Goal: Information Seeking & Learning: Find specific fact

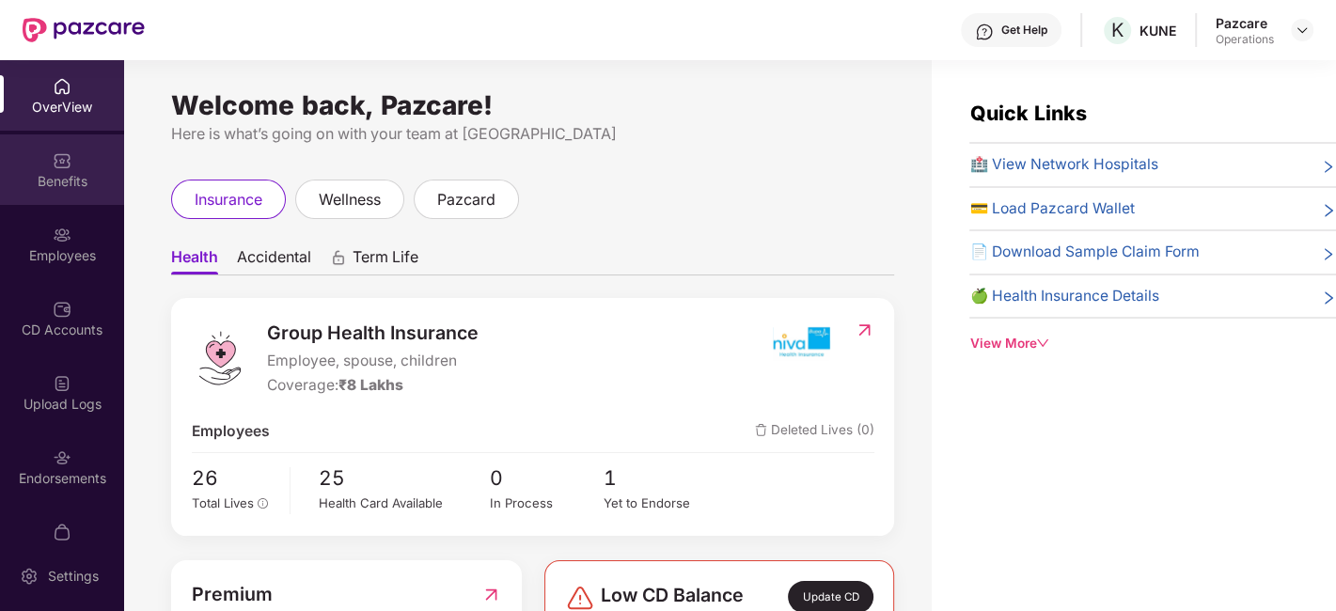
click at [66, 158] on img at bounding box center [62, 160] width 19 height 19
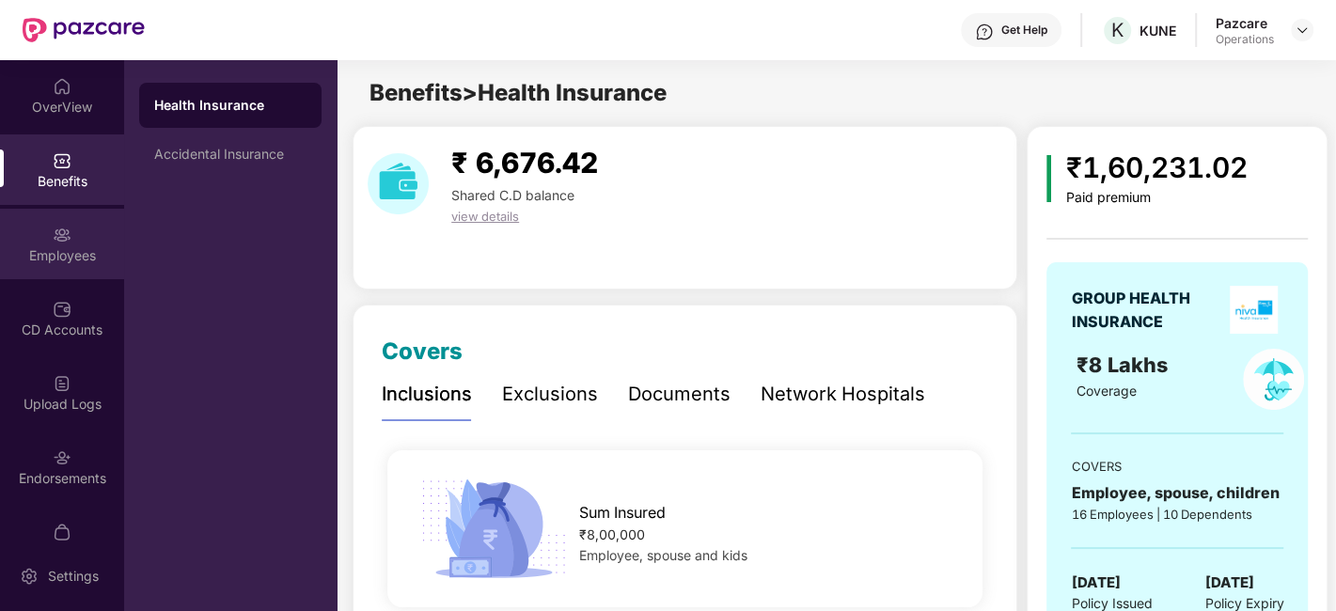
click at [71, 244] on div "Employees" at bounding box center [62, 244] width 124 height 71
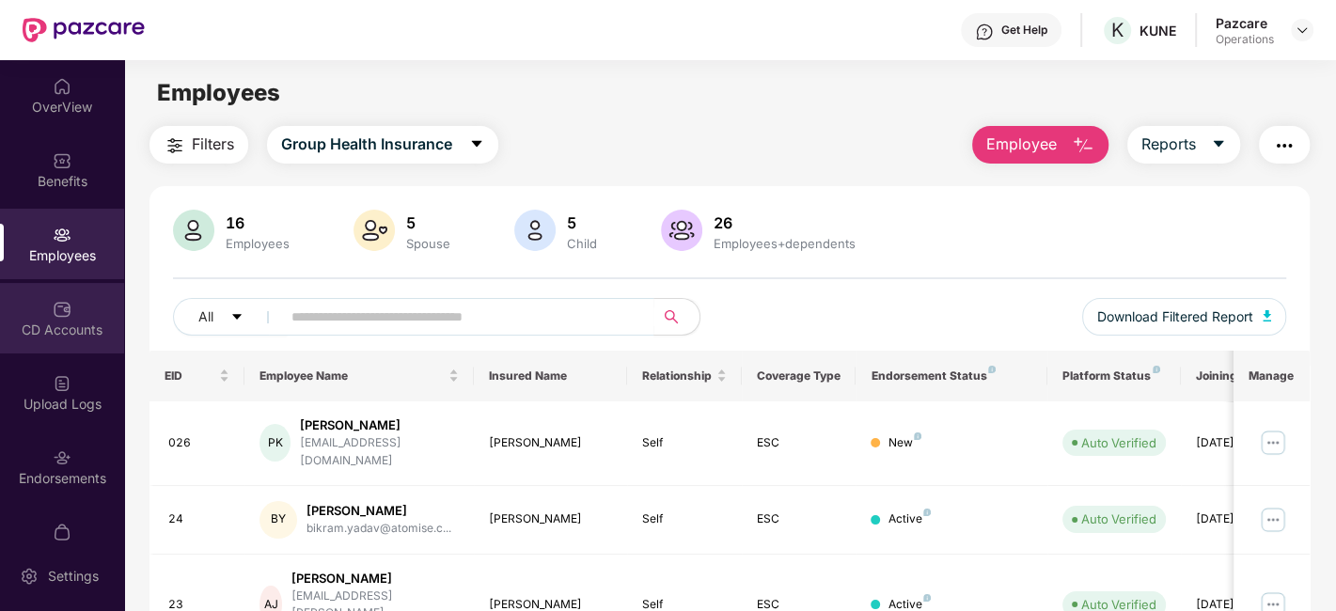
click at [86, 329] on div "CD Accounts" at bounding box center [62, 330] width 124 height 19
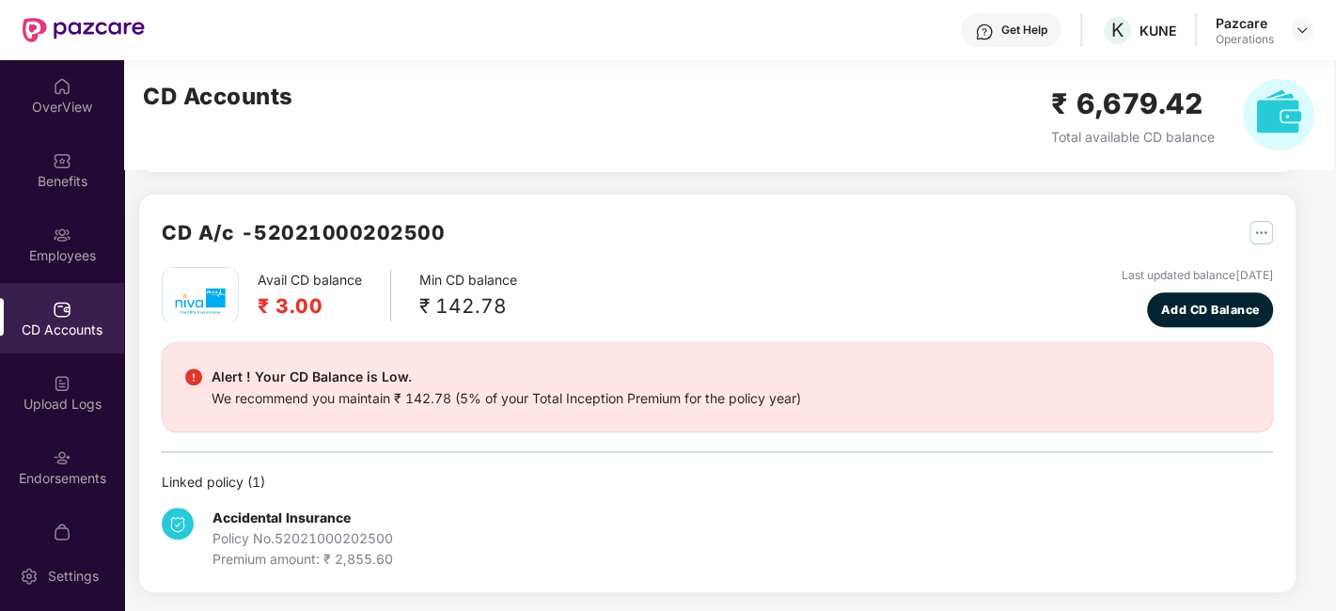
scroll to position [418, 0]
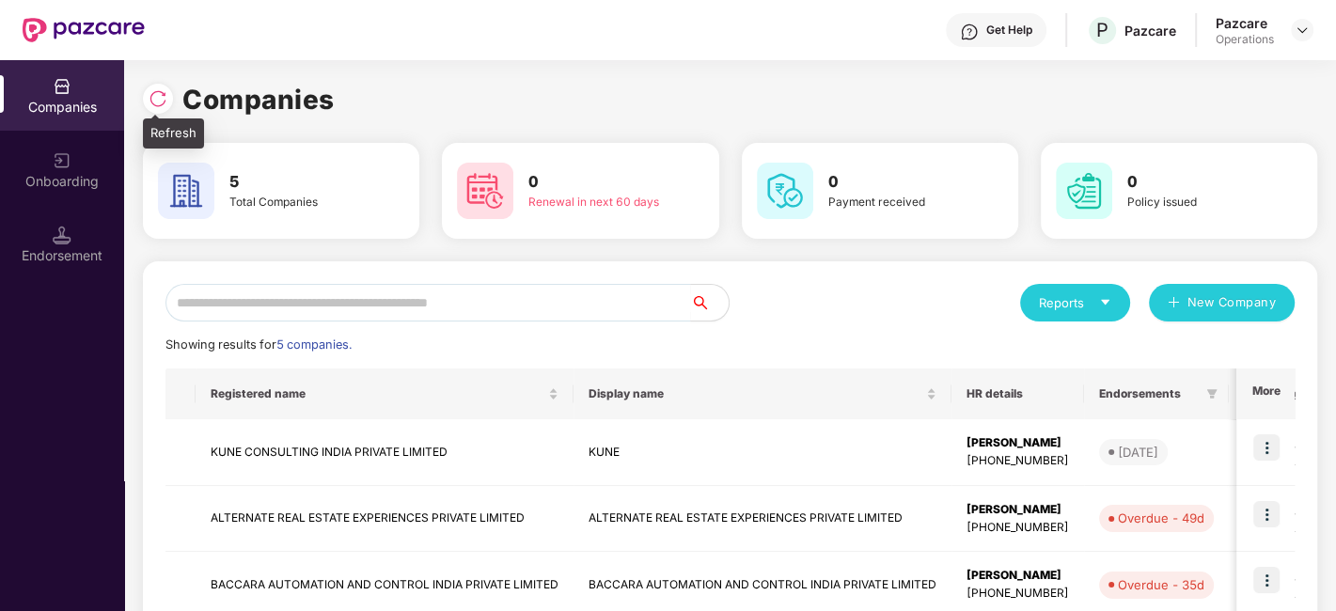
click at [161, 92] on img at bounding box center [158, 98] width 19 height 19
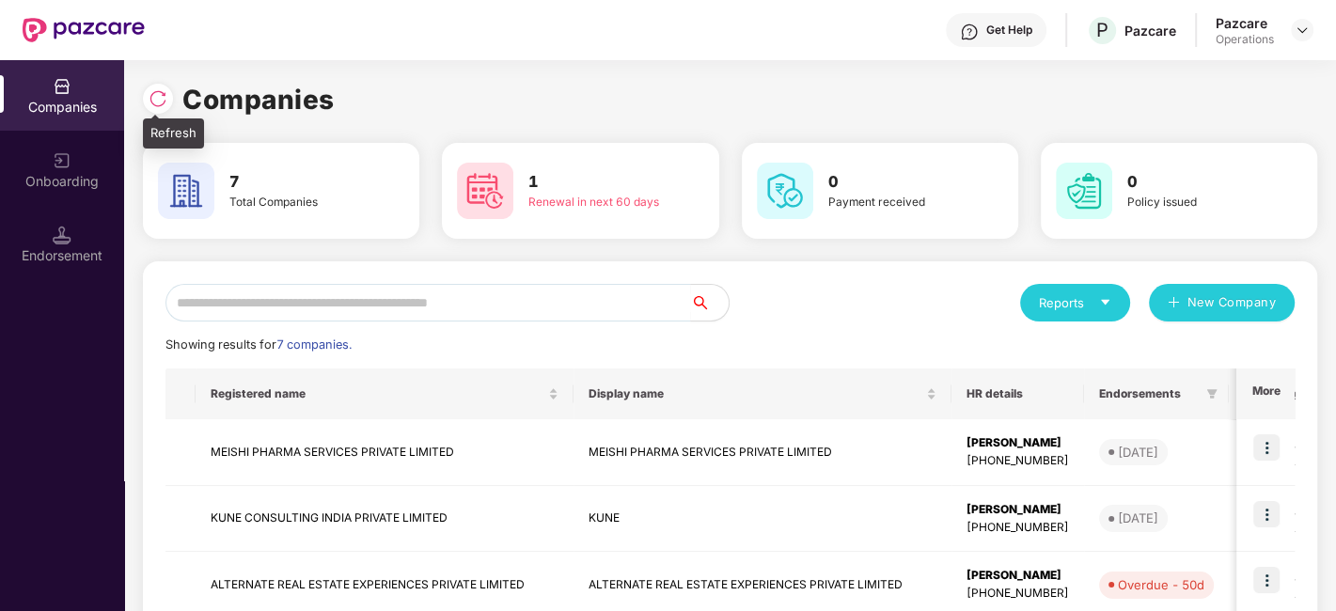
click at [155, 104] on img at bounding box center [158, 98] width 19 height 19
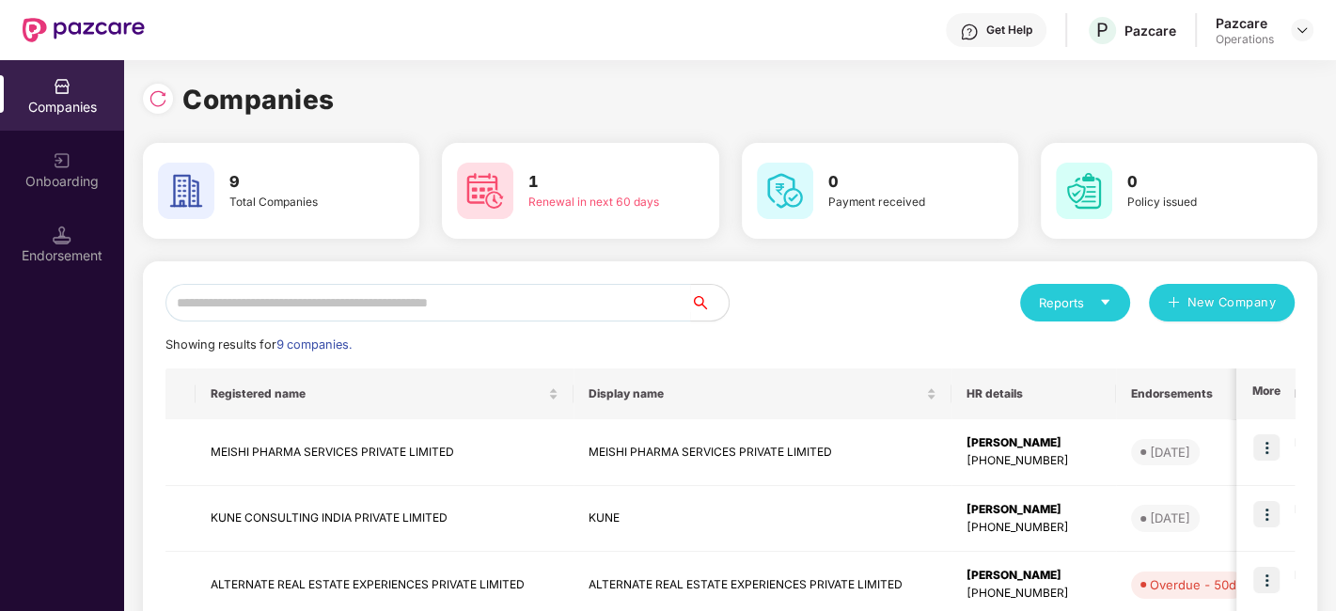
click at [155, 104] on img at bounding box center [158, 98] width 19 height 19
click at [65, 257] on div "Endorsement" at bounding box center [62, 255] width 124 height 19
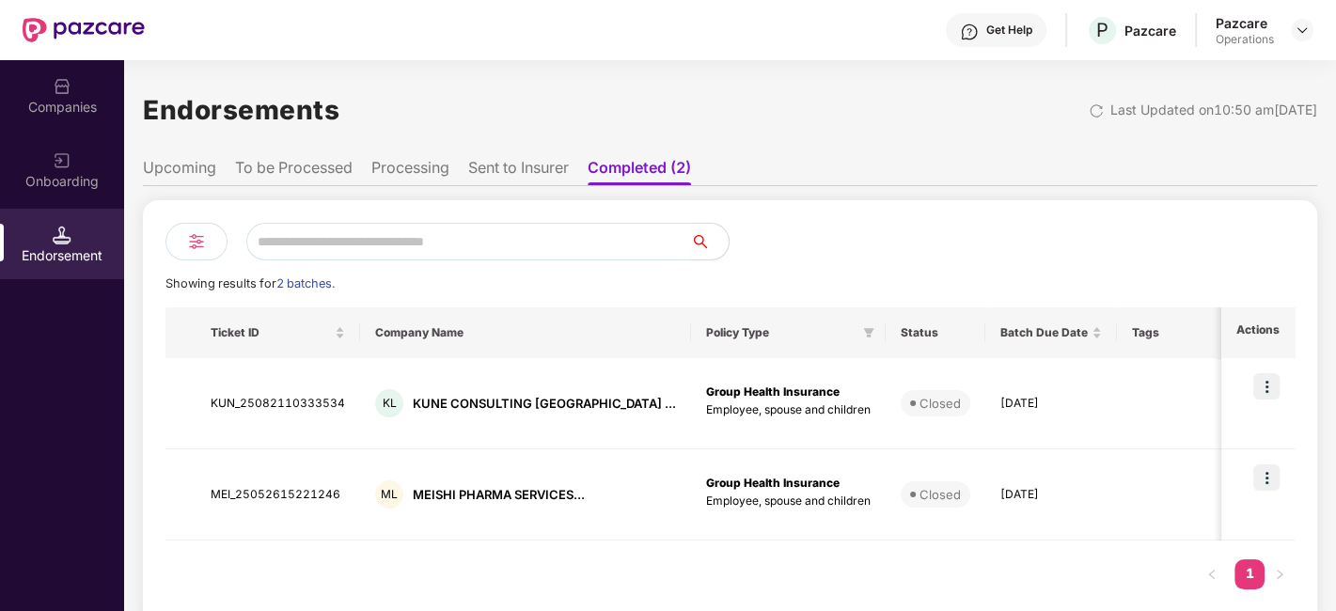
click at [429, 169] on li "Processing" at bounding box center [410, 171] width 78 height 27
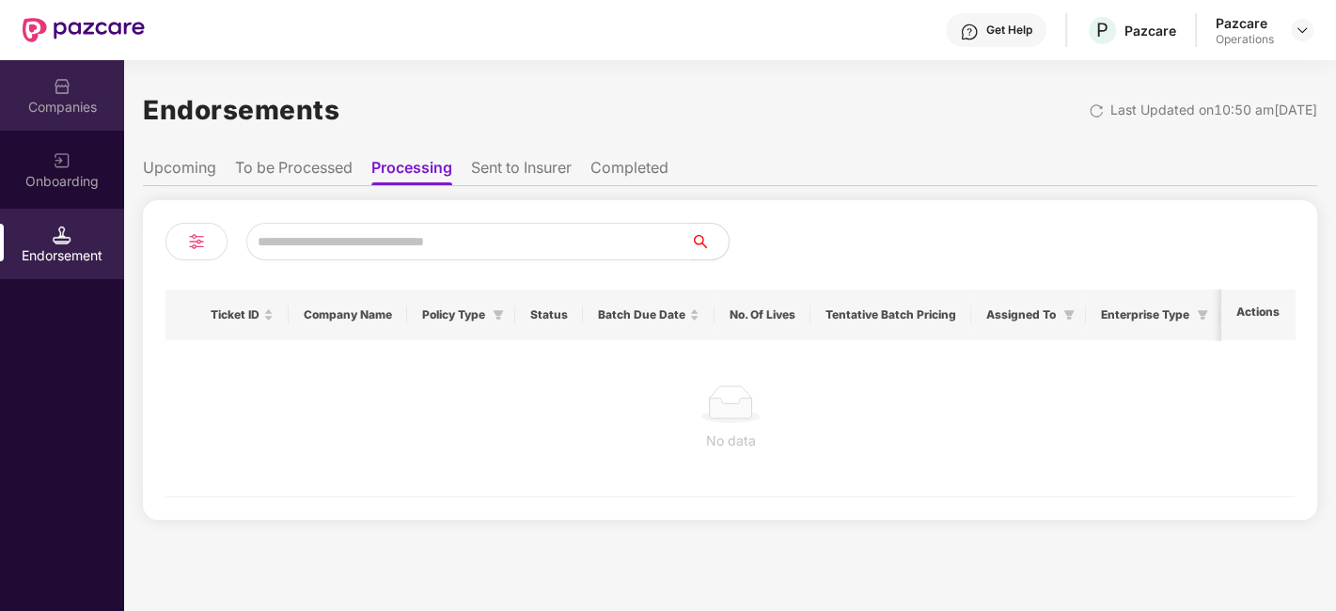
click at [77, 89] on div "Companies" at bounding box center [62, 95] width 124 height 71
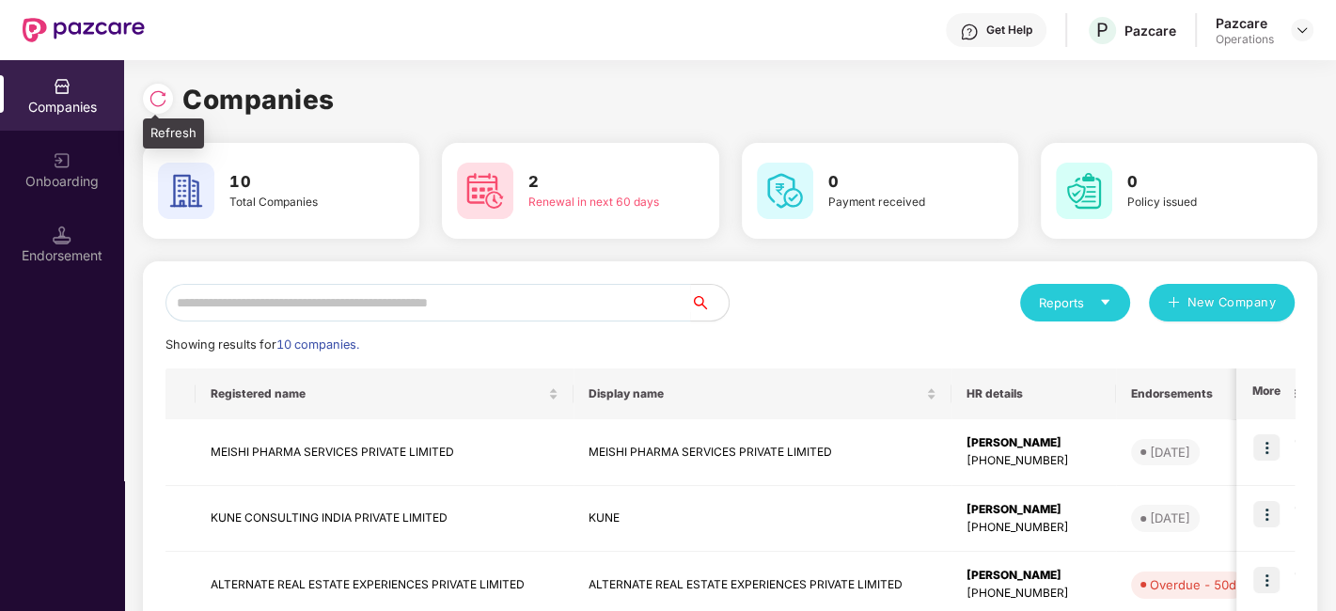
click at [145, 89] on div at bounding box center [158, 99] width 30 height 30
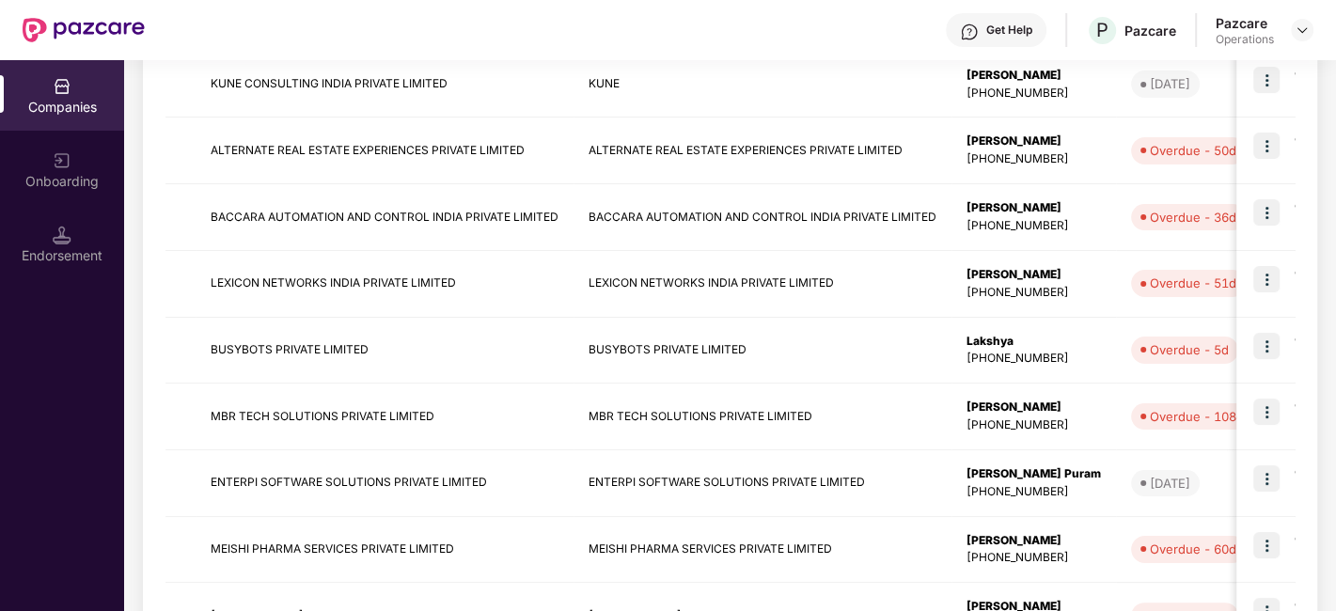
scroll to position [445, 0]
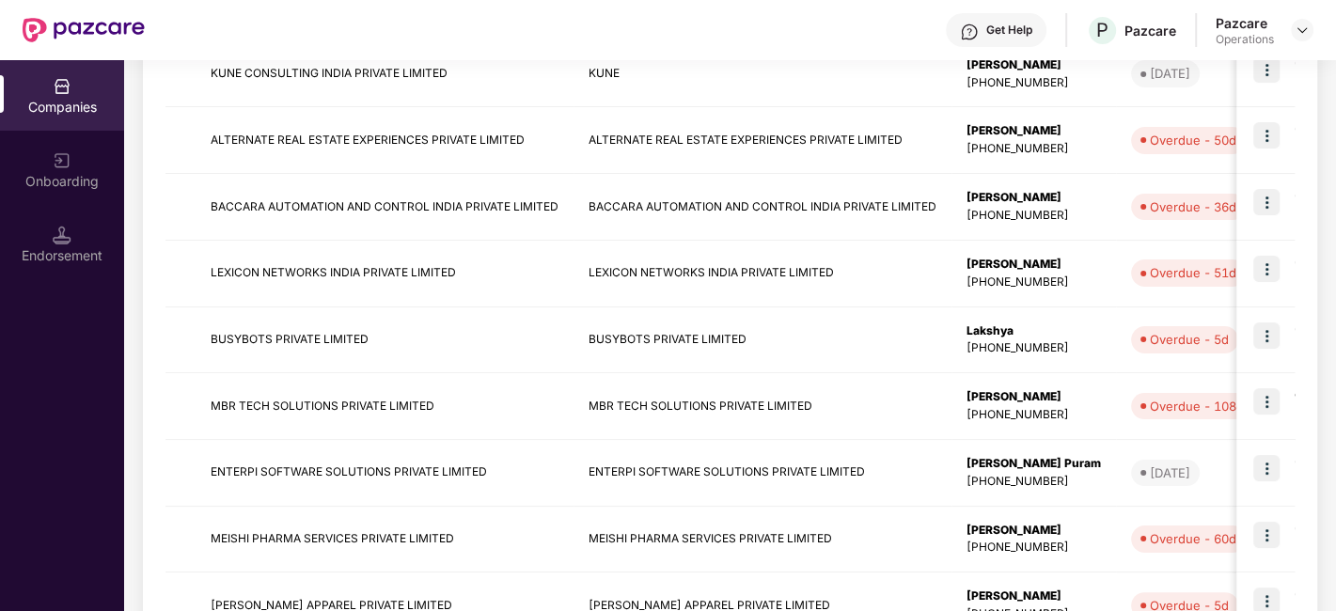
click at [334, 401] on td "MBR TECH SOLUTIONS PRIVATE LIMITED" at bounding box center [385, 406] width 378 height 67
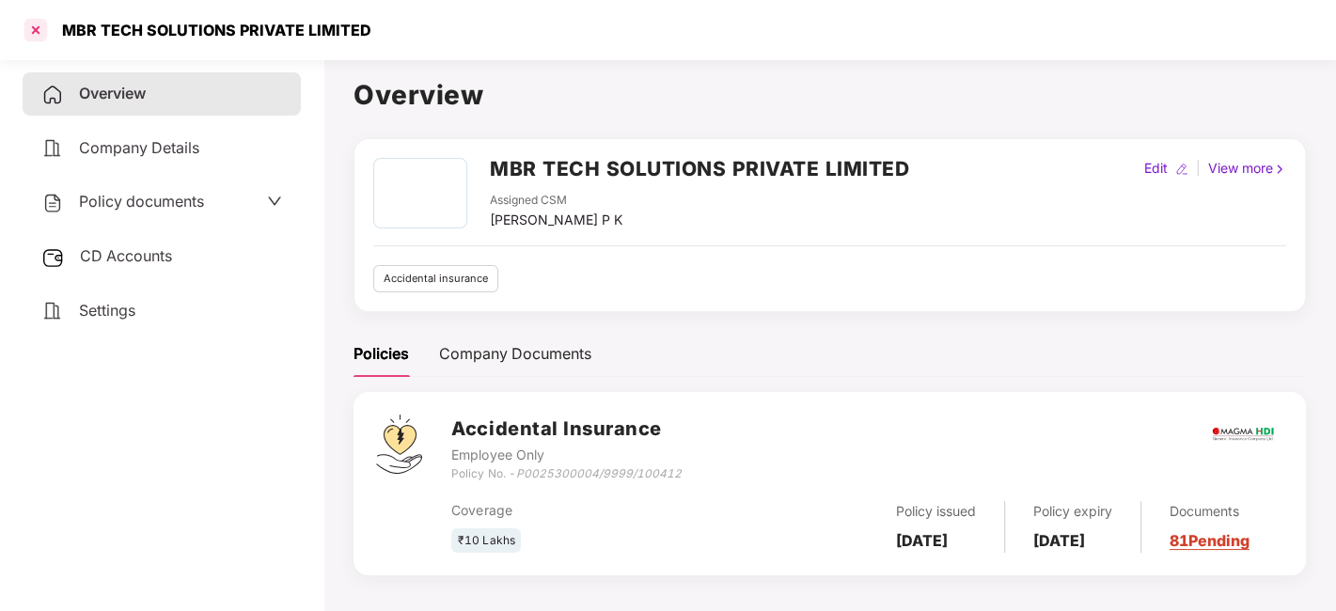
click at [35, 29] on div at bounding box center [36, 30] width 30 height 30
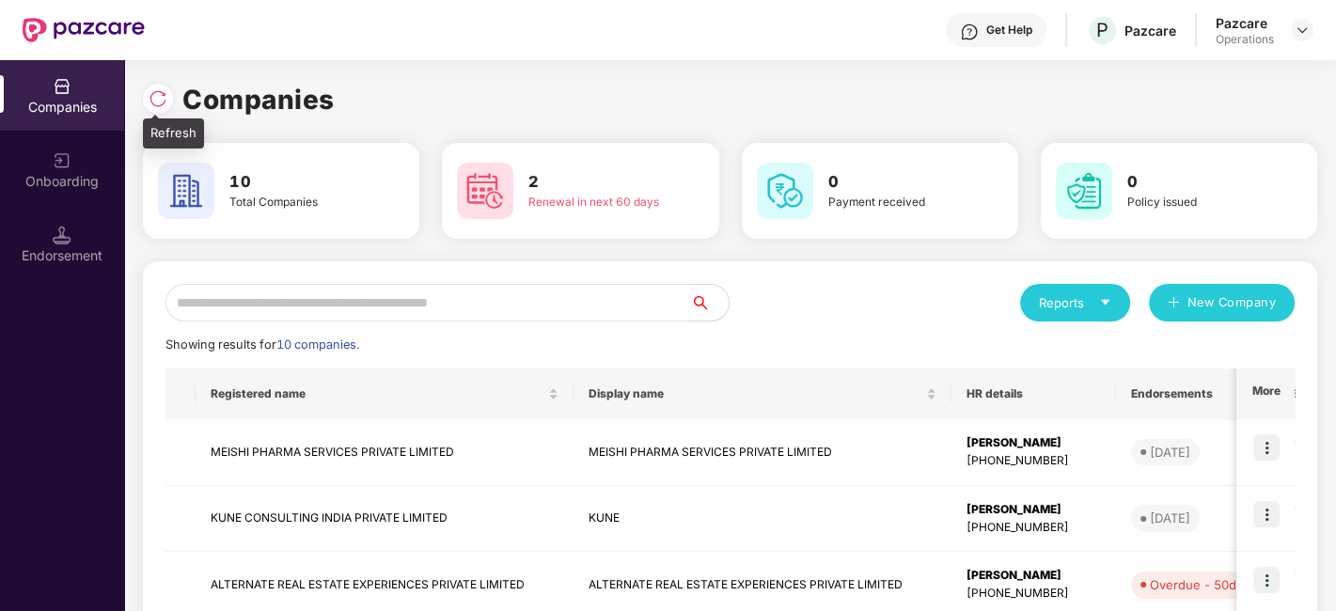
click at [150, 107] on img at bounding box center [158, 98] width 19 height 19
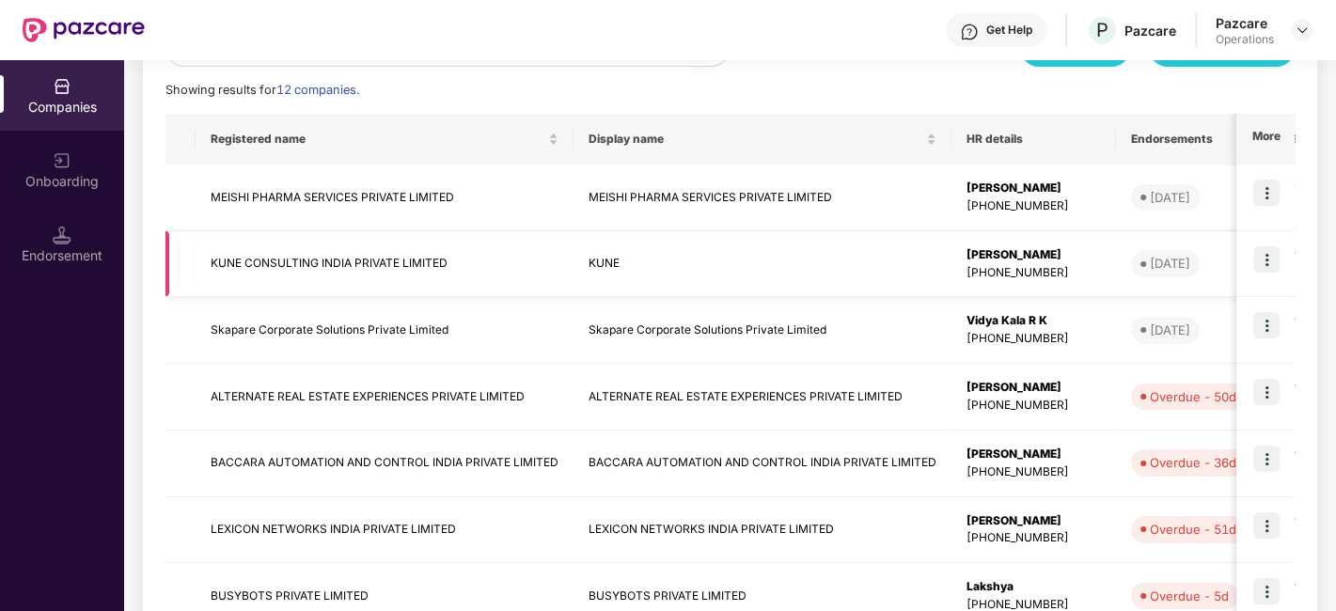
scroll to position [256, 0]
click at [82, 235] on div "Endorsement" at bounding box center [62, 244] width 124 height 71
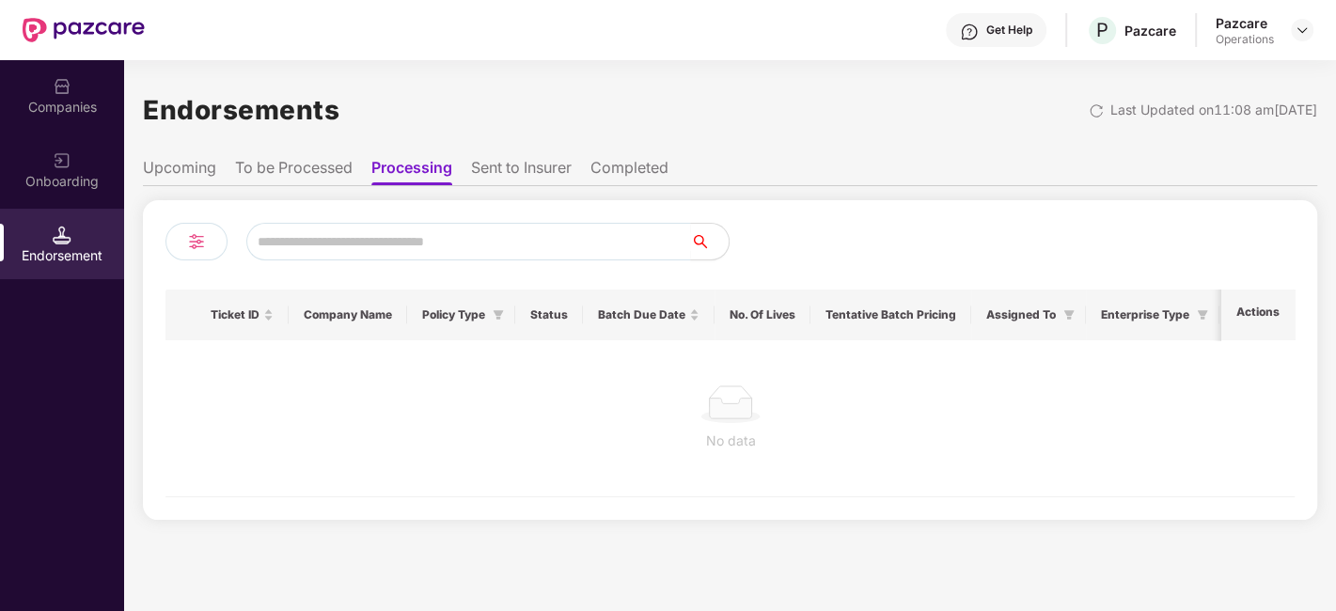
click at [287, 178] on li "To be Processed" at bounding box center [294, 171] width 118 height 27
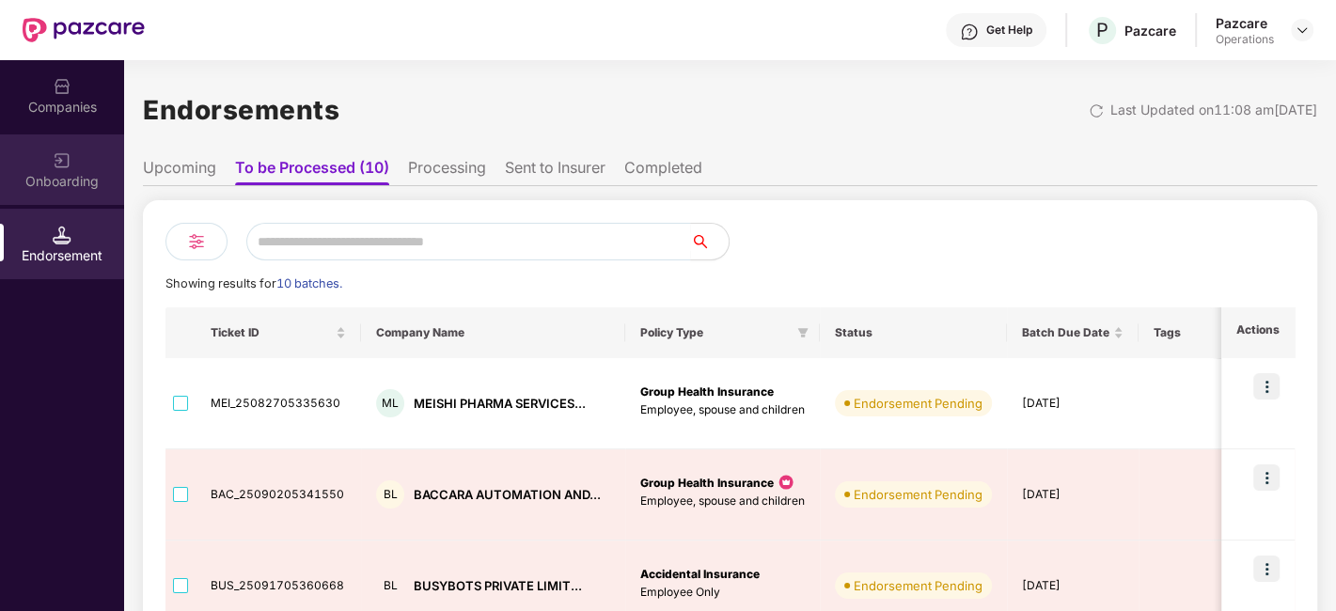
click at [86, 178] on div "Onboarding" at bounding box center [62, 181] width 124 height 19
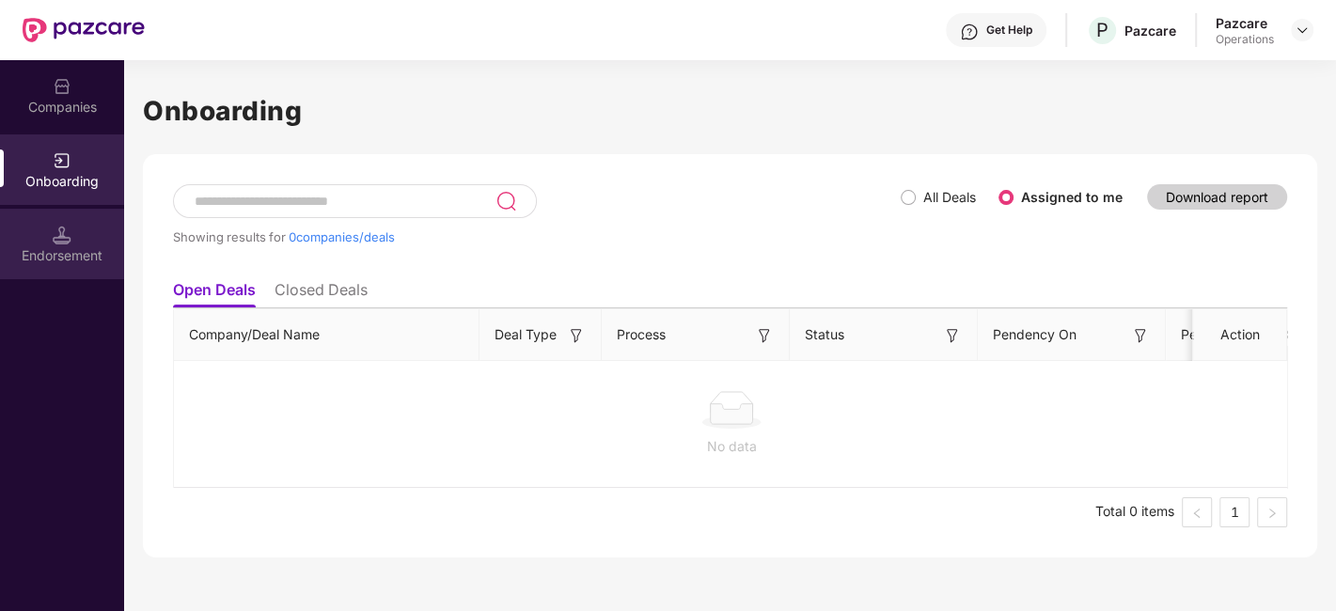
click at [75, 242] on div "Endorsement" at bounding box center [62, 244] width 124 height 71
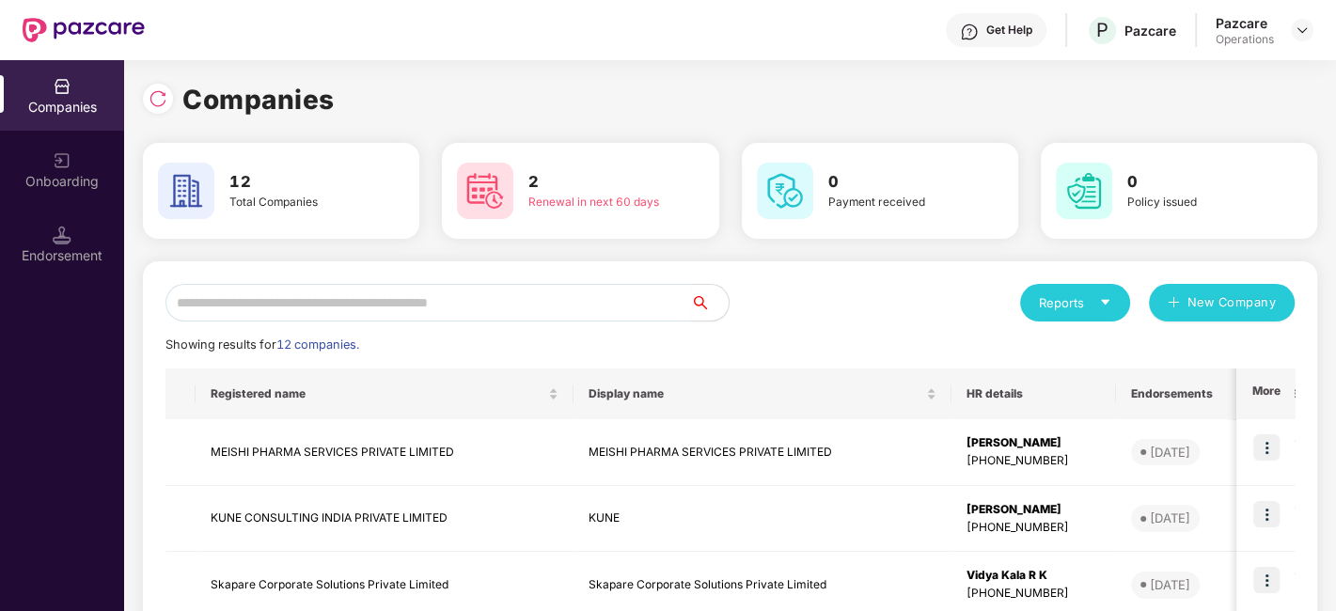
scroll to position [223, 0]
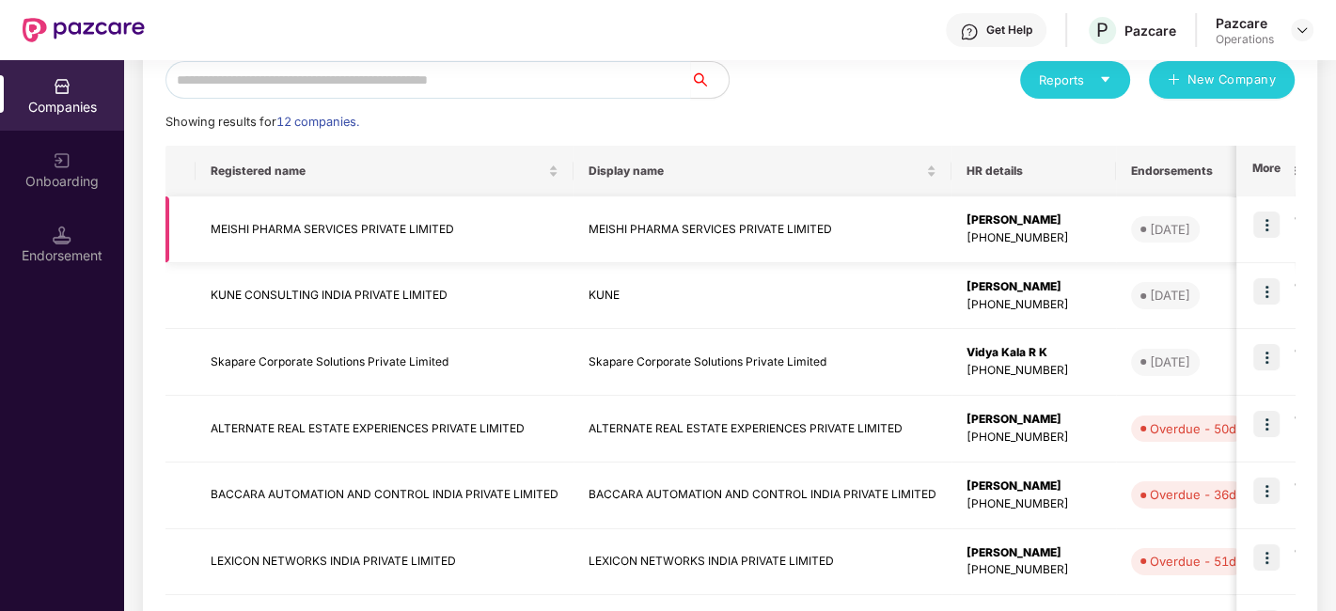
click at [1270, 220] on img at bounding box center [1266, 225] width 26 height 26
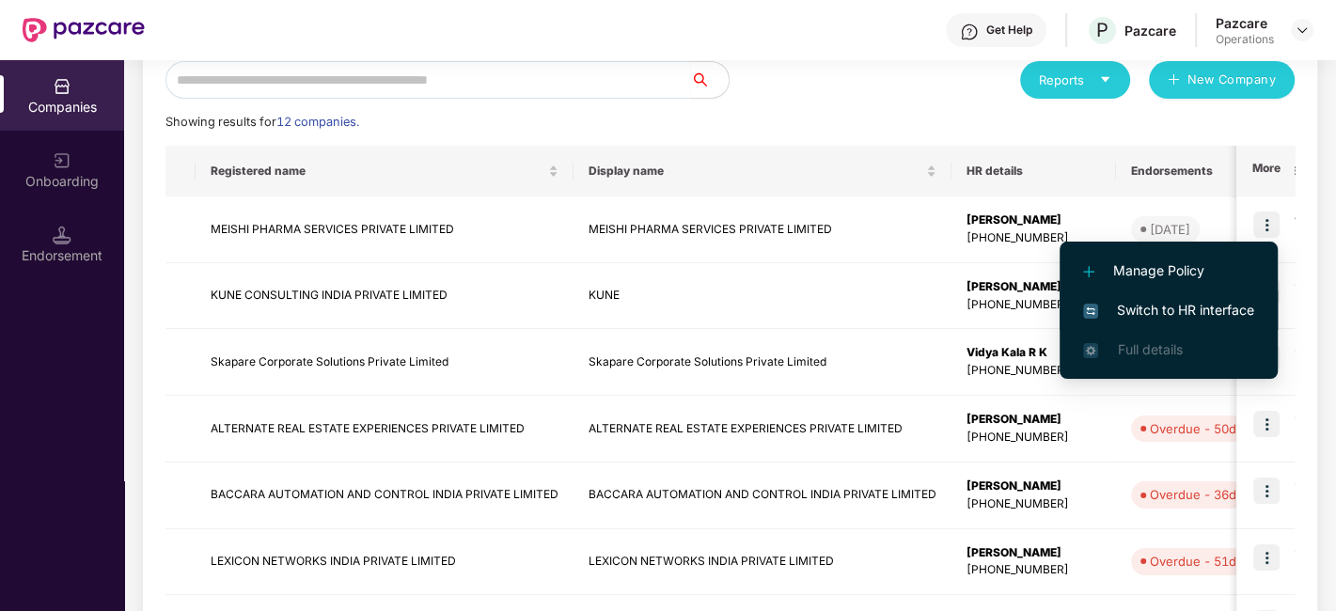
click at [1162, 307] on span "Switch to HR interface" at bounding box center [1168, 310] width 171 height 21
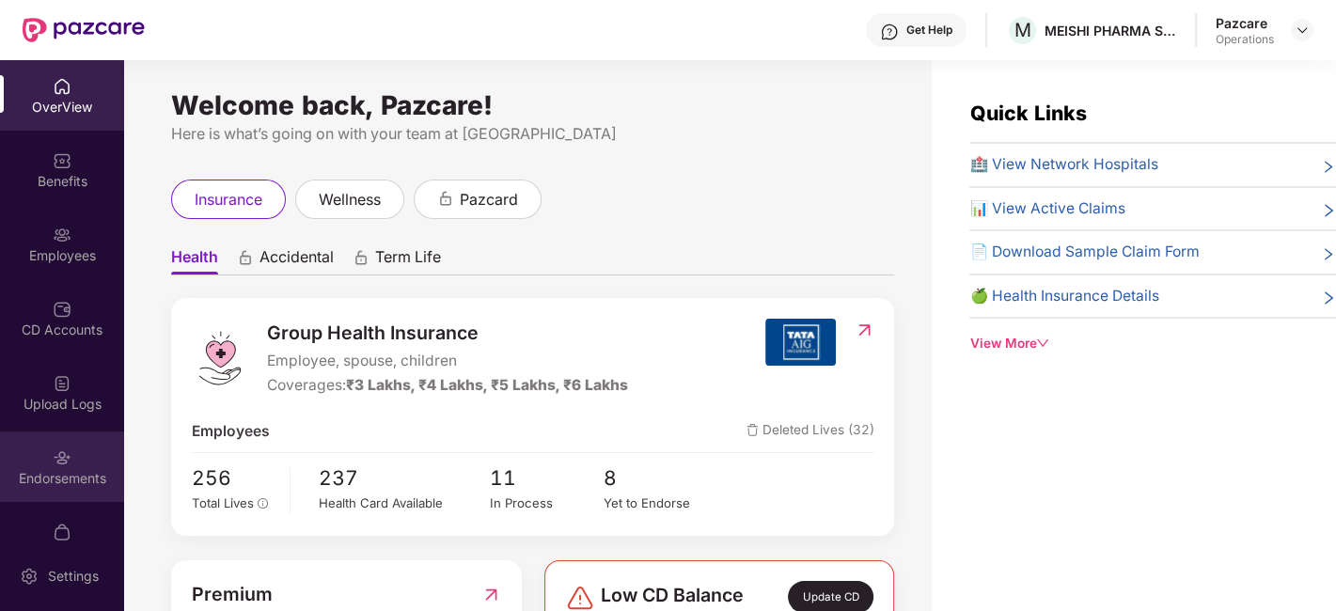
click at [72, 485] on div "Endorsements" at bounding box center [62, 478] width 124 height 19
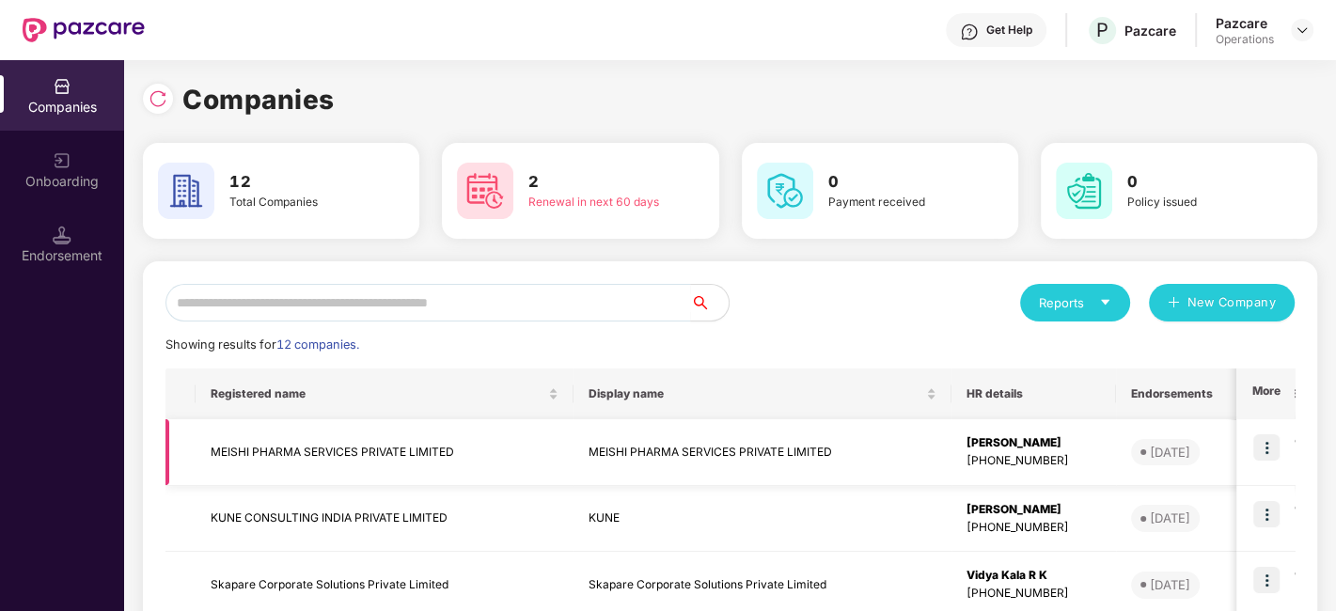
scroll to position [202, 0]
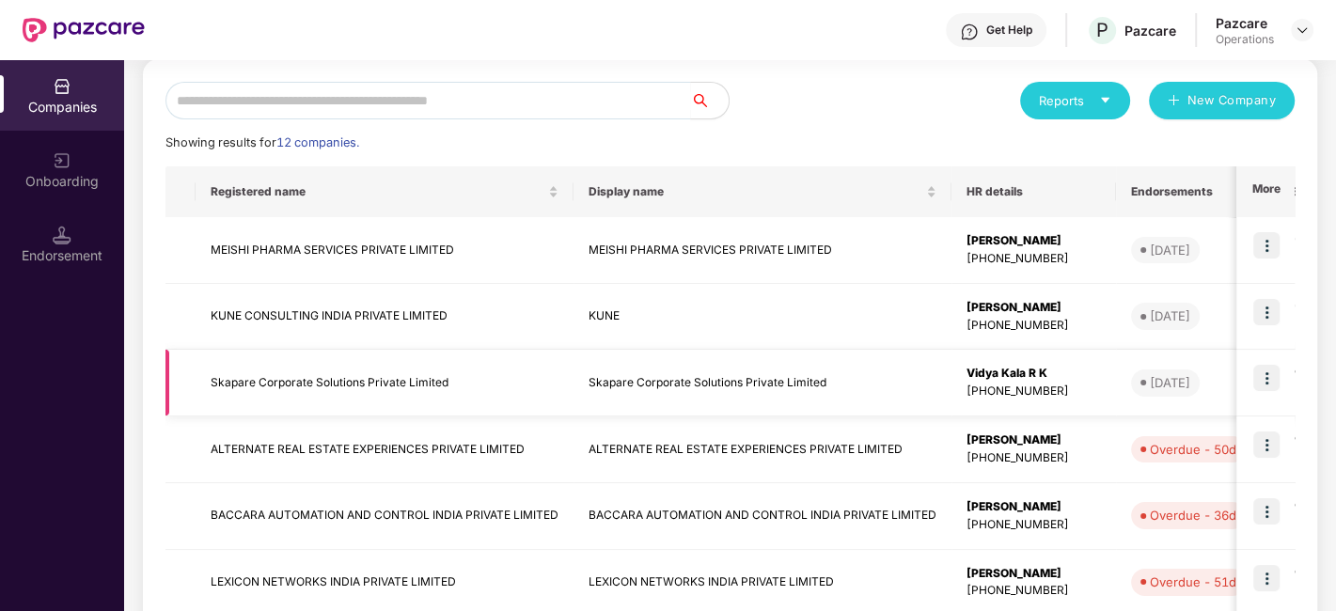
click at [1266, 381] on img at bounding box center [1266, 378] width 26 height 26
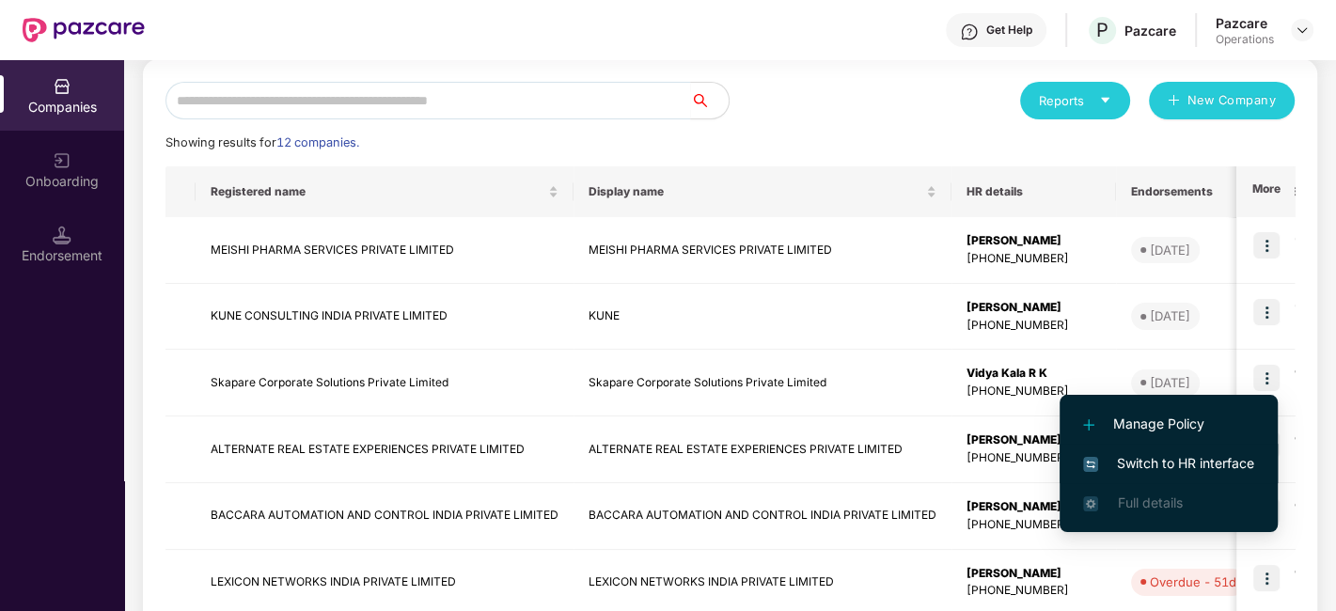
click at [1147, 465] on span "Switch to HR interface" at bounding box center [1168, 463] width 171 height 21
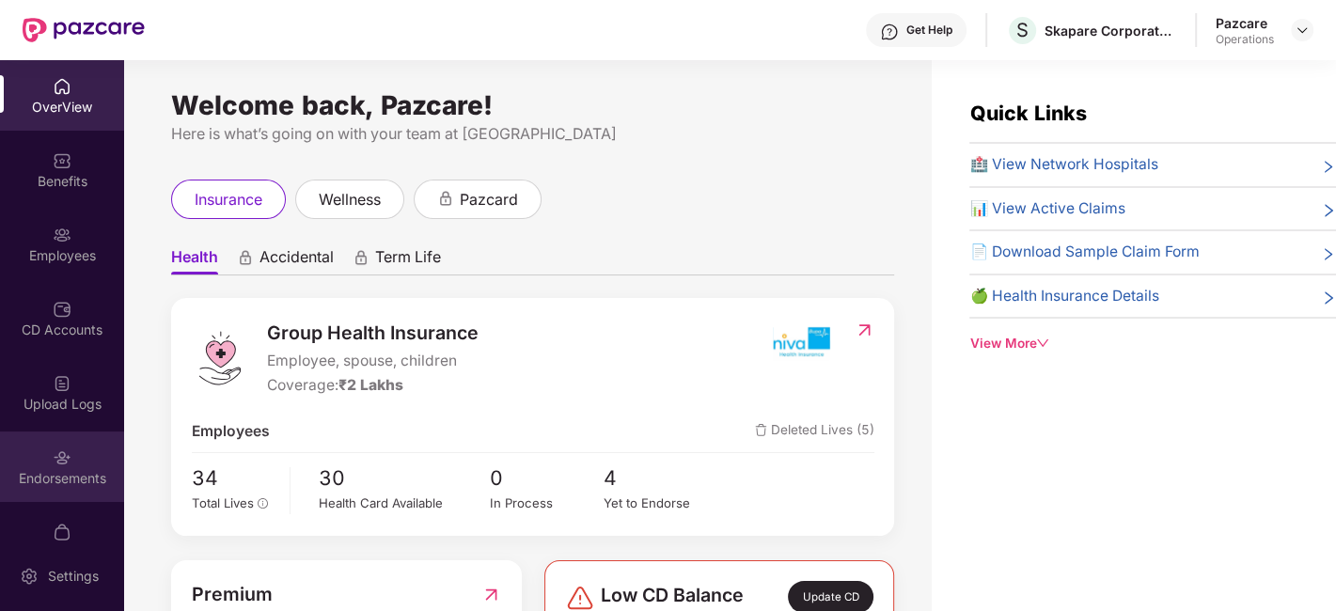
click at [16, 464] on div "Endorsements" at bounding box center [62, 467] width 124 height 71
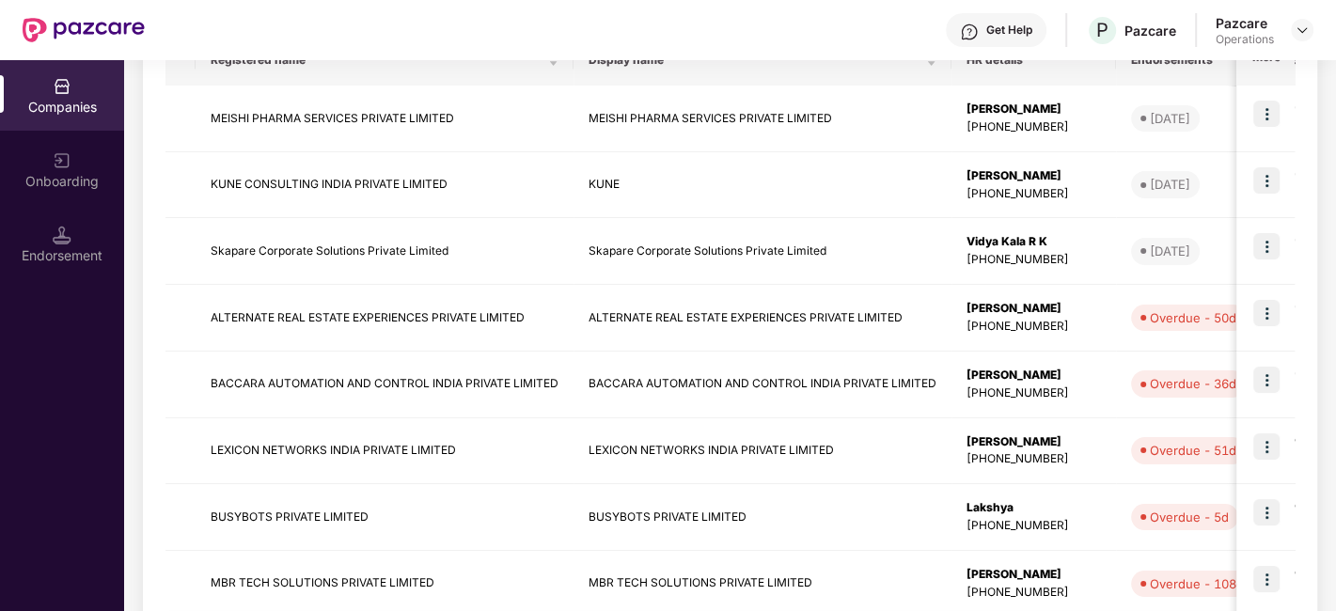
scroll to position [574, 0]
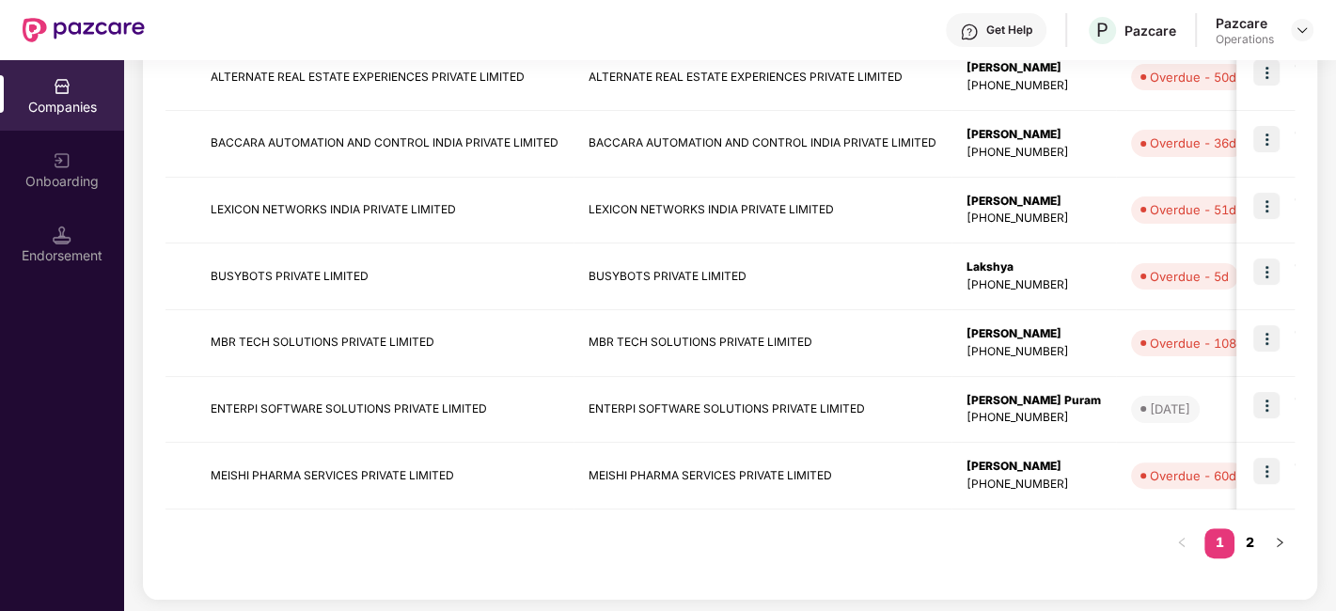
click at [1249, 538] on link "2" at bounding box center [1250, 542] width 30 height 28
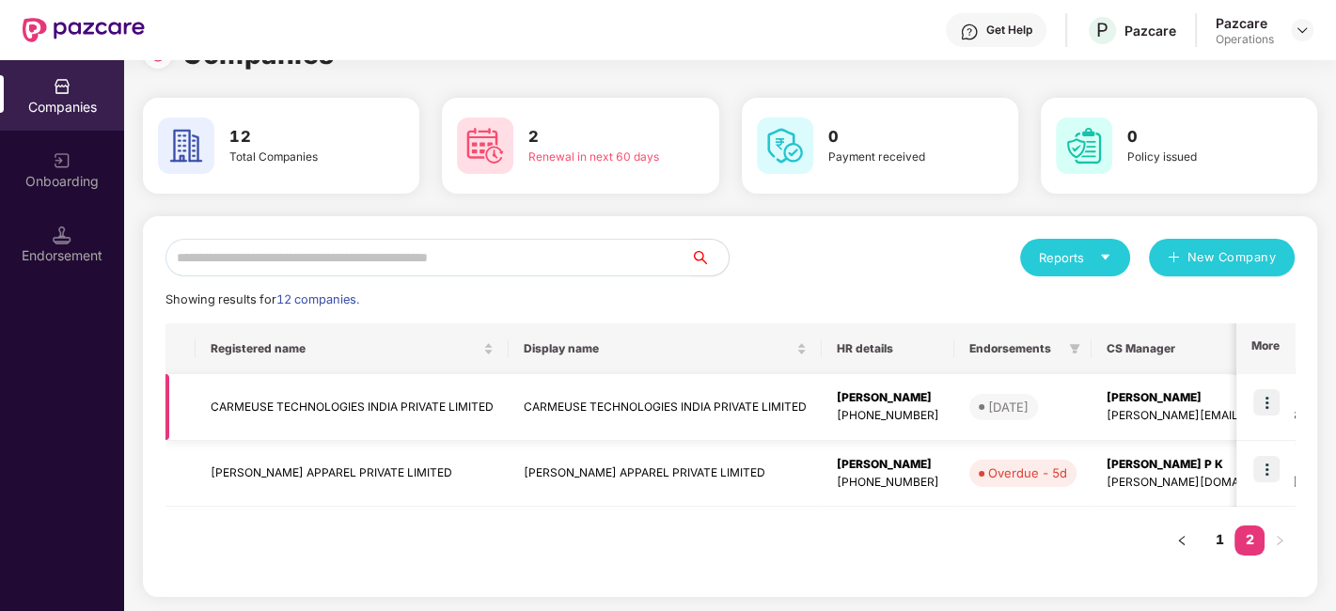
click at [708, 399] on td "CARMEUSE TECHNOLOGIES INDIA PRIVATE LIMITED" at bounding box center [665, 407] width 313 height 67
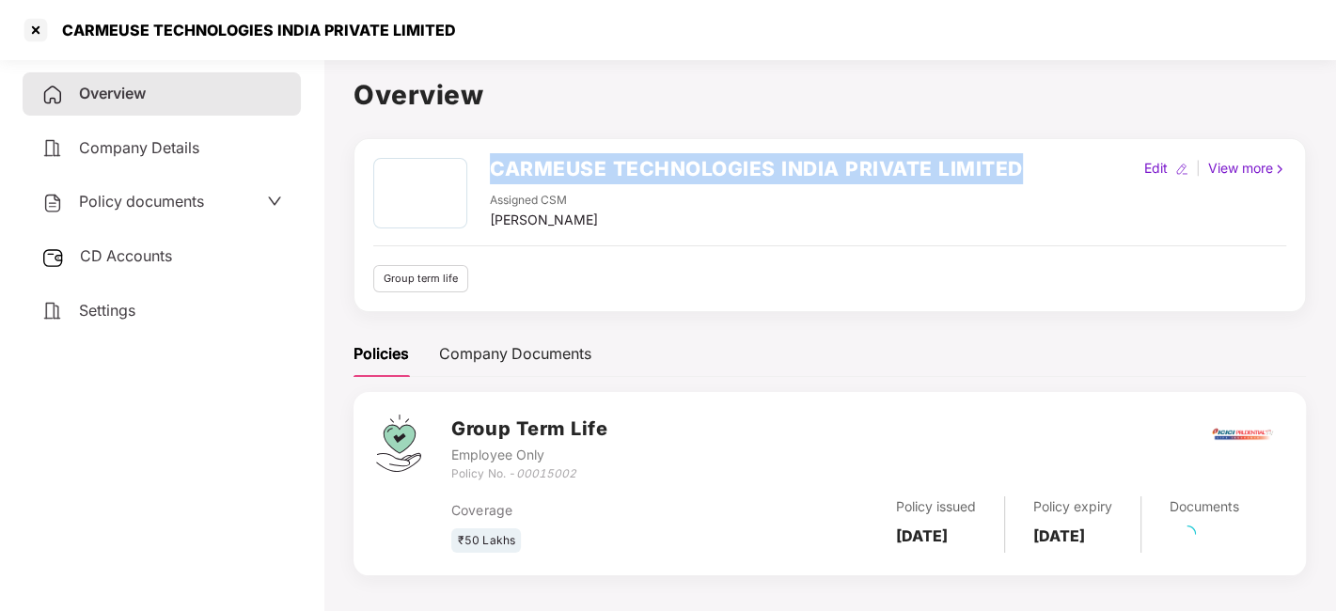
drag, startPoint x: 496, startPoint y: 161, endPoint x: 1074, endPoint y: 154, distance: 577.4
click at [1074, 154] on div "CARMEUSE TECHNOLOGIES INDIA PRIVATE LIMITED Assigned CSM Punith Arumugam Edit |…" at bounding box center [830, 225] width 952 height 174
copy h2 "CARMEUSE TECHNOLOGIES INDIA PRIVATE LIMITED"
drag, startPoint x: 490, startPoint y: 217, endPoint x: 647, endPoint y: 216, distance: 157.0
click at [647, 216] on div "Assigned CSM [PERSON_NAME]" at bounding box center [756, 211] width 533 height 39
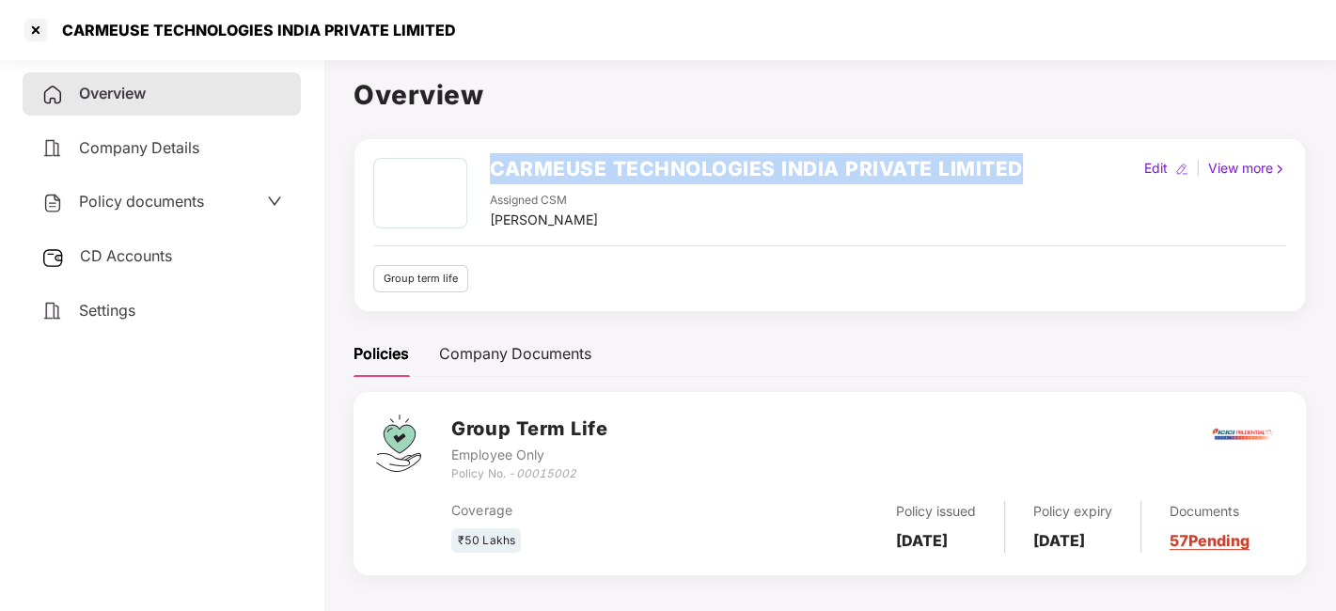
copy div "[PERSON_NAME]"
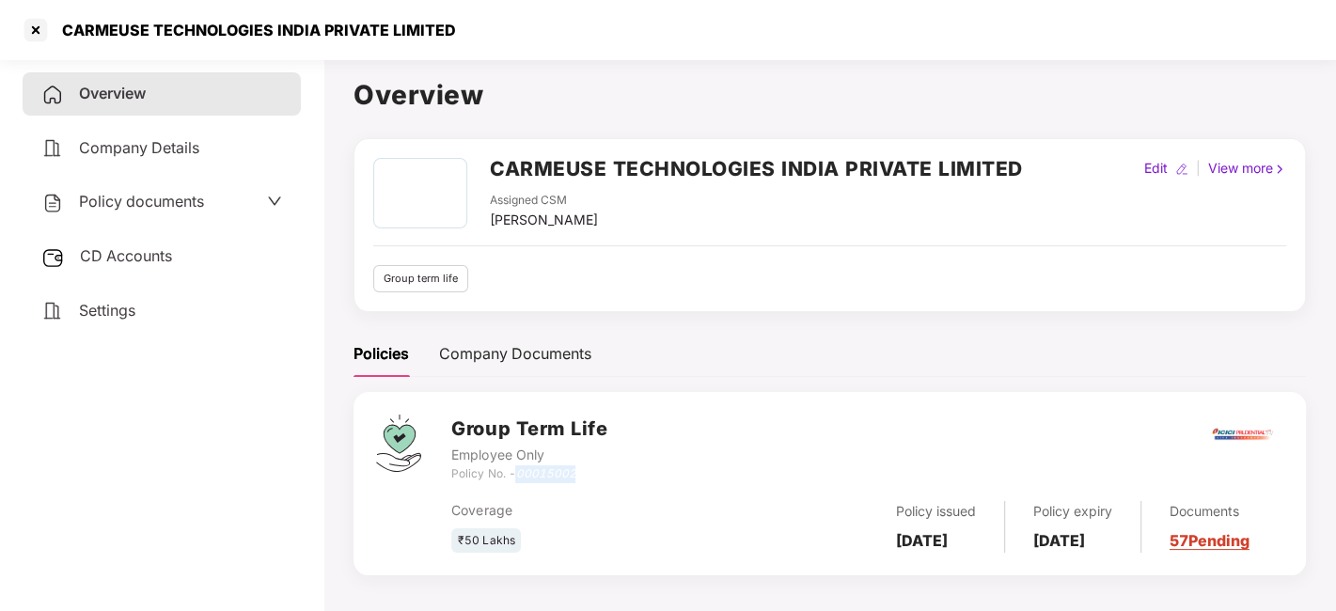
drag, startPoint x: 581, startPoint y: 468, endPoint x: 518, endPoint y: 468, distance: 63.0
click at [518, 468] on div "Policy No. - 00015002" at bounding box center [529, 474] width 156 height 18
copy icon "00015002"
drag, startPoint x: 893, startPoint y: 517, endPoint x: 947, endPoint y: 546, distance: 61.0
click at [947, 546] on div "Policy issued 25 July 2025" at bounding box center [936, 527] width 137 height 52
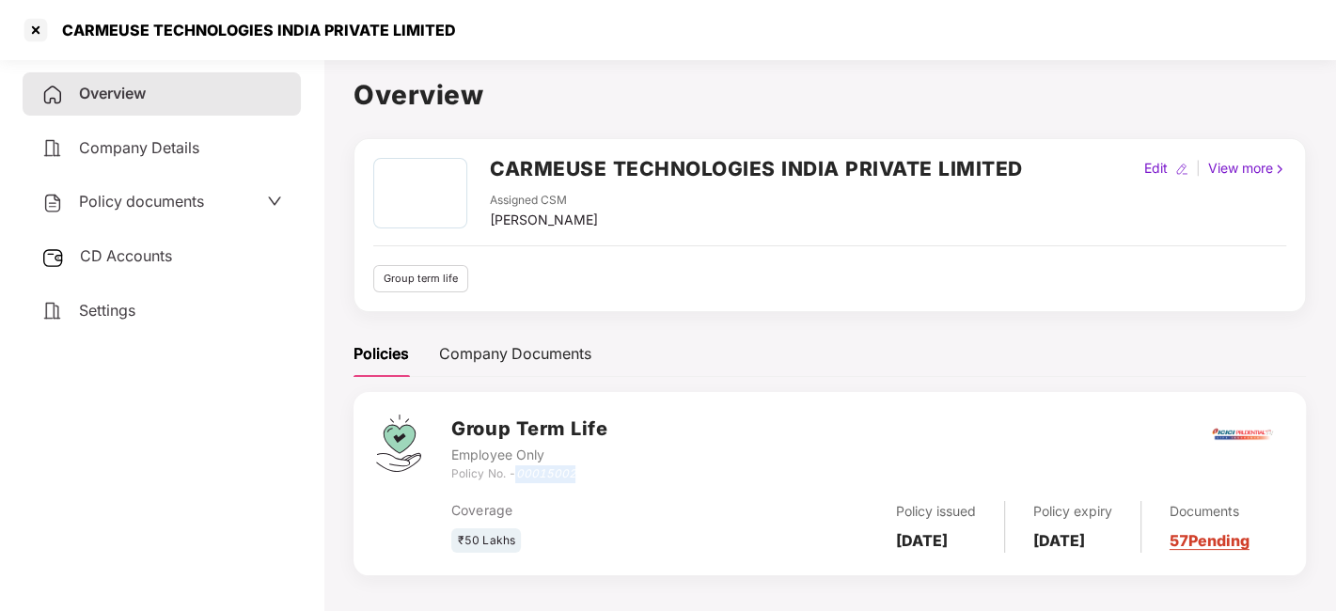
copy b "[DATE]"
drag, startPoint x: 1046, startPoint y: 519, endPoint x: 1101, endPoint y: 550, distance: 63.6
click at [1101, 550] on div "Policy expiry 24 July 2026" at bounding box center [1073, 527] width 136 height 52
copy b "[DATE]"
click at [155, 297] on div "Settings" at bounding box center [162, 311] width 278 height 43
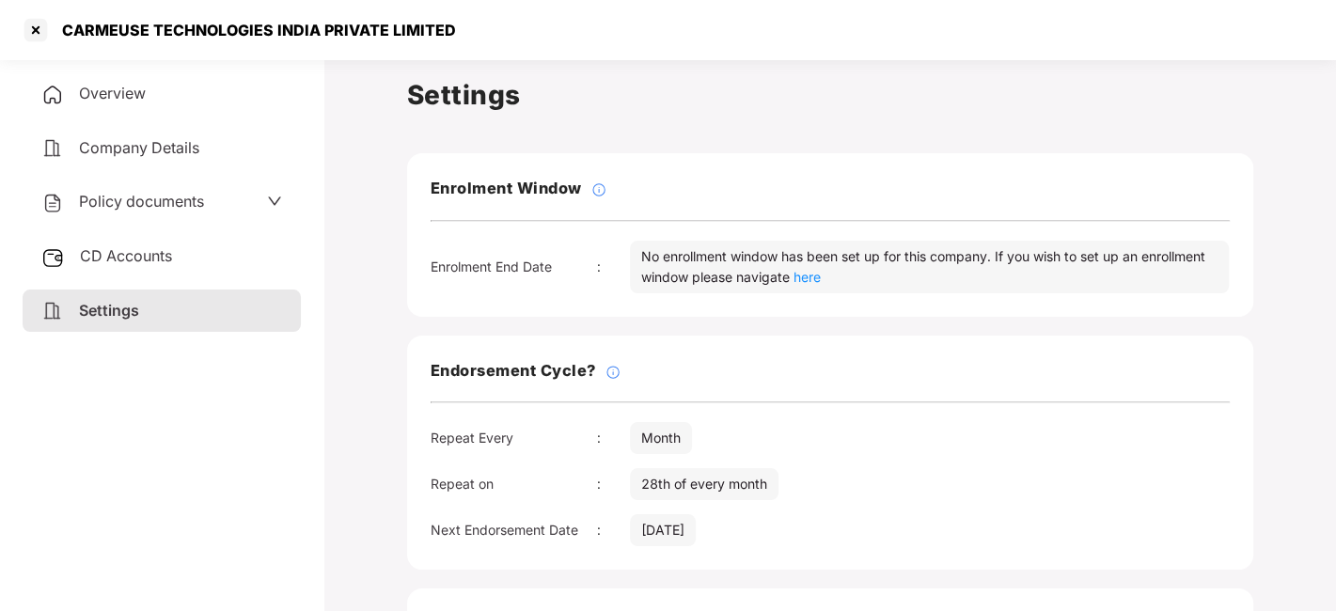
drag, startPoint x: 641, startPoint y: 522, endPoint x: 746, endPoint y: 540, distance: 105.9
click at [746, 540] on div "Next Endorsement Date : 28 Sep 2025" at bounding box center [830, 530] width 799 height 32
copy div "[DATE]"
click at [32, 29] on div at bounding box center [36, 30] width 30 height 30
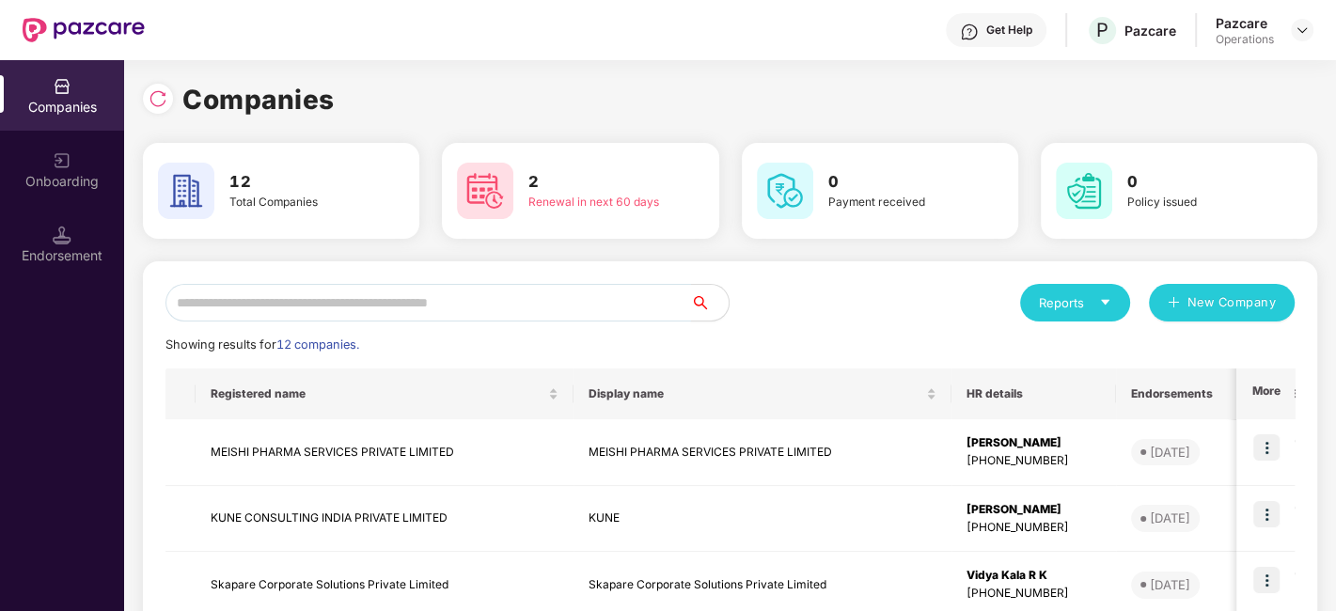
click at [334, 306] on input "text" at bounding box center [428, 303] width 526 height 38
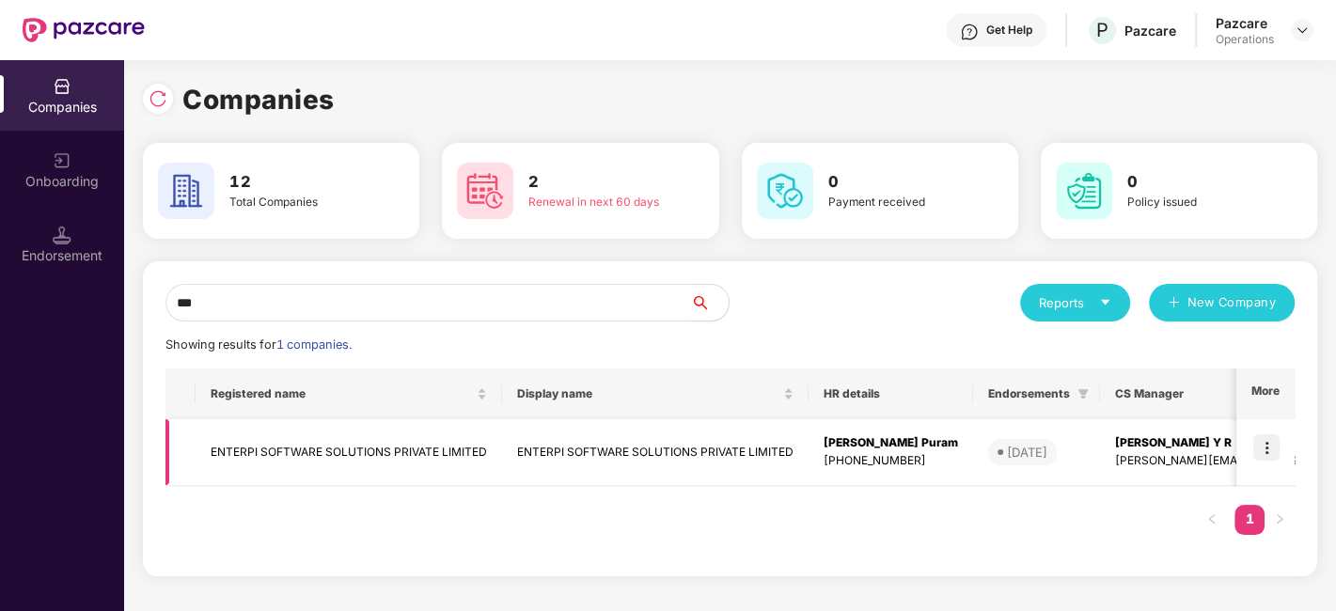
type input "***"
click at [1262, 439] on img at bounding box center [1266, 447] width 26 height 26
click at [614, 452] on td "ENTERPI SOFTWARE SOLUTIONS PRIVATE LIMITED" at bounding box center [655, 452] width 307 height 67
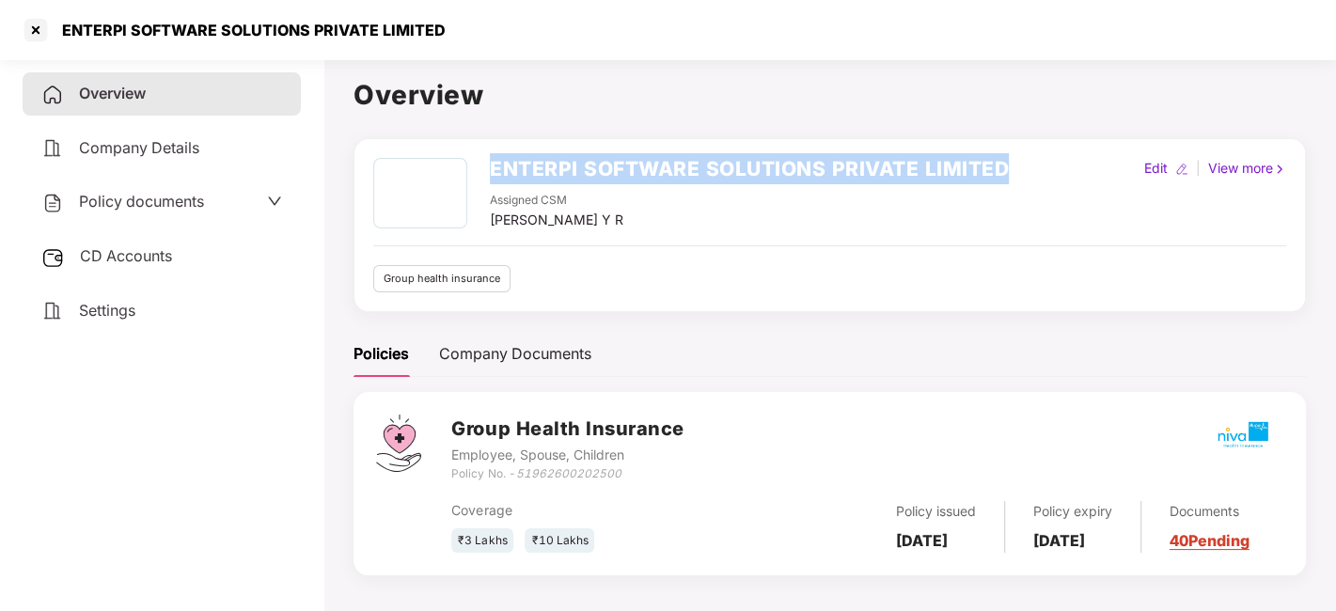
drag, startPoint x: 483, startPoint y: 160, endPoint x: 1004, endPoint y: 173, distance: 521.1
click at [1004, 173] on div "ENTERPI SOFTWARE SOLUTIONS PRIVATE LIMITED Assigned CSM Shreyas Srivatsa Datta …" at bounding box center [691, 194] width 636 height 72
copy h2 "ENTERPI SOFTWARE SOLUTIONS PRIVATE LIMITED"
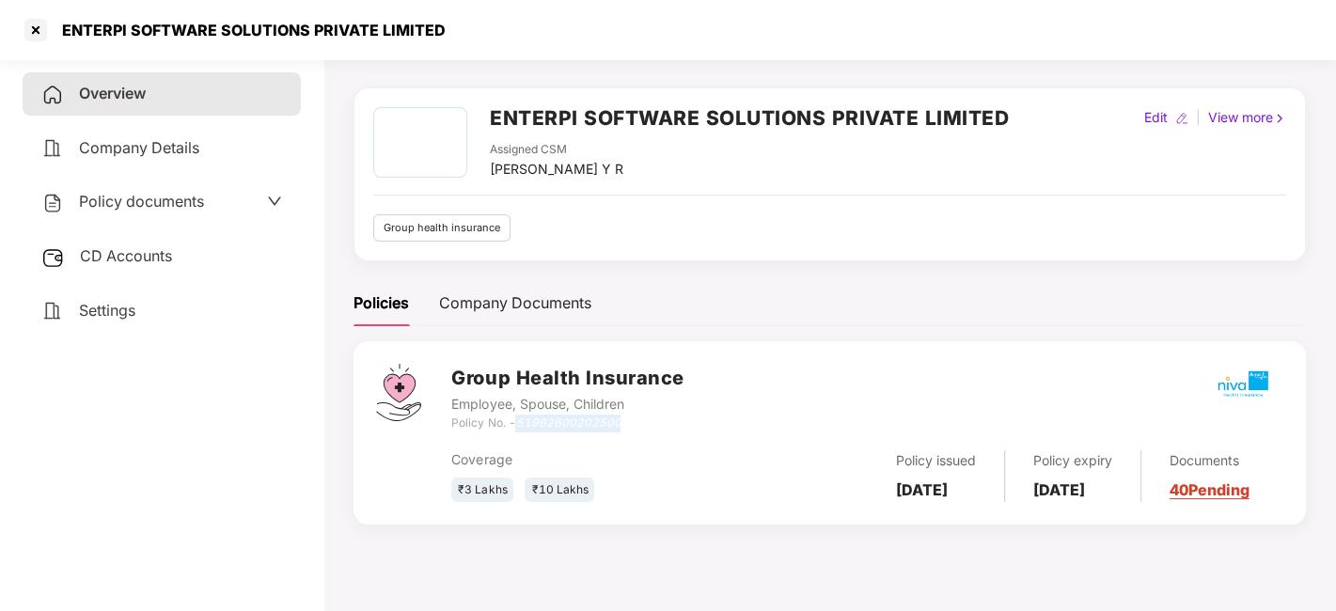
drag, startPoint x: 515, startPoint y: 418, endPoint x: 650, endPoint y: 422, distance: 134.5
click at [650, 422] on div "Policy No. - 51962600202500" at bounding box center [567, 424] width 232 height 18
drag, startPoint x: 617, startPoint y: 417, endPoint x: 588, endPoint y: 415, distance: 29.3
click at [588, 416] on icon "51962600202500" at bounding box center [567, 423] width 105 height 14
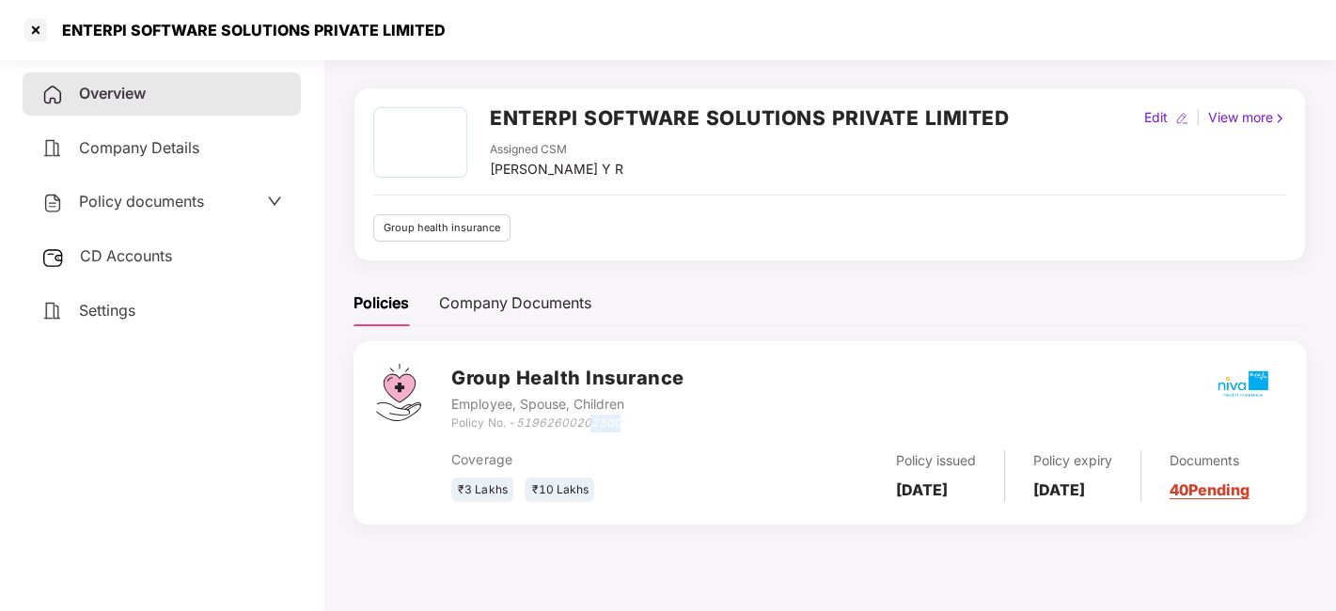
click at [640, 424] on div "Policy No. - 51962600202500" at bounding box center [567, 424] width 232 height 18
drag, startPoint x: 622, startPoint y: 417, endPoint x: 519, endPoint y: 421, distance: 103.5
click at [519, 421] on div "Policy No. - 51962600202500" at bounding box center [567, 424] width 232 height 18
copy icon "51962600202500"
drag, startPoint x: 491, startPoint y: 167, endPoint x: 659, endPoint y: 177, distance: 168.6
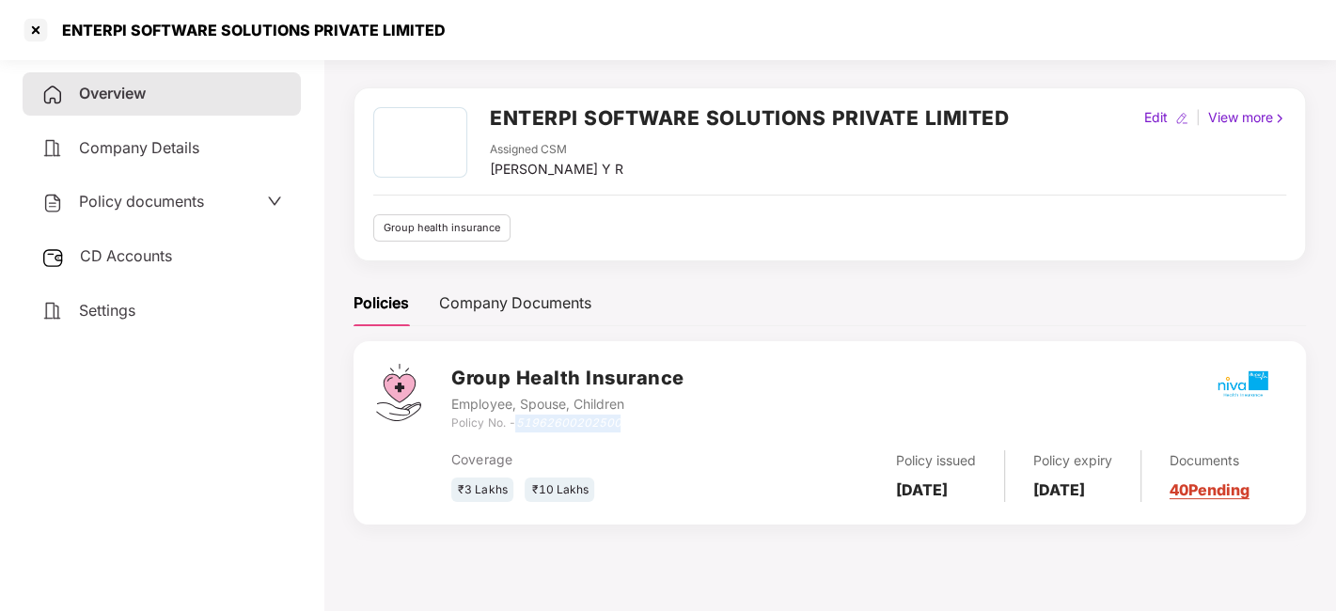
click at [659, 177] on div "Assigned CSM Shreyas Srivatsa Datta Y R" at bounding box center [749, 160] width 519 height 39
drag, startPoint x: 897, startPoint y: 466, endPoint x: 951, endPoint y: 502, distance: 64.4
click at [951, 502] on div "Policy issued 22 July 2025" at bounding box center [936, 476] width 137 height 52
drag, startPoint x: 1052, startPoint y: 461, endPoint x: 1098, endPoint y: 493, distance: 56.1
click at [1098, 493] on div "Policy expiry 21 July 2026" at bounding box center [1073, 476] width 136 height 52
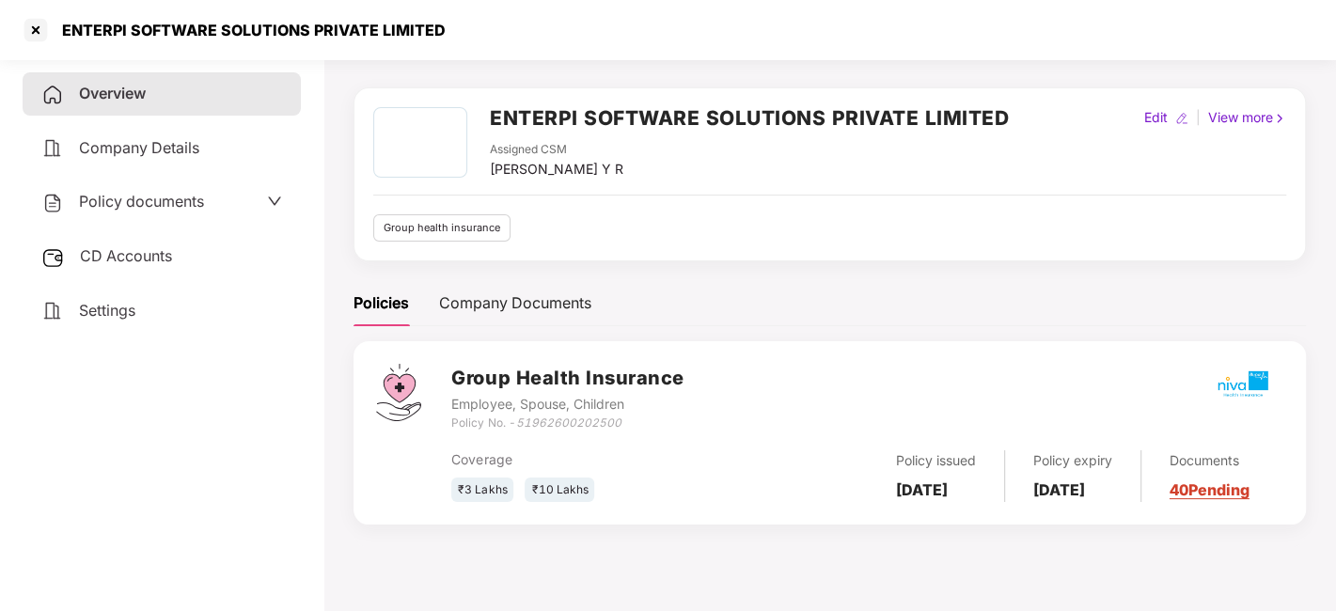
click at [161, 299] on div "Settings" at bounding box center [162, 311] width 278 height 43
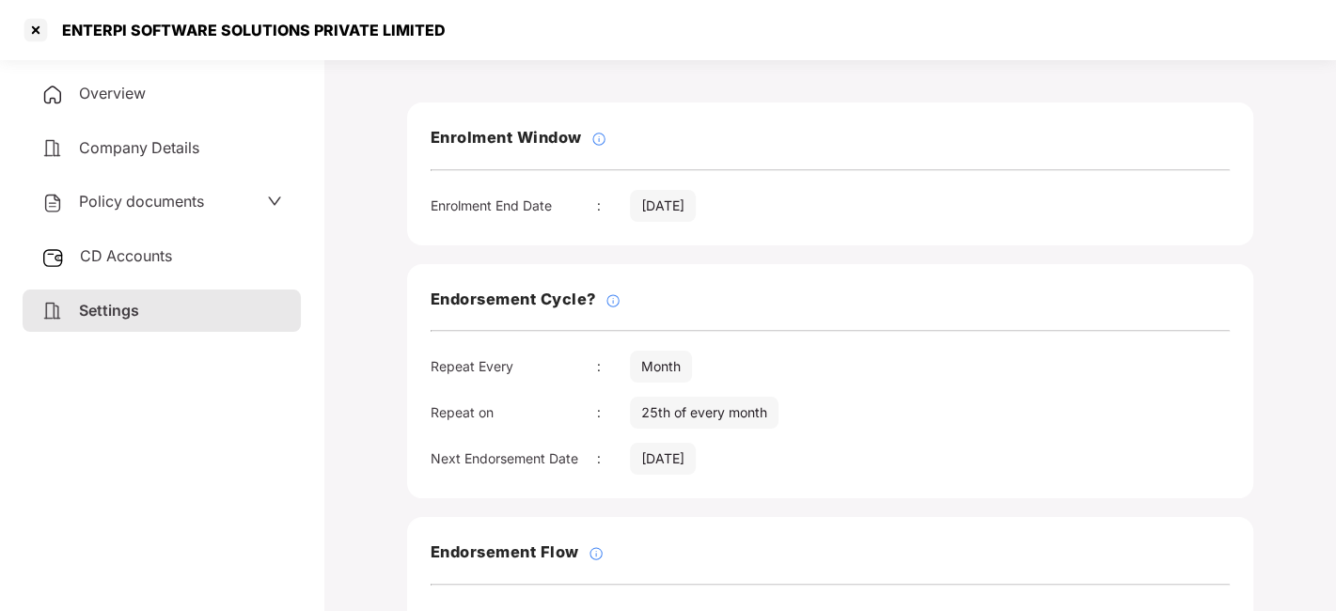
scroll to position [0, 0]
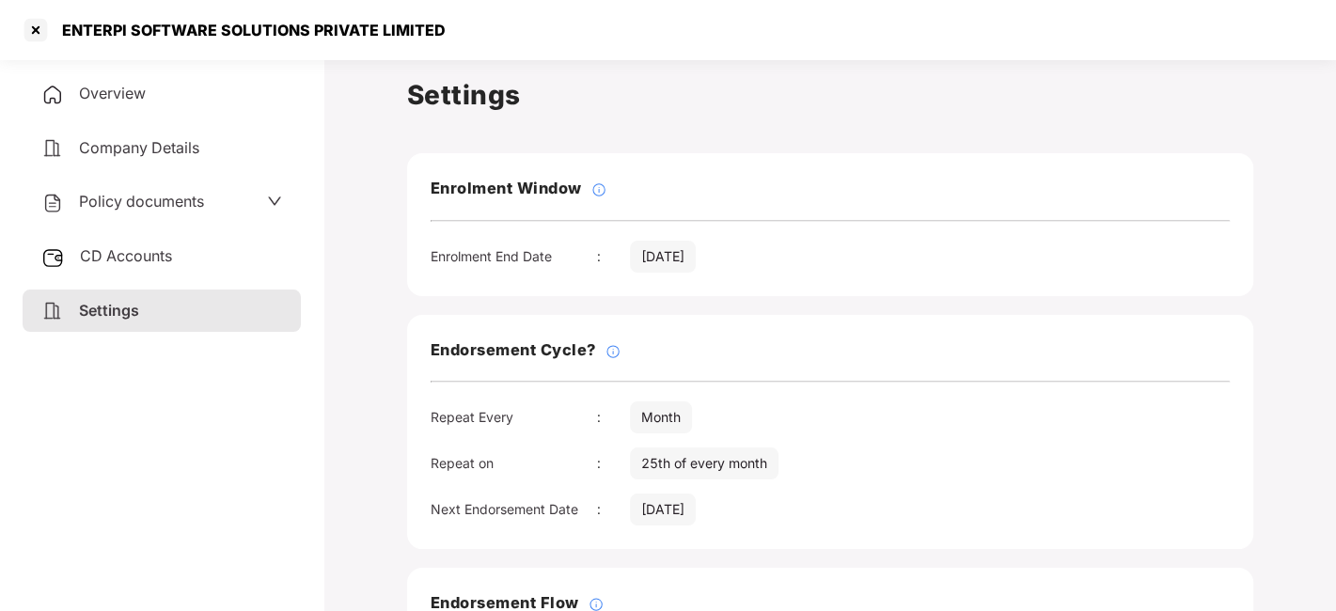
click at [120, 109] on div "Overview" at bounding box center [162, 93] width 278 height 43
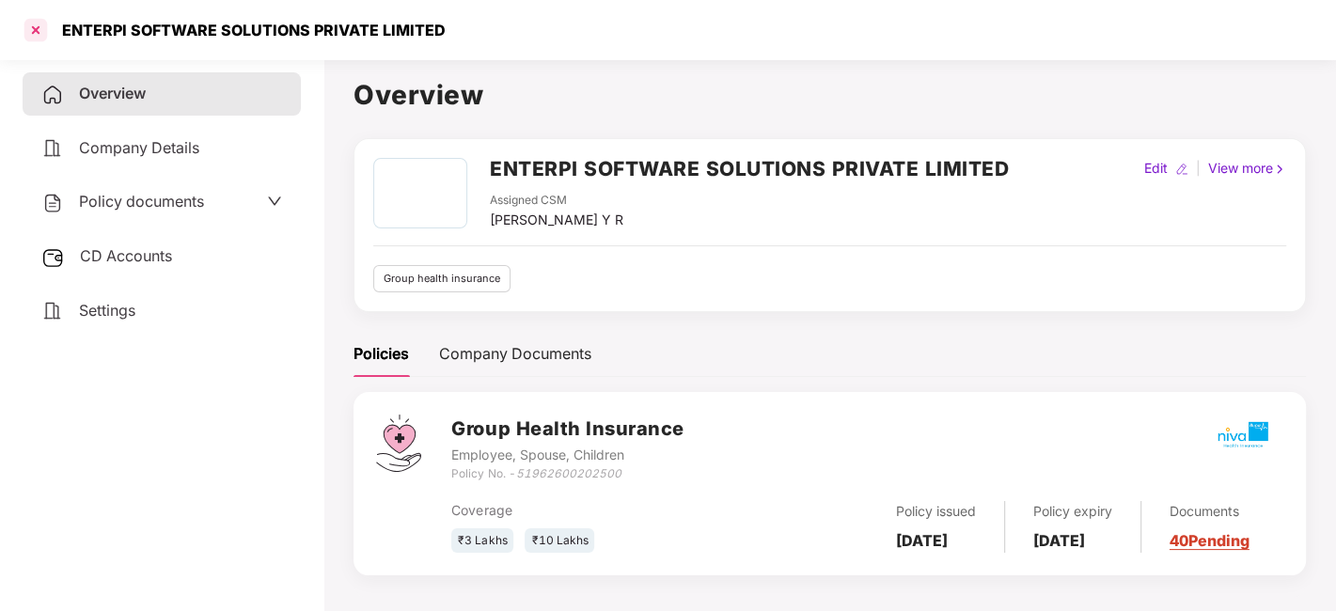
click at [35, 19] on div at bounding box center [36, 30] width 30 height 30
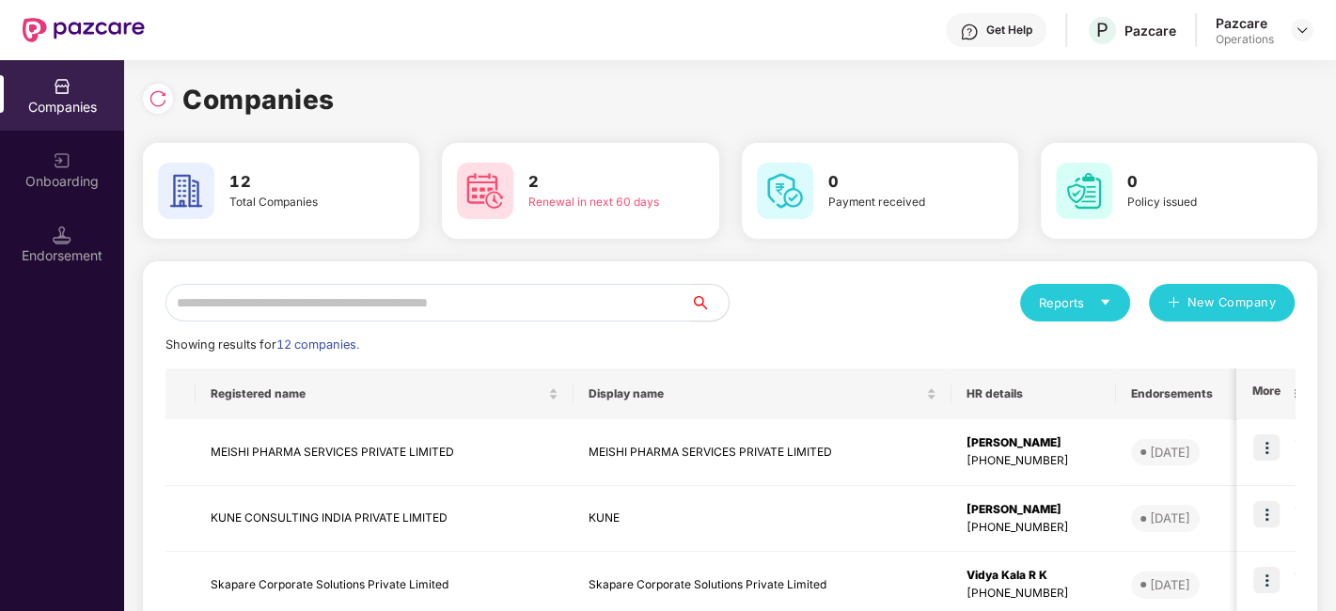
click at [563, 308] on input "text" at bounding box center [428, 303] width 526 height 38
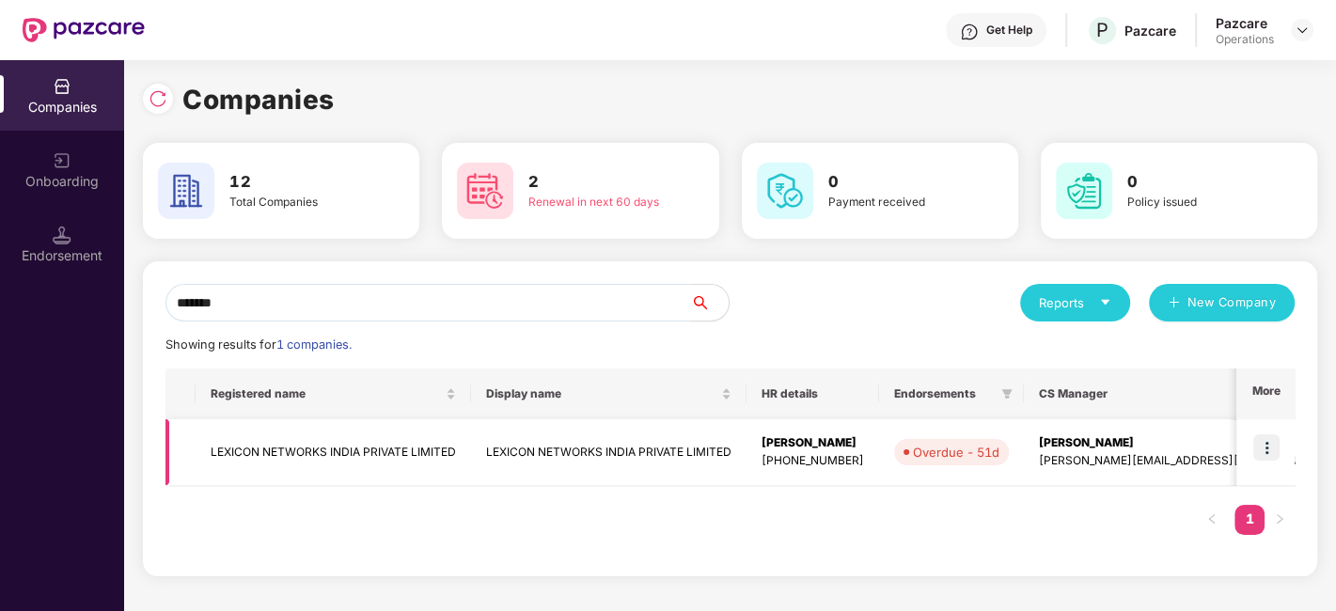
type input "*******"
click at [1269, 450] on img at bounding box center [1266, 447] width 26 height 26
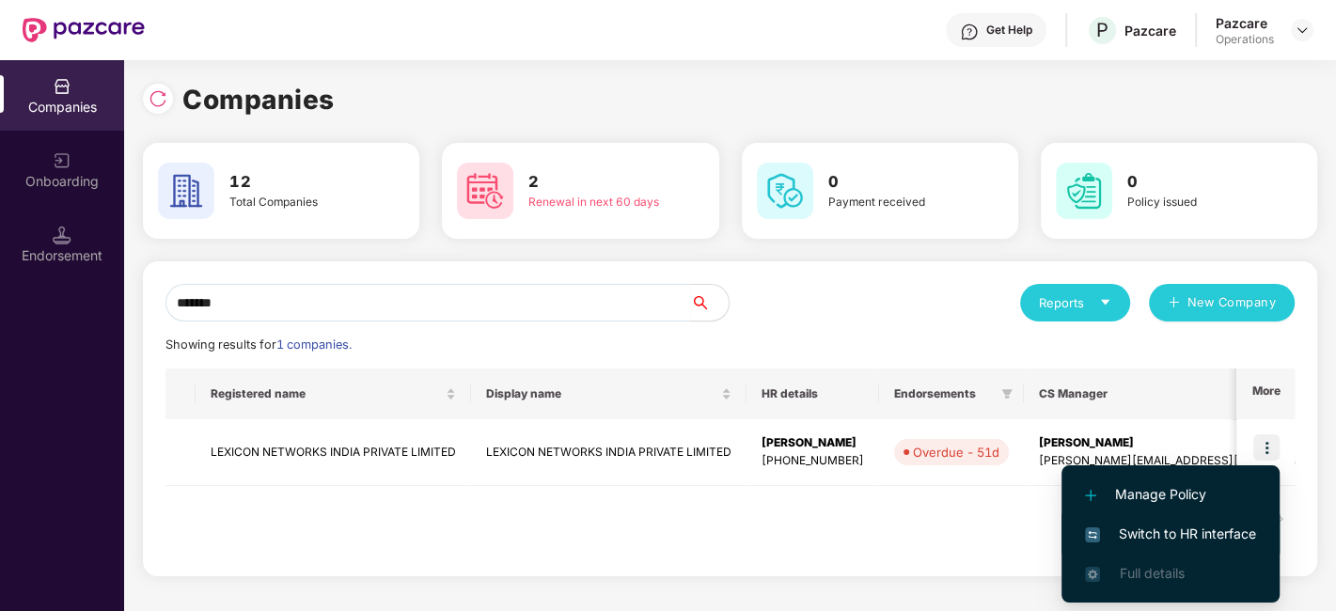
click at [1139, 538] on span "Switch to HR interface" at bounding box center [1170, 534] width 171 height 21
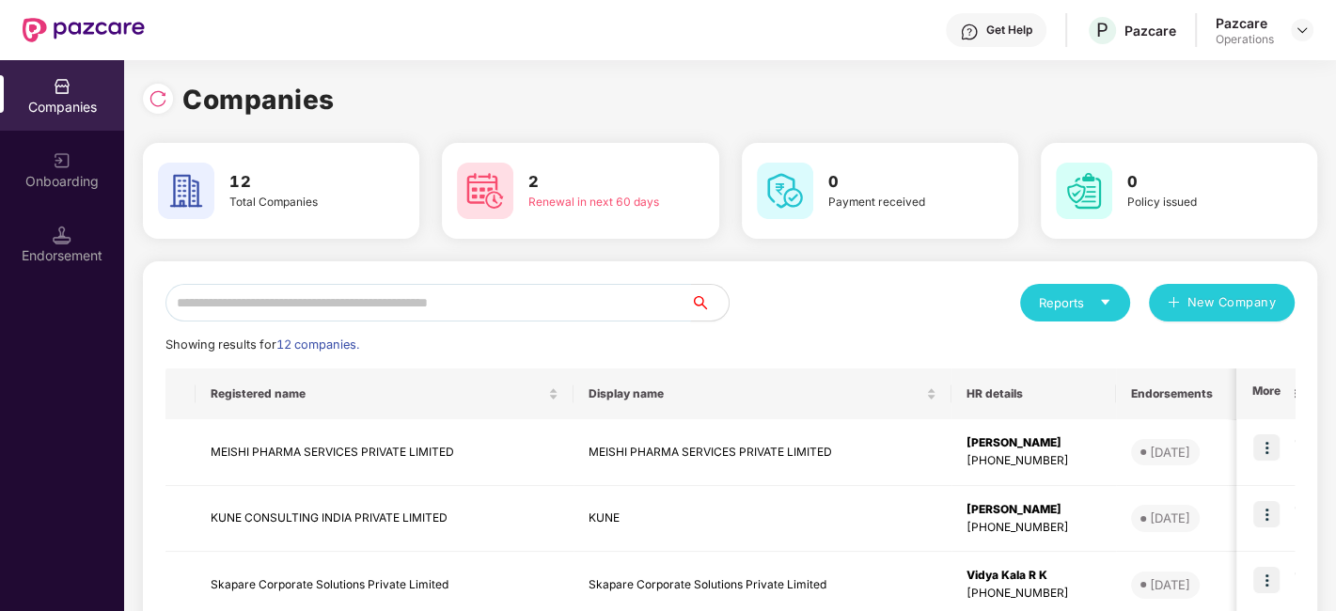
click at [260, 296] on input "text" at bounding box center [428, 303] width 526 height 38
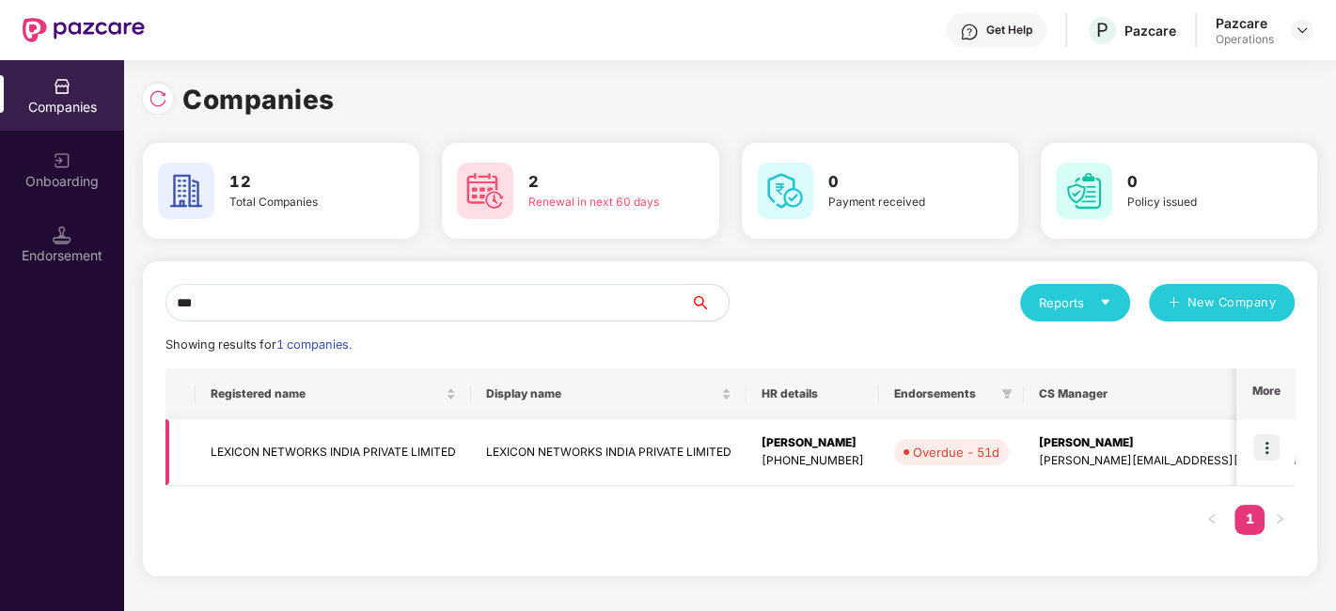
type input "***"
click at [285, 438] on td "LEXICON NETWORKS INDIA PRIVATE LIMITED" at bounding box center [333, 452] width 275 height 67
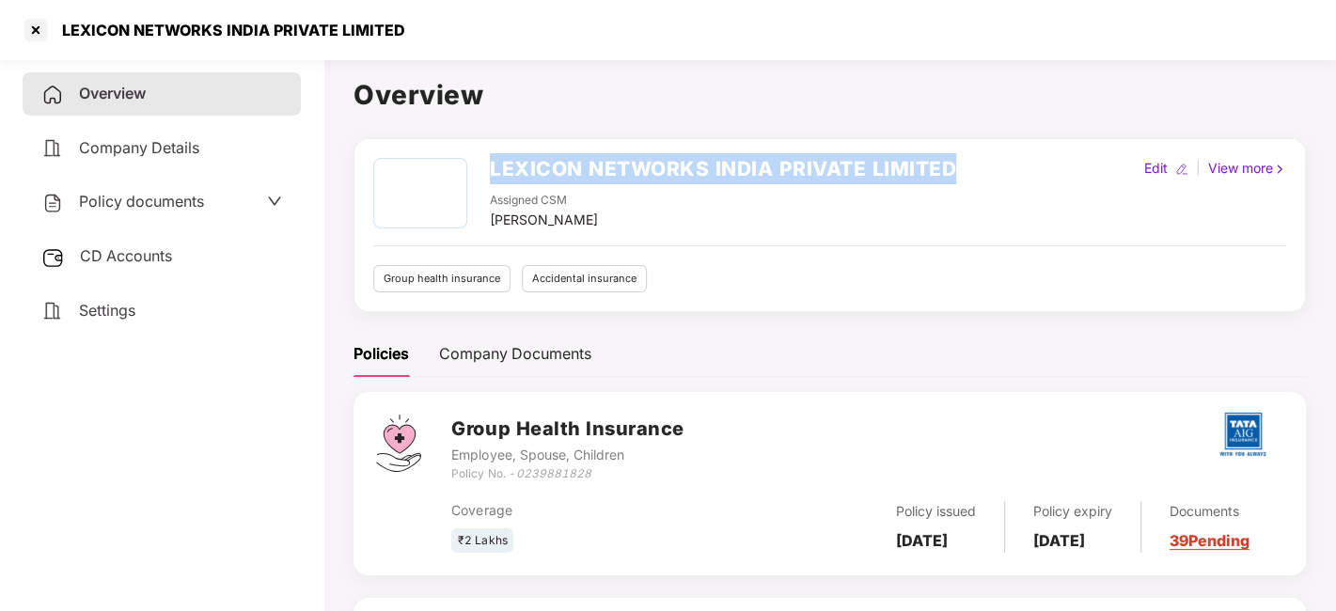
drag, startPoint x: 494, startPoint y: 165, endPoint x: 1036, endPoint y: 124, distance: 544.0
click at [1036, 124] on div "Overview LEXICON NETWORKS INDIA PRIVATE LIMITED Assigned CSM Rajul Gupta Edit |…" at bounding box center [830, 439] width 952 height 730
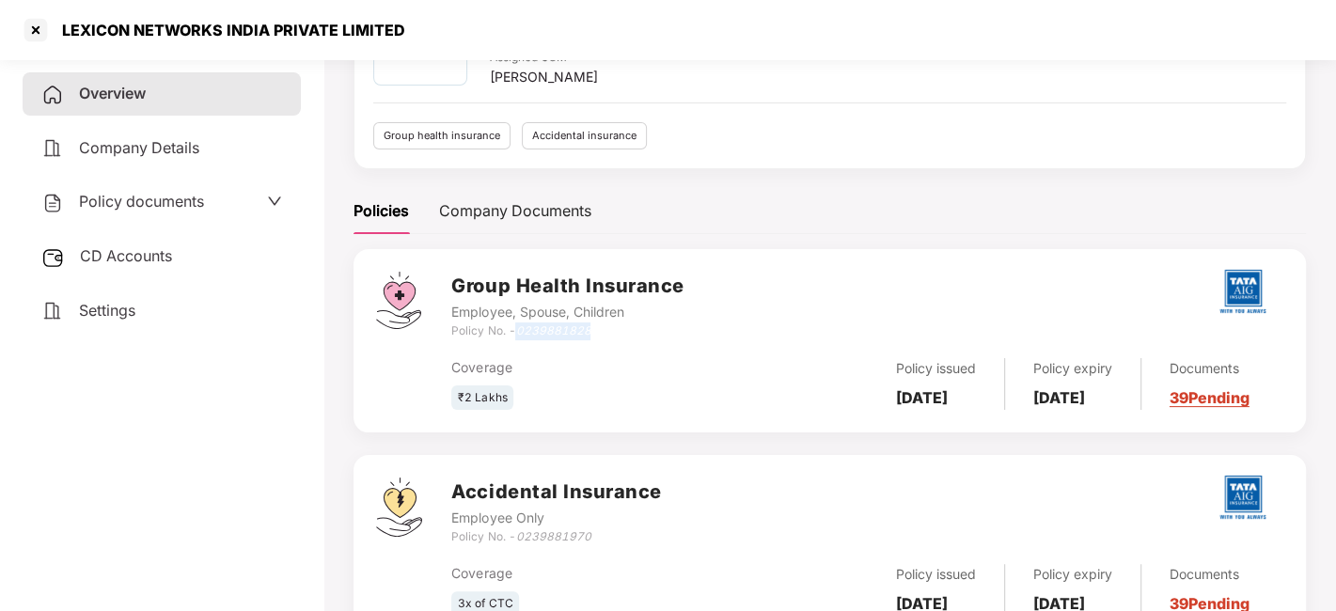
drag, startPoint x: 518, startPoint y: 325, endPoint x: 625, endPoint y: 333, distance: 107.5
click at [625, 333] on div "Policy No. - 0239881828" at bounding box center [567, 332] width 232 height 18
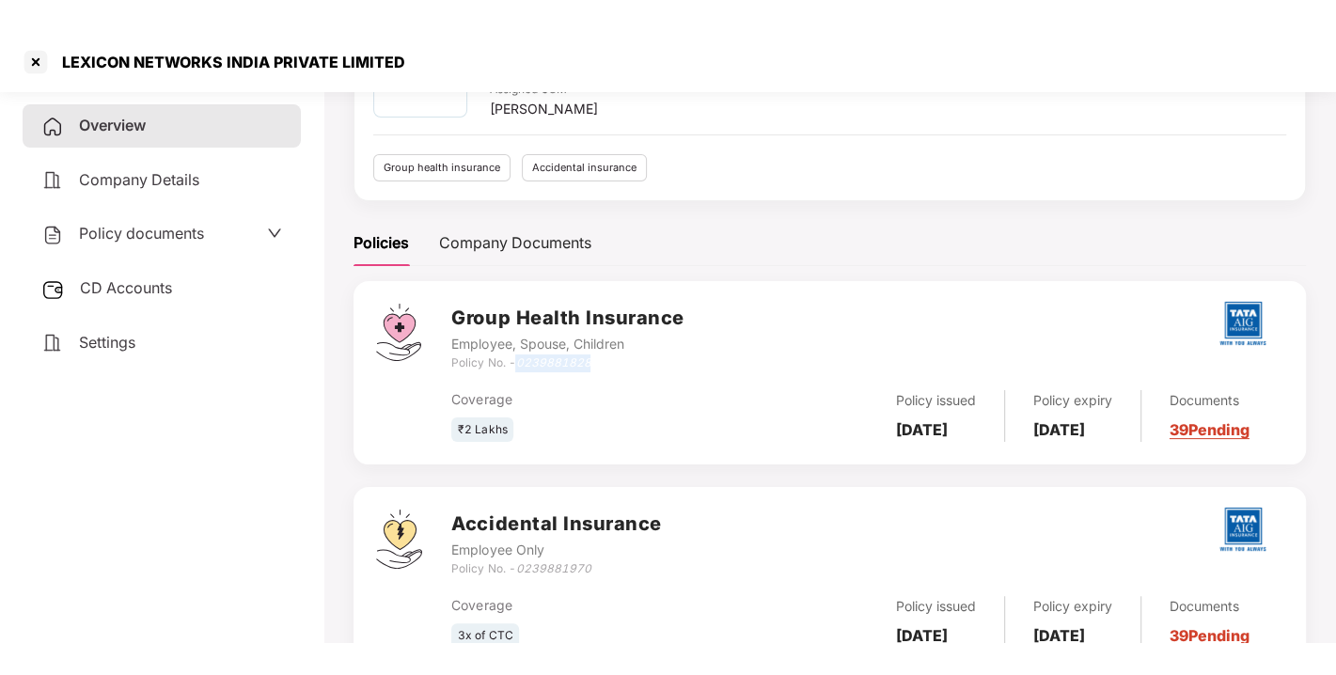
scroll to position [0, 0]
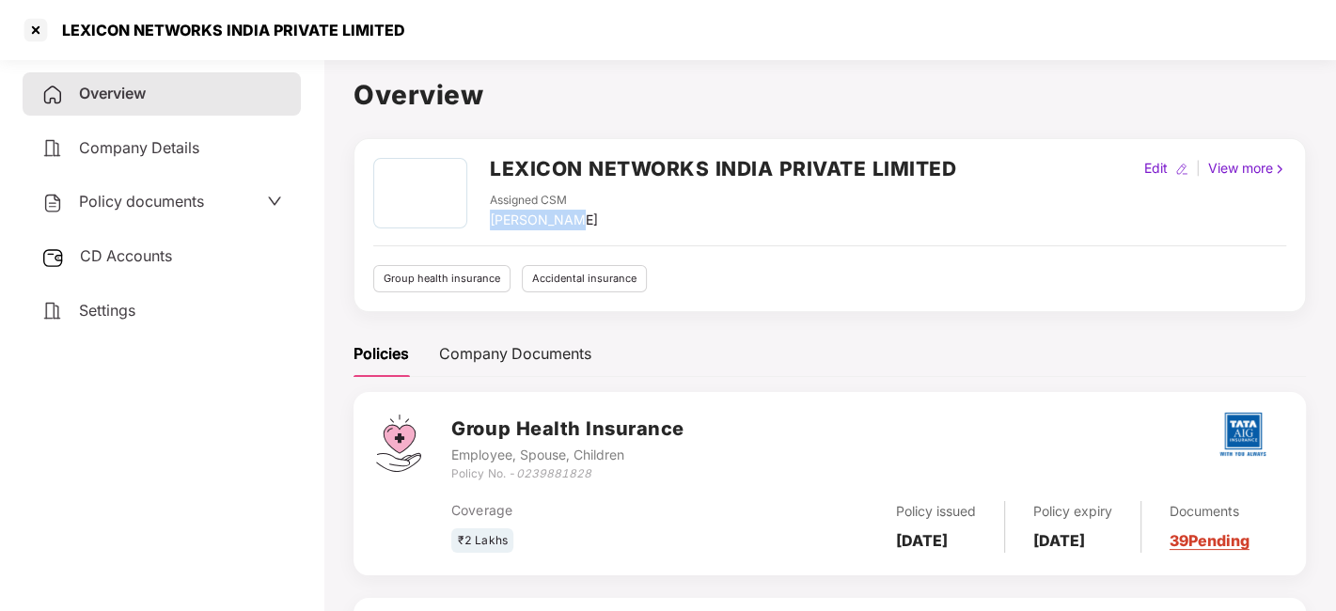
drag, startPoint x: 491, startPoint y: 214, endPoint x: 572, endPoint y: 227, distance: 81.8
click at [572, 227] on div "Assigned CSM [PERSON_NAME]" at bounding box center [723, 211] width 466 height 39
drag, startPoint x: 899, startPoint y: 514, endPoint x: 953, endPoint y: 559, distance: 70.2
click at [953, 559] on div "Group Health Insurance Employee, Spouse, Children Policy No. - 0239881828 Cover…" at bounding box center [830, 483] width 952 height 183
drag, startPoint x: 1050, startPoint y: 527, endPoint x: 1100, endPoint y: 548, distance: 54.0
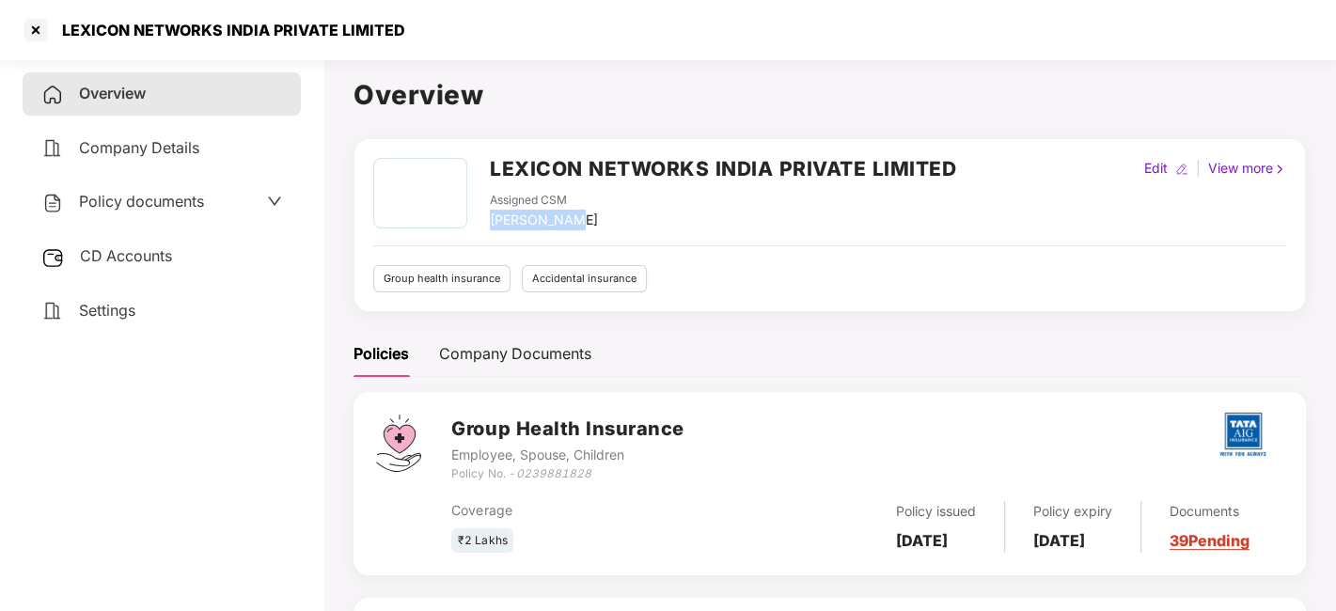
click at [1100, 548] on div "Policy expiry 13 July 2026" at bounding box center [1073, 527] width 136 height 52
click at [35, 39] on div at bounding box center [36, 30] width 30 height 30
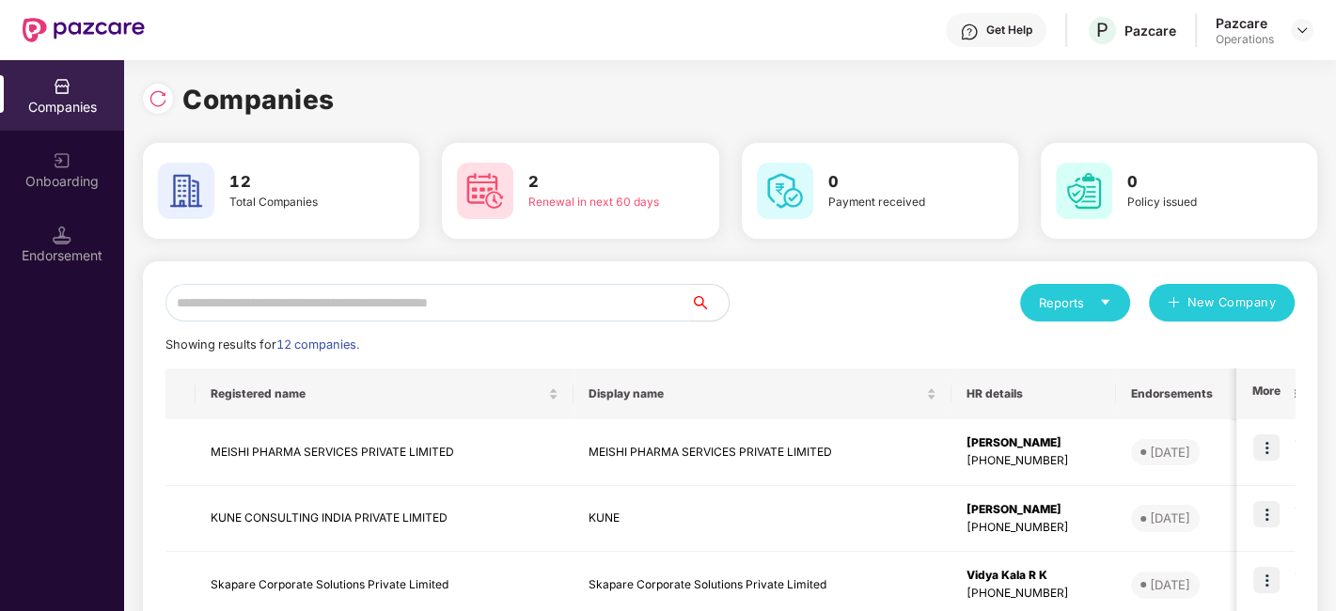
click at [1082, 298] on div "Reports" at bounding box center [1075, 302] width 72 height 19
click at [1061, 351] on div "Companies" at bounding box center [1065, 350] width 69 height 21
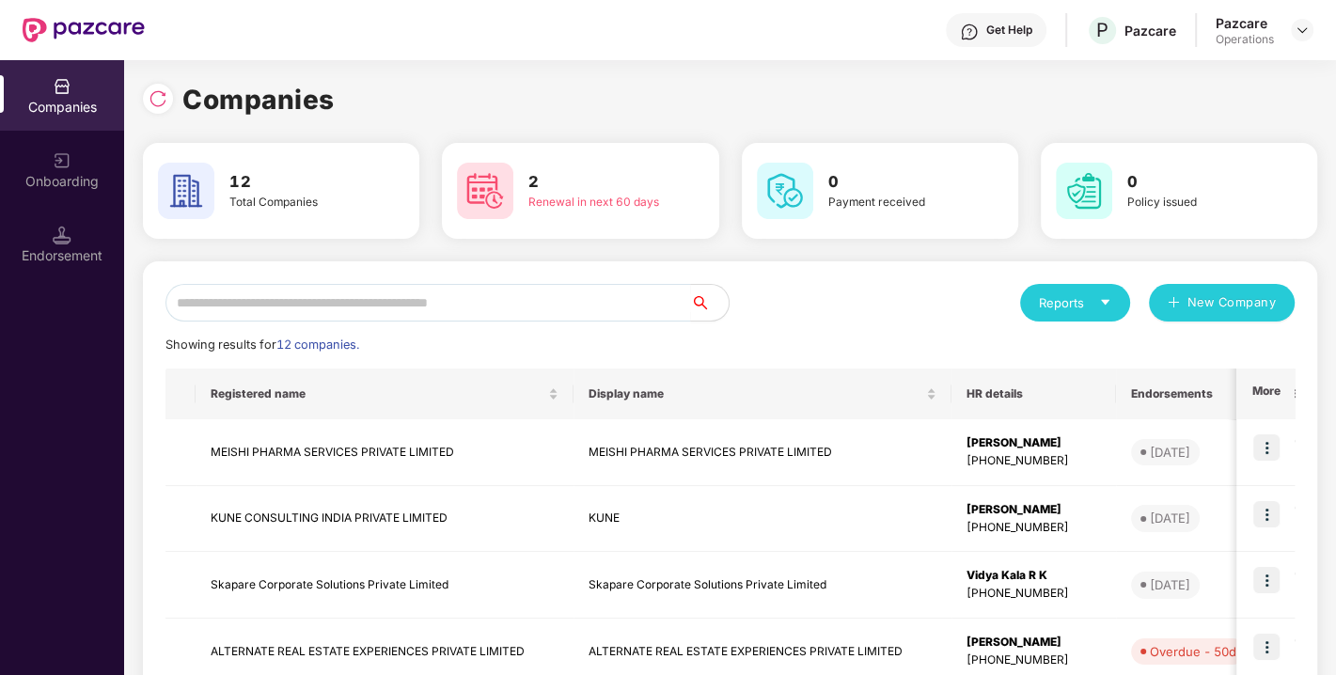
click at [1071, 306] on div "Reports" at bounding box center [1075, 302] width 72 height 19
click at [1099, 352] on div "Companies" at bounding box center [1065, 350] width 69 height 21
click at [423, 308] on input "text" at bounding box center [428, 303] width 526 height 38
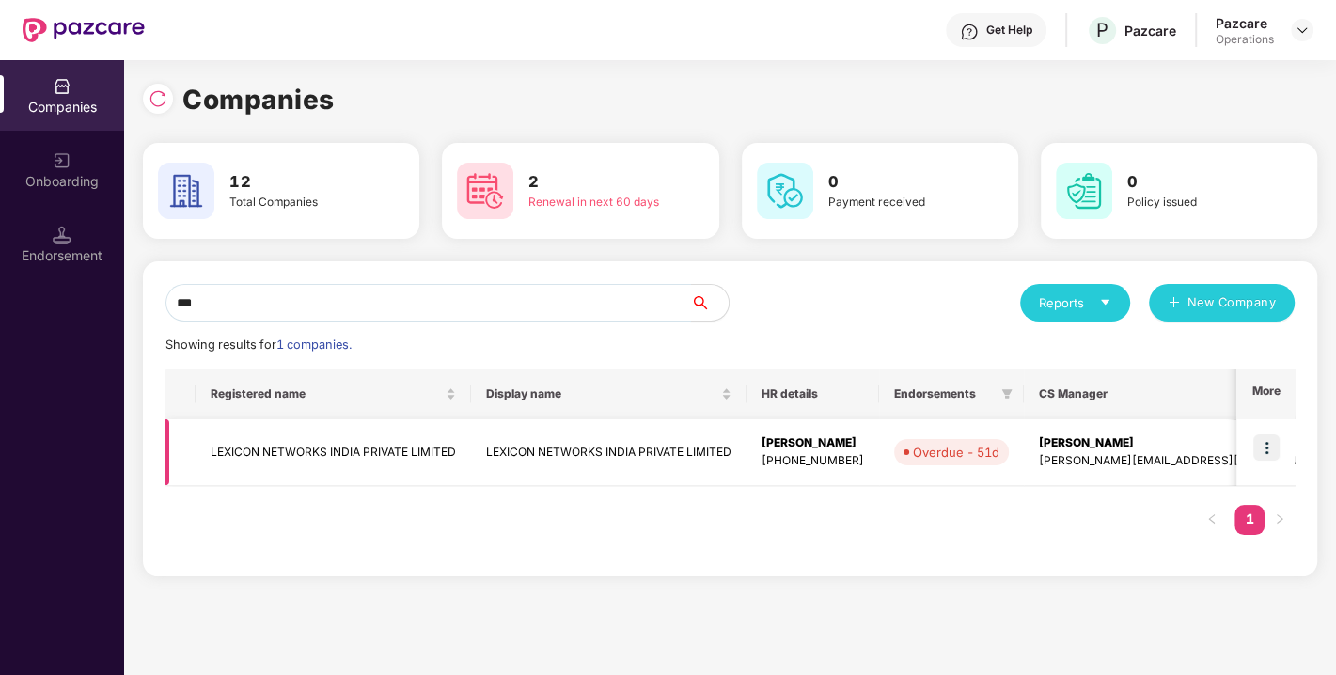
type input "***"
click at [1265, 449] on img at bounding box center [1266, 447] width 26 height 26
click at [663, 457] on td "LEXICON NETWORKS INDIA PRIVATE LIMITED" at bounding box center [608, 452] width 275 height 67
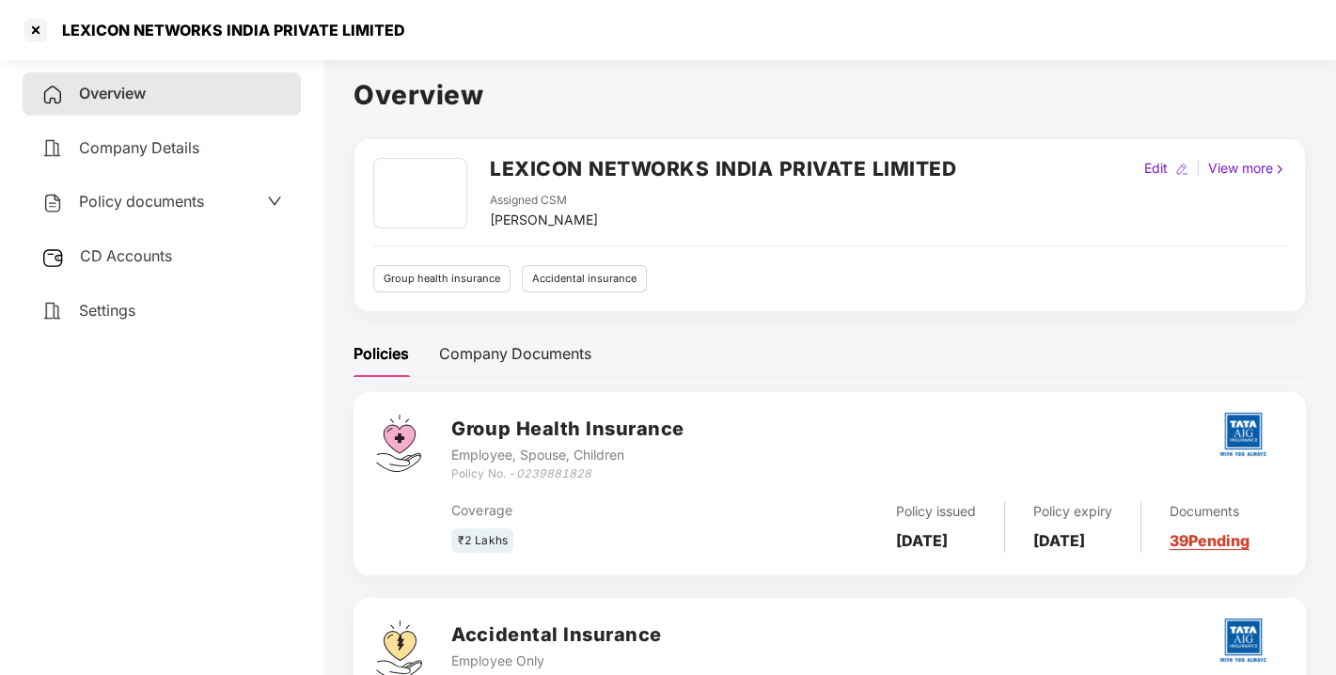
click at [96, 311] on span "Settings" at bounding box center [107, 310] width 56 height 19
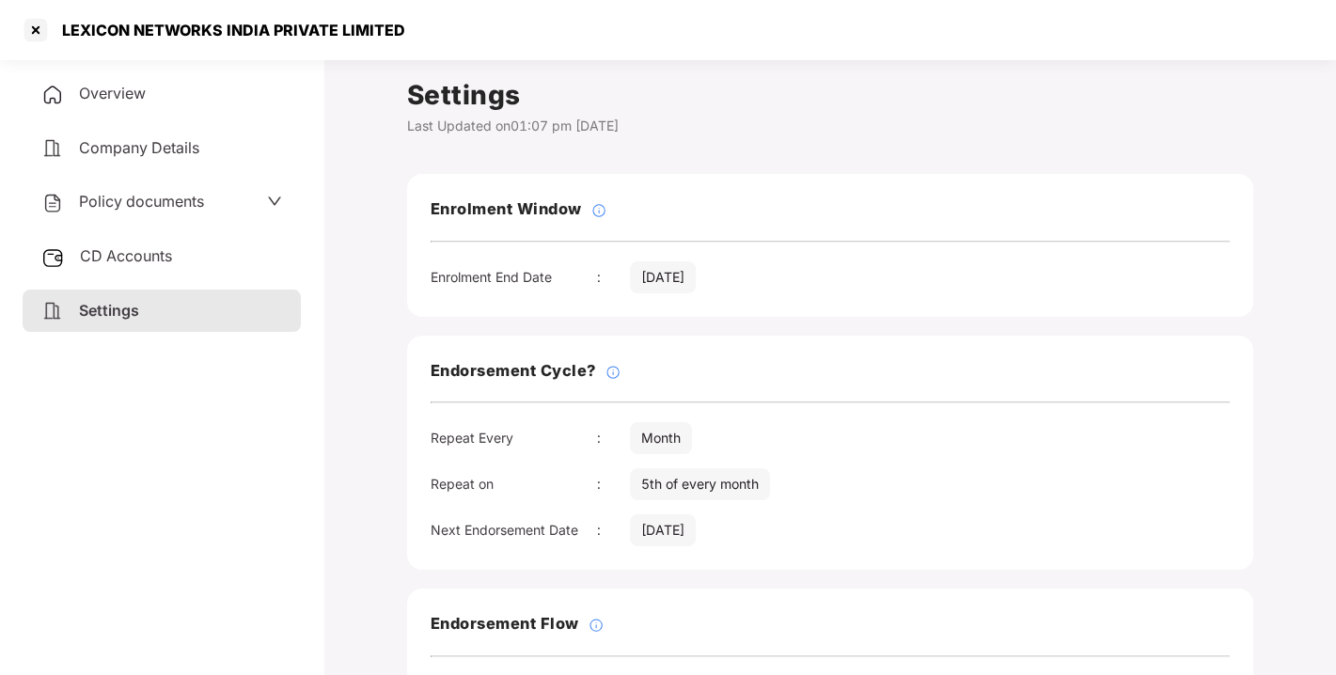
click at [144, 251] on span "CD Accounts" at bounding box center [126, 255] width 92 height 19
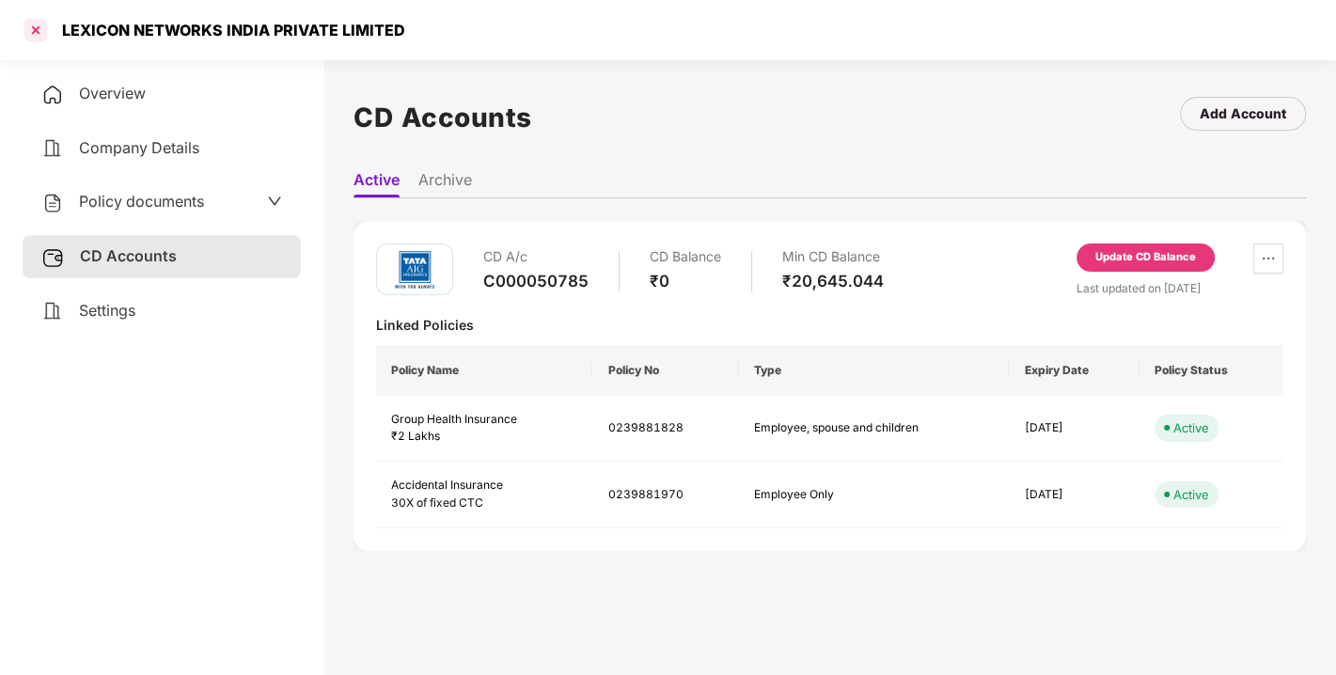
click at [31, 28] on div at bounding box center [36, 30] width 30 height 30
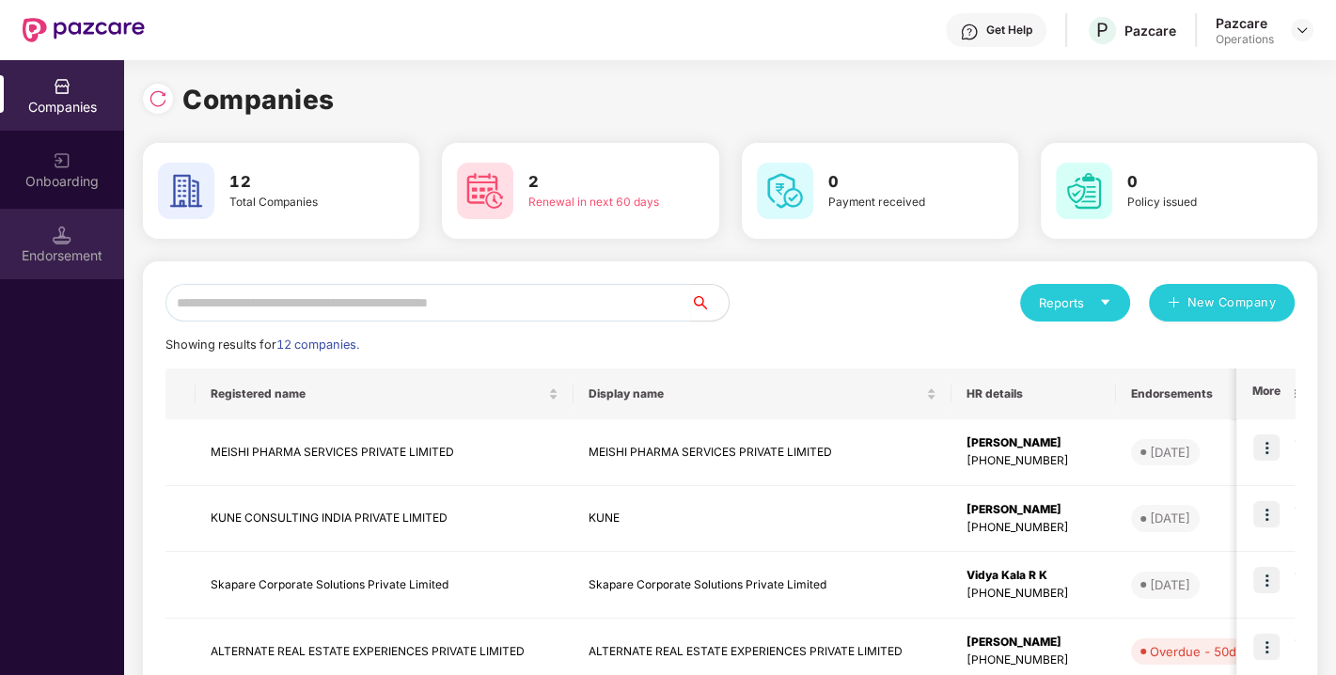
click at [73, 235] on div "Endorsement" at bounding box center [62, 244] width 124 height 71
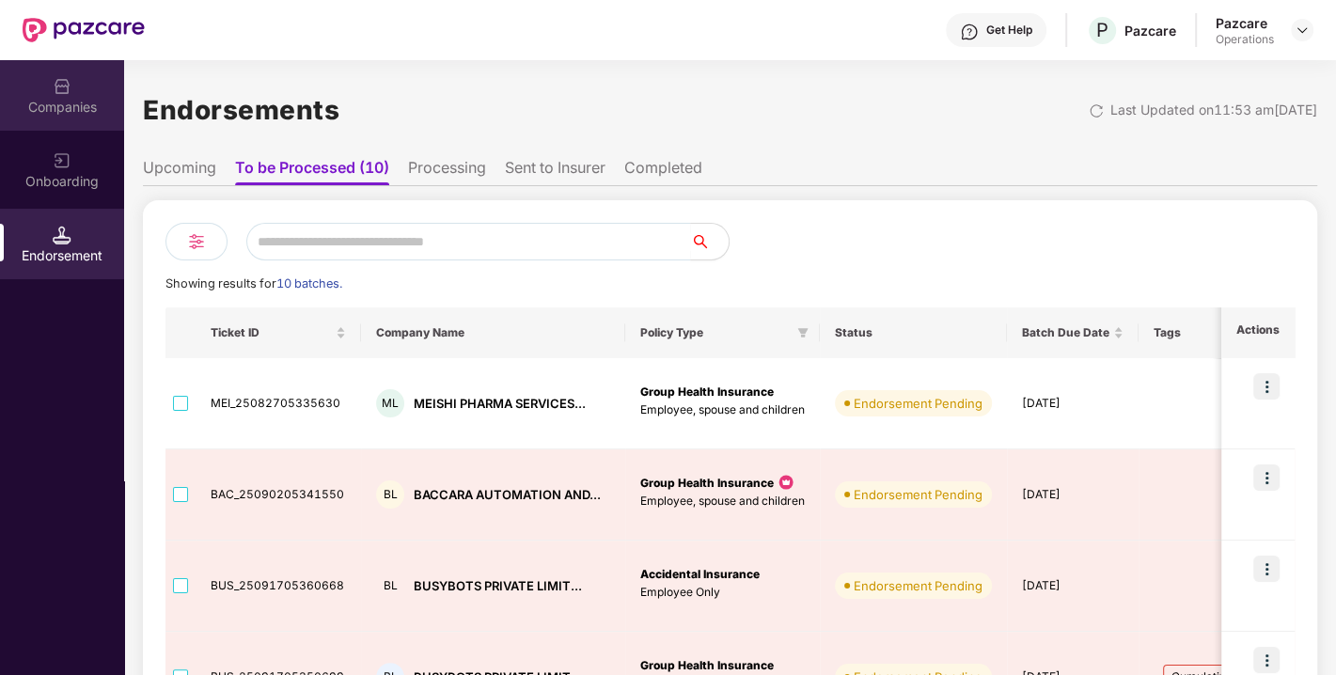
click at [27, 88] on div "Companies" at bounding box center [62, 95] width 124 height 71
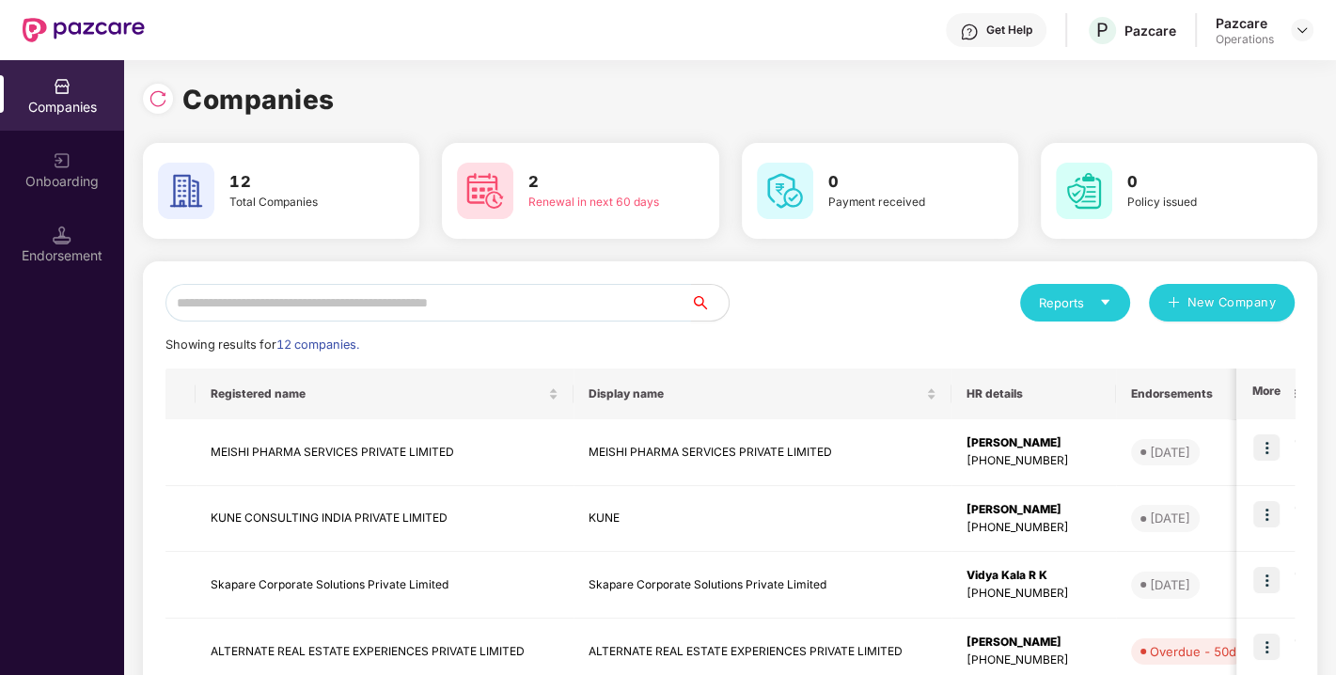
click at [381, 309] on input "text" at bounding box center [428, 303] width 526 height 38
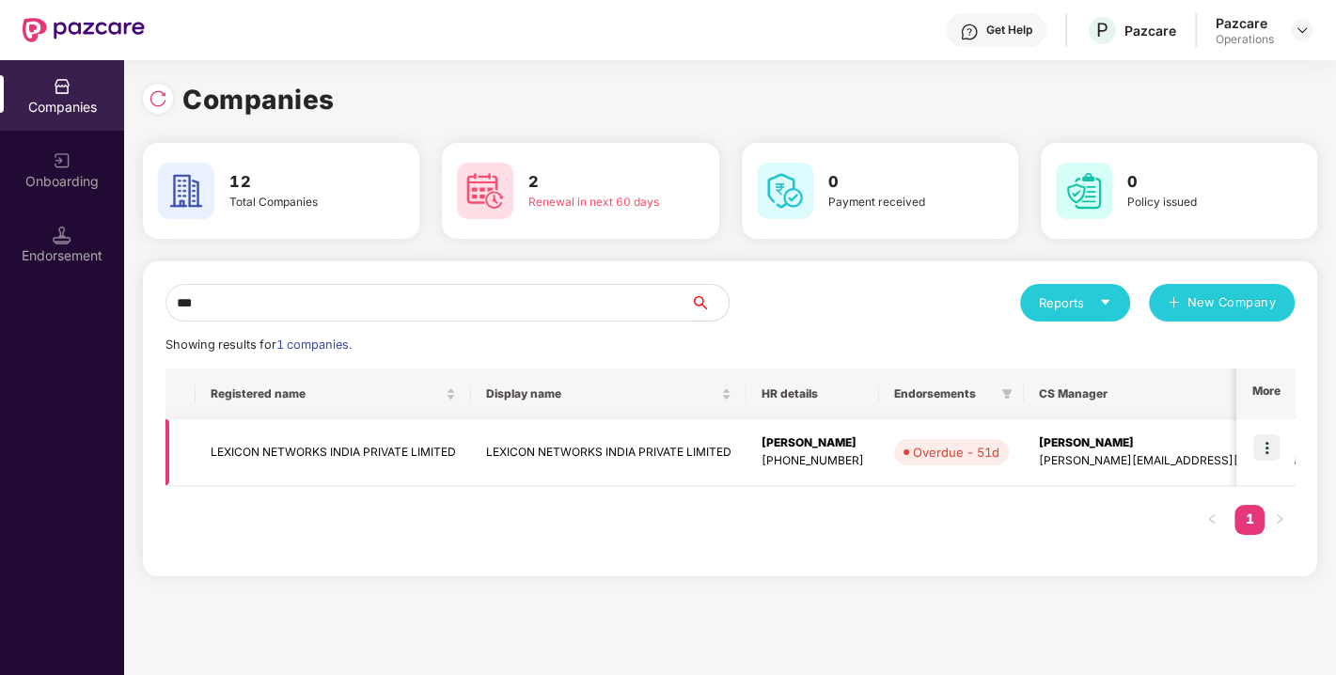
type input "***"
click at [1277, 458] on img at bounding box center [1266, 447] width 26 height 26
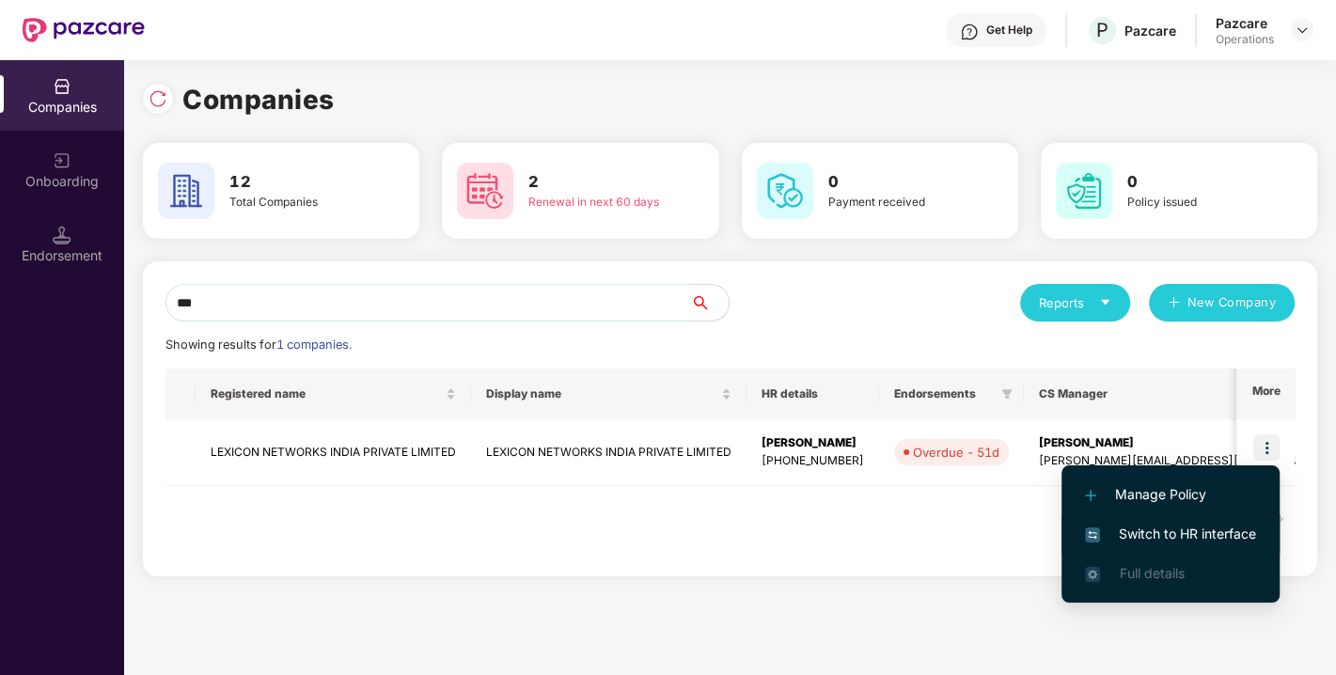
click at [1206, 530] on span "Switch to HR interface" at bounding box center [1170, 534] width 171 height 21
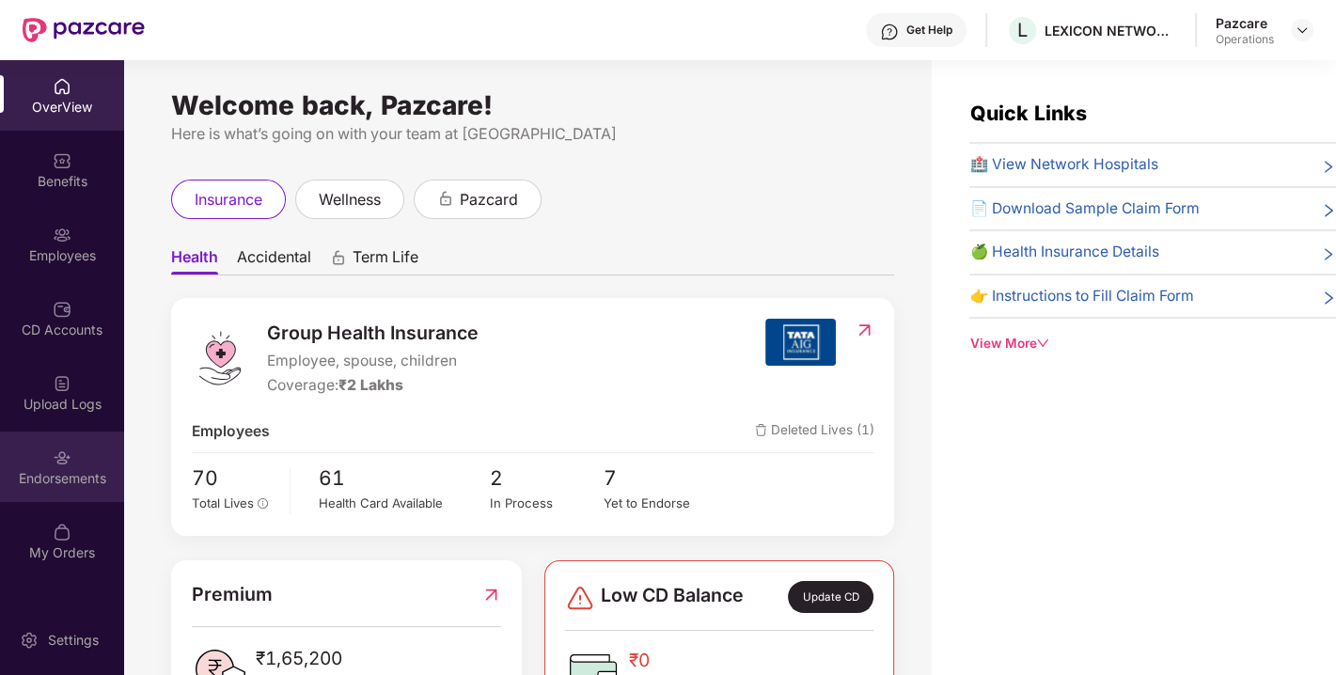
click at [47, 453] on div "Endorsements" at bounding box center [62, 467] width 124 height 71
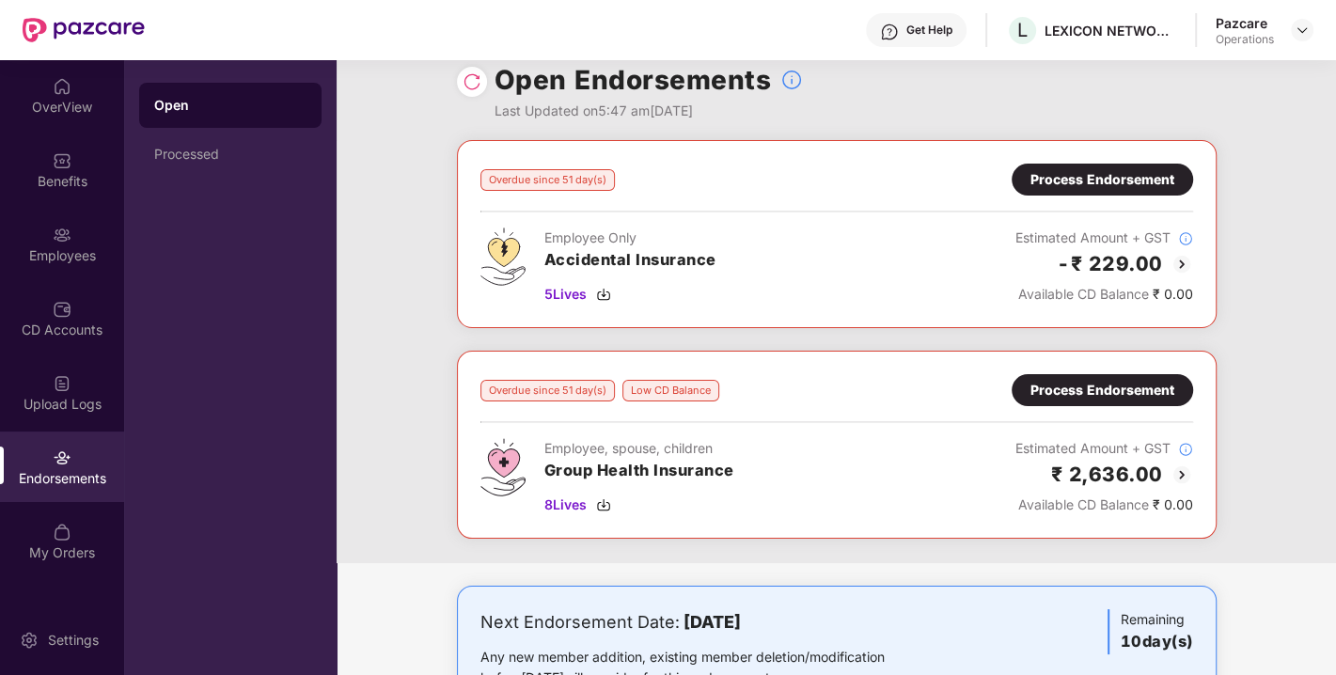
scroll to position [22, 0]
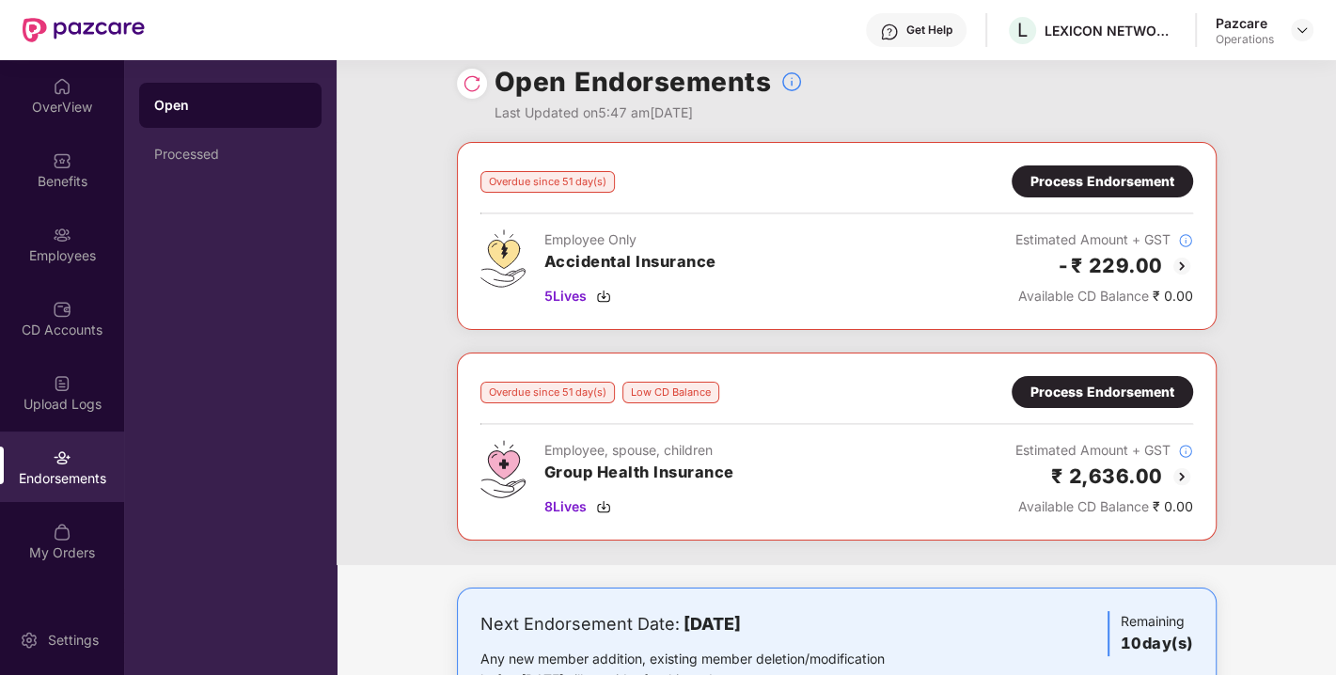
click at [1182, 255] on img at bounding box center [1182, 266] width 23 height 23
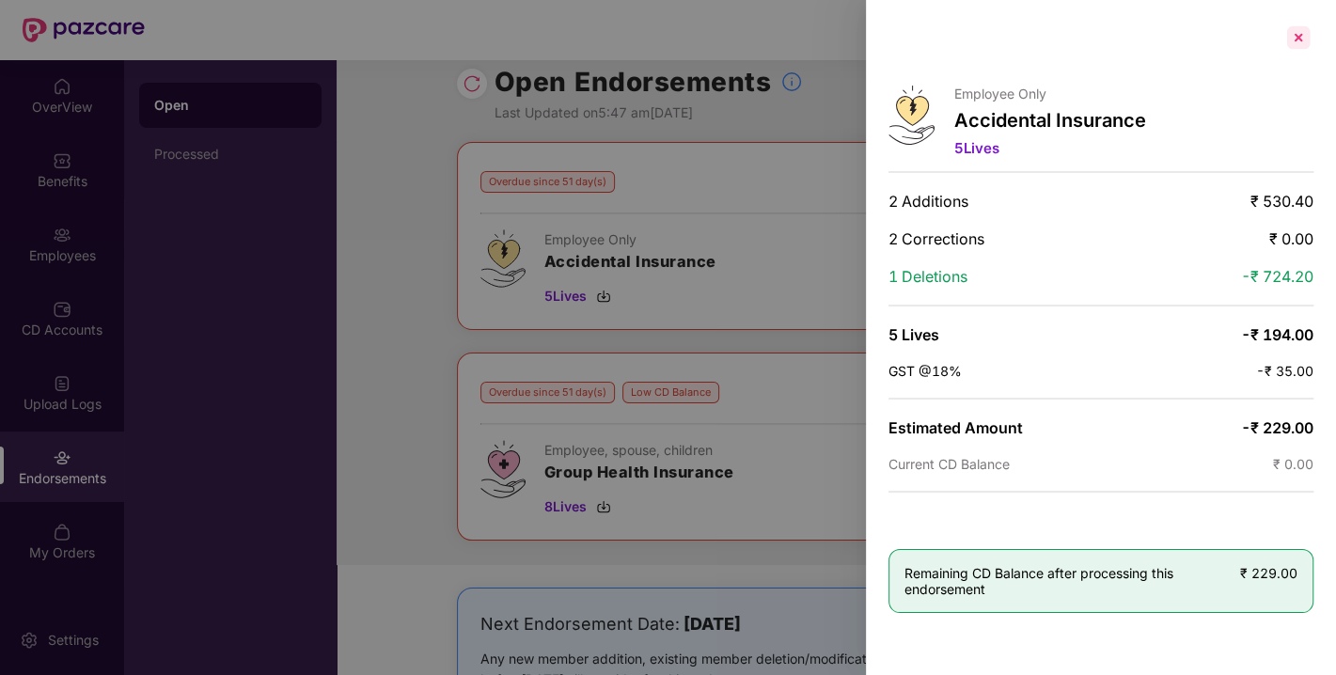
click at [1289, 39] on div at bounding box center [1298, 38] width 30 height 30
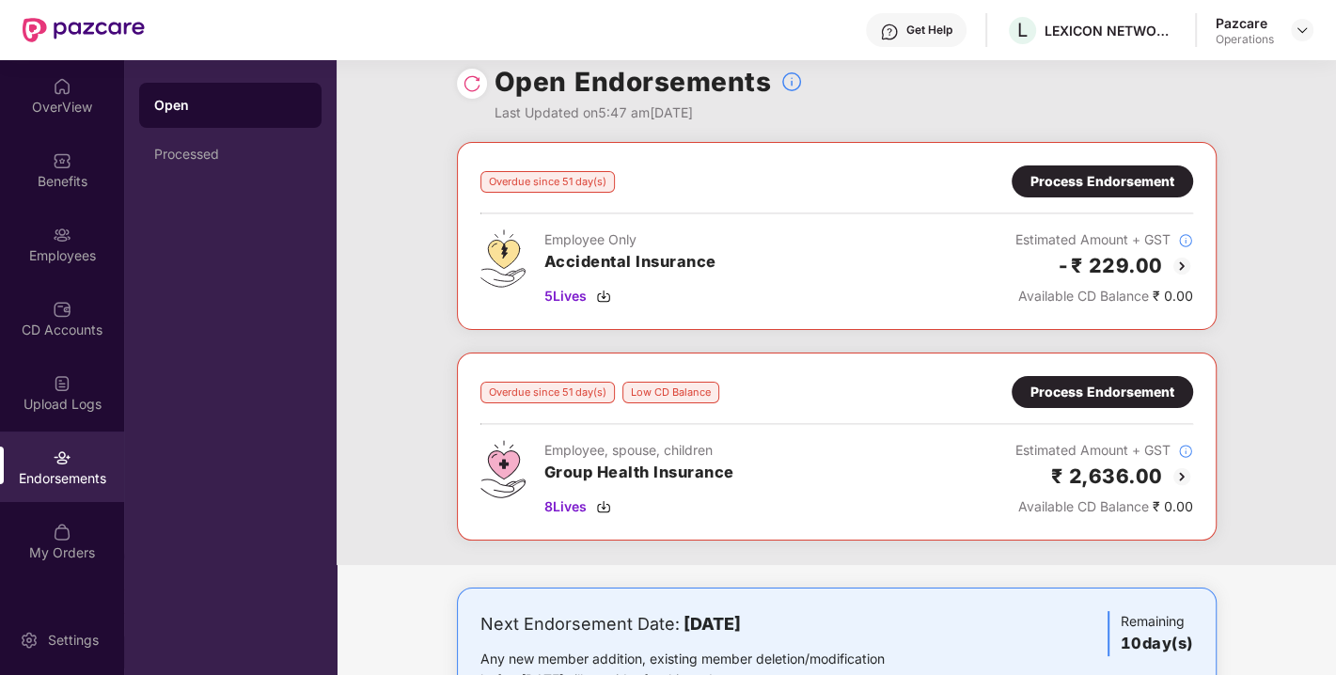
click at [1182, 264] on img at bounding box center [1182, 266] width 23 height 23
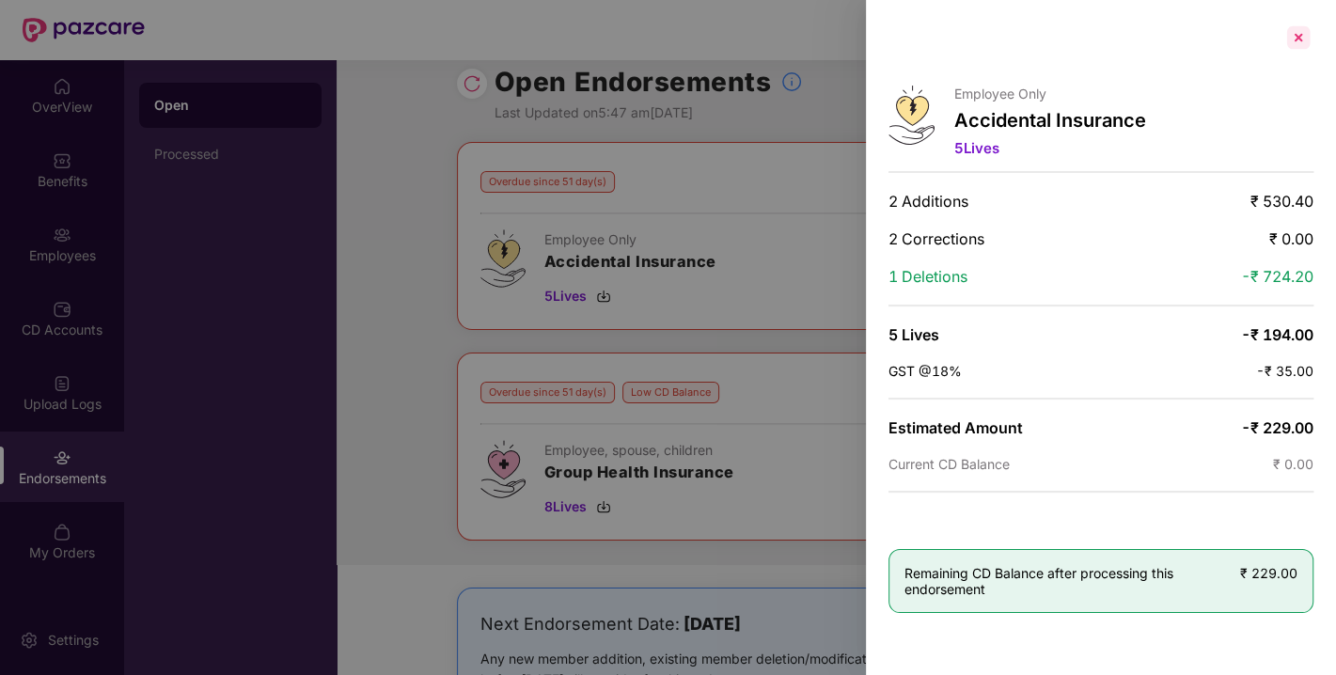
click at [1302, 37] on div at bounding box center [1298, 38] width 30 height 30
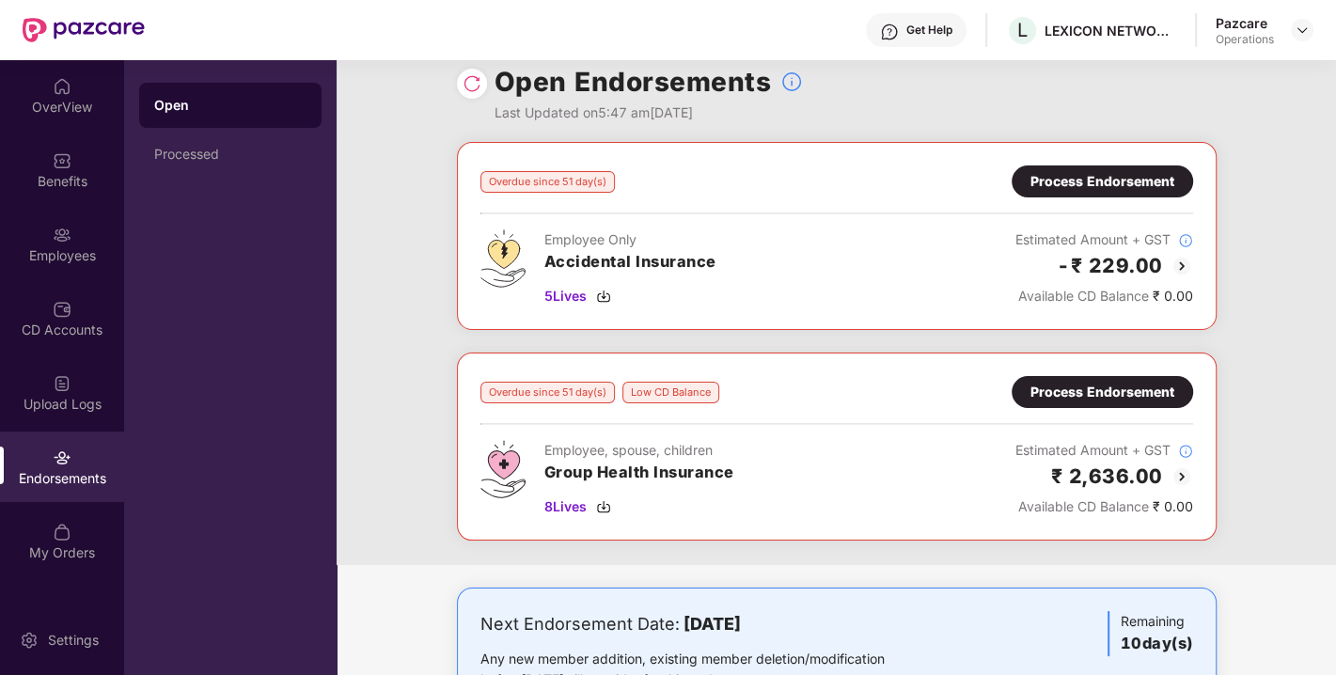
click at [1183, 472] on img at bounding box center [1182, 476] width 23 height 23
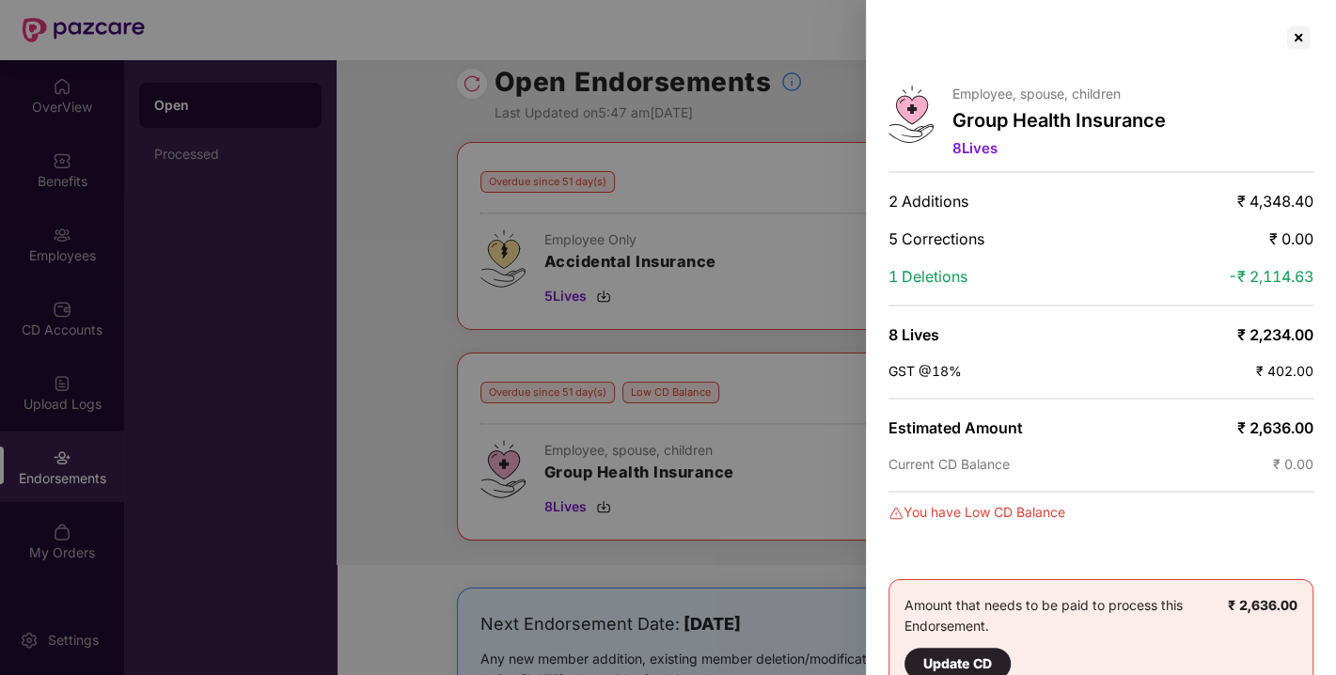
click at [719, 470] on div at bounding box center [668, 337] width 1336 height 675
click at [1290, 40] on div at bounding box center [1298, 38] width 30 height 30
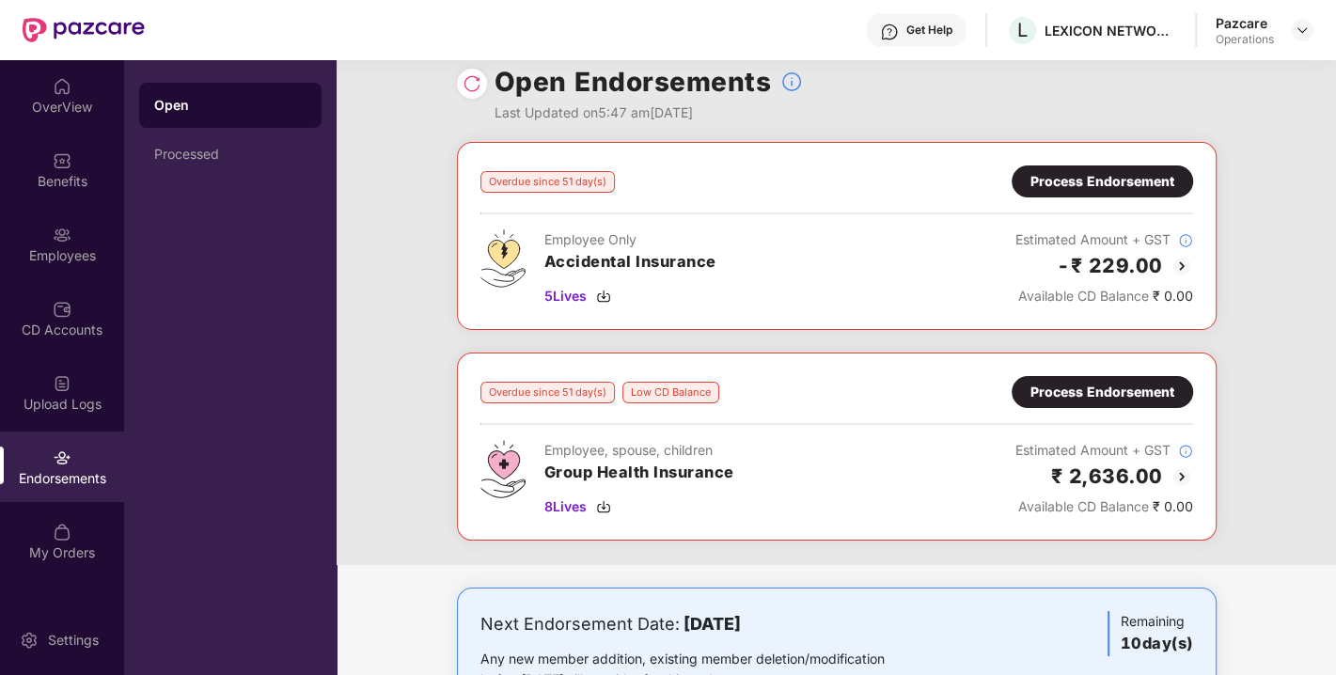
click at [1091, 386] on div "Process Endorsement" at bounding box center [1103, 392] width 144 height 21
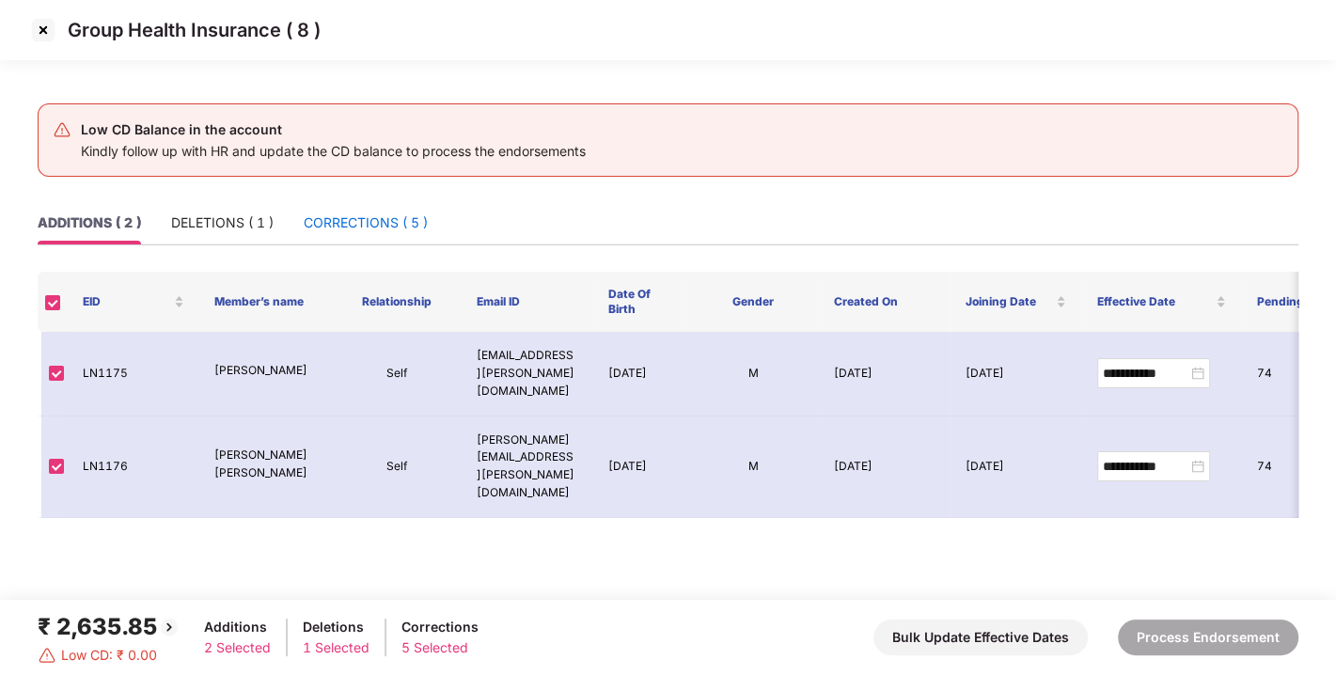
click at [357, 217] on div "CORRECTIONS ( 5 )" at bounding box center [366, 222] width 124 height 21
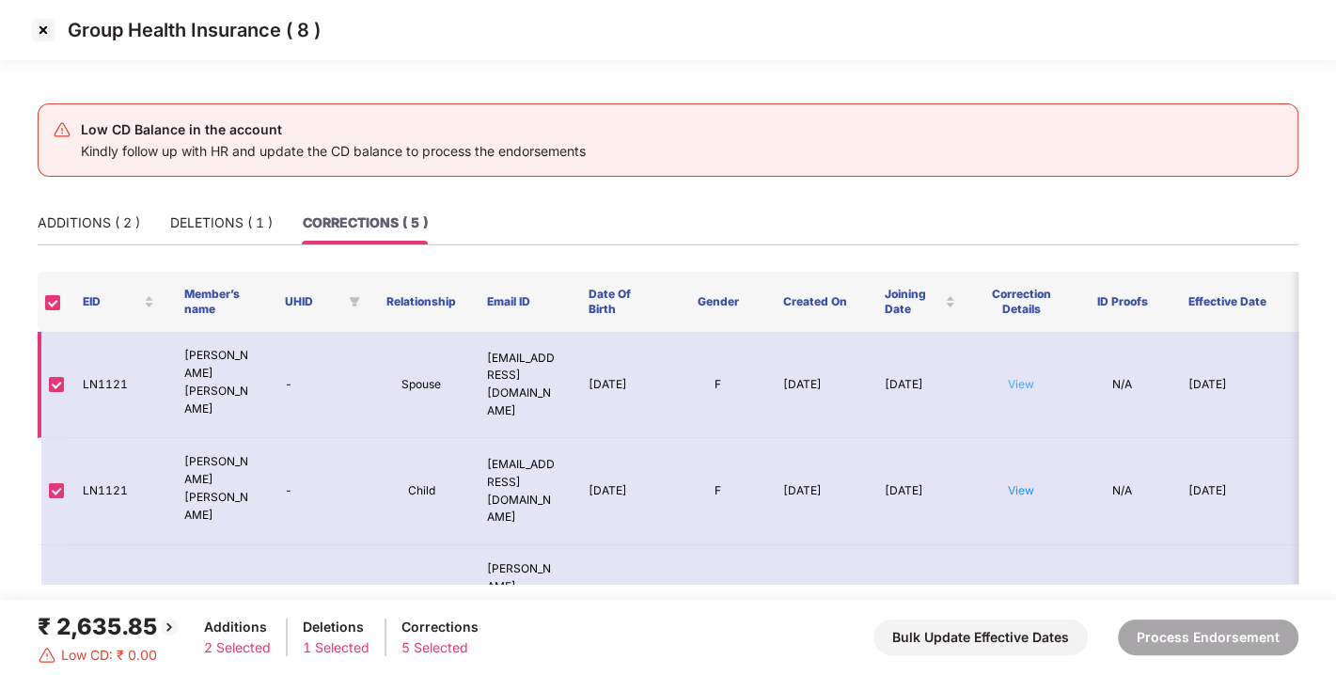
click at [1015, 386] on link "View" at bounding box center [1021, 384] width 26 height 14
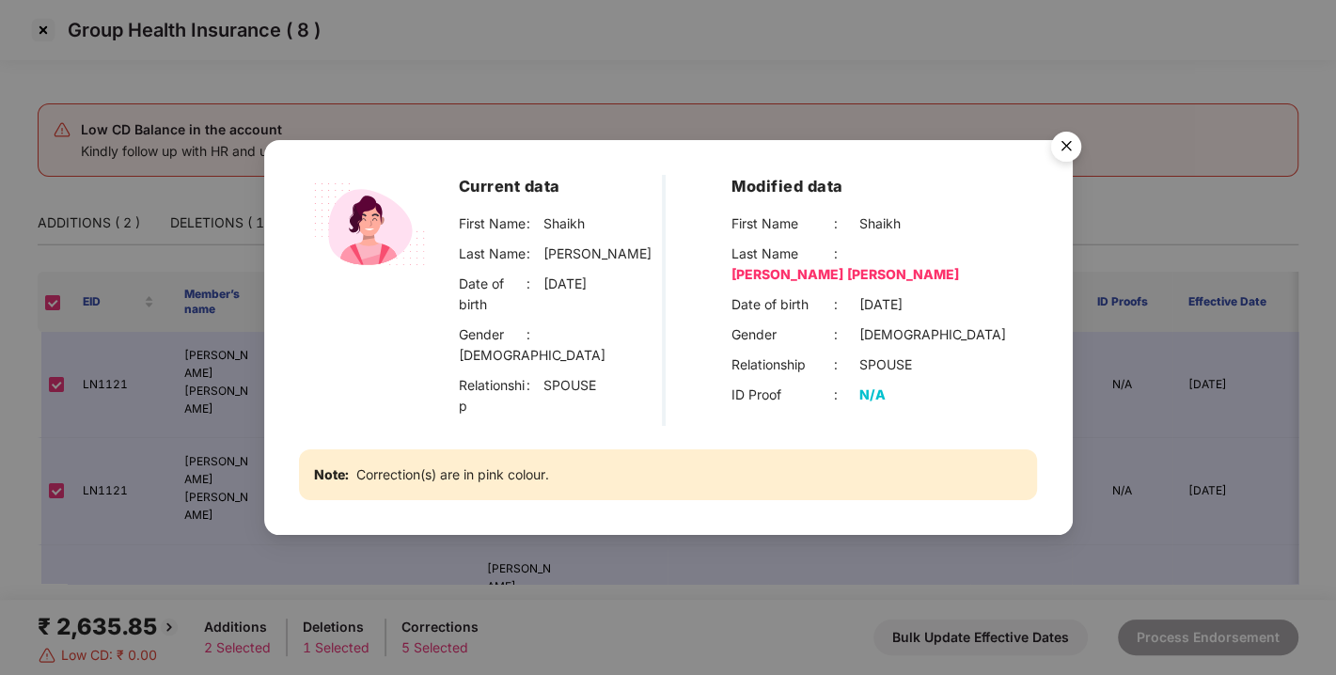
click at [1061, 150] on img "Close" at bounding box center [1066, 149] width 53 height 53
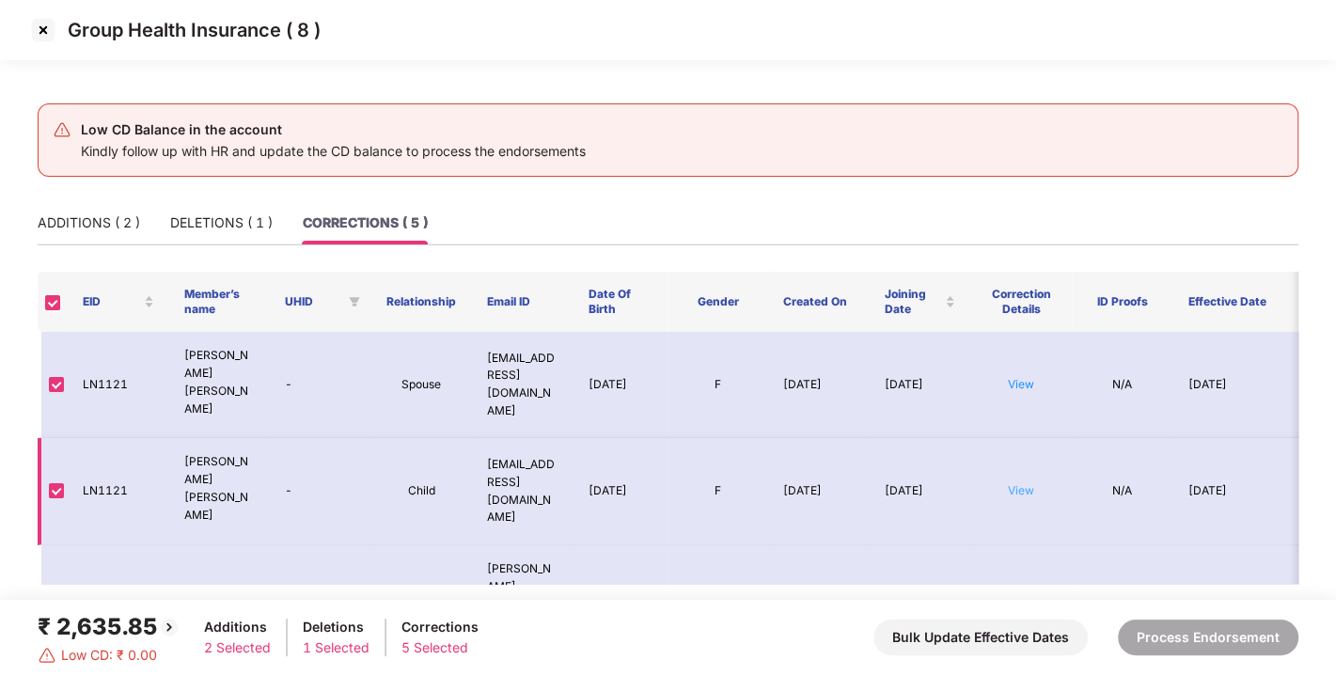
click at [1013, 483] on link "View" at bounding box center [1021, 490] width 26 height 14
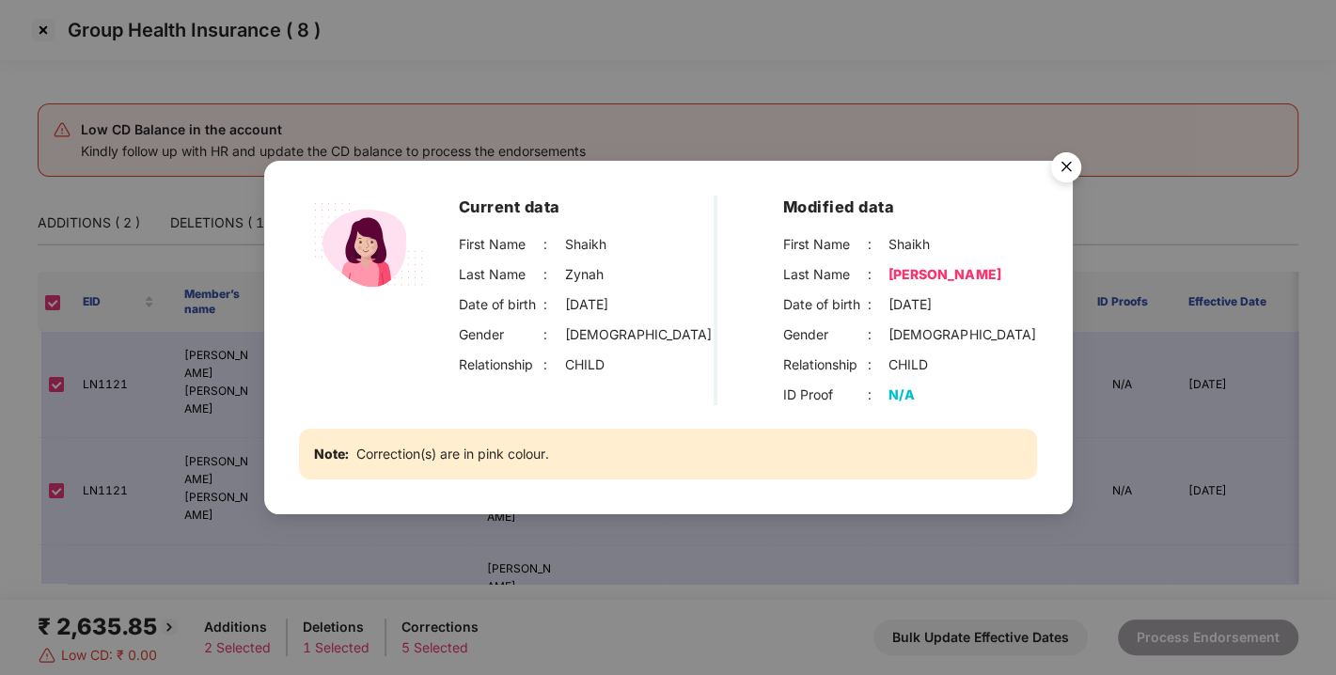
click at [1061, 173] on img "Close" at bounding box center [1066, 170] width 53 height 53
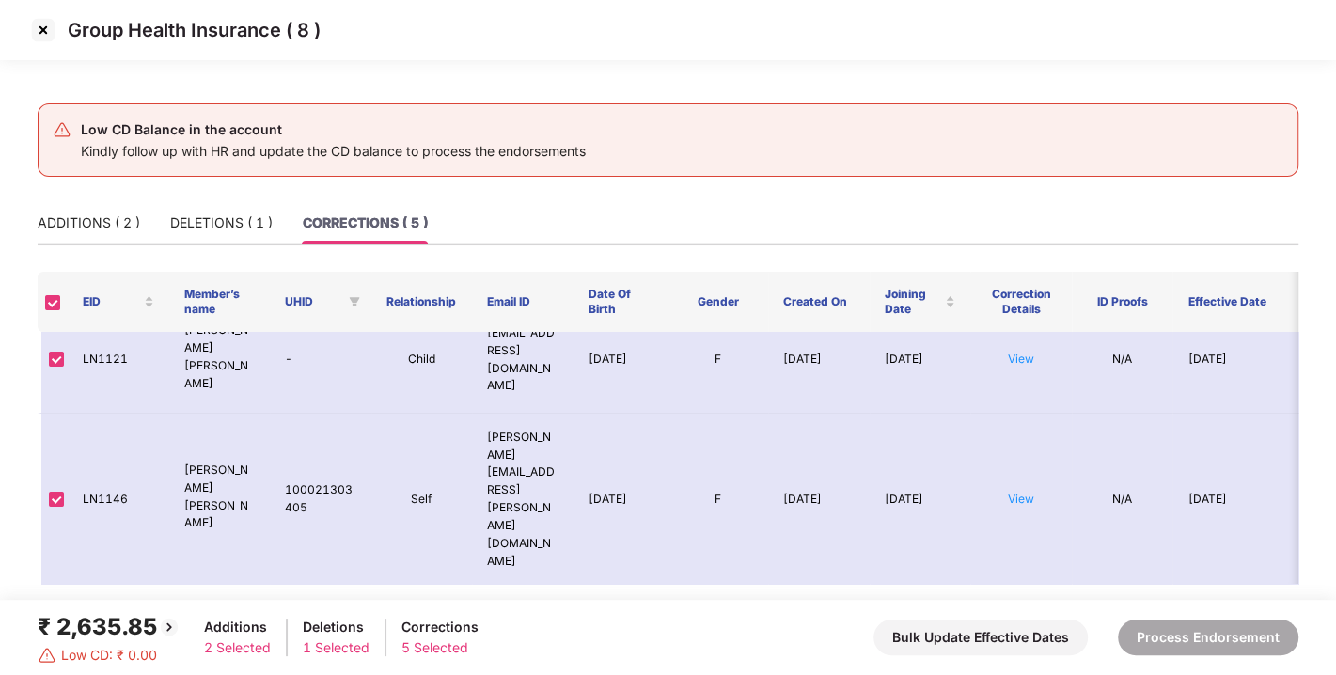
scroll to position [133, 0]
click at [1030, 491] on link "View" at bounding box center [1021, 498] width 26 height 14
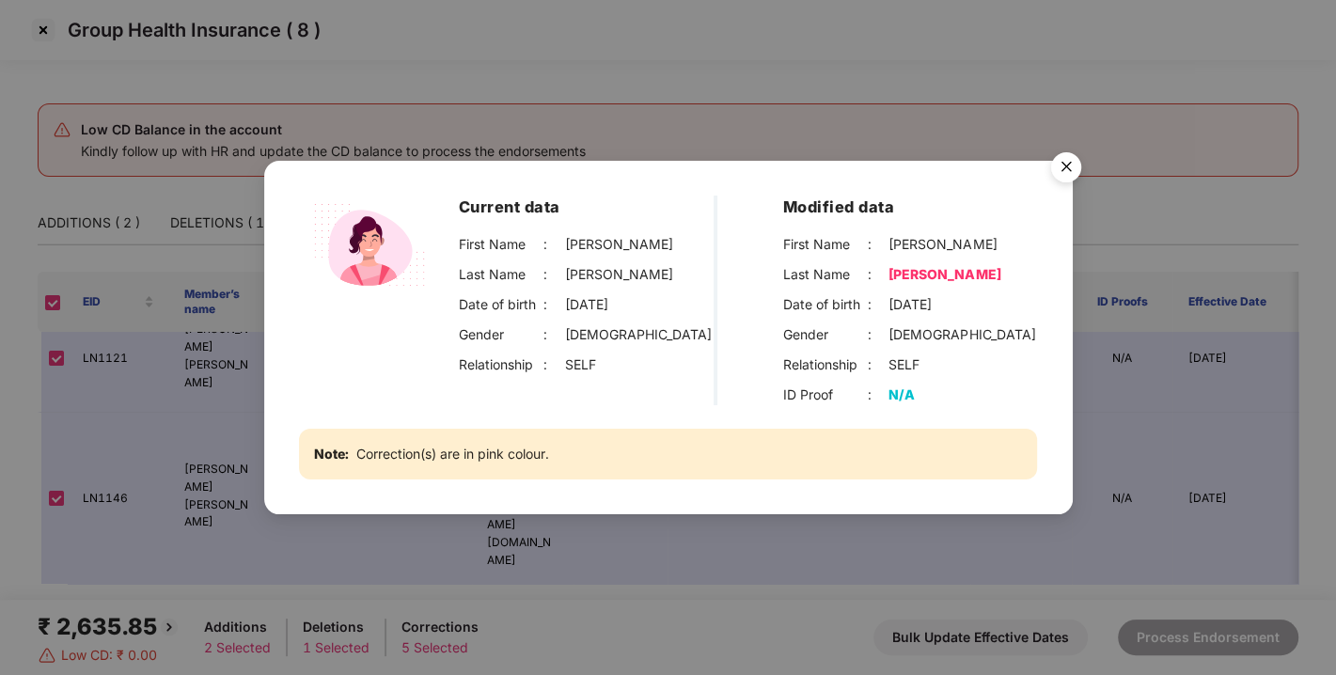
click at [1050, 158] on img "Close" at bounding box center [1066, 170] width 53 height 53
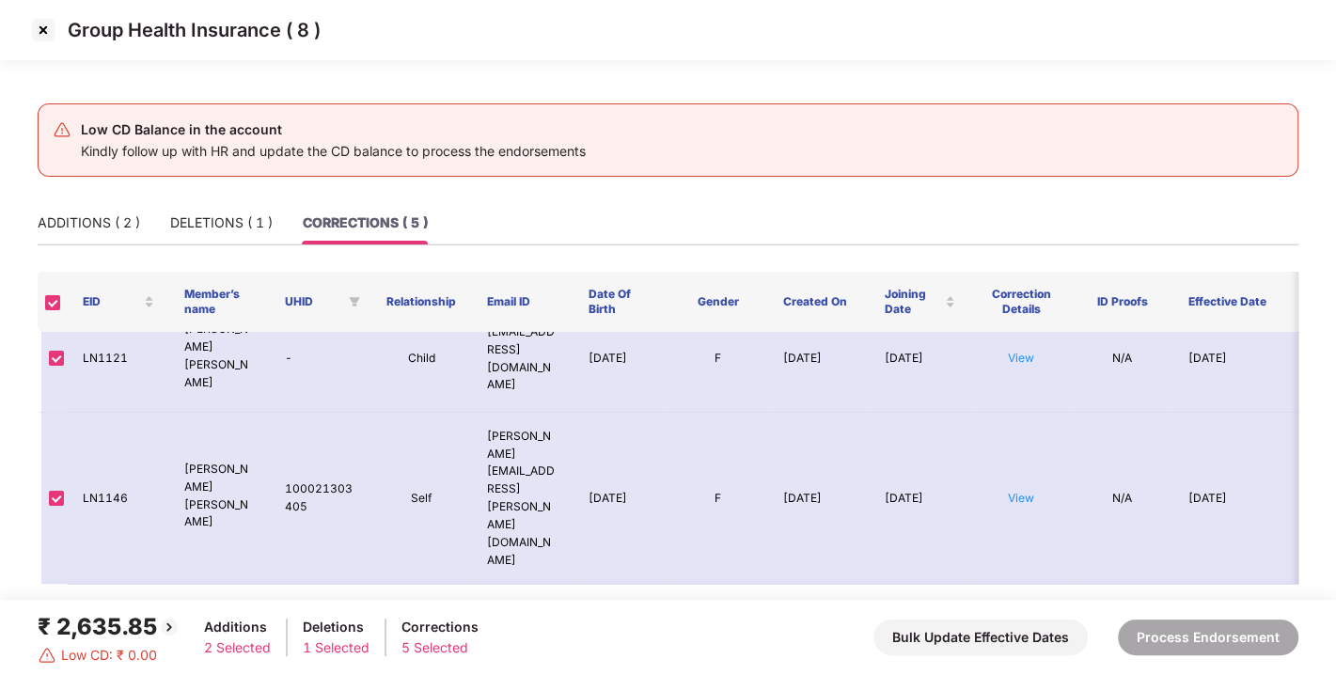
click at [1017, 663] on link "View" at bounding box center [1021, 670] width 26 height 14
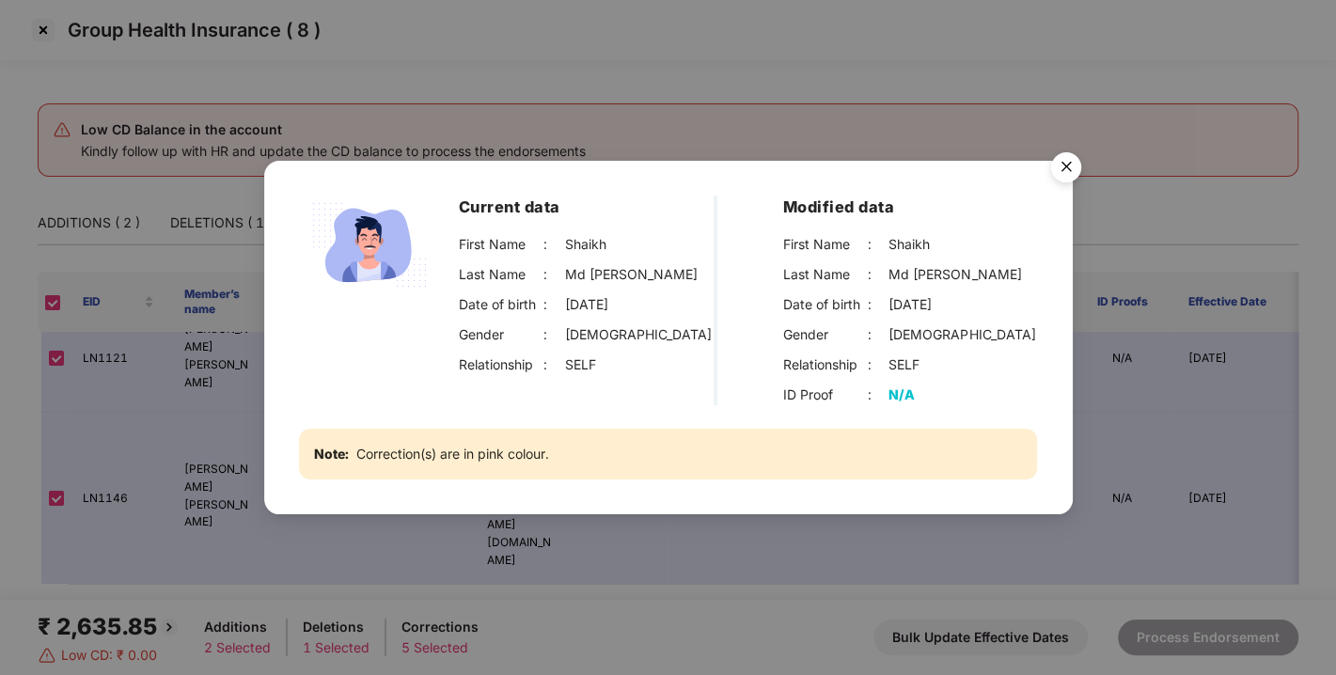
click at [1063, 165] on img "Close" at bounding box center [1066, 170] width 53 height 53
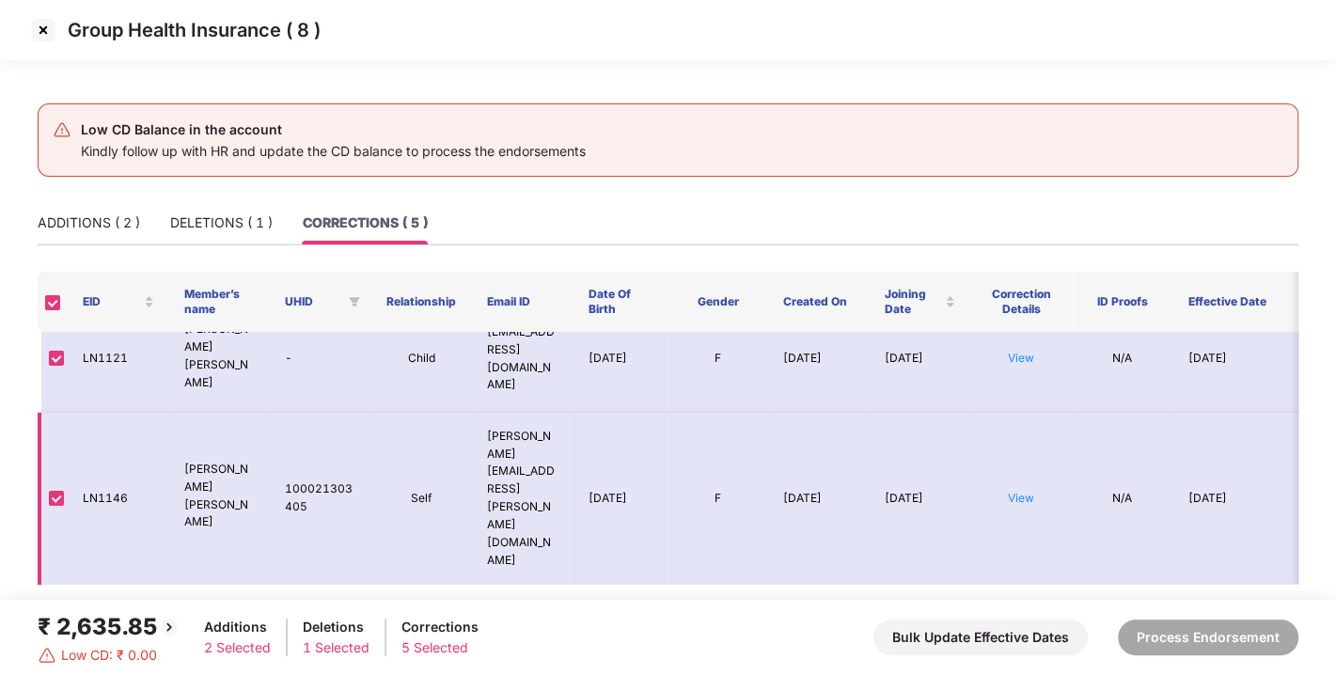
scroll to position [239, 0]
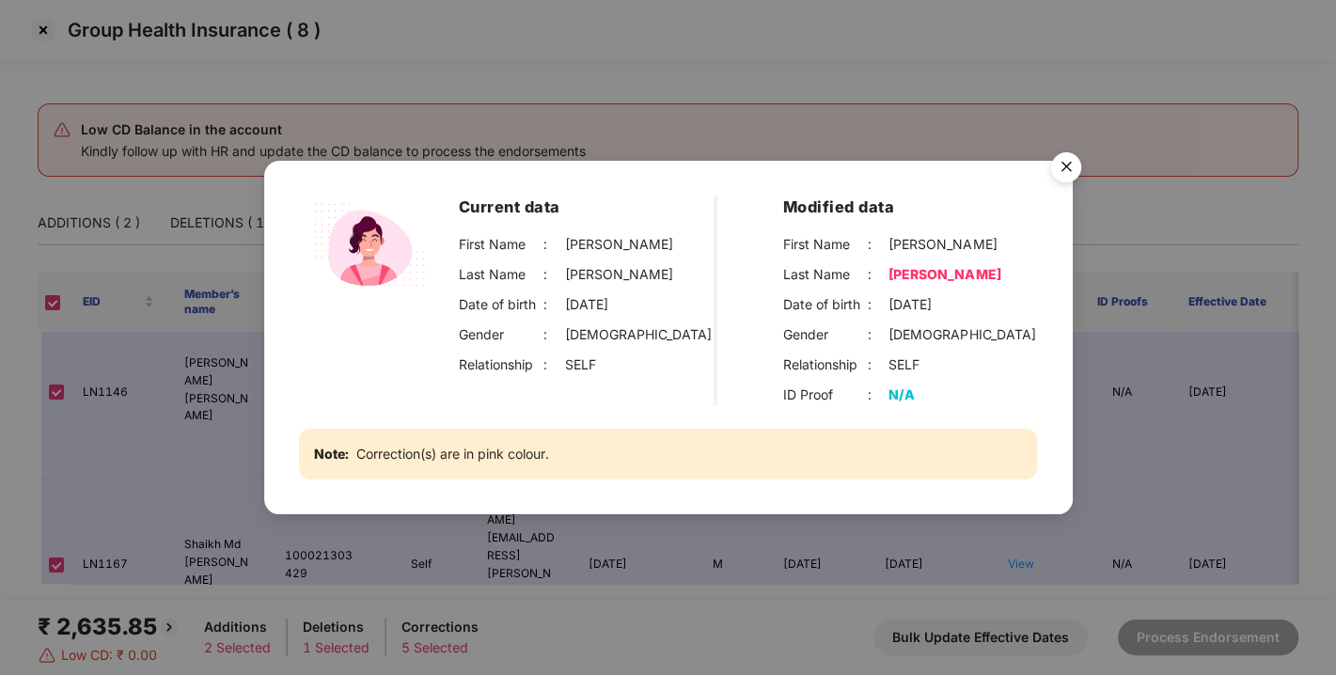
click at [1059, 164] on img "Close" at bounding box center [1066, 170] width 53 height 53
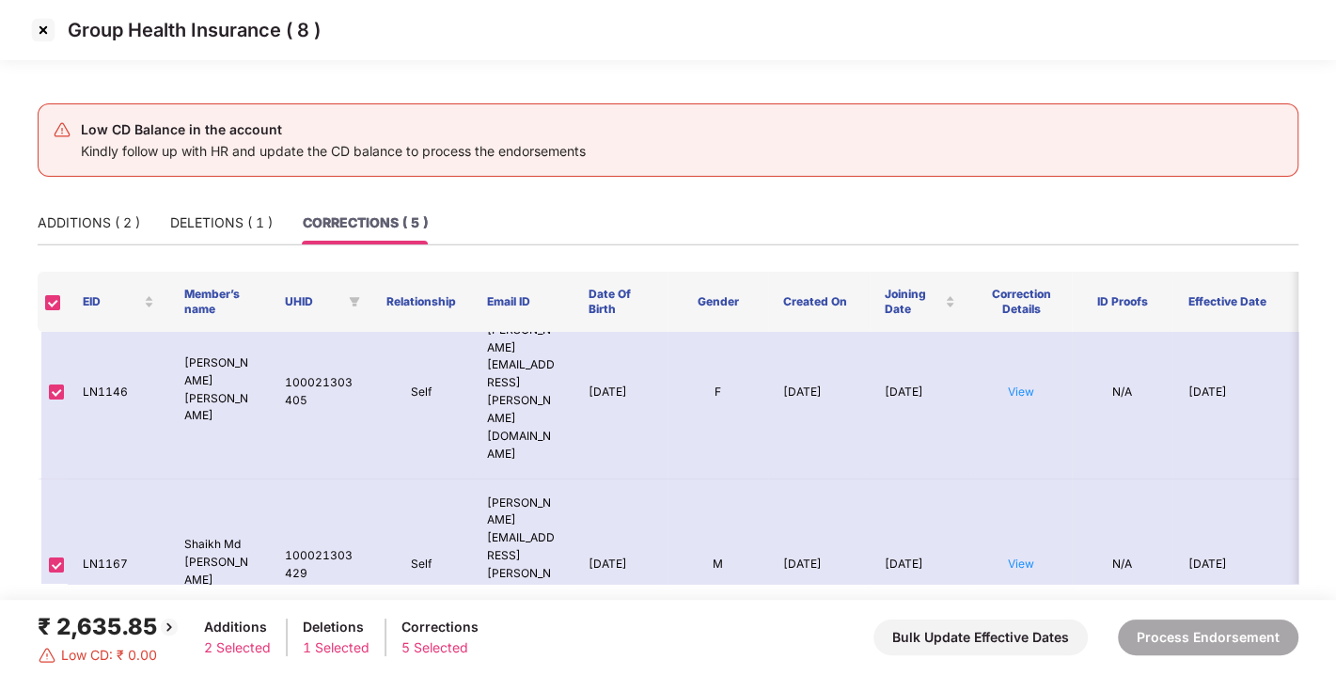
click at [45, 24] on img at bounding box center [43, 30] width 30 height 30
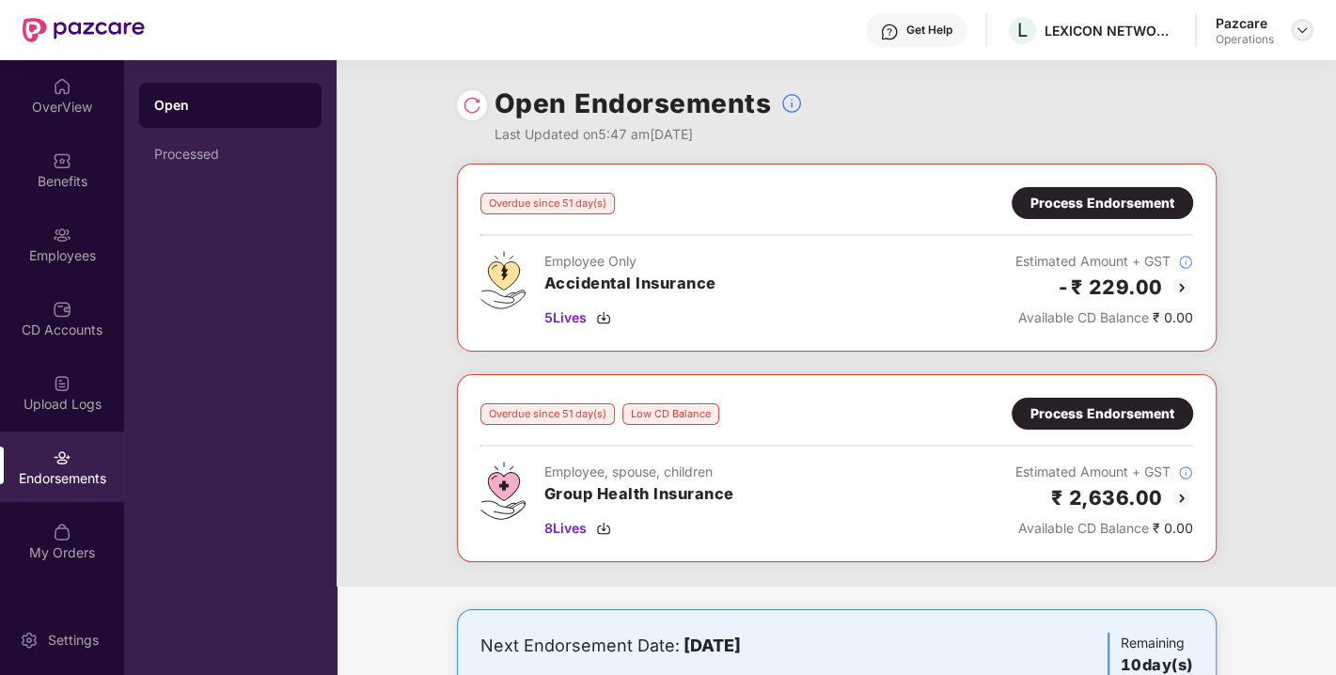
click at [1310, 26] on div at bounding box center [1302, 30] width 23 height 23
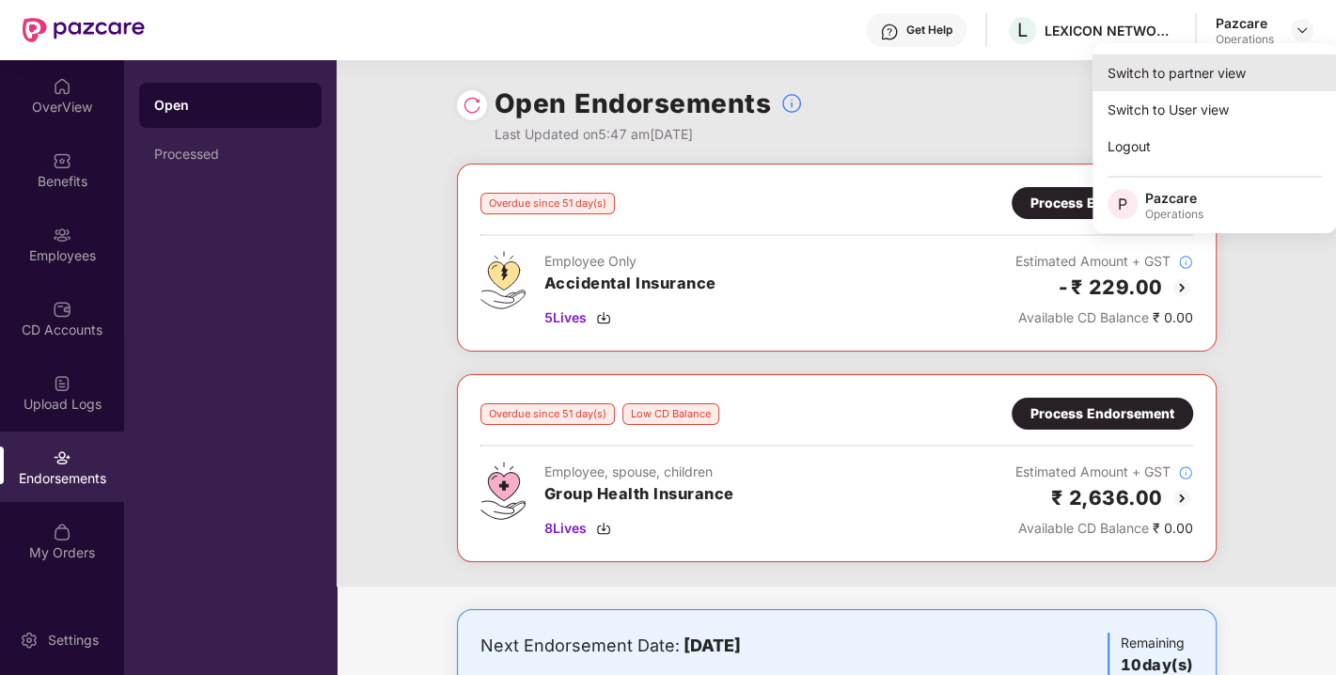
click at [1189, 70] on div "Switch to partner view" at bounding box center [1215, 73] width 244 height 37
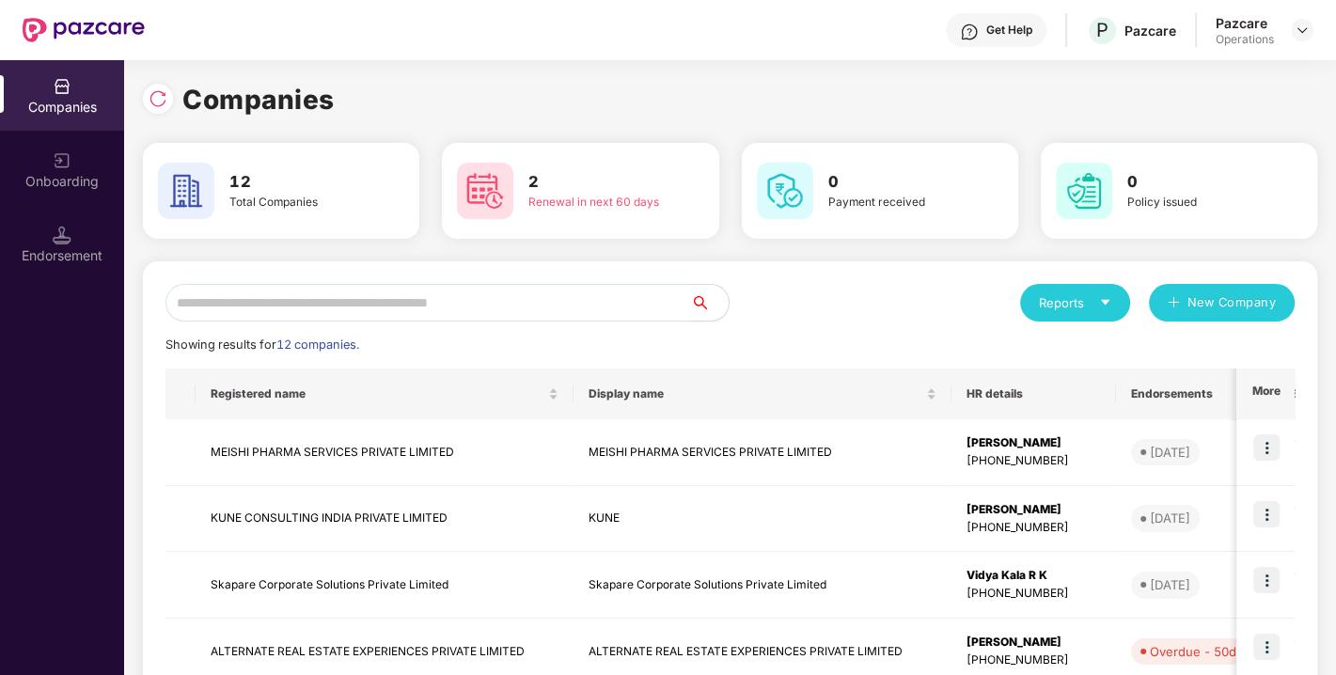
click at [589, 300] on input "text" at bounding box center [428, 303] width 526 height 38
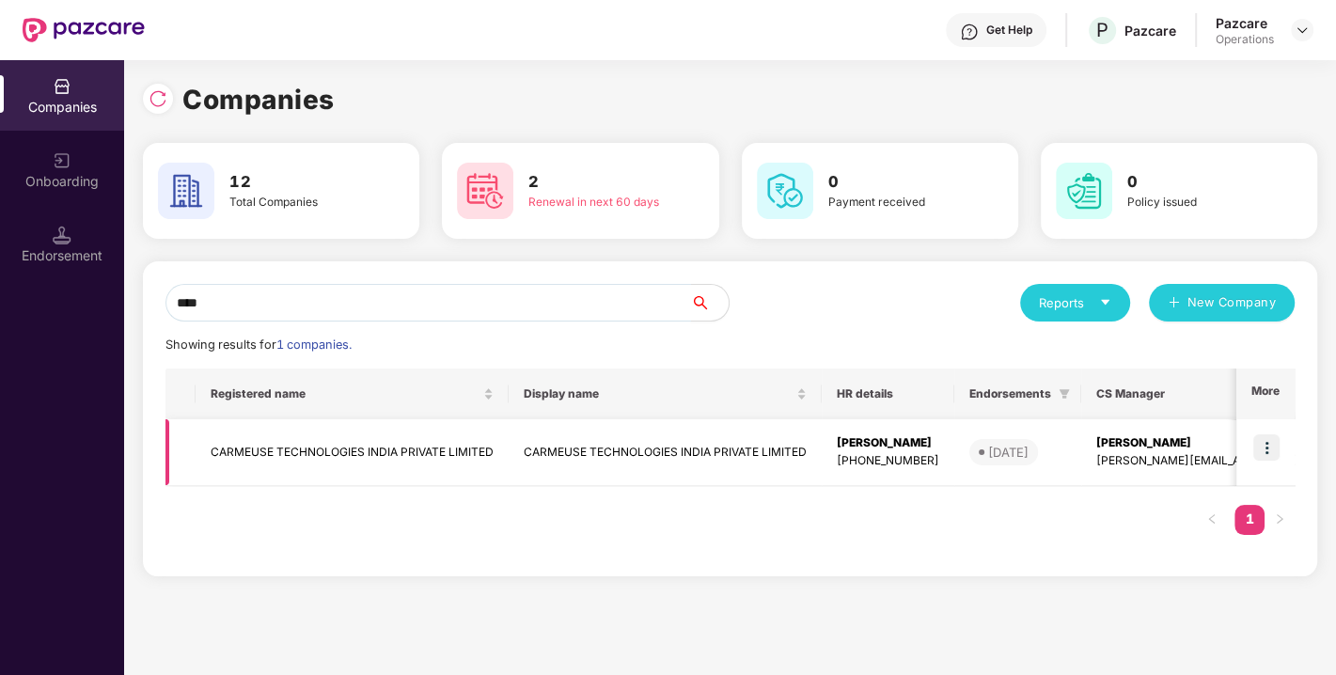
type input "****"
click at [1267, 455] on img at bounding box center [1266, 447] width 26 height 26
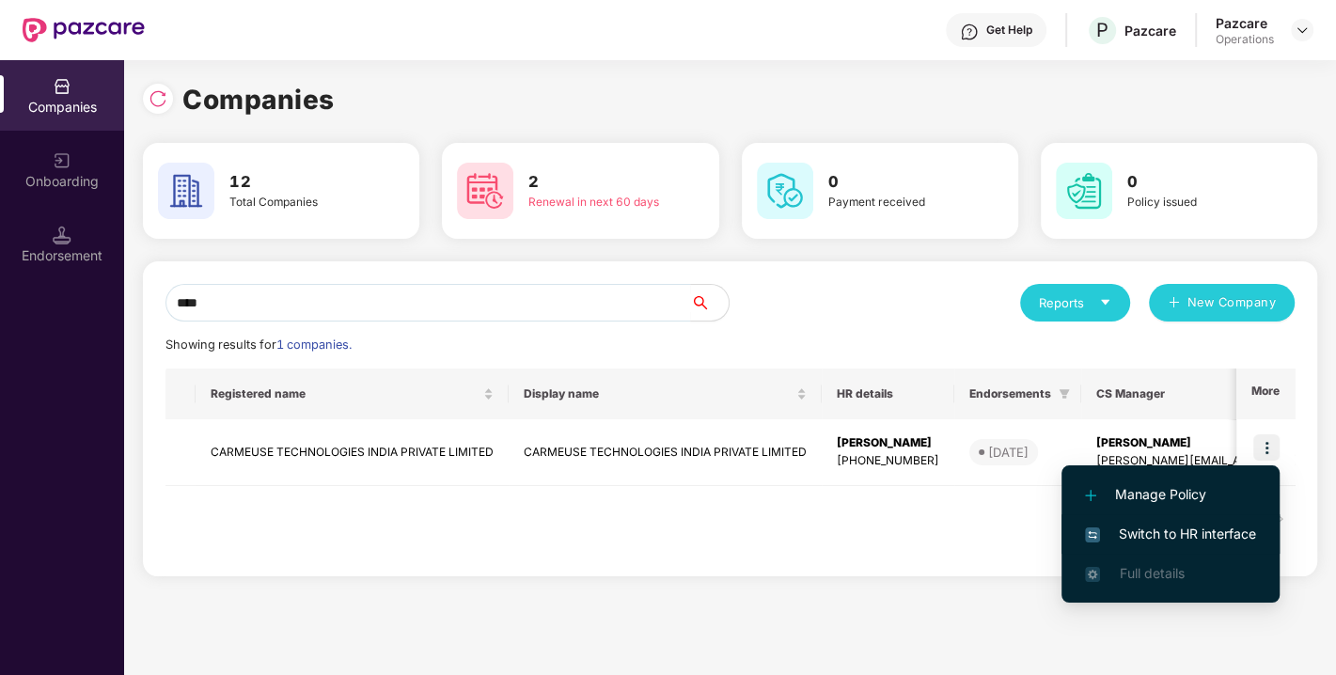
click at [1161, 543] on span "Switch to HR interface" at bounding box center [1170, 534] width 171 height 21
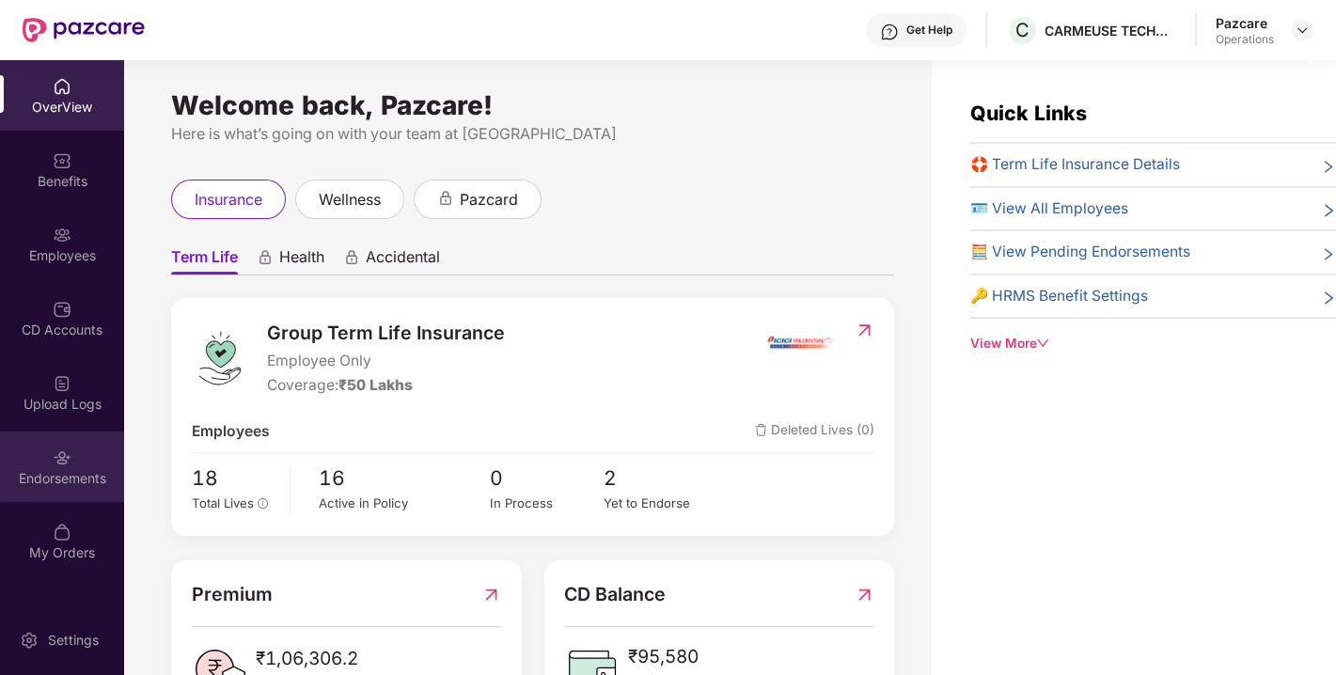
click at [98, 460] on div "Endorsements" at bounding box center [62, 467] width 124 height 71
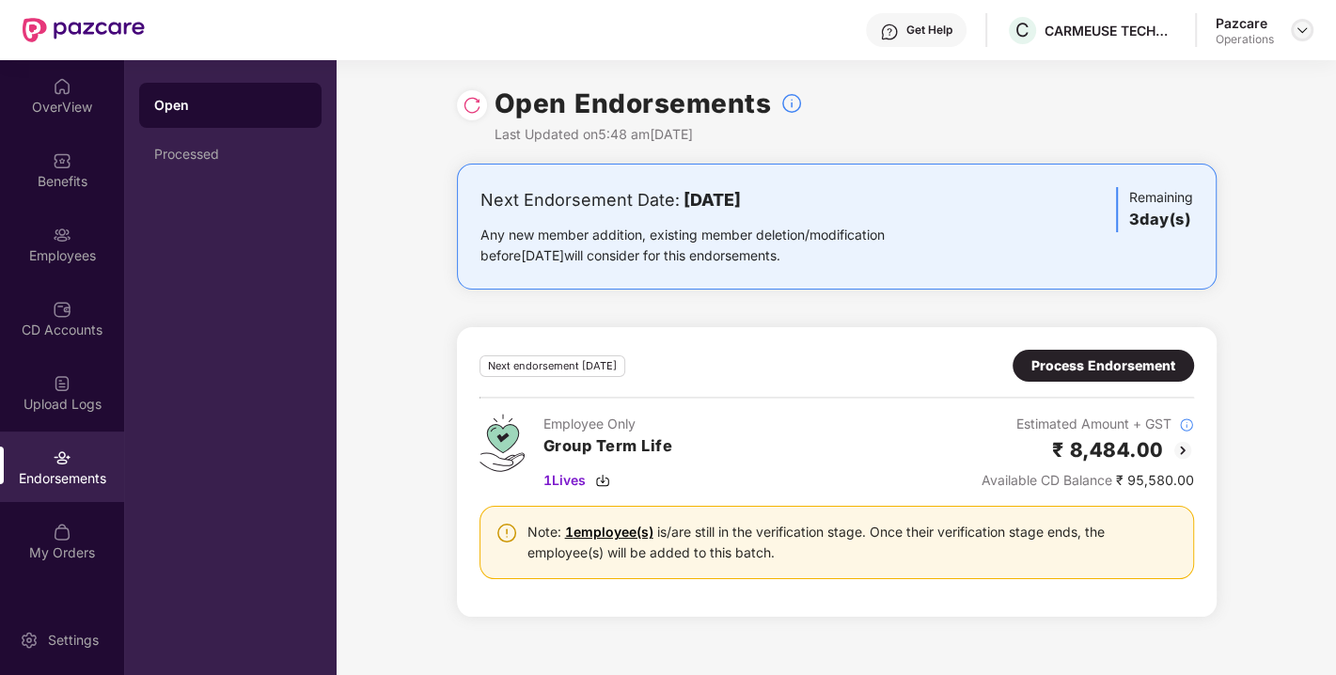
click at [1301, 32] on img at bounding box center [1302, 30] width 15 height 15
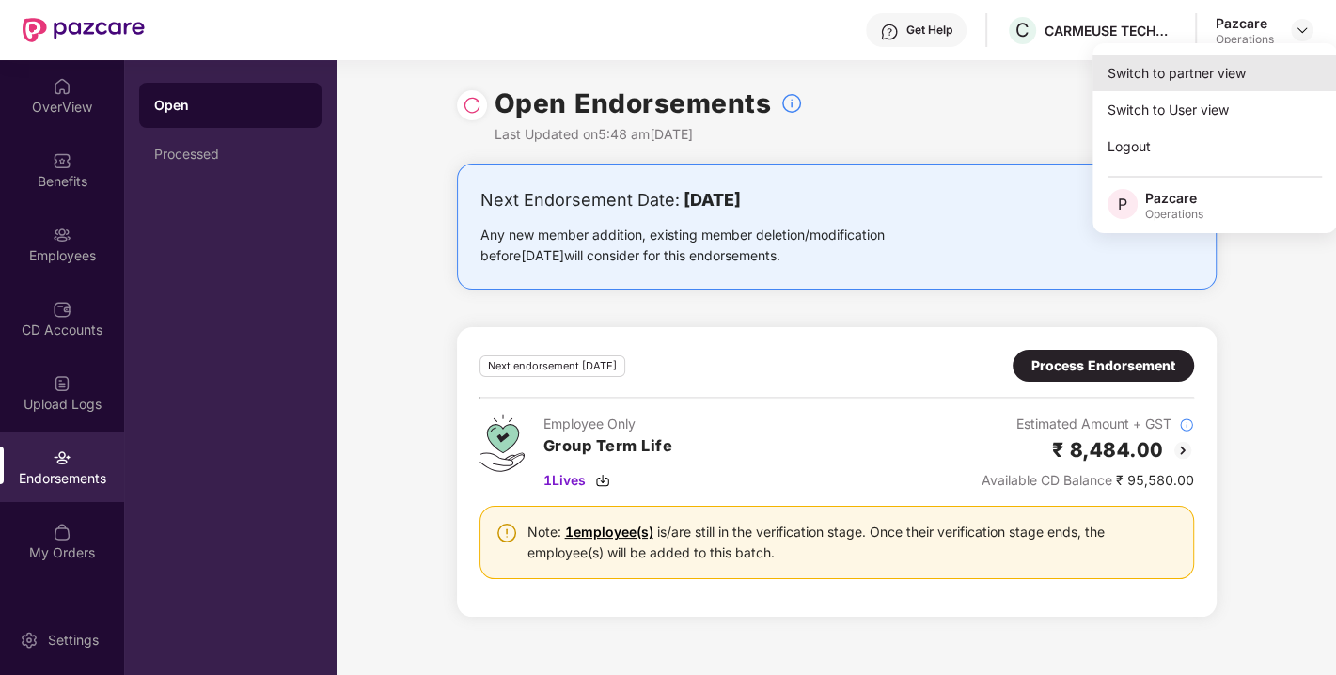
click at [1157, 69] on div "Switch to partner view" at bounding box center [1215, 73] width 244 height 37
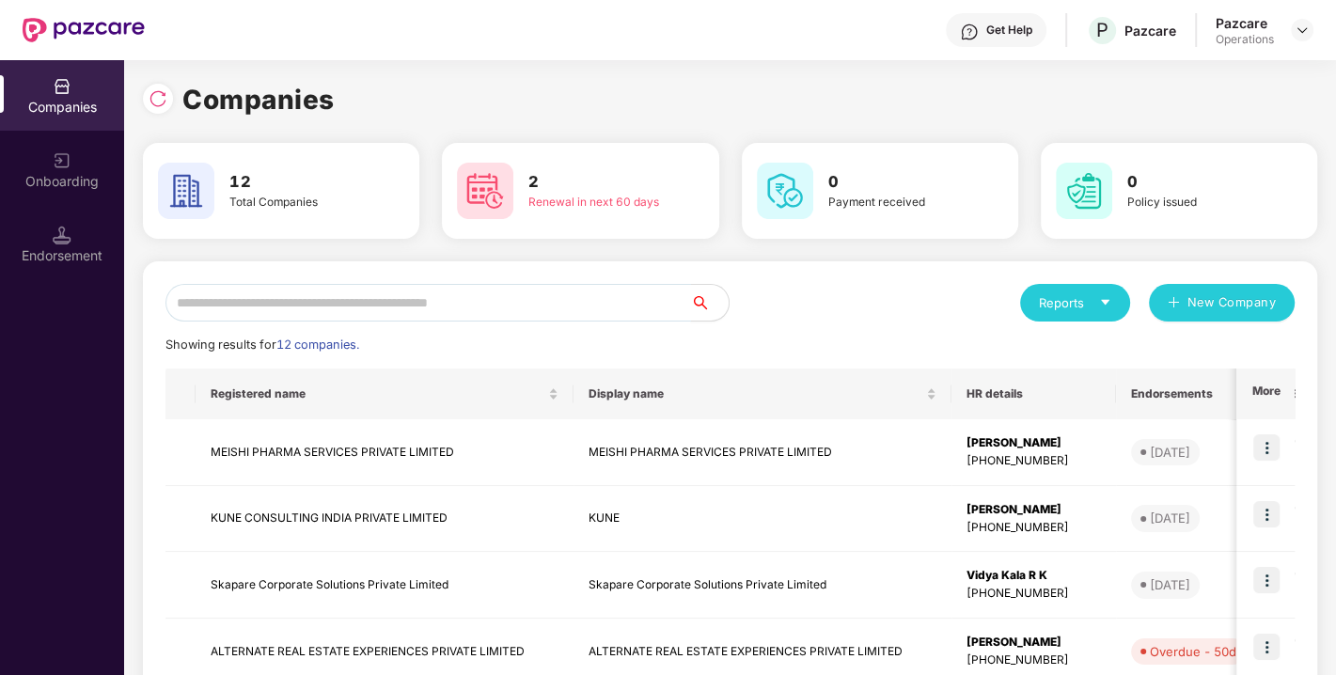
click at [461, 298] on input "text" at bounding box center [428, 303] width 526 height 38
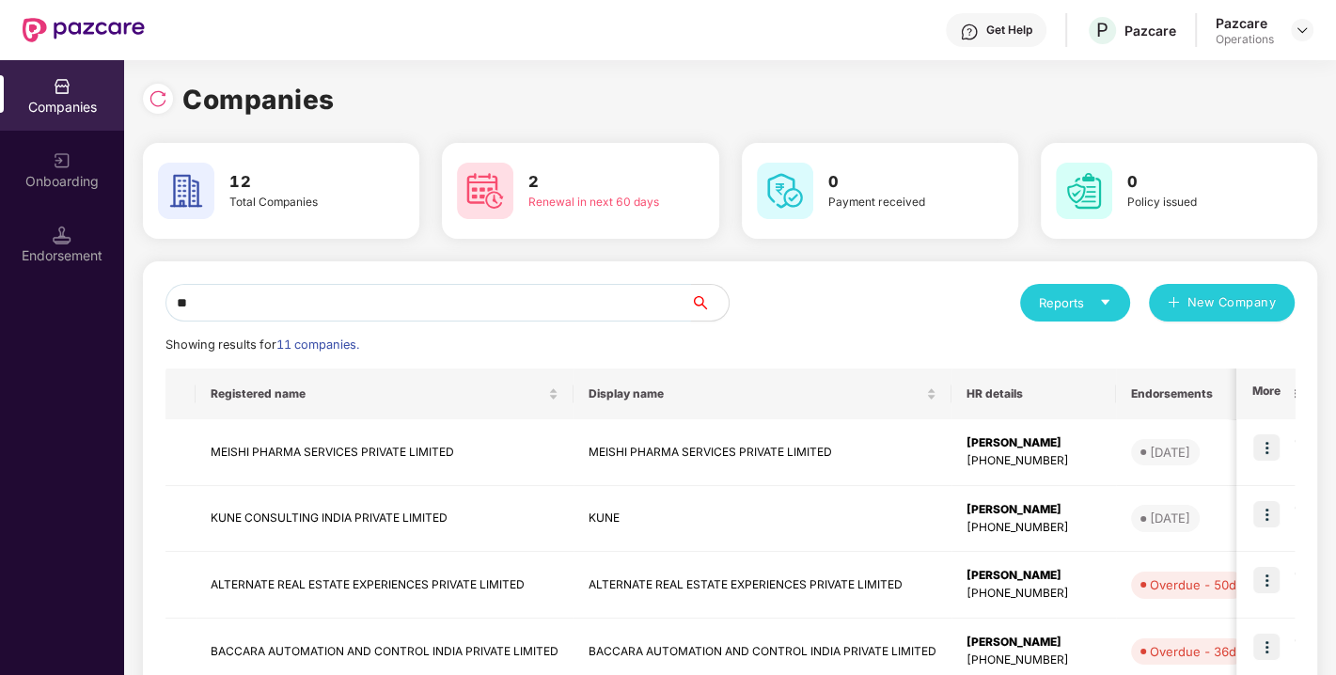
drag, startPoint x: 461, startPoint y: 298, endPoint x: 442, endPoint y: 273, distance: 31.6
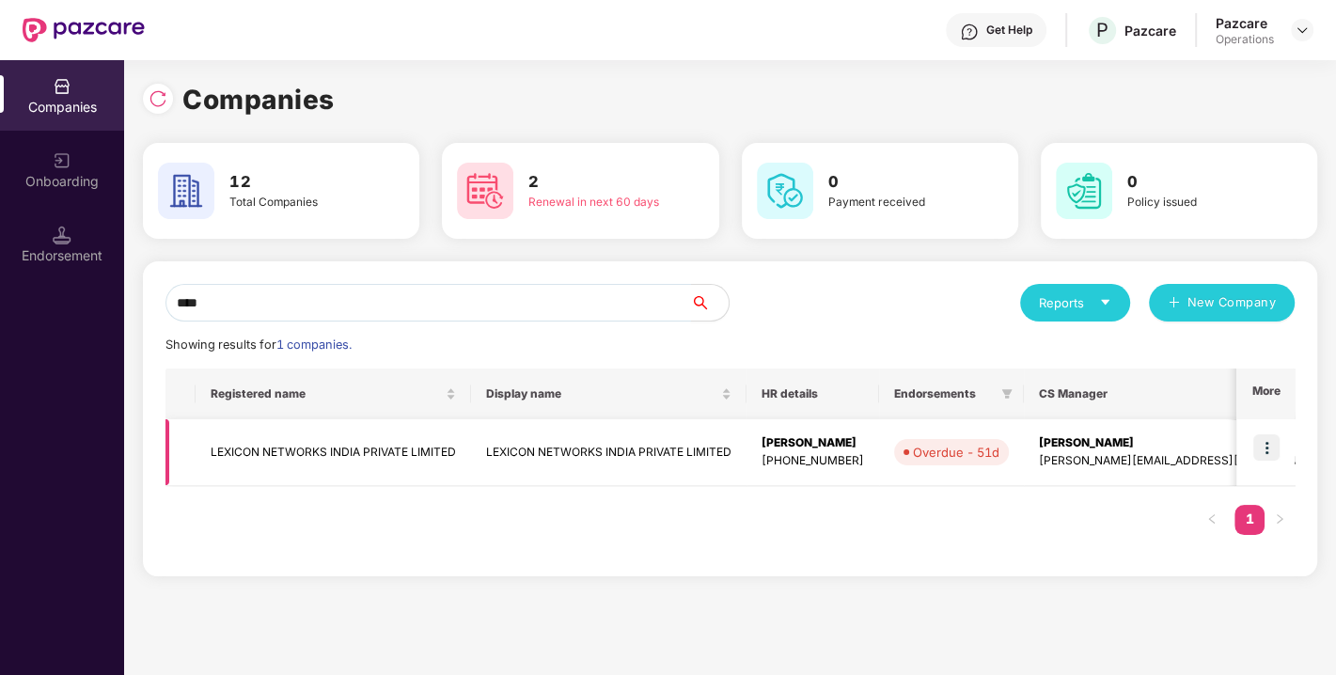
type input "****"
click at [668, 440] on td "LEXICON NETWORKS INDIA PRIVATE LIMITED" at bounding box center [608, 452] width 275 height 67
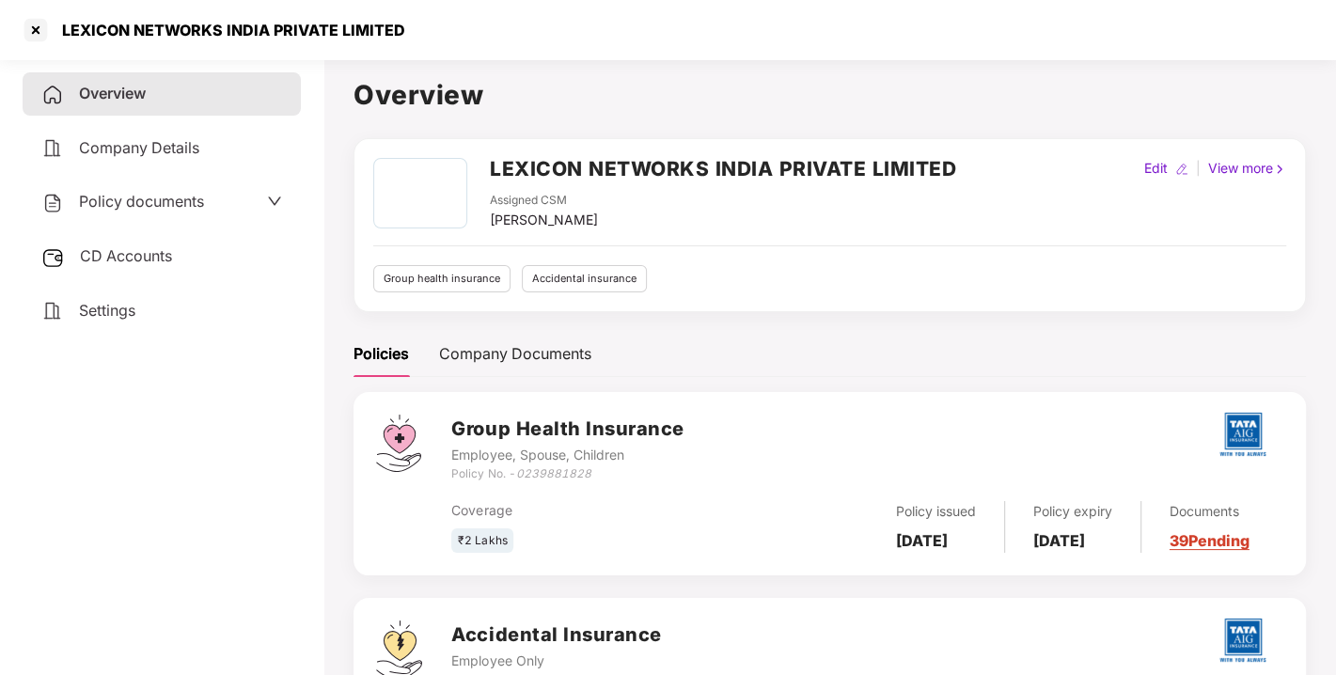
scroll to position [161, 0]
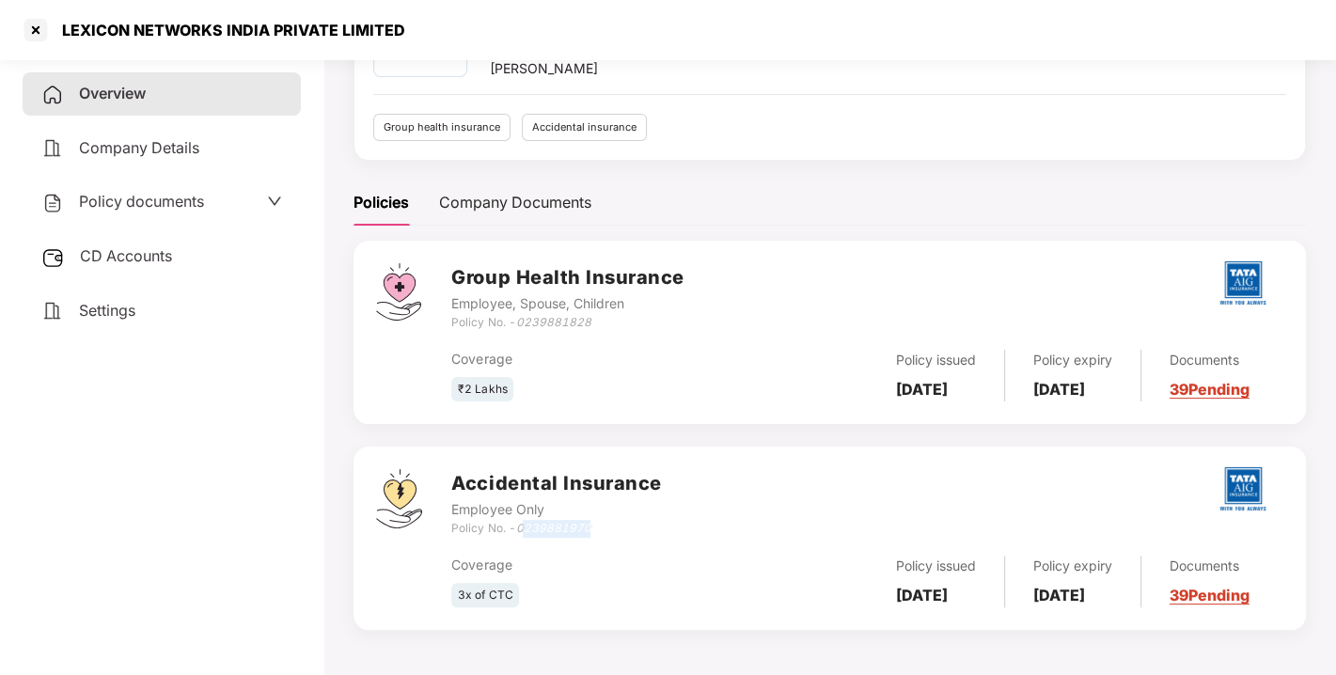
drag, startPoint x: 522, startPoint y: 518, endPoint x: 614, endPoint y: 518, distance: 92.1
click at [614, 520] on div "Policy No. - 0239881970" at bounding box center [556, 529] width 210 height 18
drag, startPoint x: 520, startPoint y: 526, endPoint x: 622, endPoint y: 518, distance: 102.8
click at [622, 520] on div "Policy No. - 0239881970" at bounding box center [556, 529] width 210 height 18
copy icon "0239881970"
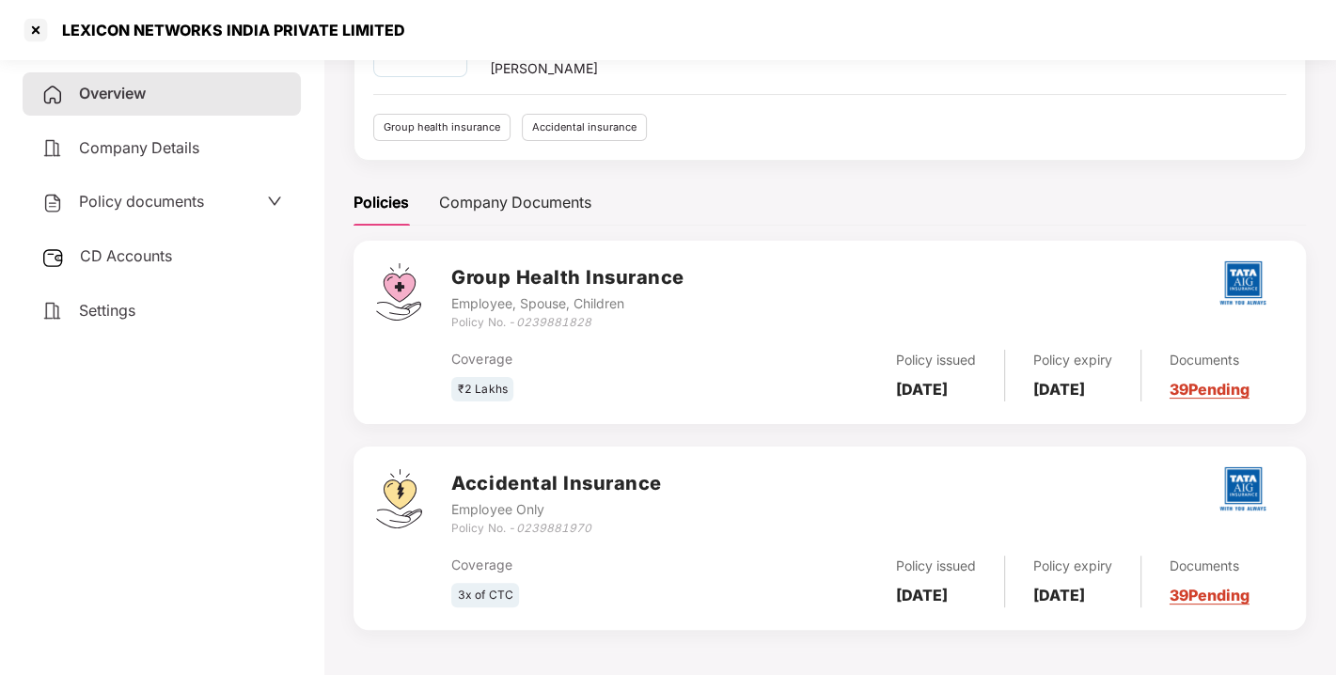
click at [98, 304] on span "Settings" at bounding box center [107, 310] width 56 height 19
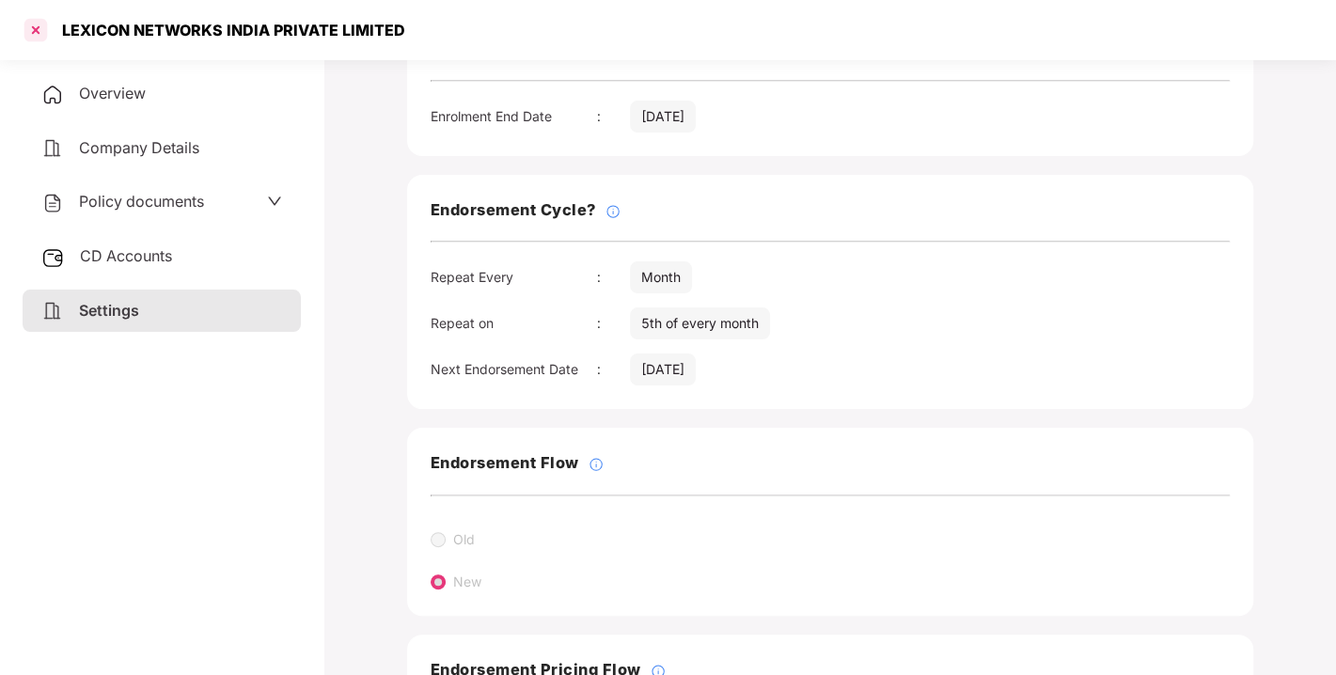
click at [39, 24] on div at bounding box center [36, 30] width 30 height 30
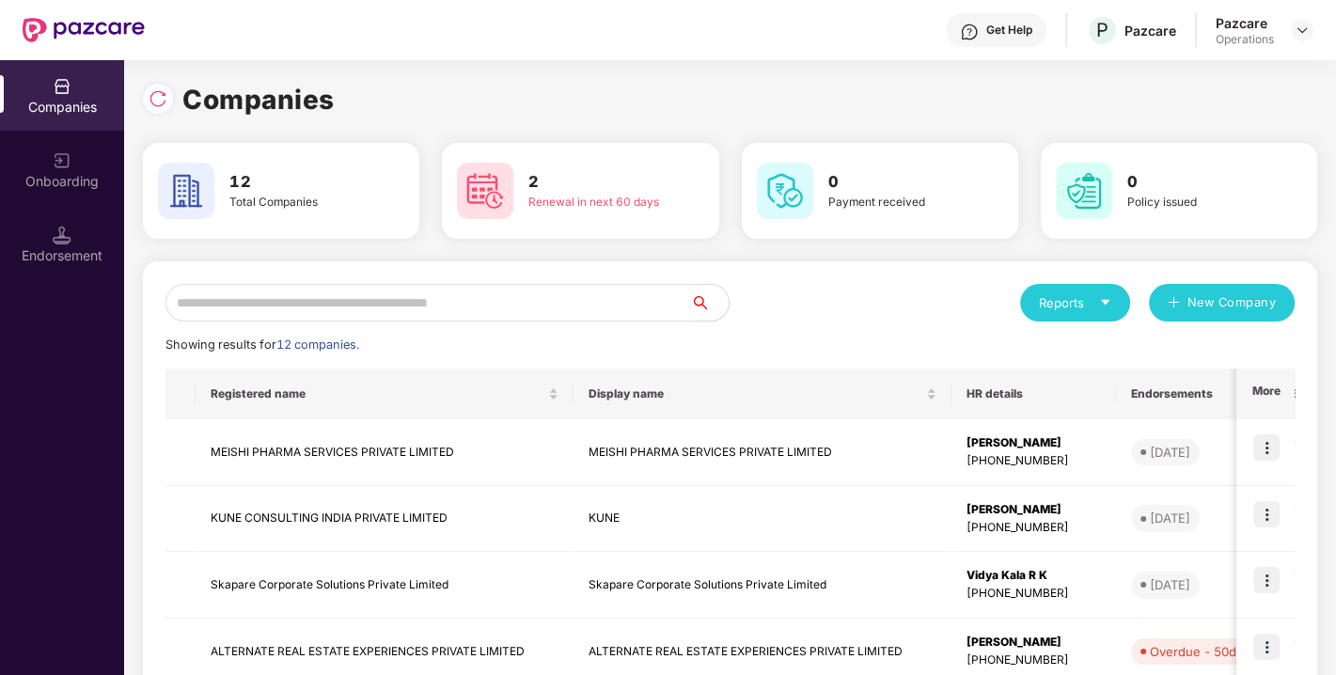
scroll to position [0, 0]
click at [297, 288] on input "text" at bounding box center [428, 303] width 526 height 38
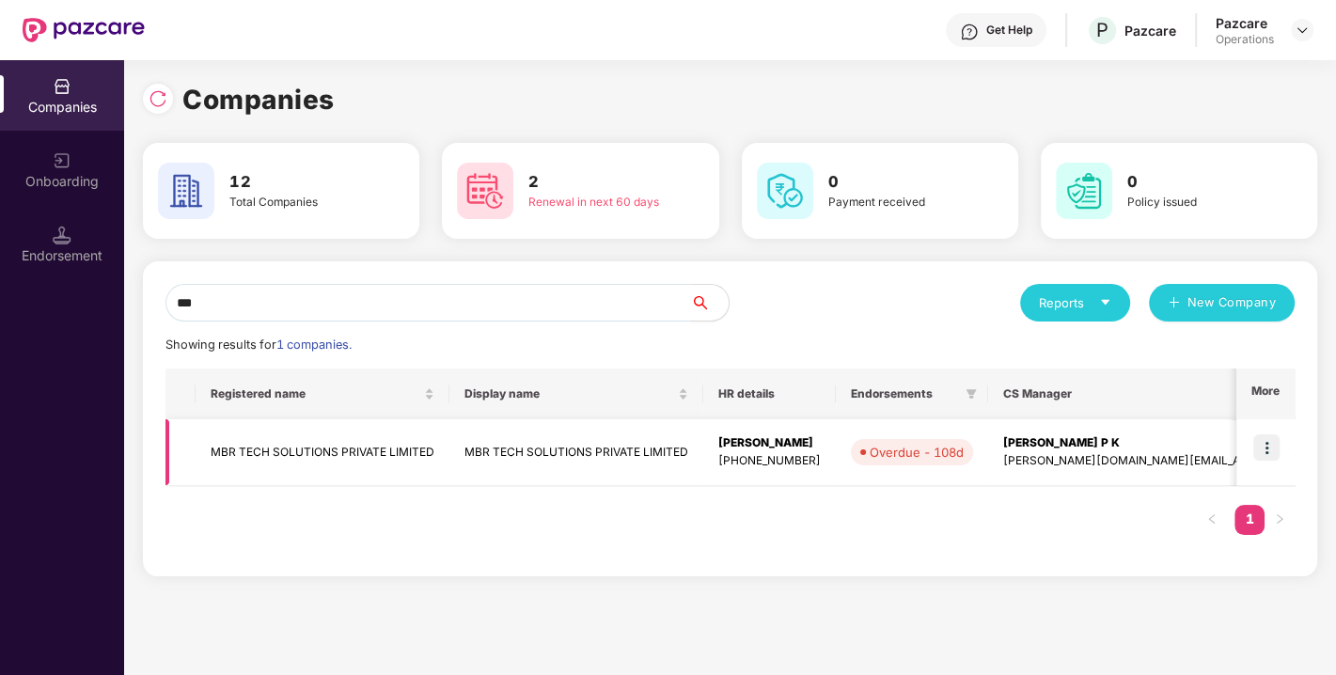
type input "***"
click at [1268, 453] on img at bounding box center [1266, 447] width 26 height 26
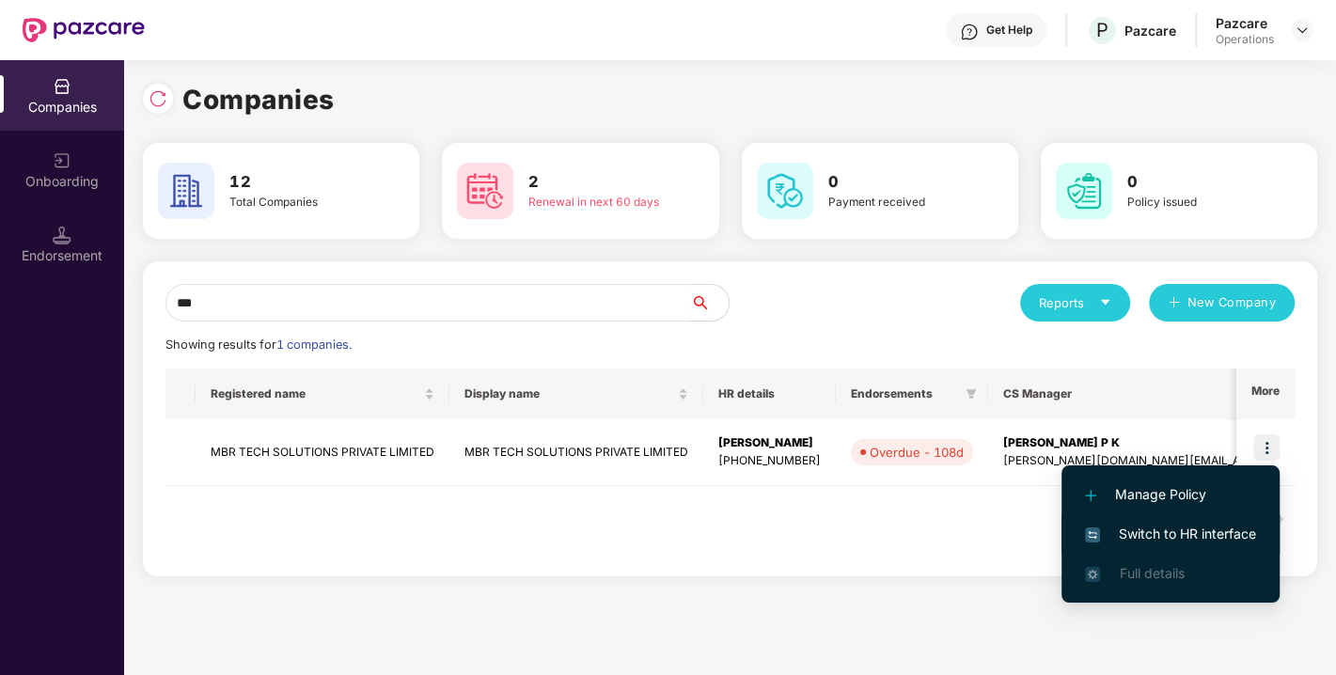
click at [1172, 519] on li "Switch to HR interface" at bounding box center [1171, 533] width 218 height 39
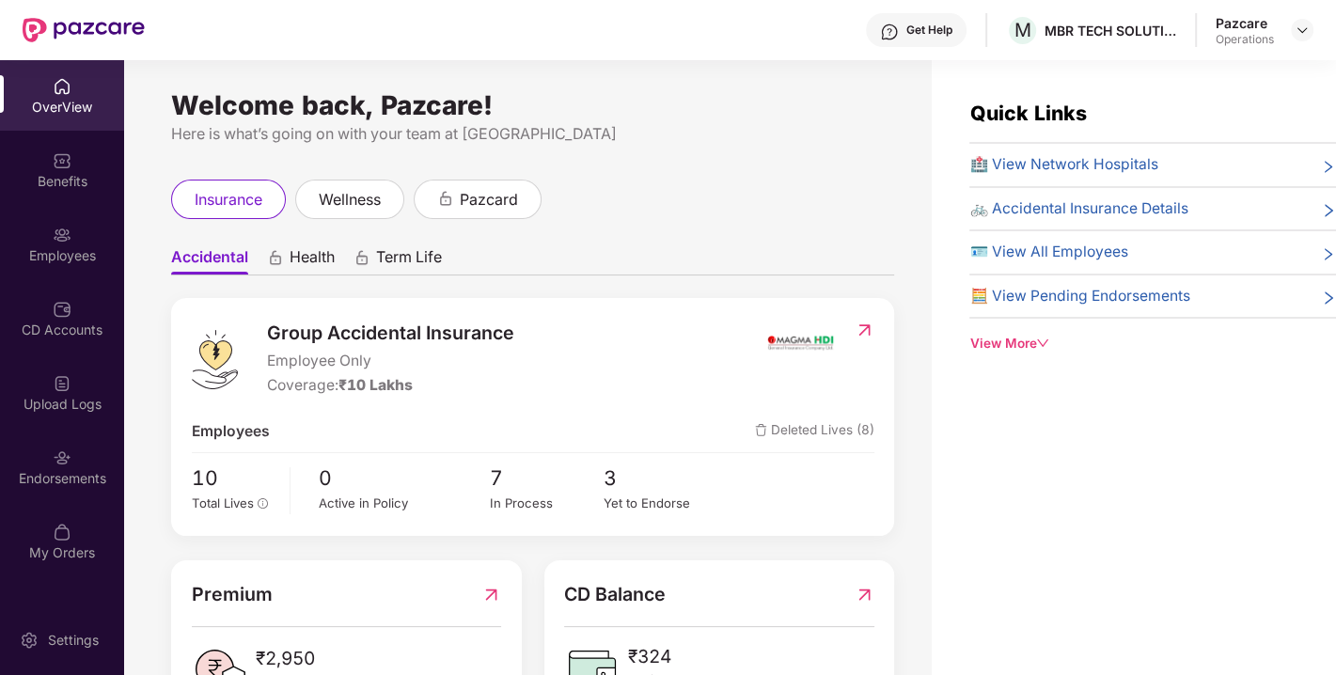
scroll to position [79, 0]
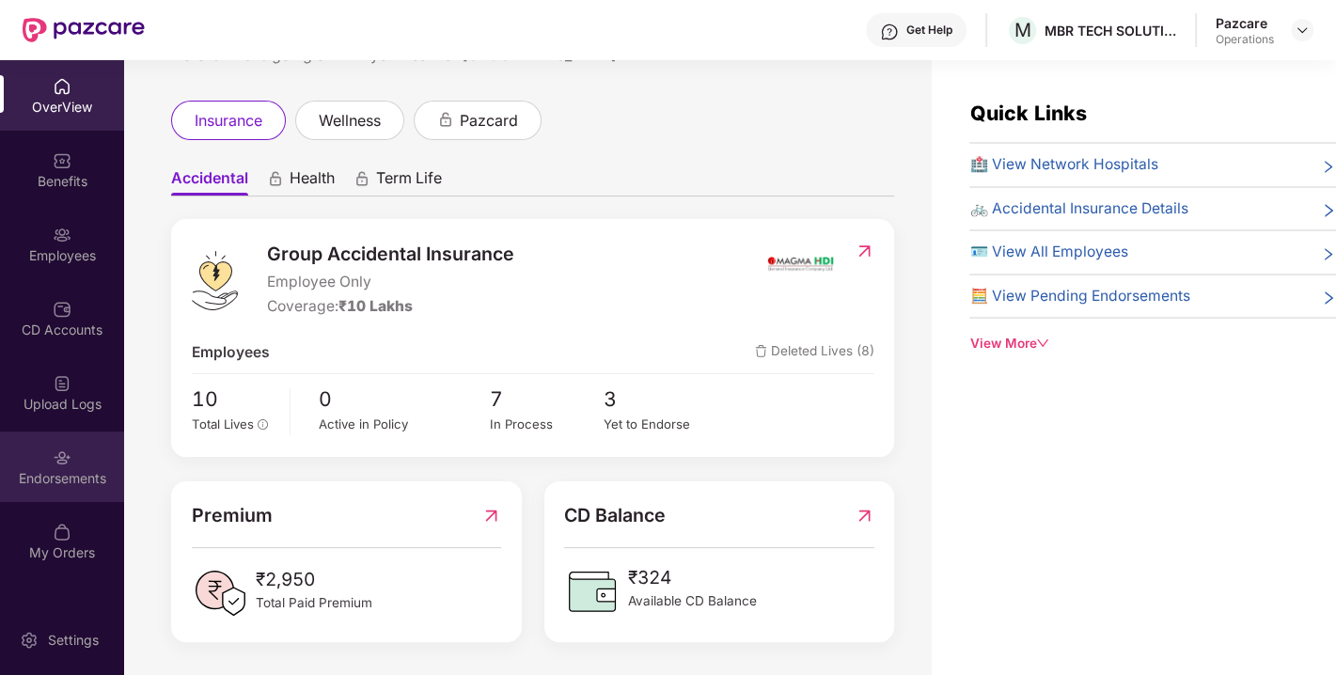
click at [42, 485] on div "Endorsements" at bounding box center [62, 478] width 124 height 19
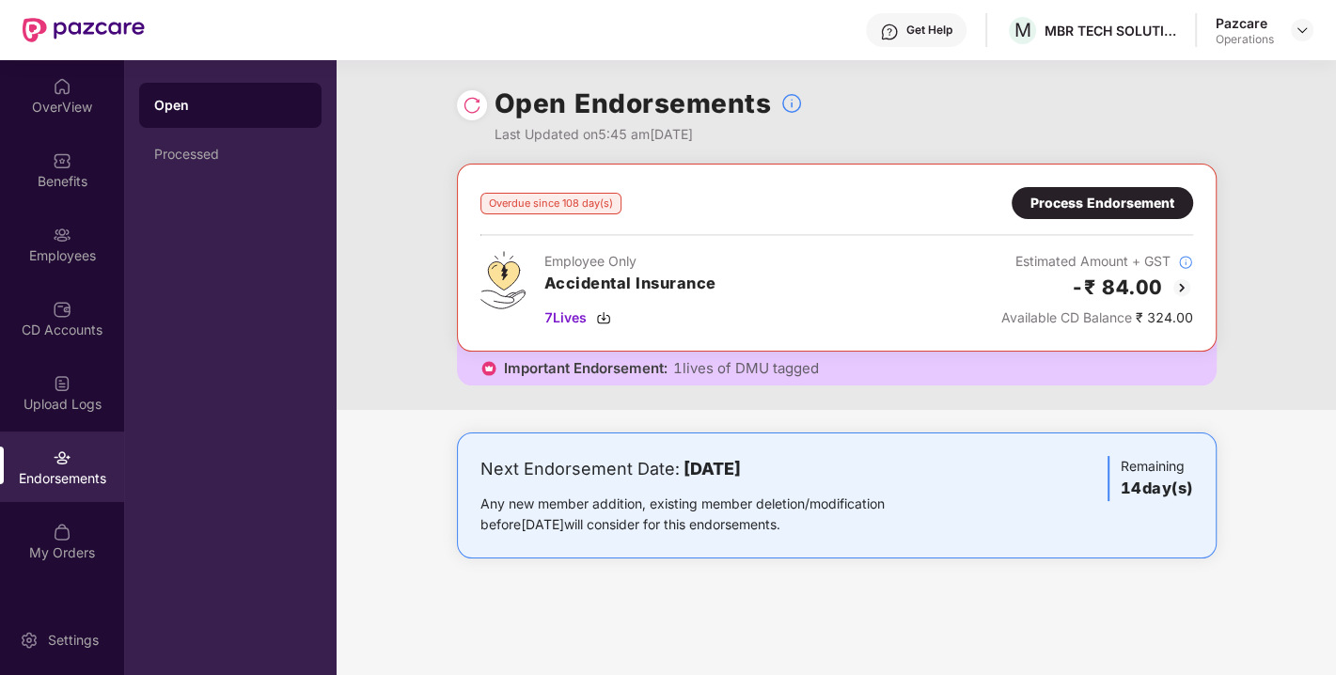
click at [1262, 38] on div "Operations" at bounding box center [1245, 39] width 58 height 15
click at [1302, 25] on img at bounding box center [1302, 30] width 15 height 15
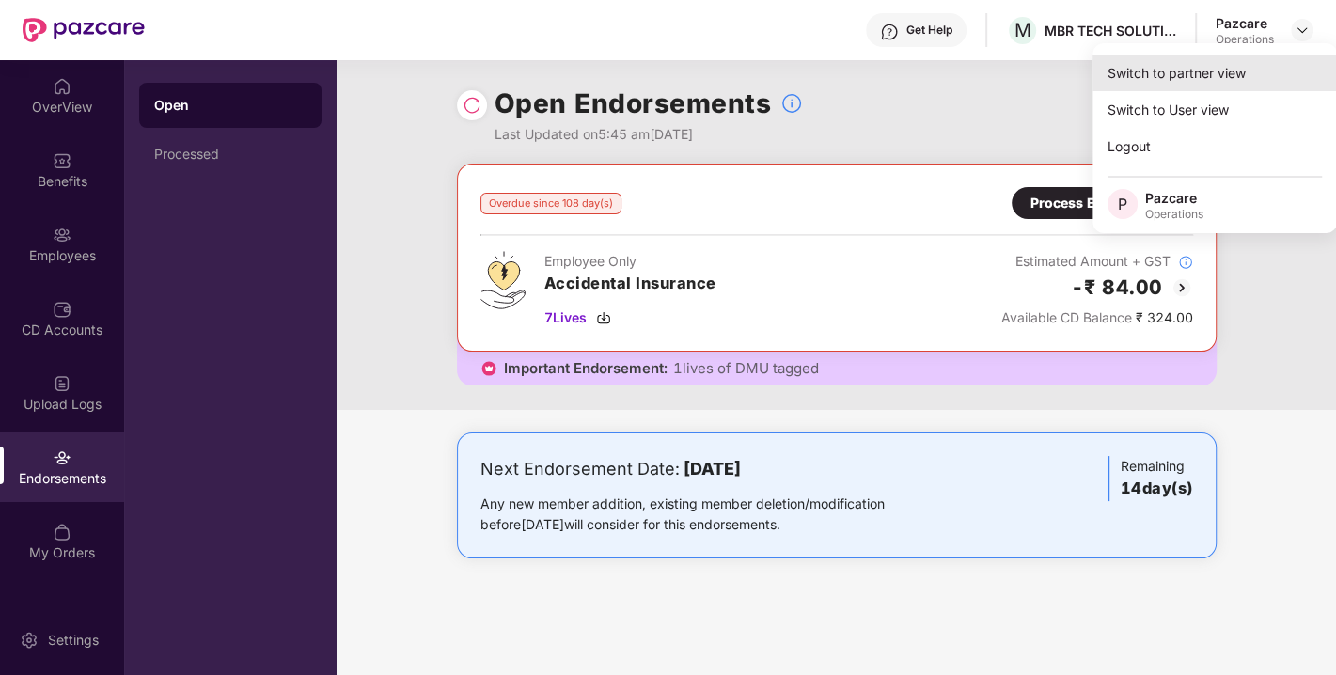
click at [1203, 72] on div "Switch to partner view" at bounding box center [1215, 73] width 244 height 37
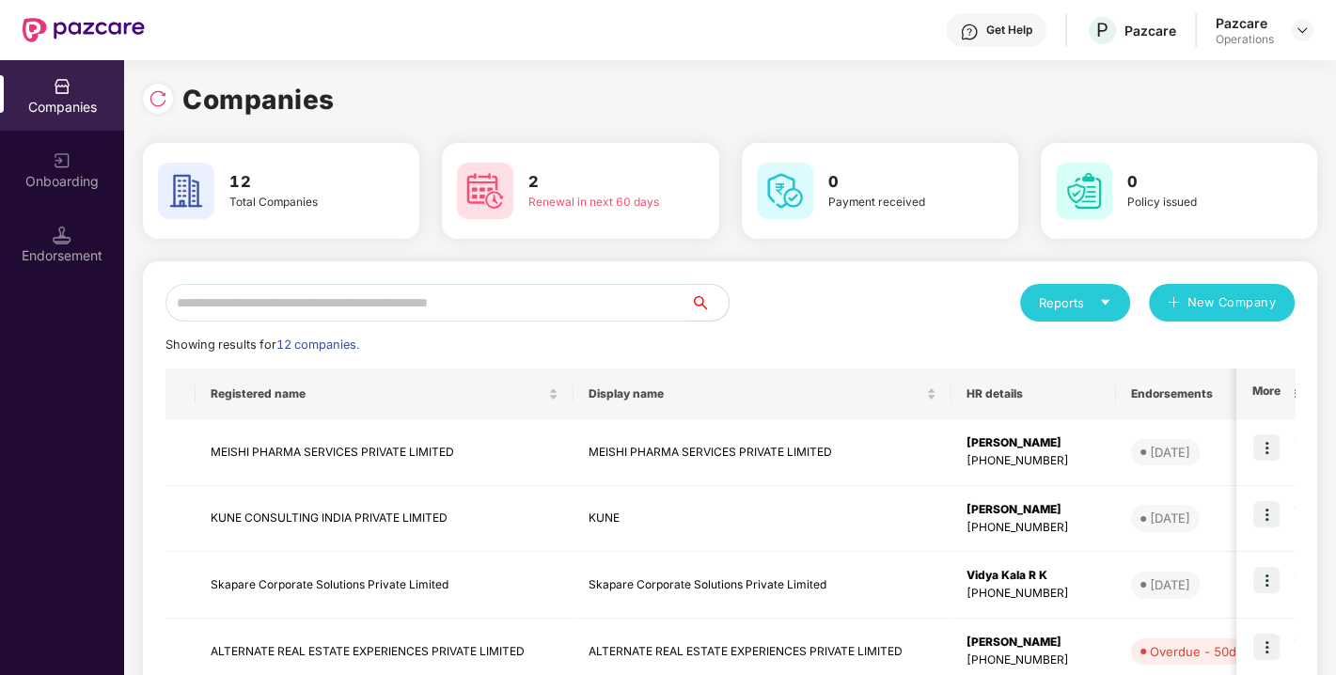
click at [561, 314] on input "text" at bounding box center [428, 303] width 526 height 38
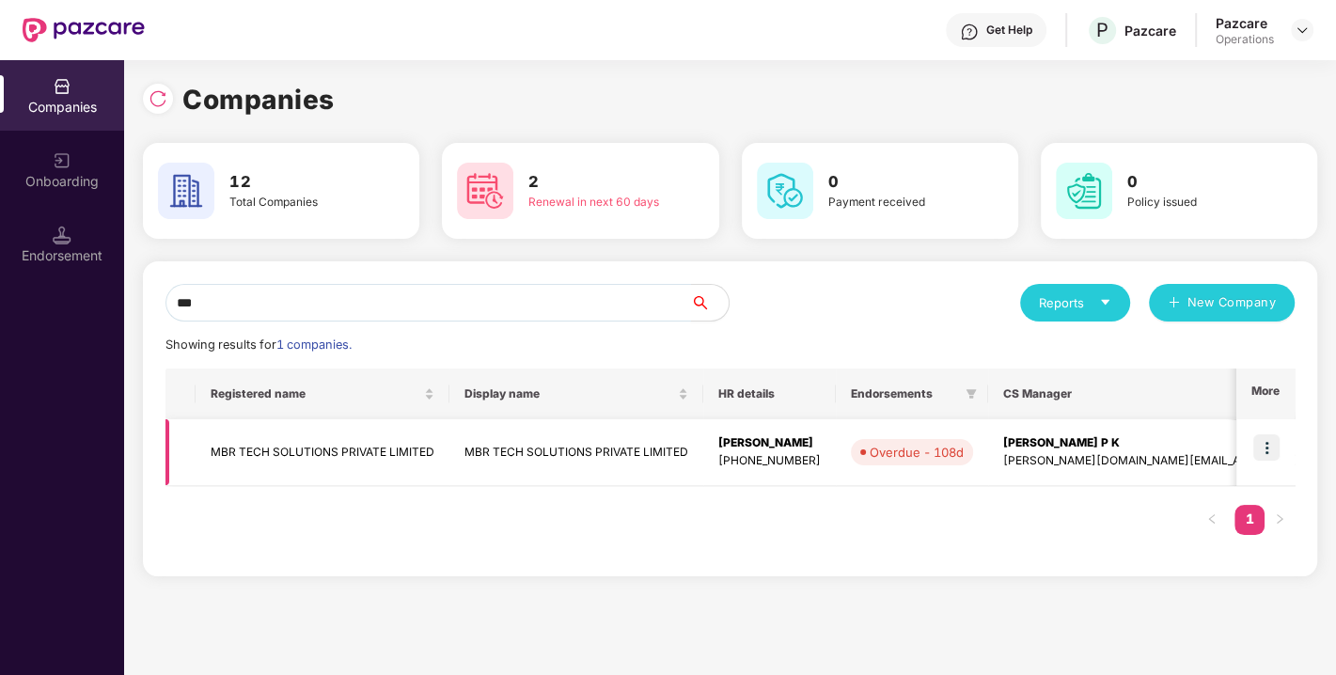
type input "***"
click at [418, 450] on td "MBR TECH SOLUTIONS PRIVATE LIMITED" at bounding box center [323, 452] width 254 height 67
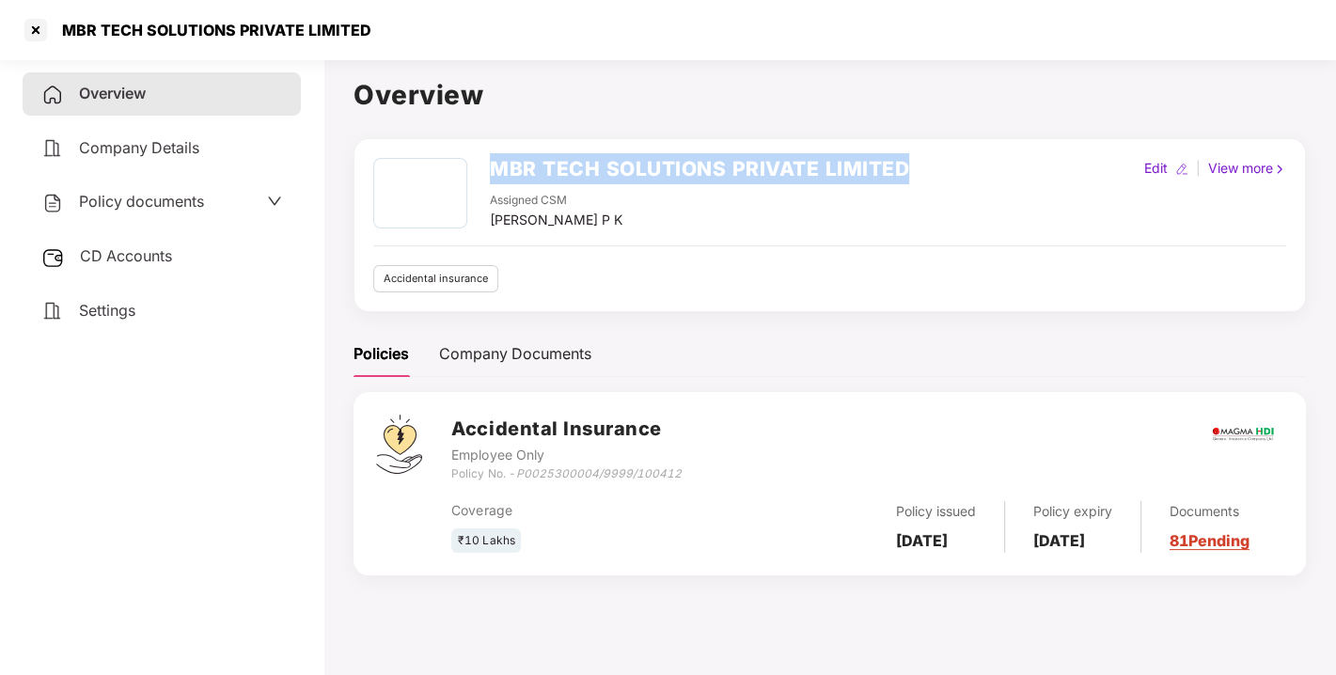
drag, startPoint x: 494, startPoint y: 164, endPoint x: 969, endPoint y: 150, distance: 475.9
click at [969, 150] on div "MBR TECH SOLUTIONS PRIVATE LIMITED Assigned CSM [PERSON_NAME] P K Edit | View m…" at bounding box center [830, 225] width 952 height 174
copy h2 "MBR TECH SOLUTIONS PRIVATE LIMITED"
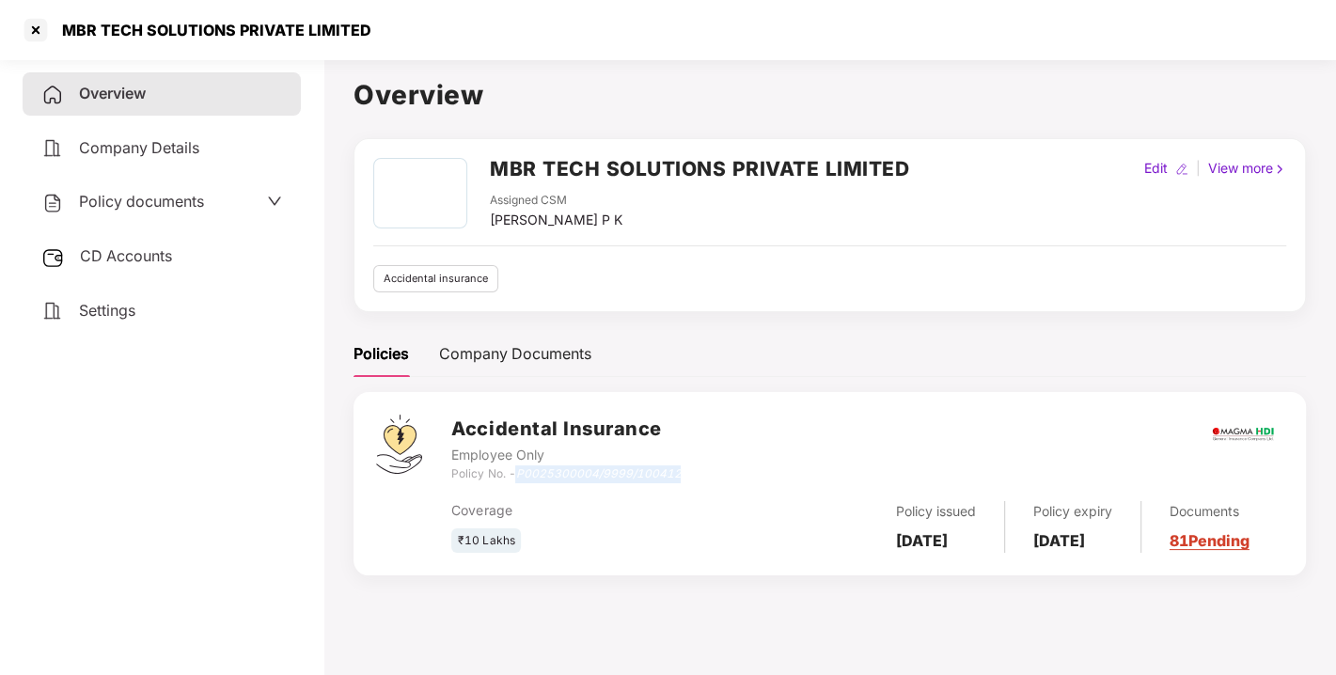
drag, startPoint x: 519, startPoint y: 465, endPoint x: 716, endPoint y: 475, distance: 197.7
click at [716, 475] on div "Accidental Insurance Employee Only Policy No. - P0025300004/9999/100412" at bounding box center [867, 449] width 832 height 68
copy icon "P0025300004/9999/100412"
click at [132, 317] on span "Settings" at bounding box center [107, 310] width 56 height 19
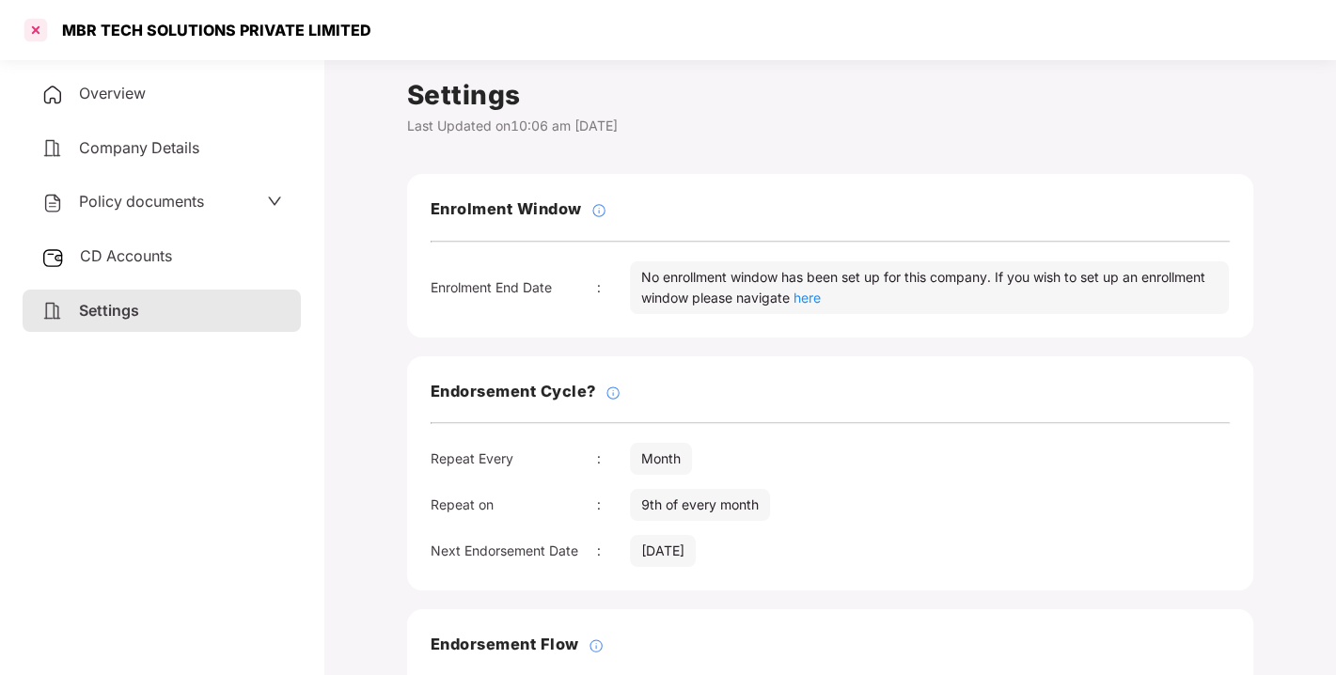
click at [38, 21] on div at bounding box center [36, 30] width 30 height 30
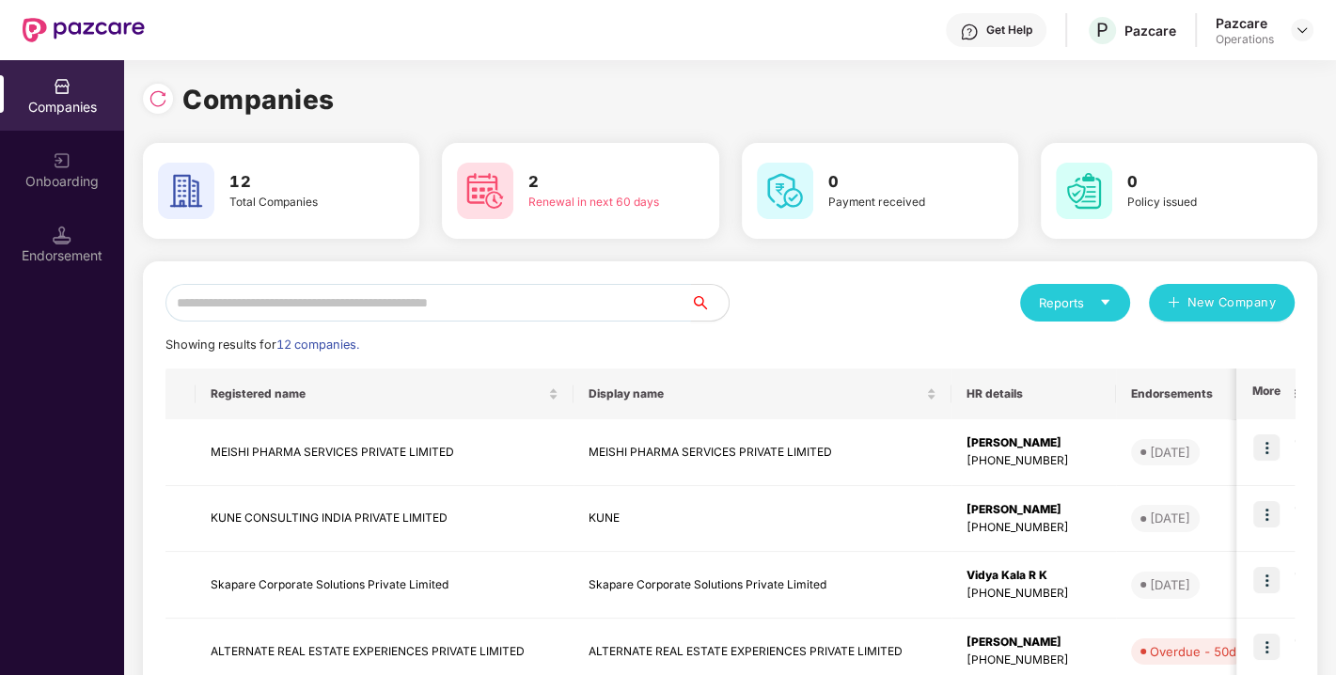
click at [309, 305] on input "text" at bounding box center [428, 303] width 526 height 38
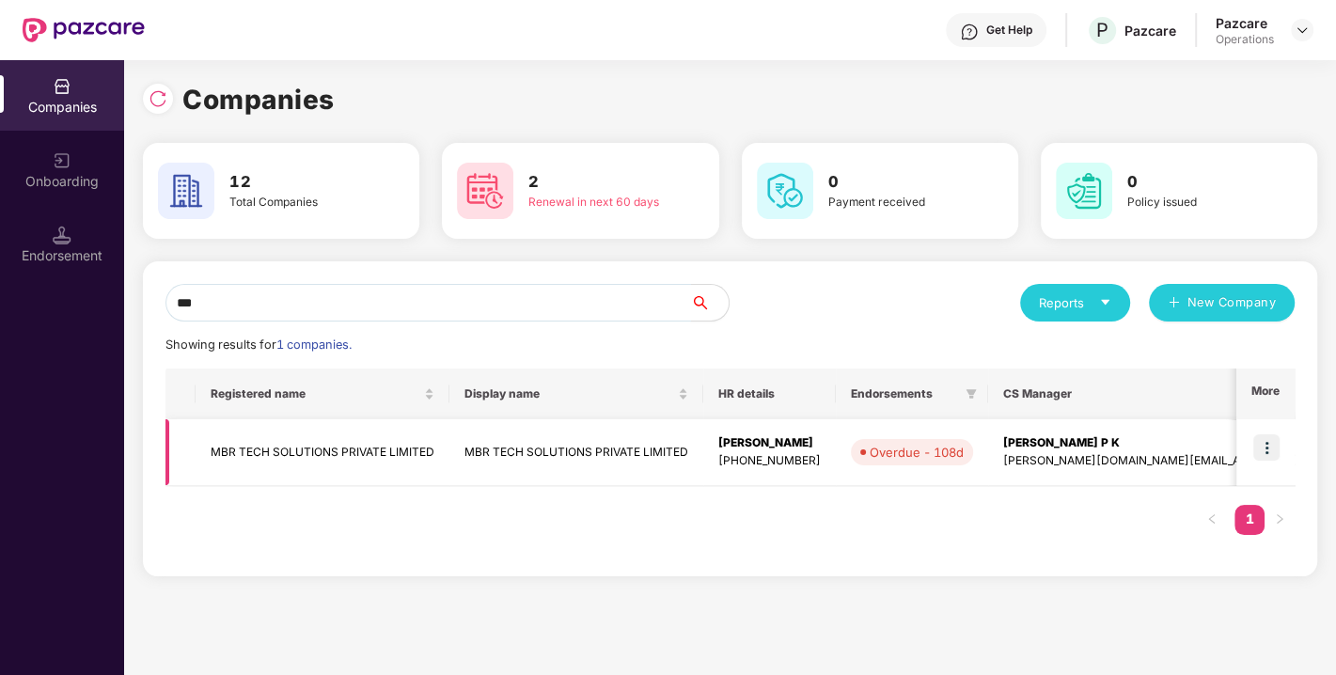
type input "***"
click at [1286, 449] on td at bounding box center [1265, 452] width 58 height 67
click at [1273, 449] on img at bounding box center [1266, 447] width 26 height 26
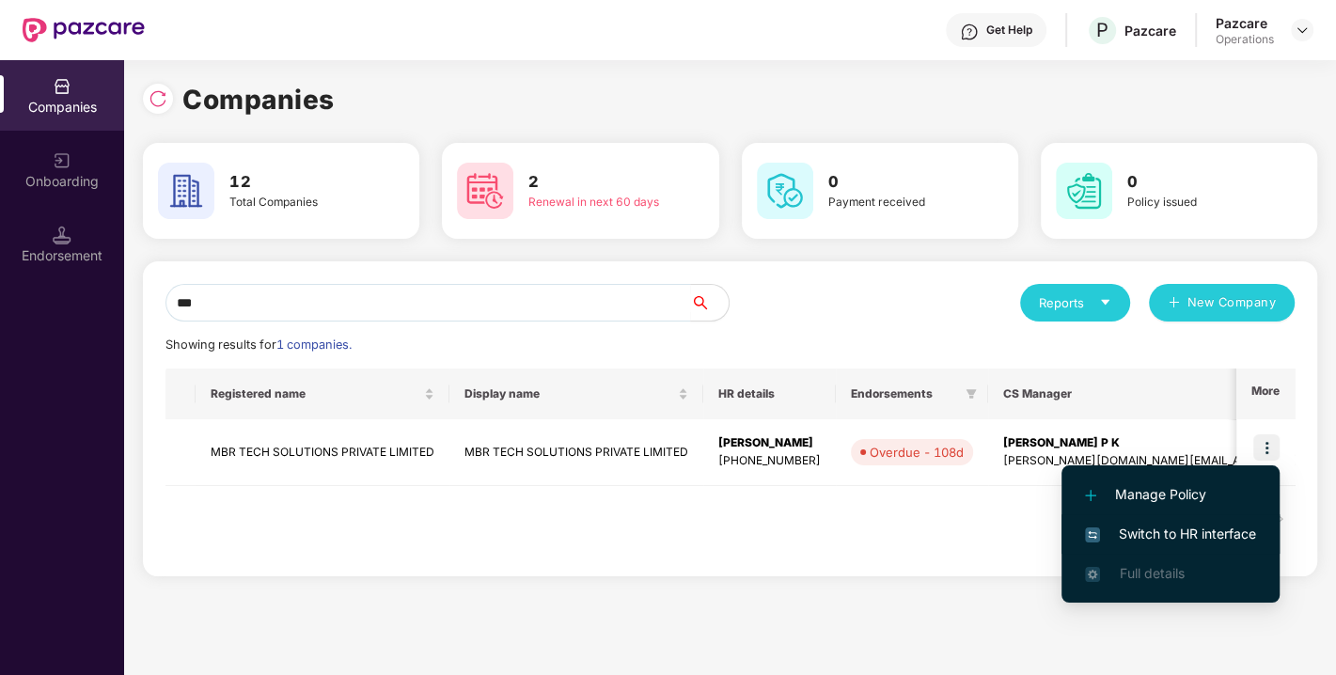
click at [1126, 527] on span "Switch to HR interface" at bounding box center [1170, 534] width 171 height 21
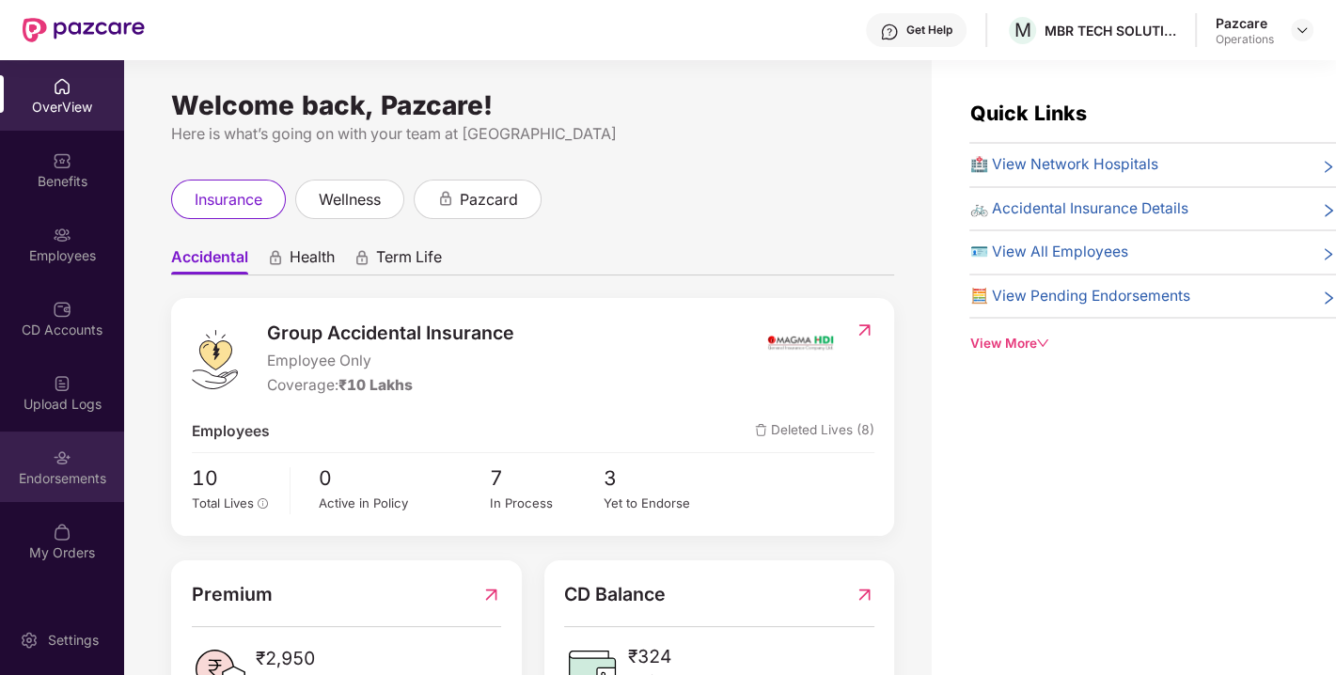
click at [96, 465] on div "Endorsements" at bounding box center [62, 467] width 124 height 71
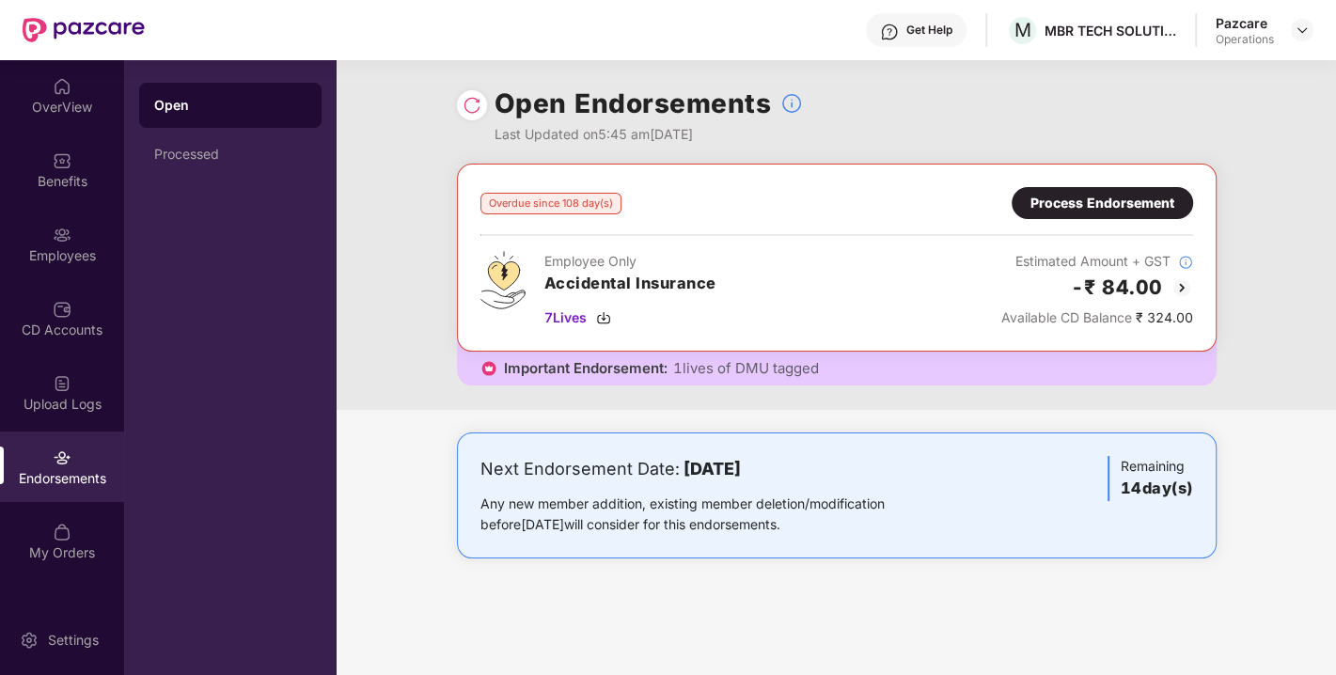
click at [622, 354] on div "Important Endorsement: 1 lives of DMU tagged" at bounding box center [837, 361] width 760 height 49
click at [1175, 287] on img at bounding box center [1182, 287] width 23 height 23
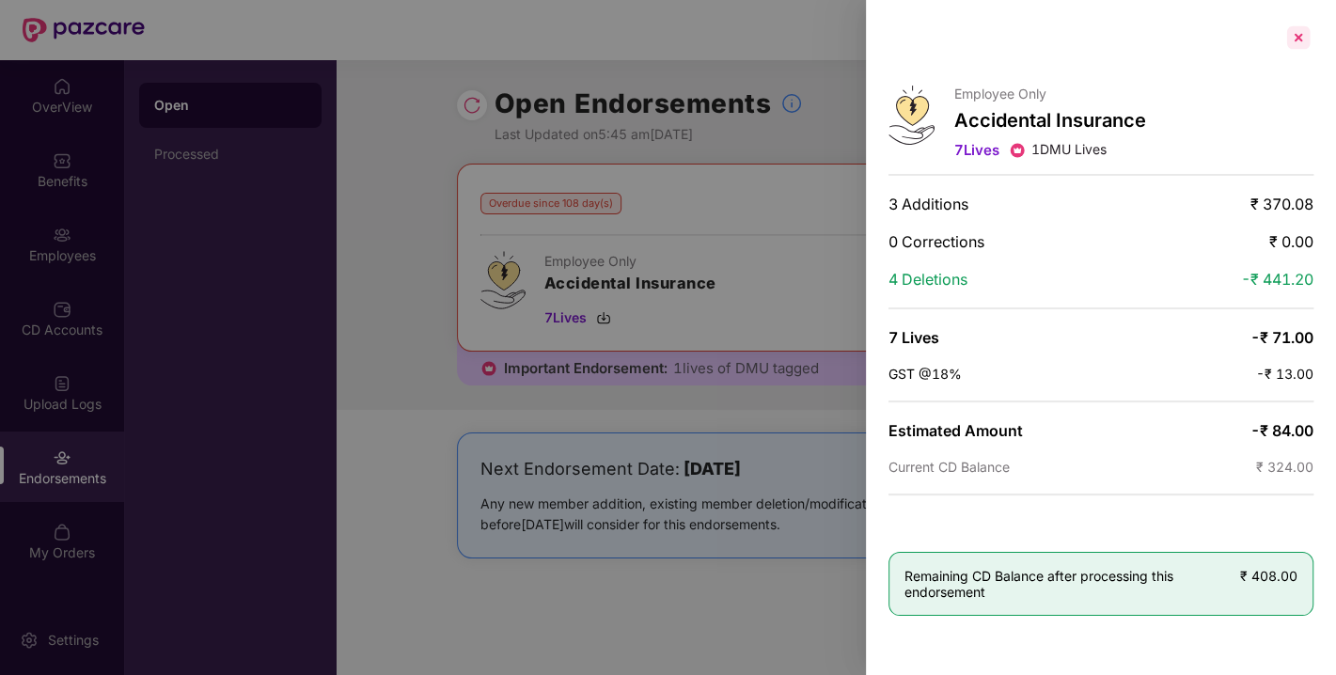
click at [1295, 45] on div at bounding box center [1298, 38] width 30 height 30
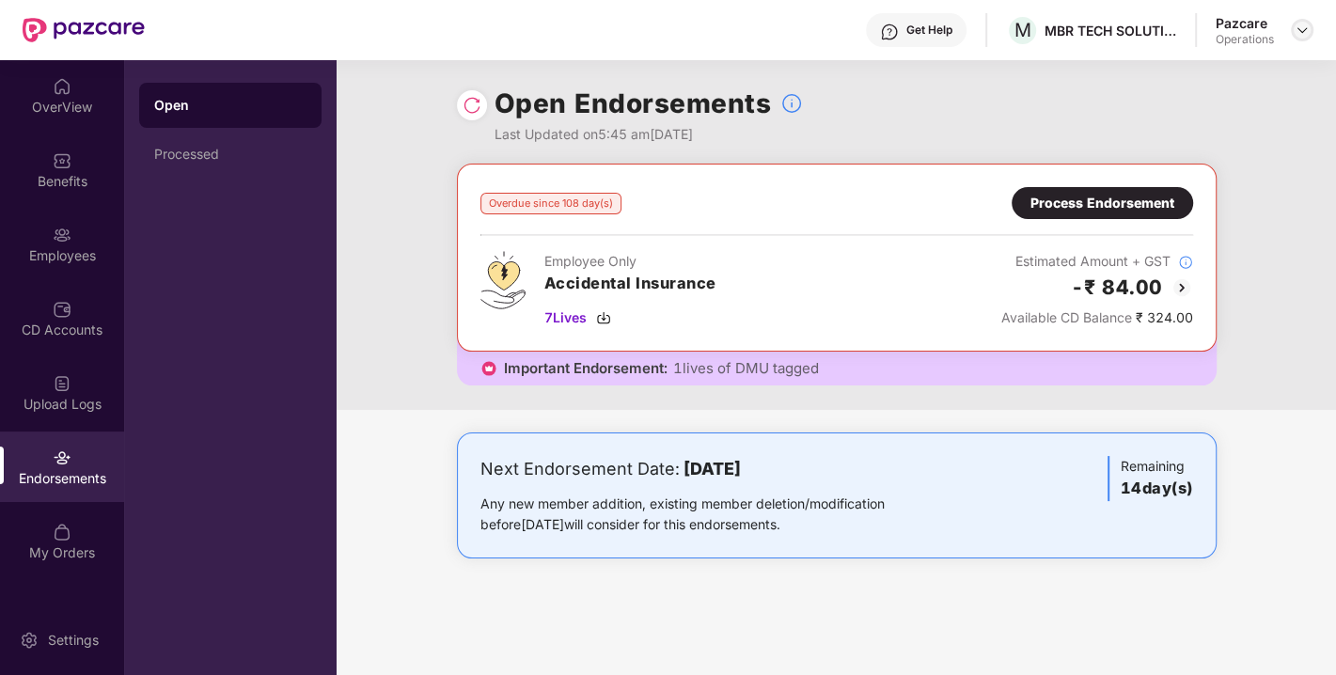
click at [1295, 34] on img at bounding box center [1302, 30] width 15 height 15
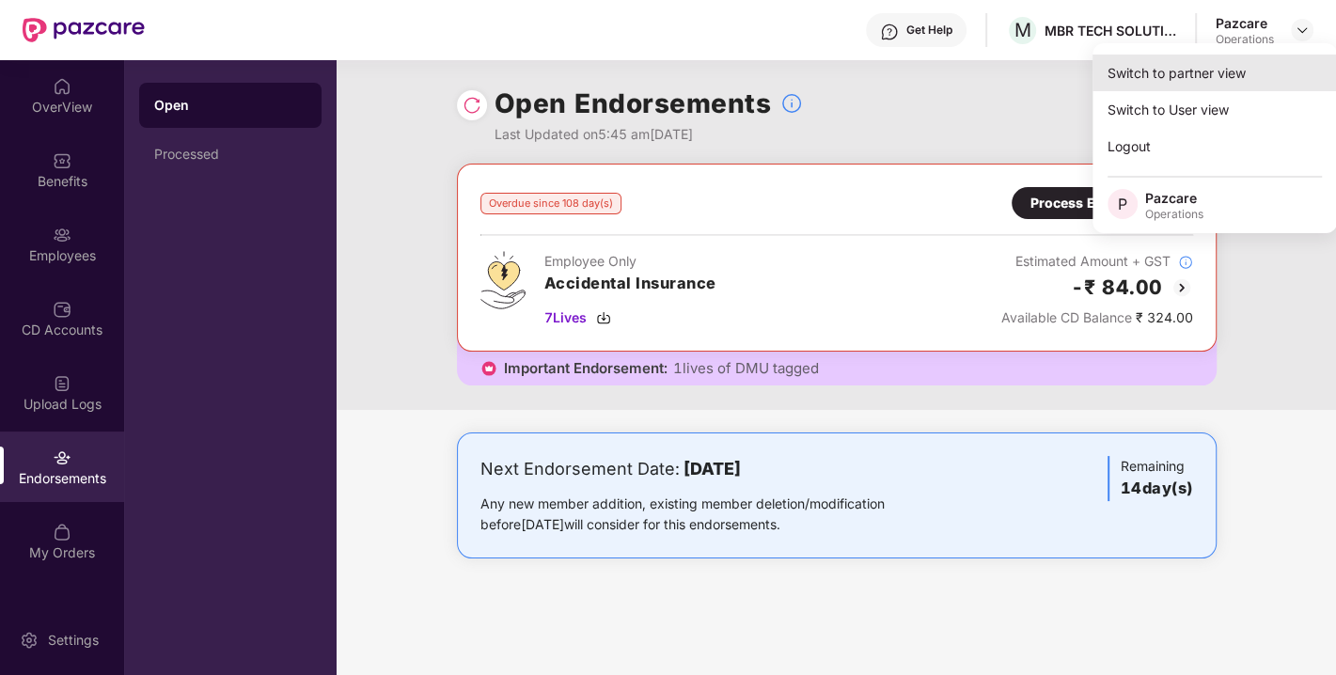
click at [1155, 76] on div "Switch to partner view" at bounding box center [1215, 73] width 244 height 37
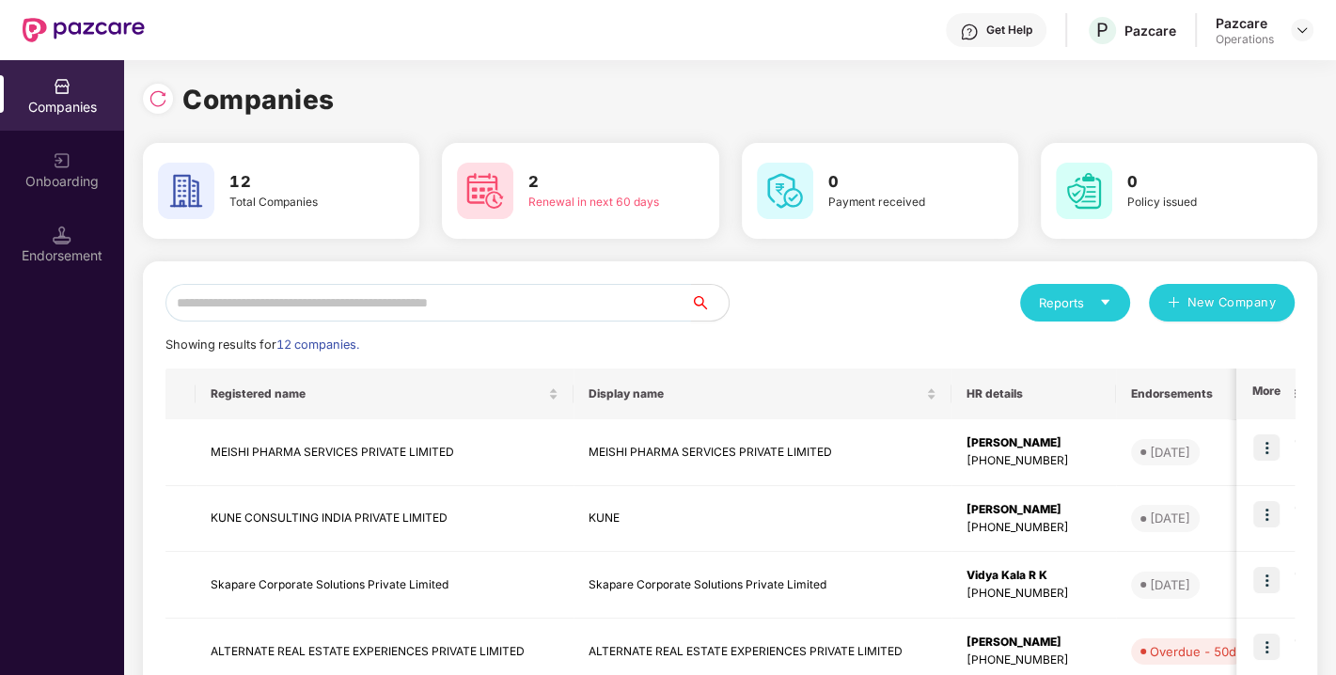
click at [437, 296] on input "text" at bounding box center [428, 303] width 526 height 38
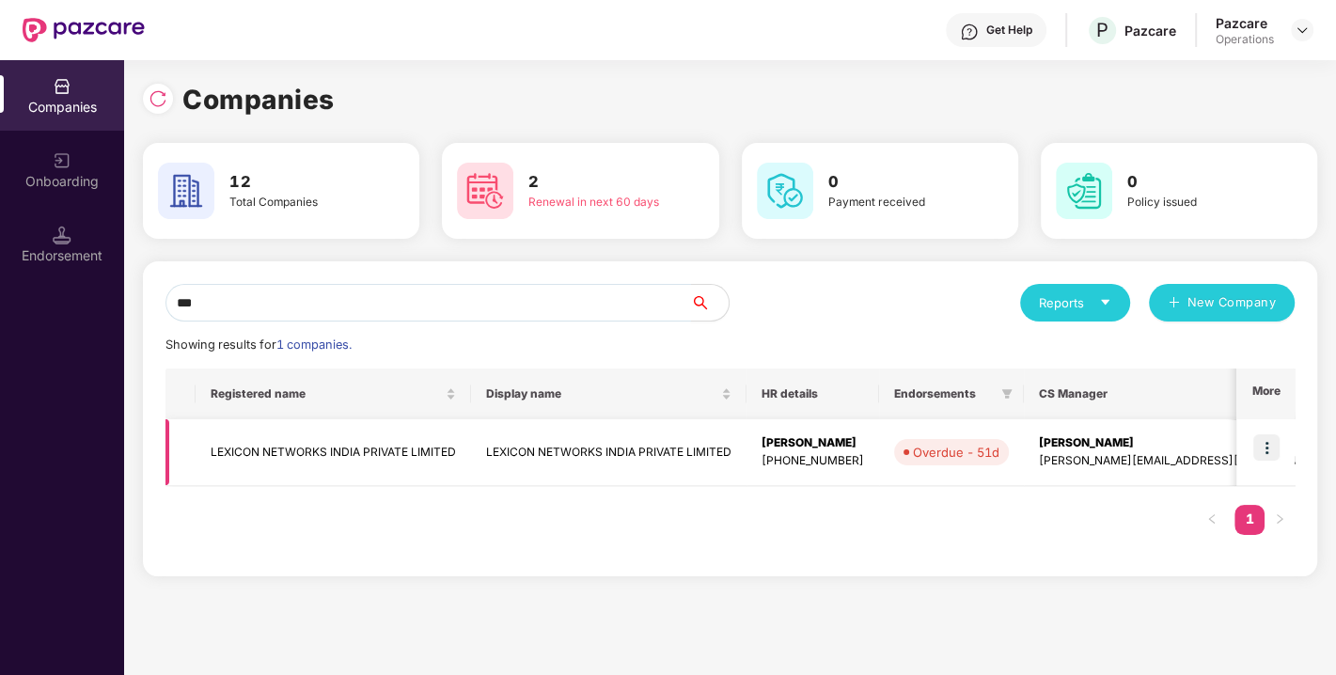
type input "***"
click at [1262, 451] on img at bounding box center [1266, 447] width 26 height 26
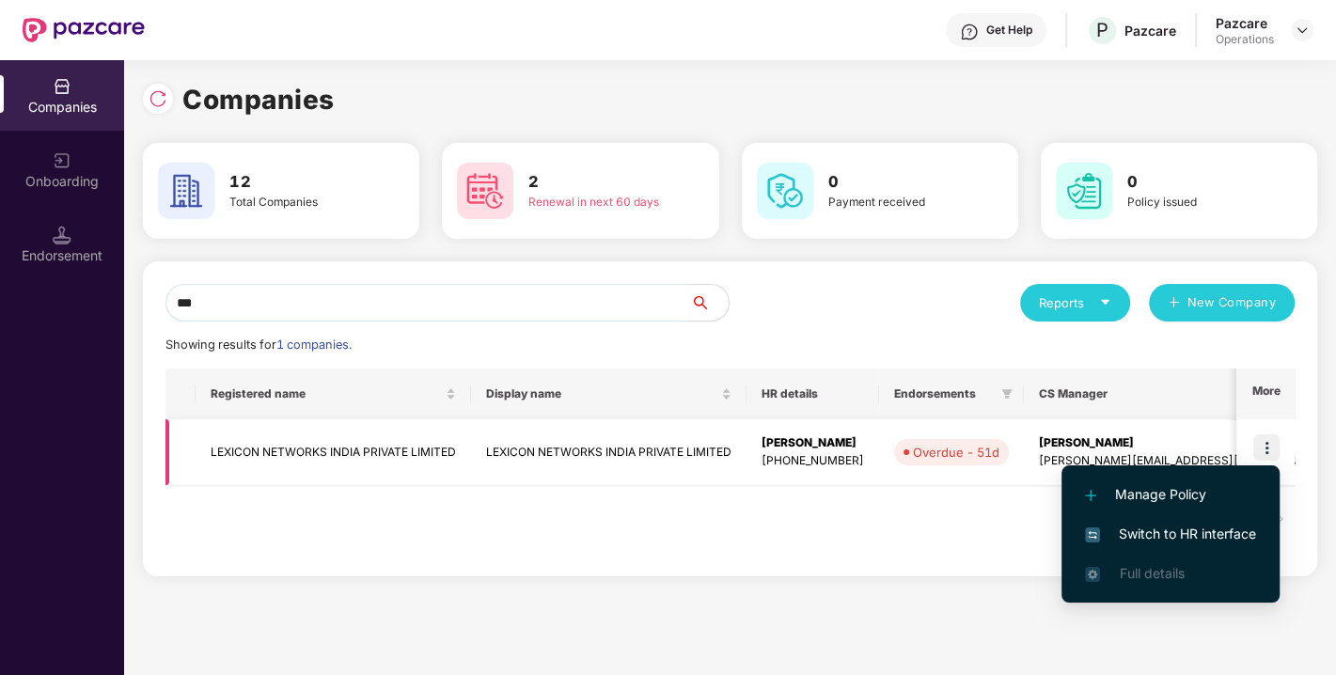
click at [572, 453] on td "LEXICON NETWORKS INDIA PRIVATE LIMITED" at bounding box center [608, 452] width 275 height 67
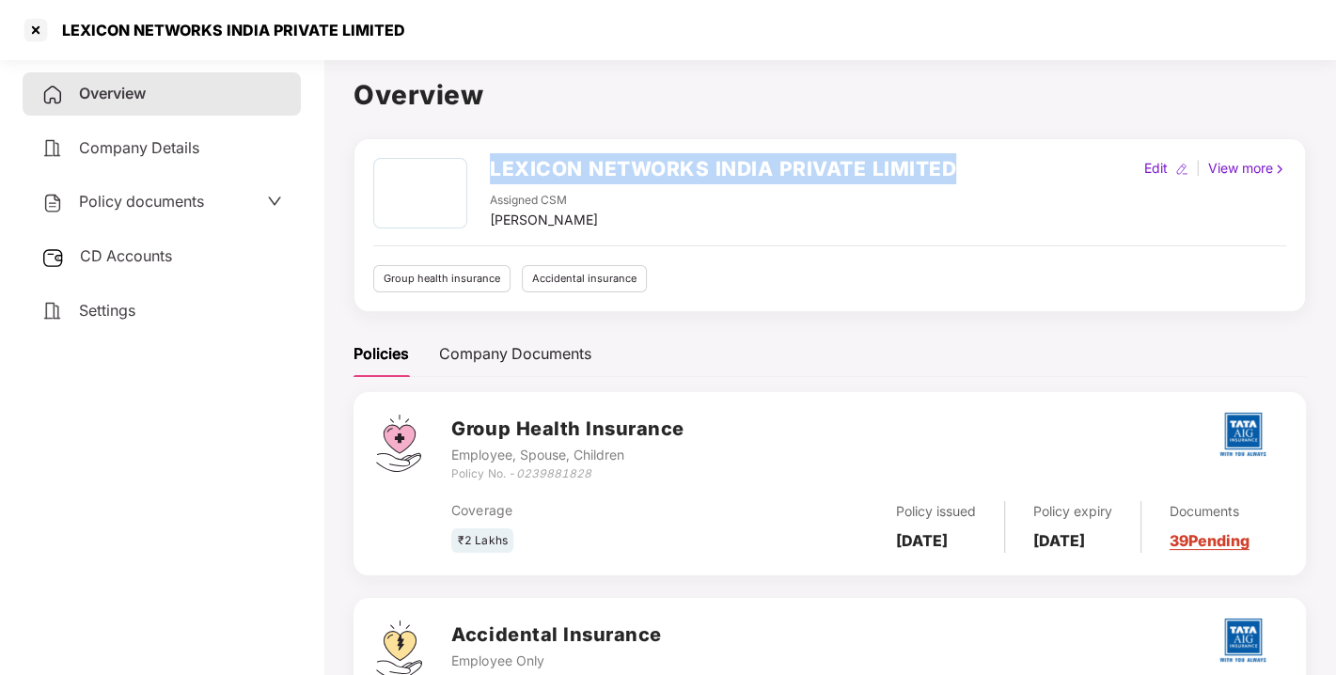
drag, startPoint x: 489, startPoint y: 167, endPoint x: 977, endPoint y: 156, distance: 488.1
click at [977, 156] on div "LEXICON NETWORKS INDIA PRIVATE LIMITED Assigned CSM [PERSON_NAME] Edit | View m…" at bounding box center [830, 225] width 952 height 174
copy h2 "LEXICON NETWORKS INDIA PRIVATE LIMITED"
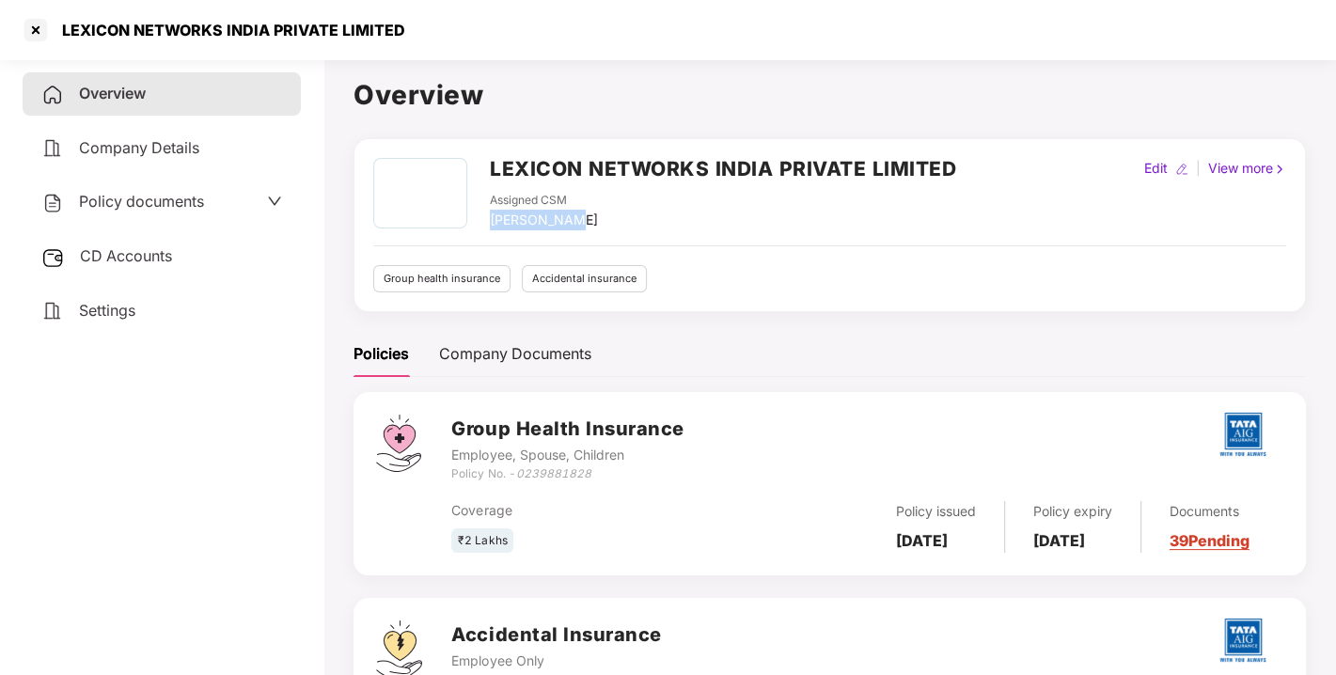
drag, startPoint x: 494, startPoint y: 216, endPoint x: 625, endPoint y: 212, distance: 131.7
click at [625, 212] on div "Assigned CSM [PERSON_NAME]" at bounding box center [723, 211] width 466 height 39
copy div "[PERSON_NAME]"
click at [34, 27] on div at bounding box center [36, 30] width 30 height 30
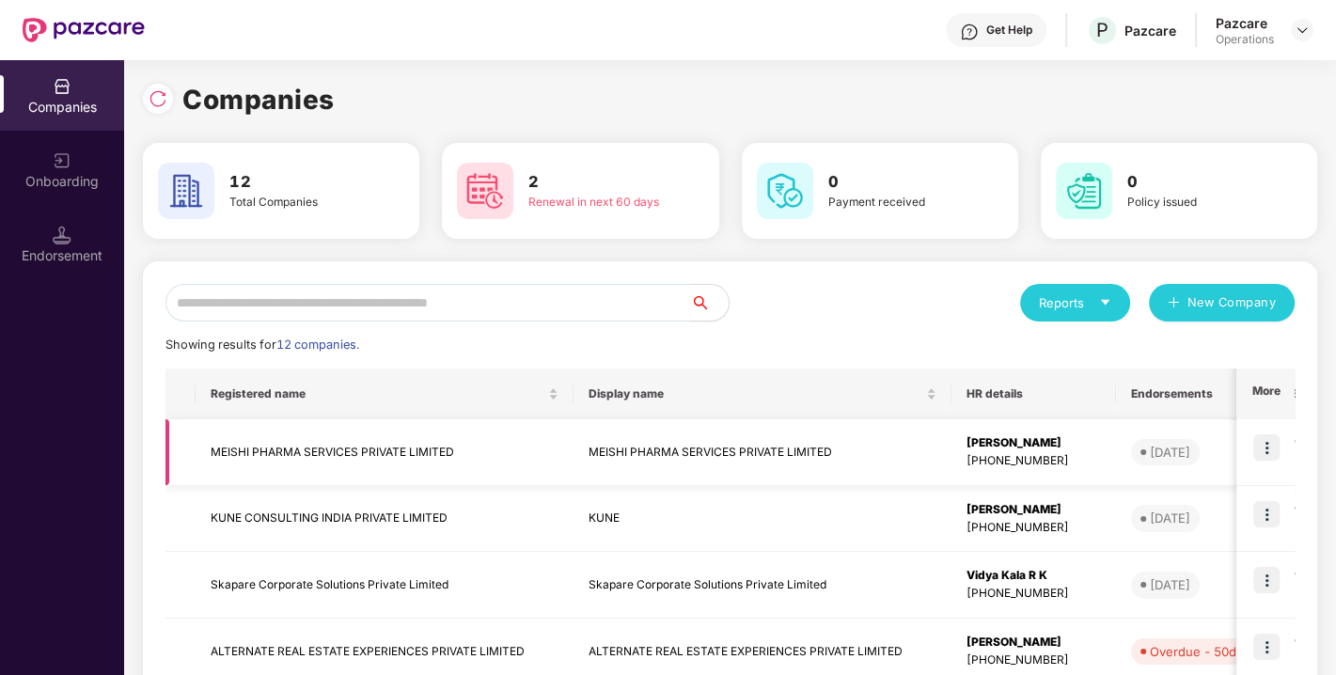
click at [249, 444] on td "MEISHI PHARMA SERVICES PRIVATE LIMITED" at bounding box center [385, 452] width 378 height 67
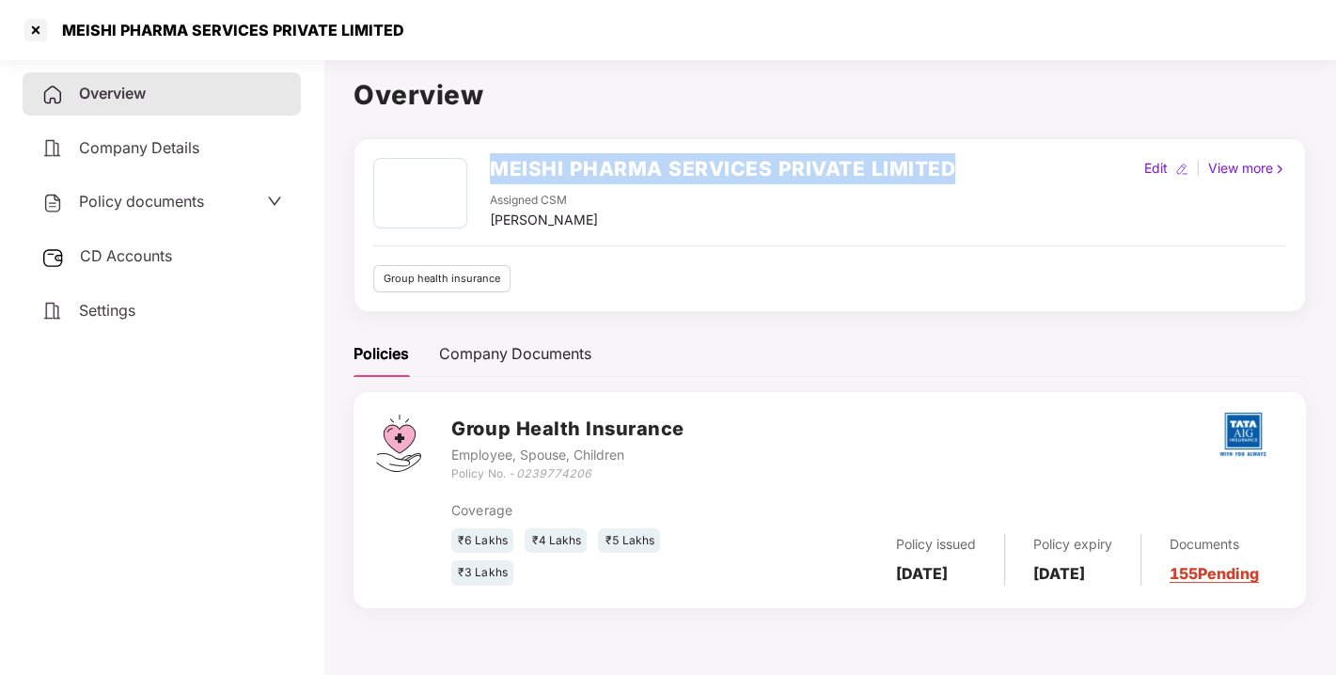
drag, startPoint x: 490, startPoint y: 155, endPoint x: 1029, endPoint y: 134, distance: 539.2
click at [1029, 134] on div "Overview MEISHI PHARMA SERVICES PRIVATE LIMITED Assigned CSM [PERSON_NAME] Edit…" at bounding box center [830, 352] width 952 height 557
copy h2 "MEISHI PHARMA SERVICES PRIVATE LIMITED"
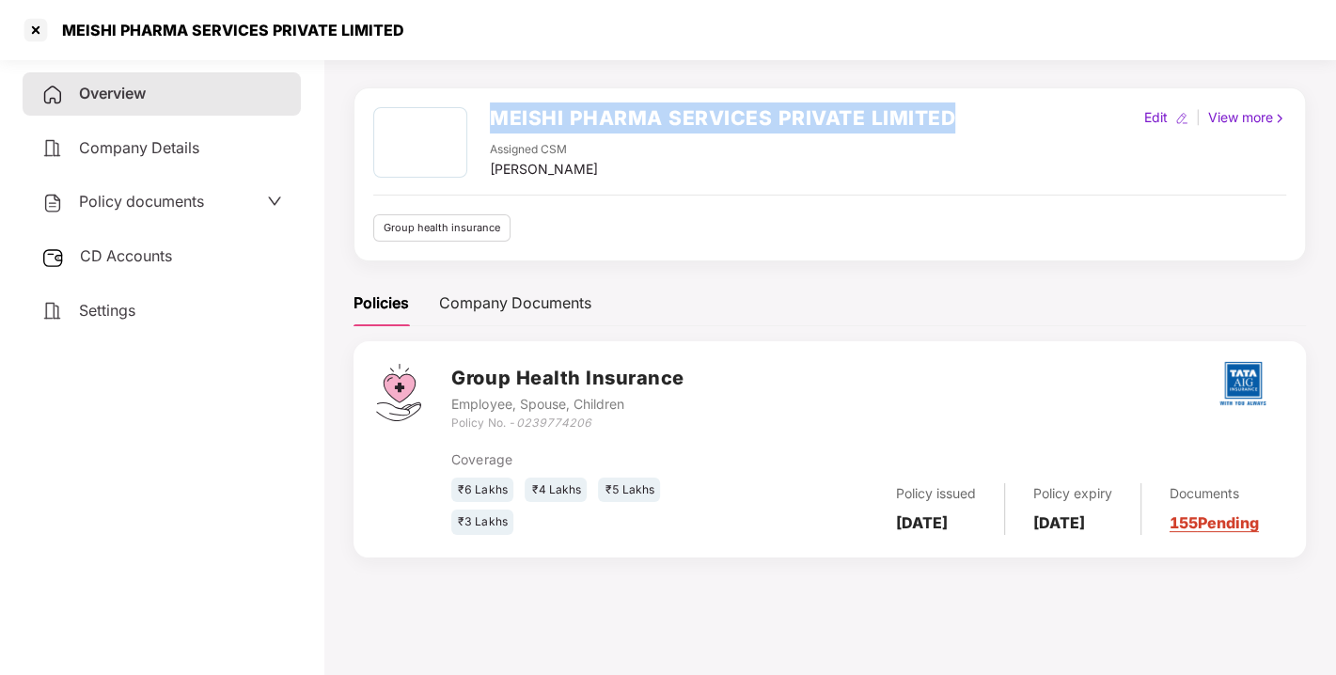
scroll to position [0, 0]
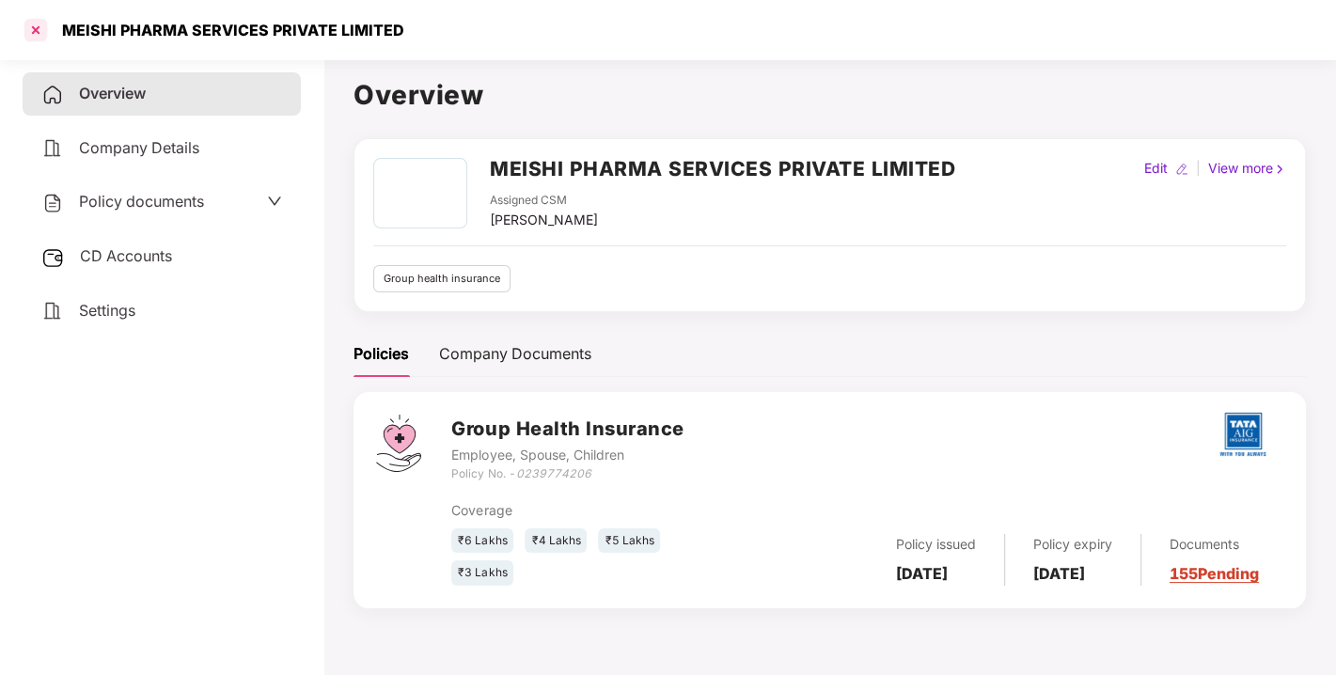
click at [38, 27] on div at bounding box center [36, 30] width 30 height 30
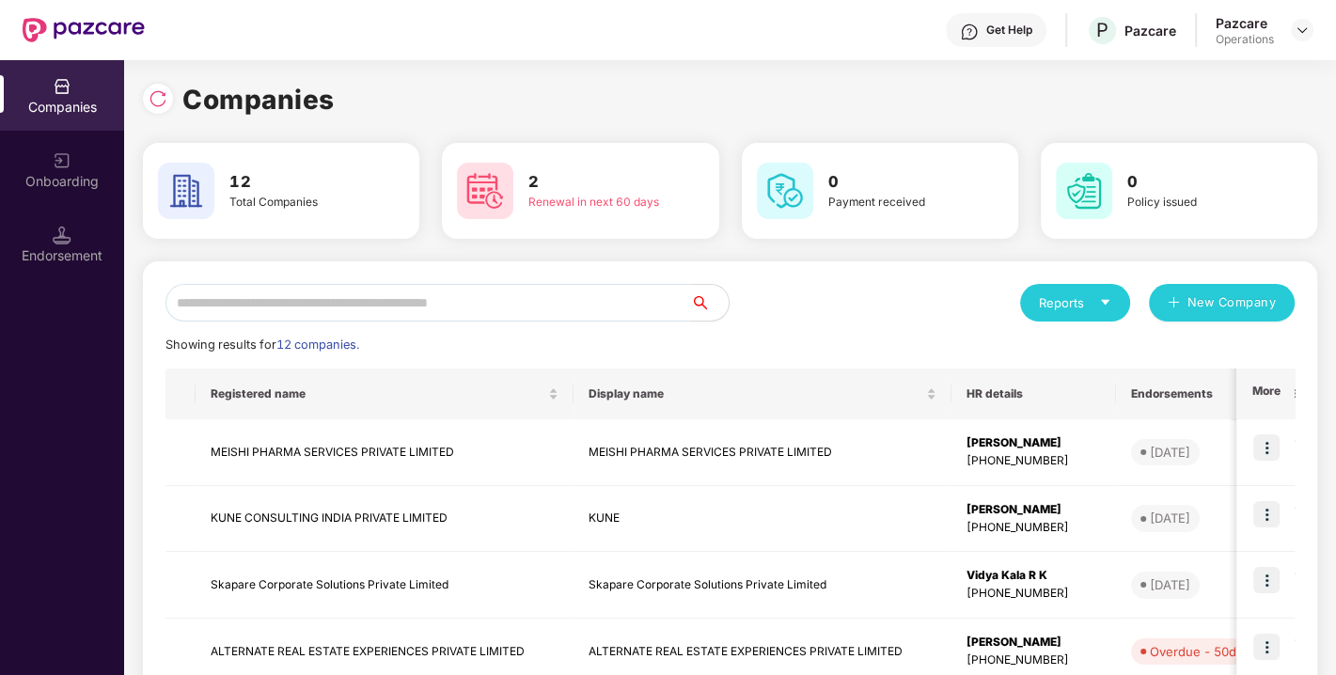
click at [329, 303] on input "text" at bounding box center [428, 303] width 526 height 38
paste input "**********"
type input "*"
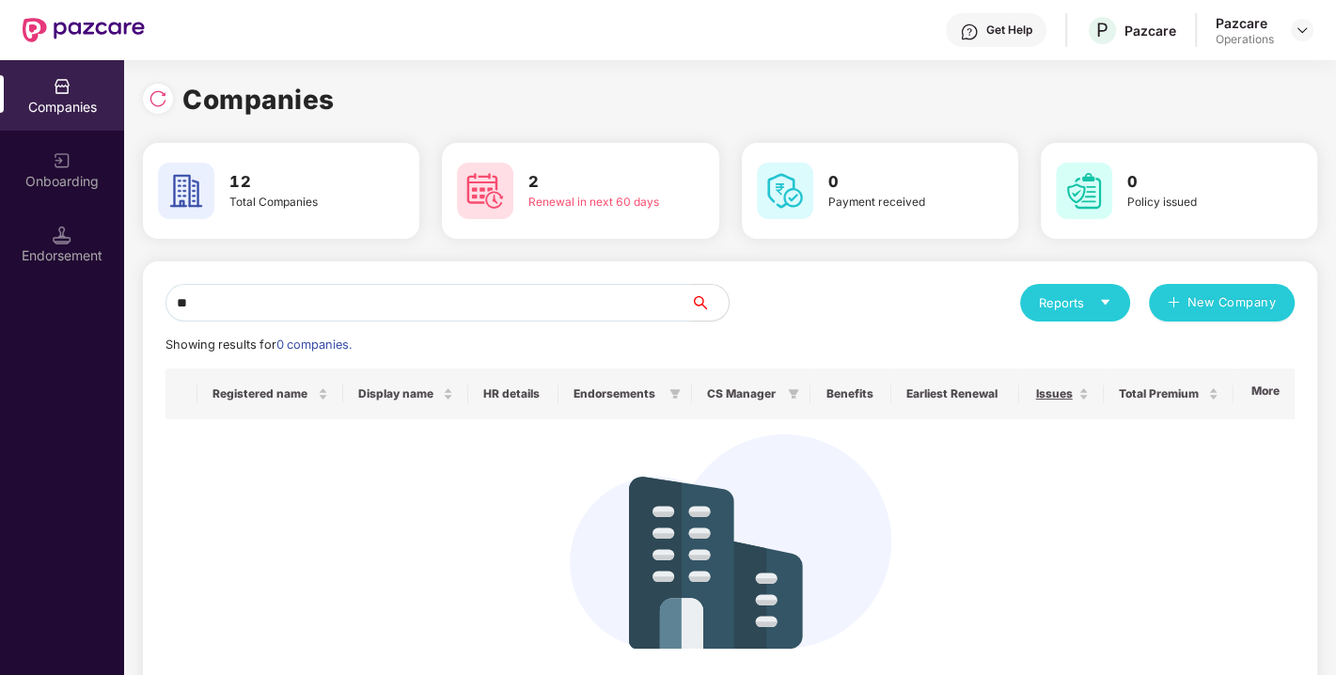
type input "*"
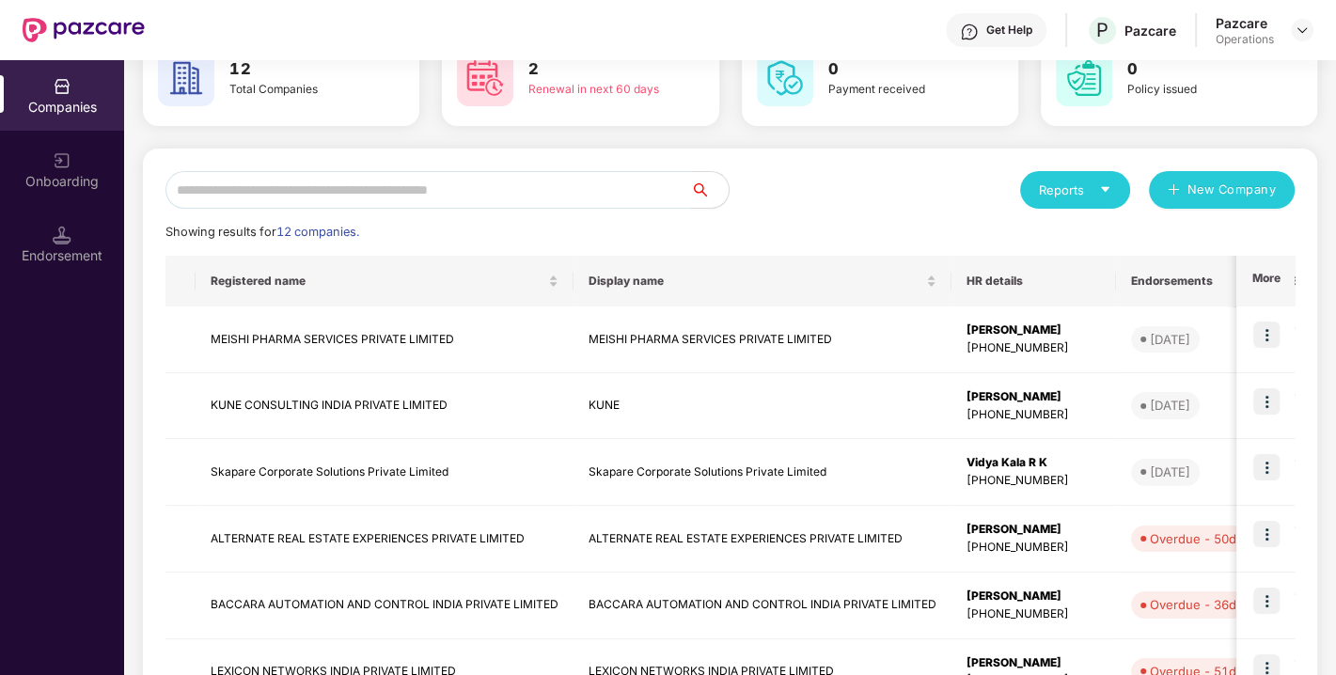
scroll to position [118, 0]
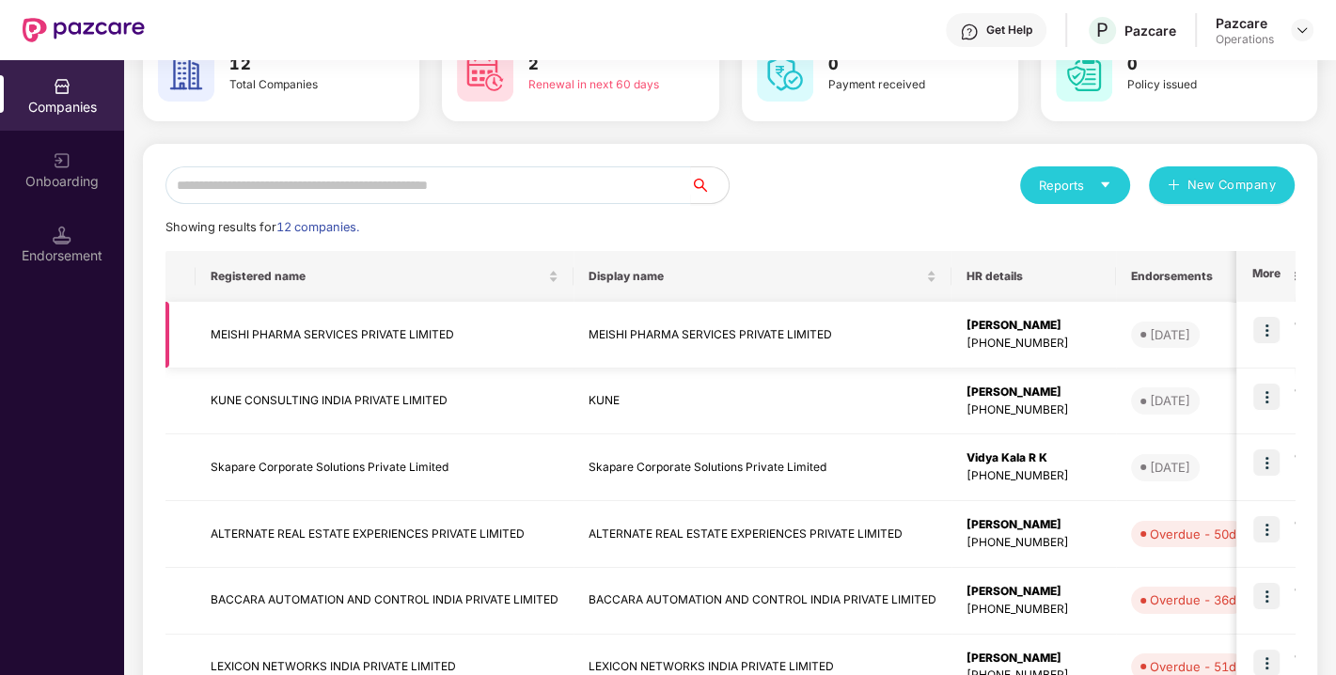
click at [261, 329] on td "MEISHI PHARMA SERVICES PRIVATE LIMITED" at bounding box center [385, 335] width 378 height 67
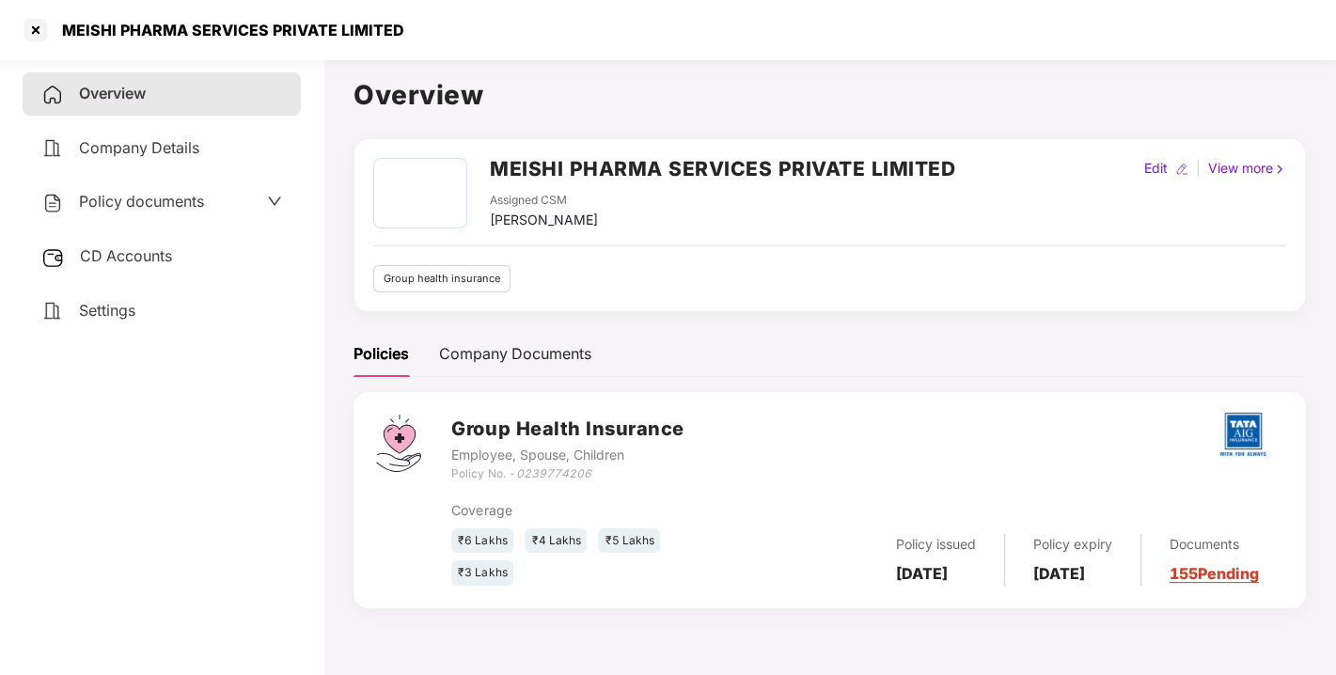
click at [598, 168] on h2 "MEISHI PHARMA SERVICES PRIVATE LIMITED" at bounding box center [722, 168] width 465 height 31
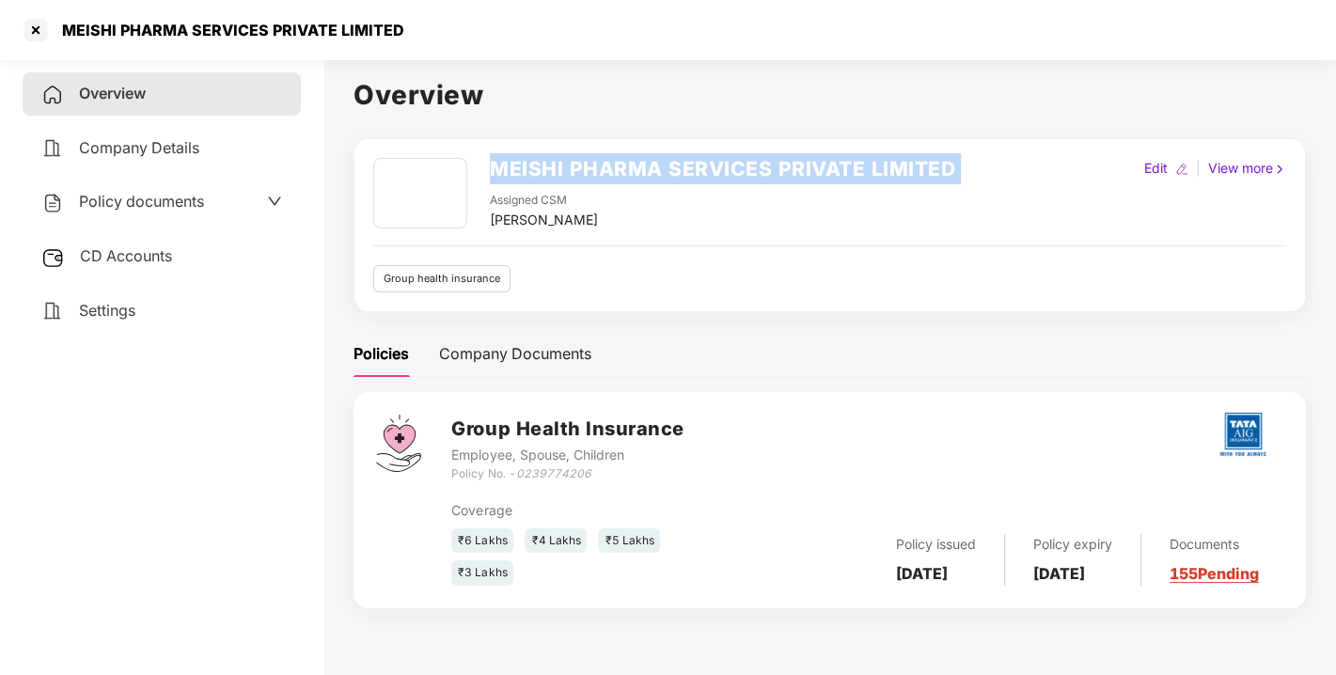
click at [598, 168] on h2 "MEISHI PHARMA SERVICES PRIVATE LIMITED" at bounding box center [722, 168] width 465 height 31
copy h2 "MEISHI PHARMA SERVICES PRIVATE LIMITED"
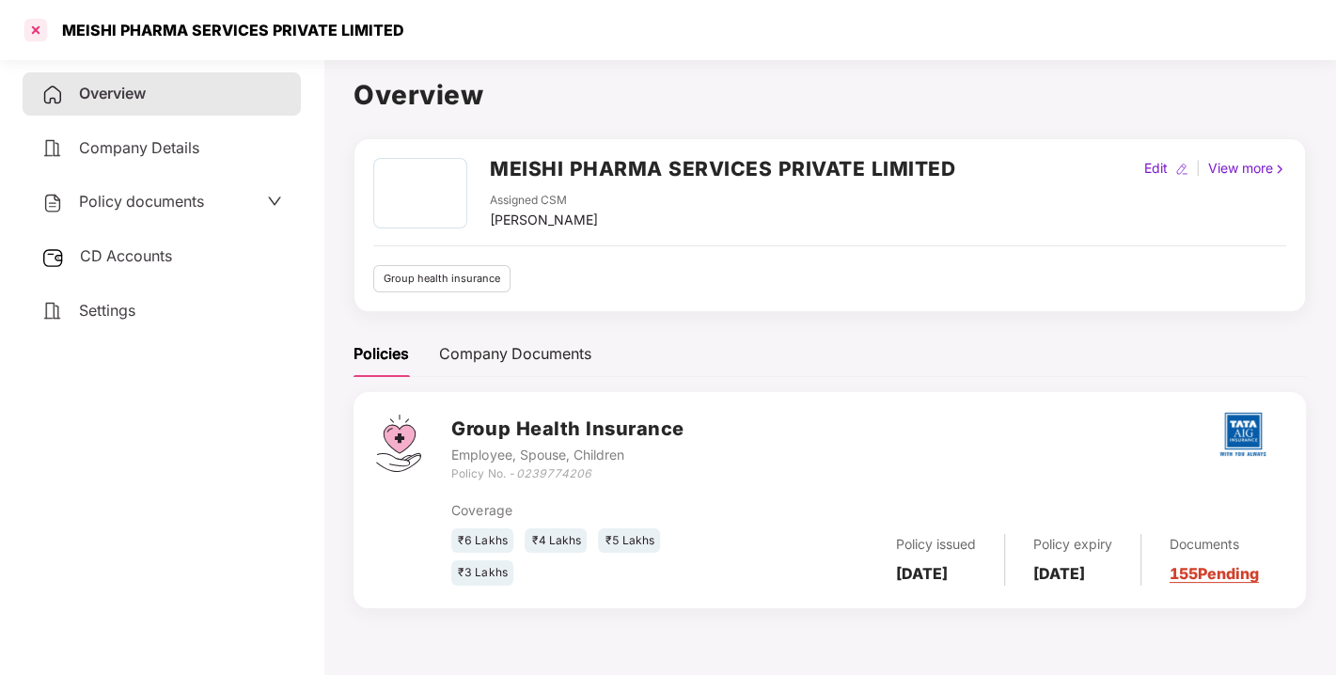
click at [35, 21] on div at bounding box center [36, 30] width 30 height 30
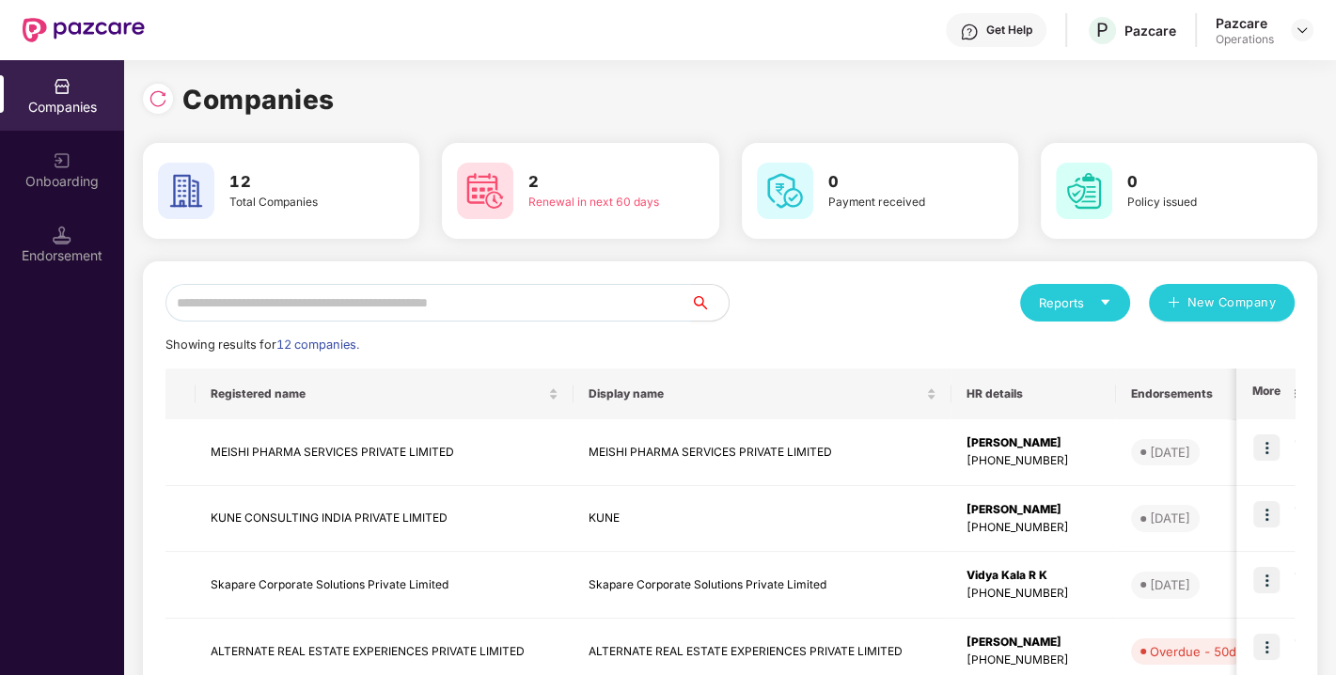
click at [287, 306] on input "text" at bounding box center [428, 303] width 526 height 38
paste input "**********"
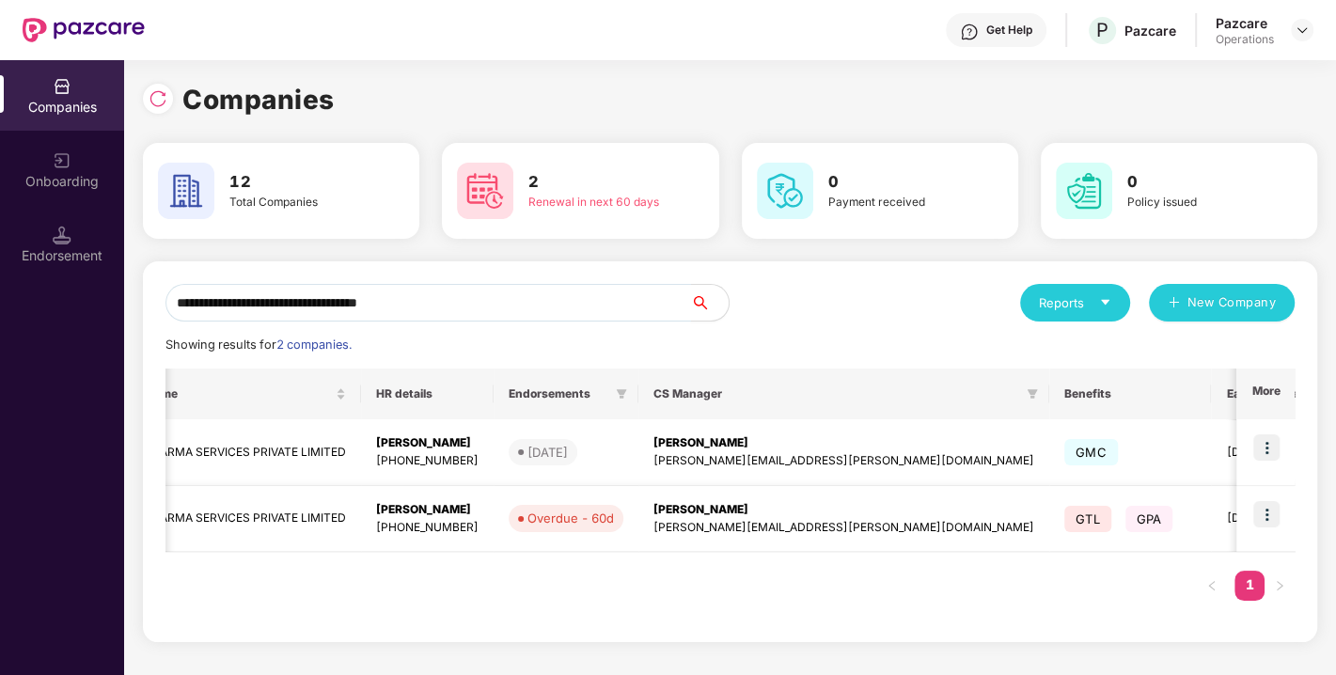
scroll to position [0, 502]
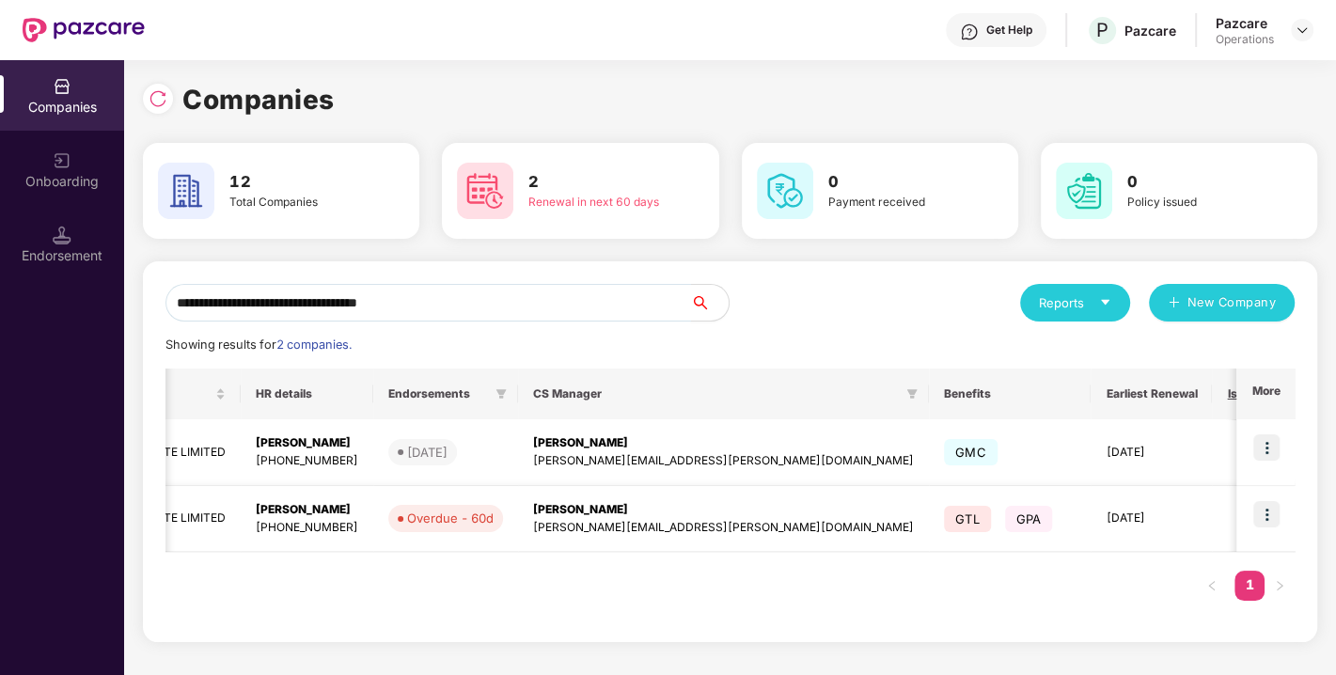
type input "**********"
click at [1257, 516] on img at bounding box center [1266, 514] width 26 height 26
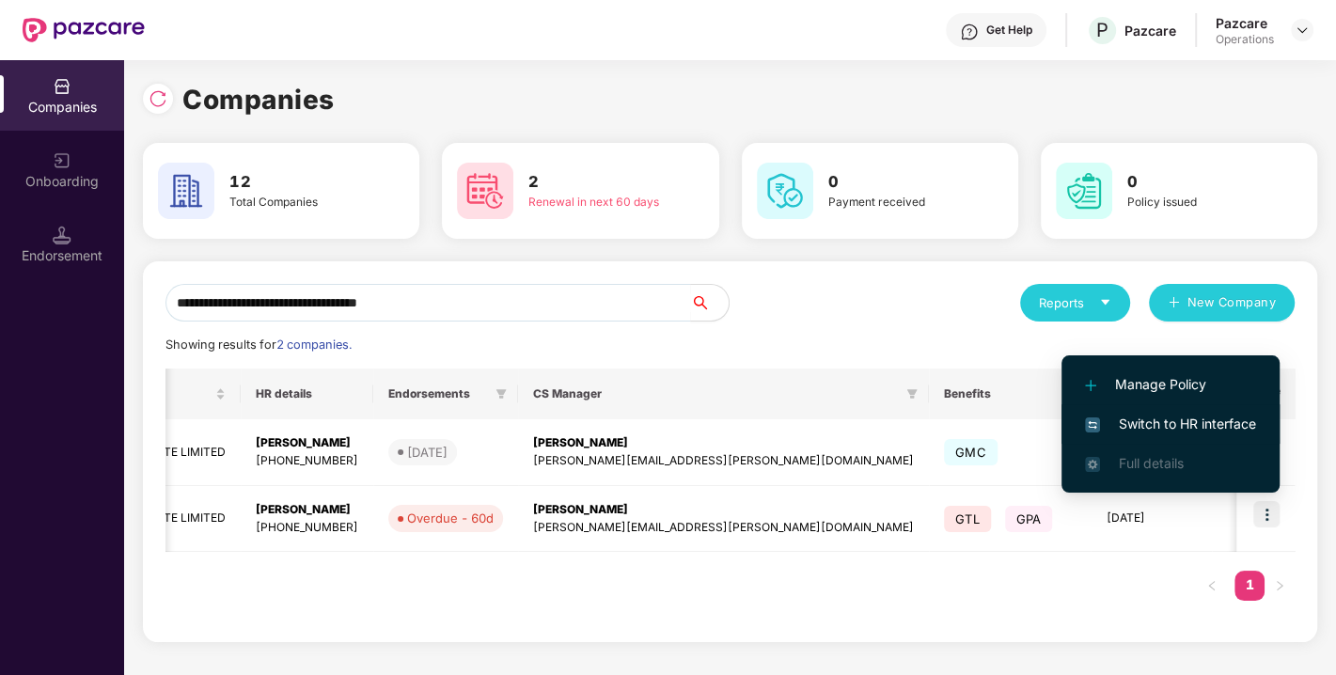
click at [1157, 420] on span "Switch to HR interface" at bounding box center [1170, 424] width 171 height 21
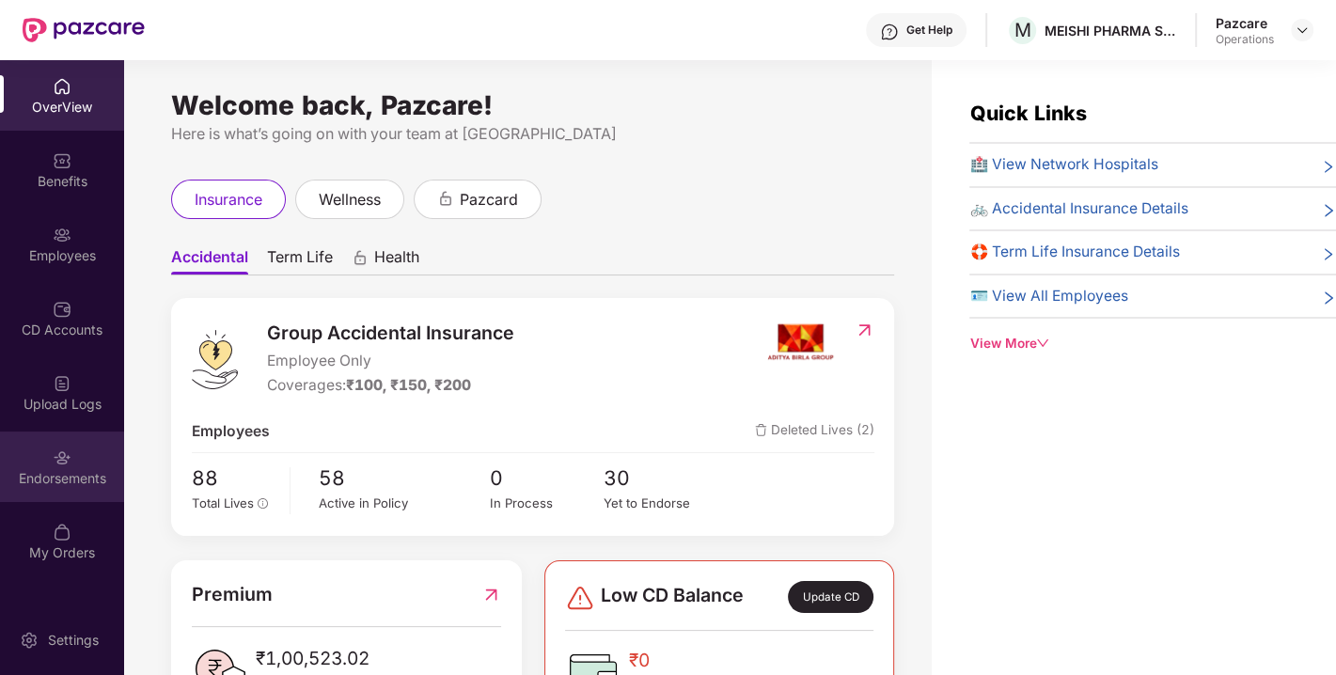
click at [37, 471] on div "Endorsements" at bounding box center [62, 478] width 124 height 19
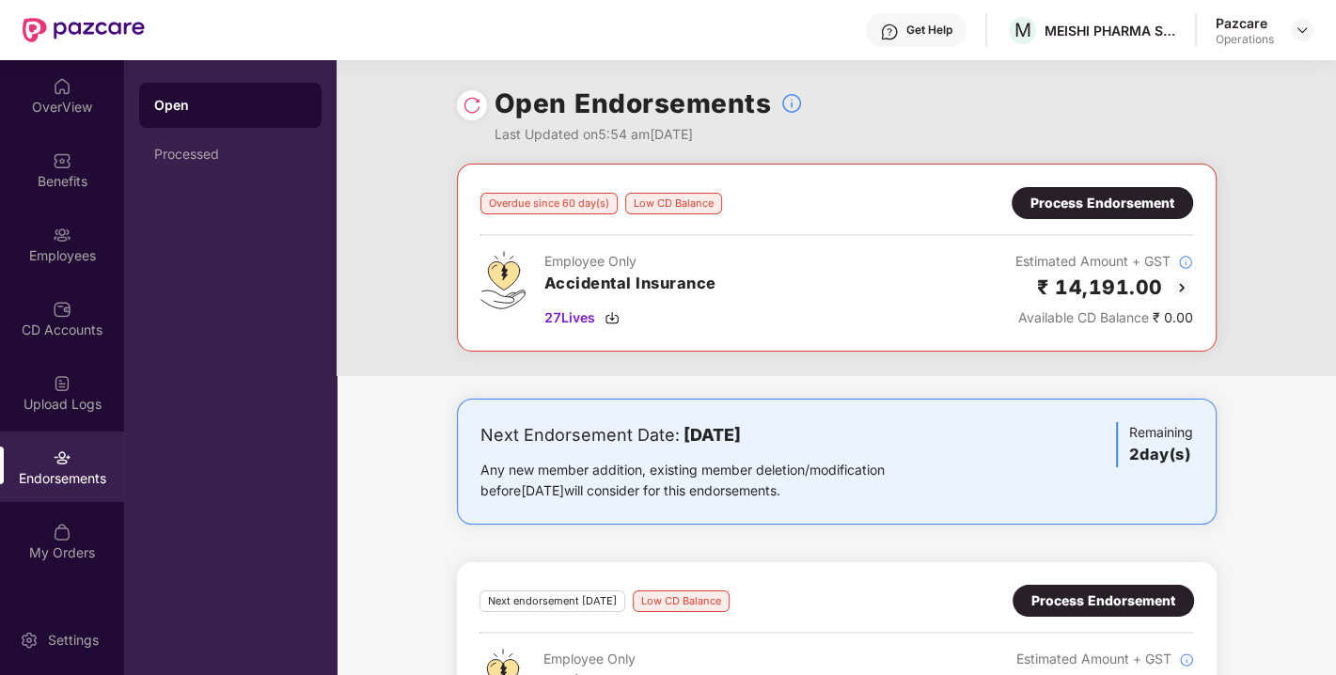
click at [1180, 284] on img at bounding box center [1182, 287] width 23 height 23
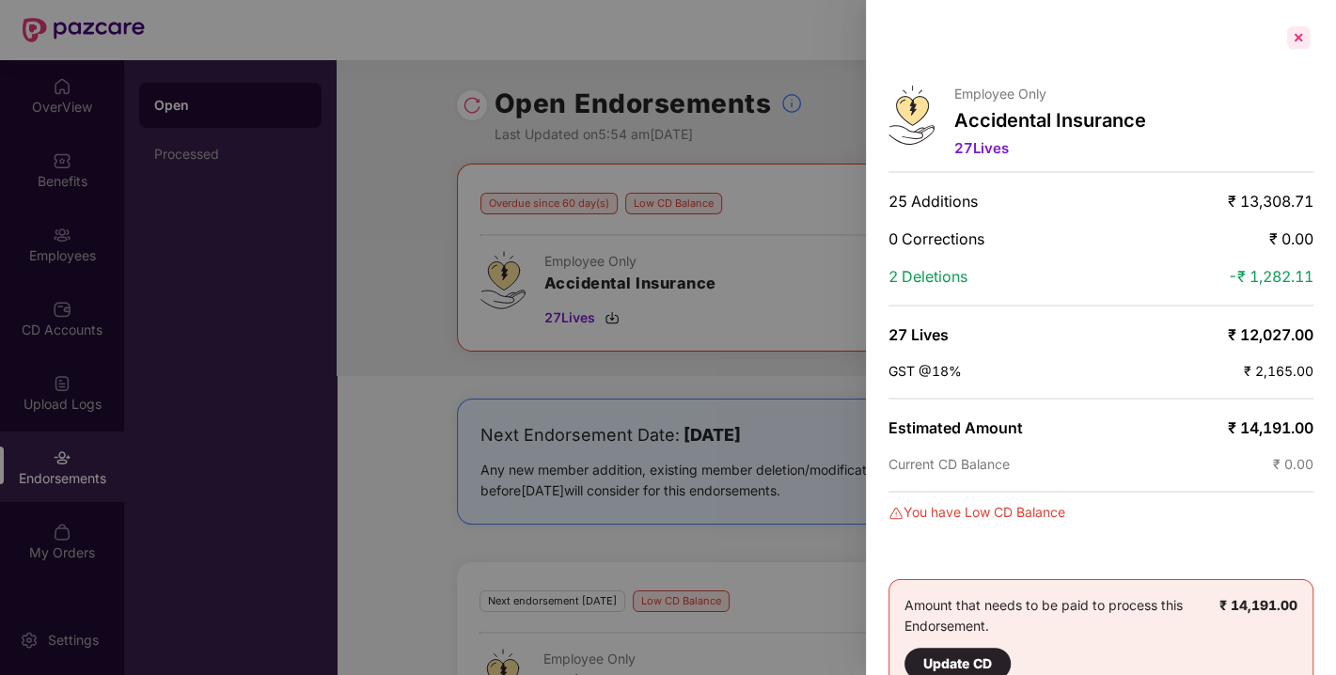
click at [1298, 24] on div at bounding box center [1298, 38] width 30 height 30
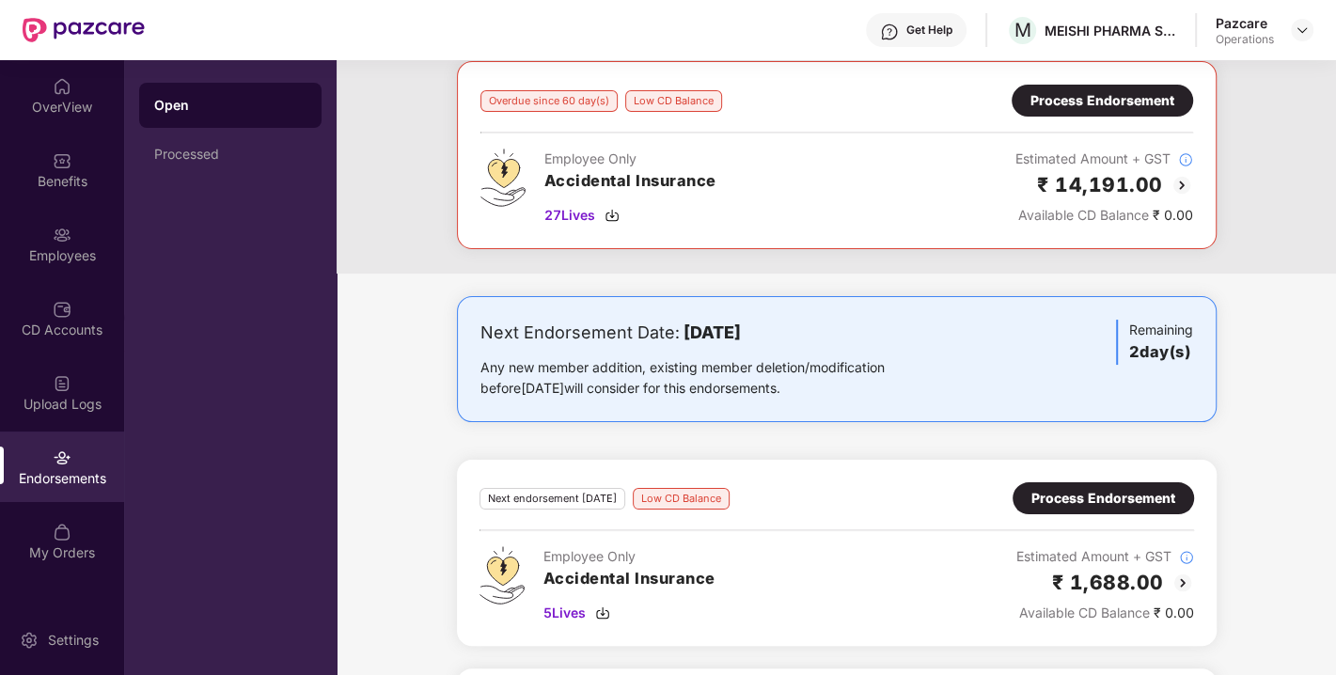
scroll to position [99, 0]
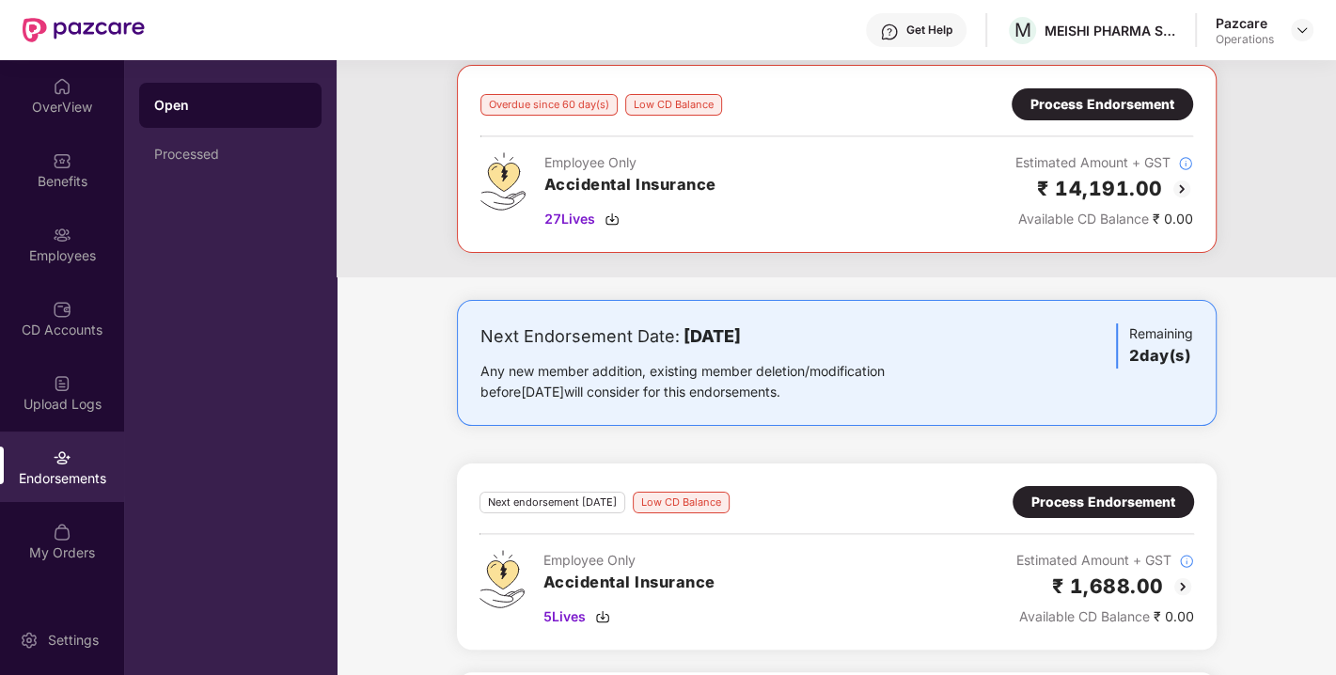
click at [1183, 178] on img at bounding box center [1182, 189] width 23 height 23
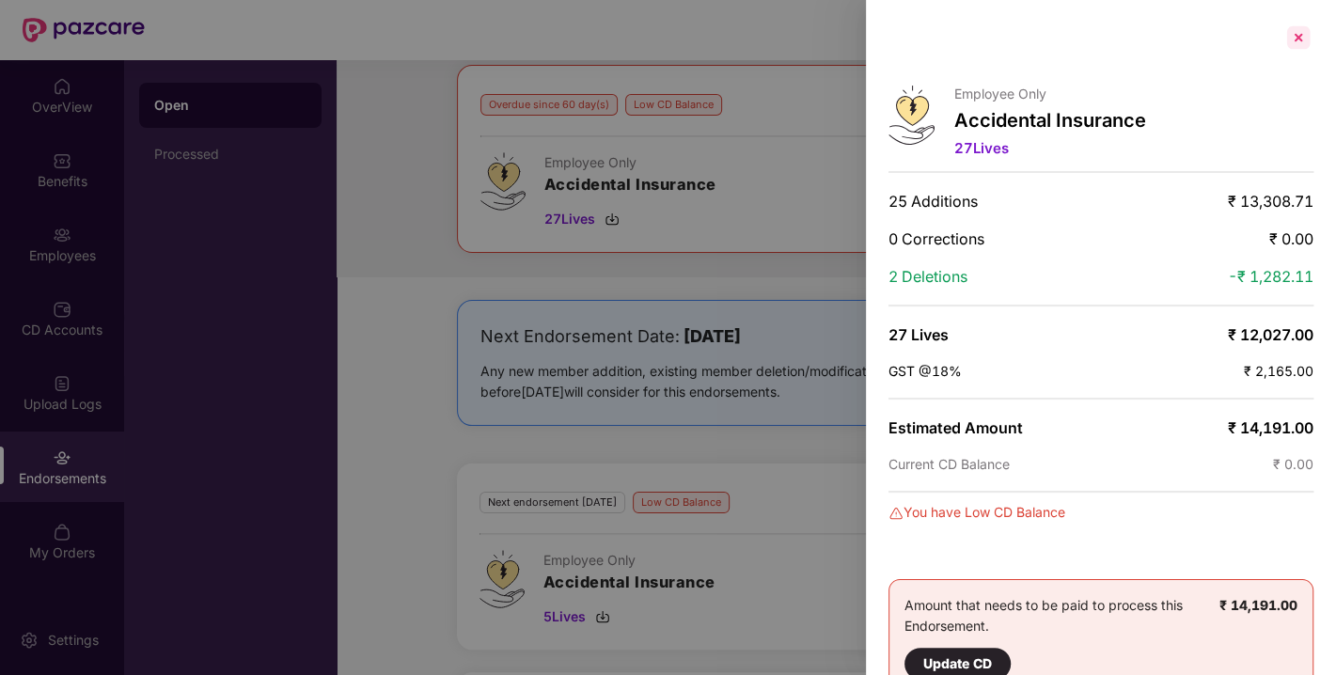
click at [1286, 36] on div at bounding box center [1298, 38] width 30 height 30
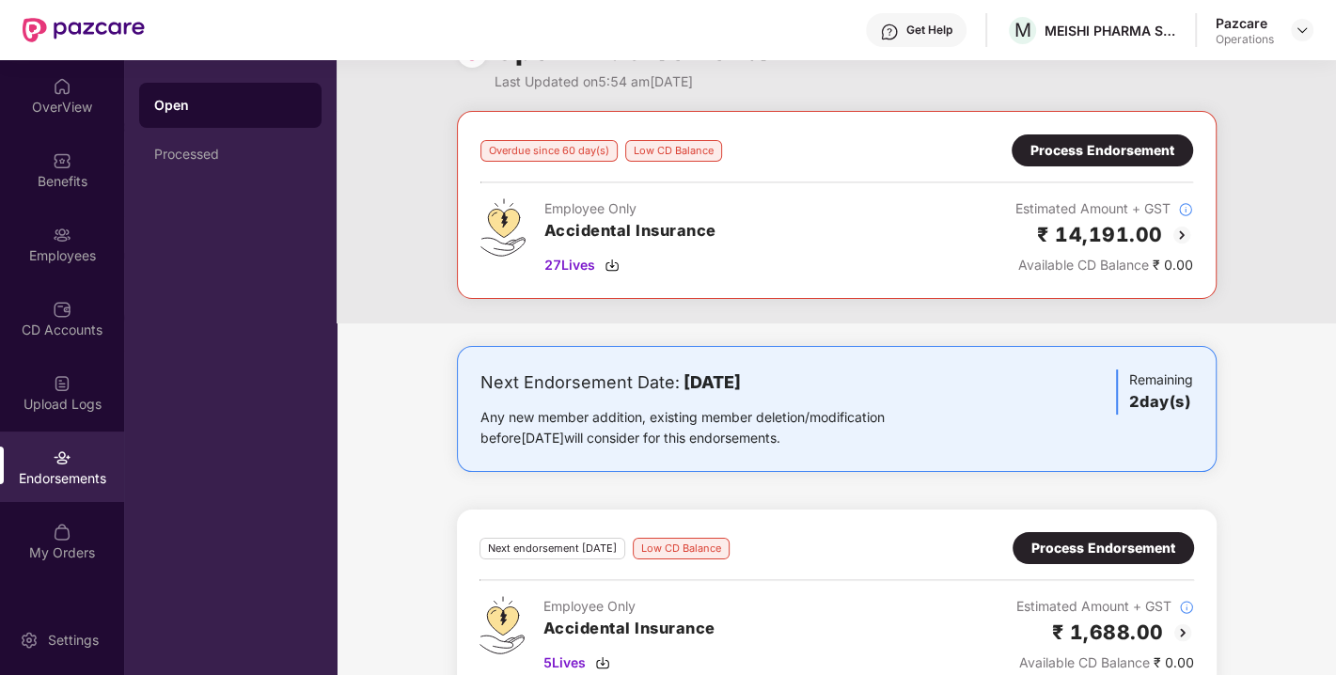
scroll to position [48, 0]
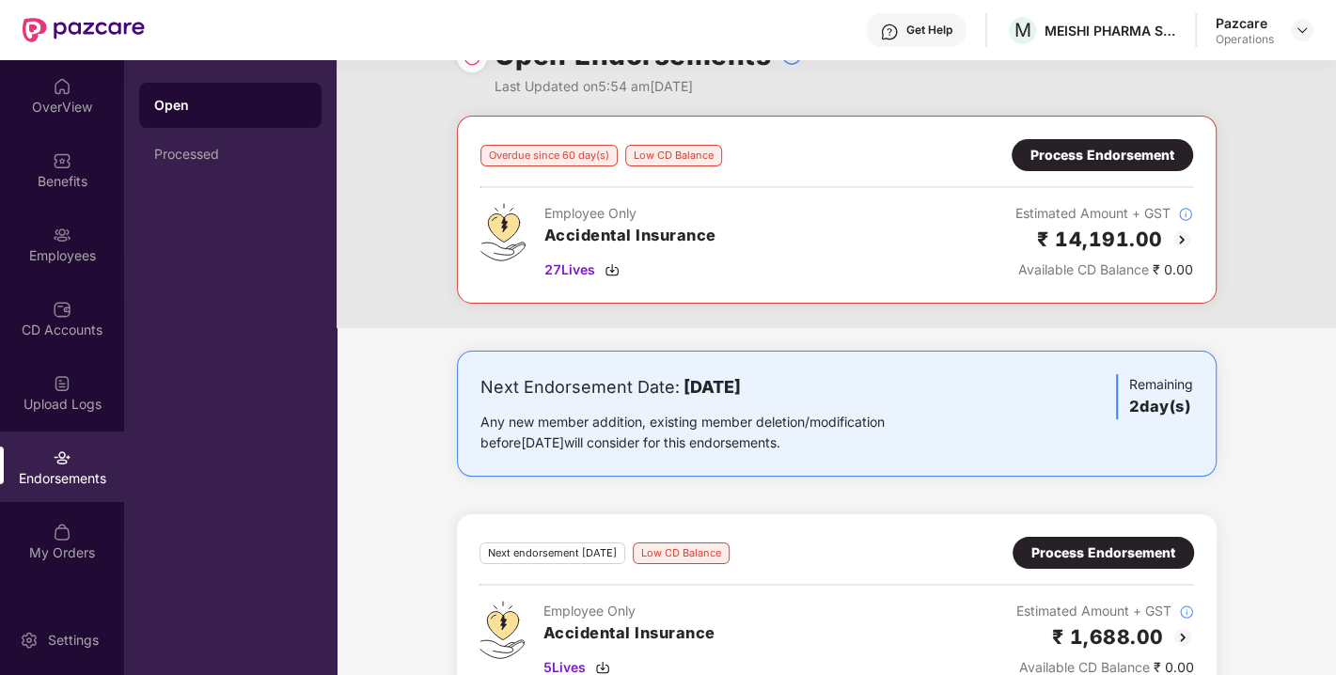
click at [1114, 154] on div "Process Endorsement" at bounding box center [1103, 155] width 144 height 21
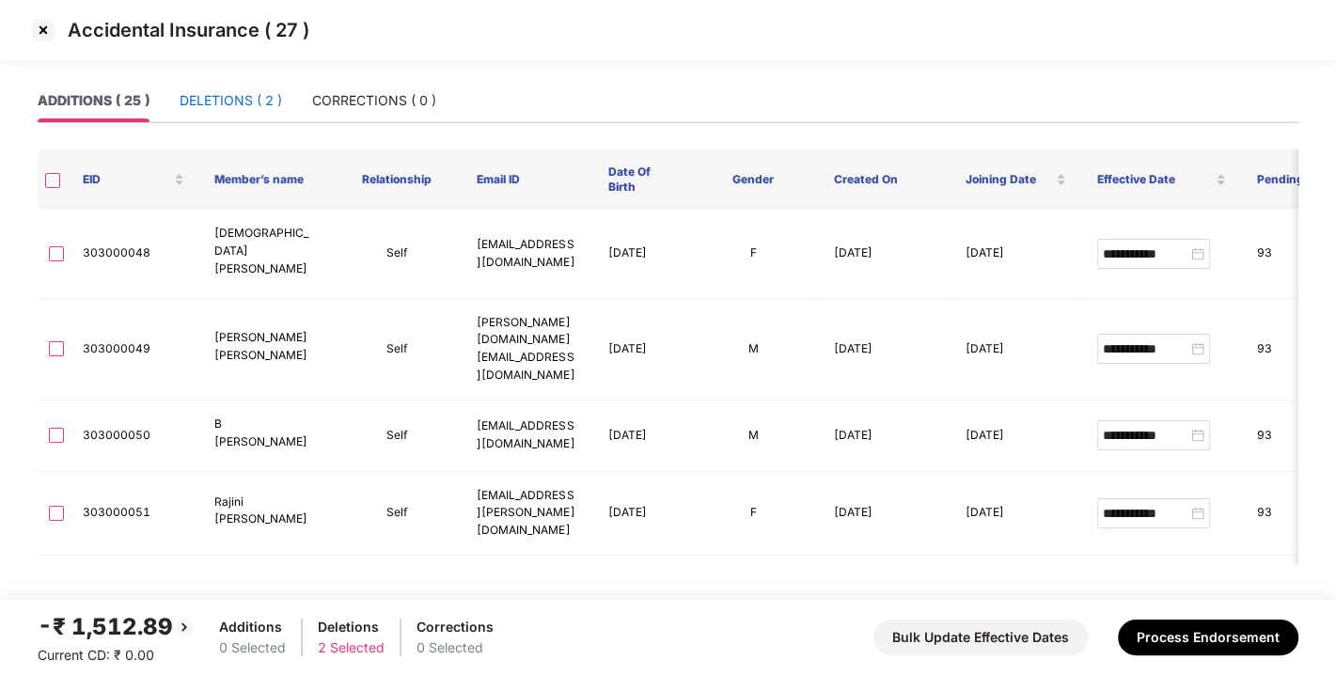
click at [251, 96] on div "DELETIONS ( 2 )" at bounding box center [231, 100] width 102 height 21
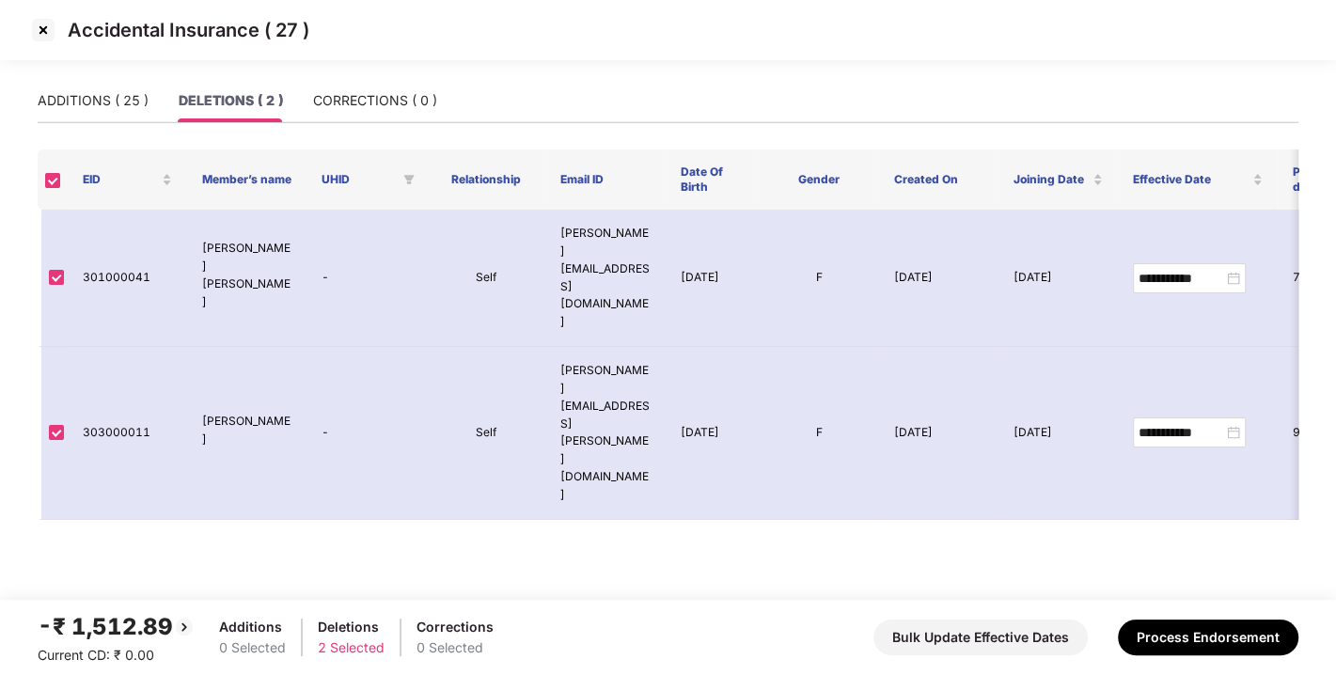
click at [39, 30] on img at bounding box center [43, 30] width 30 height 30
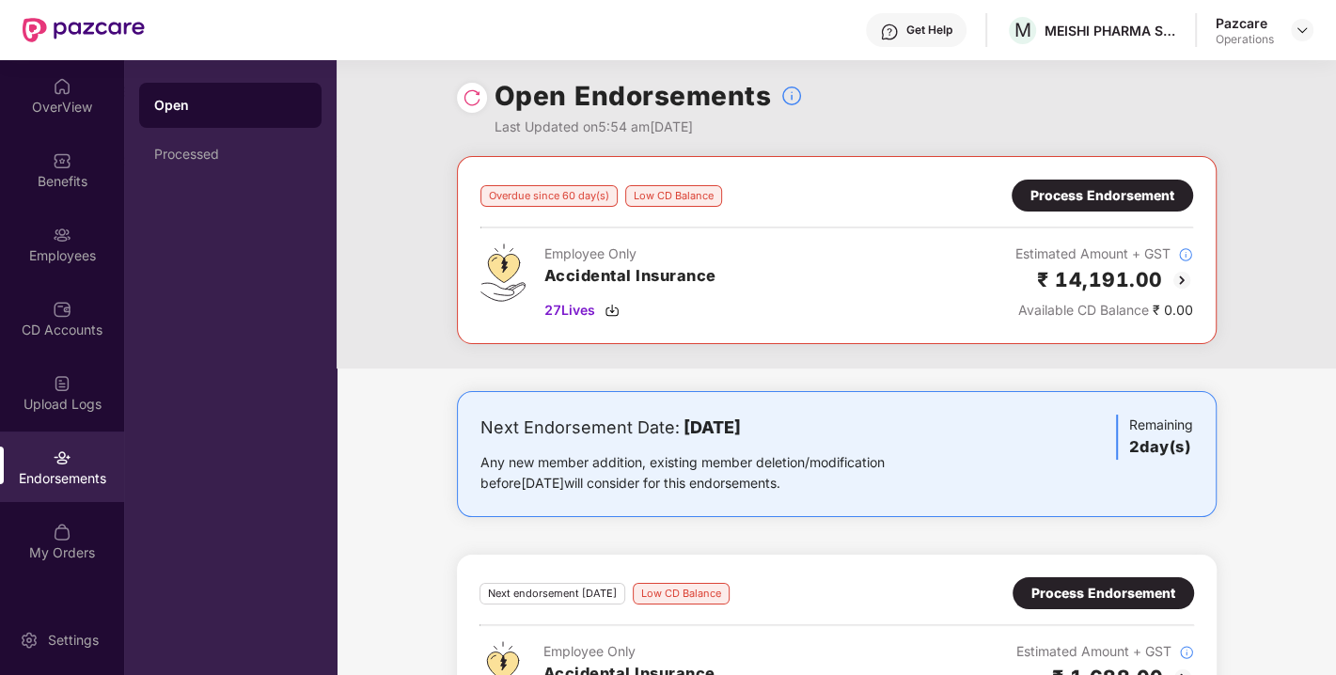
scroll to position [0, 0]
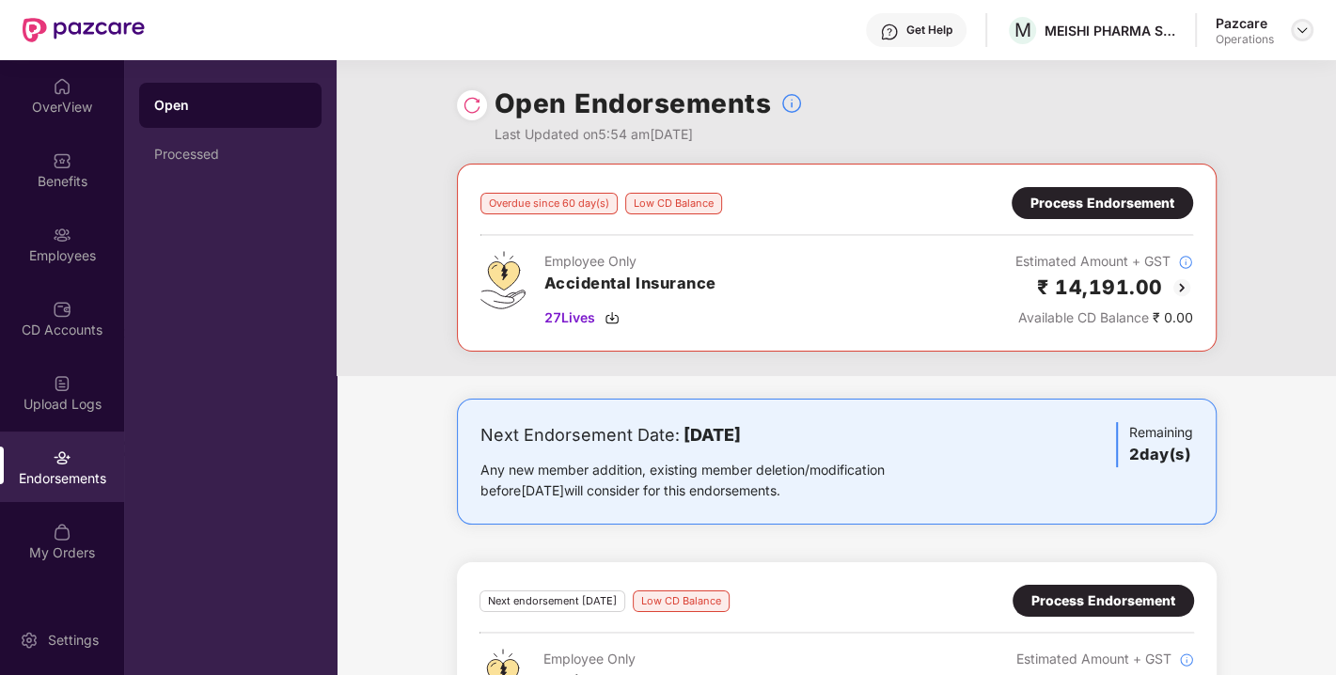
click at [1299, 31] on img at bounding box center [1302, 30] width 15 height 15
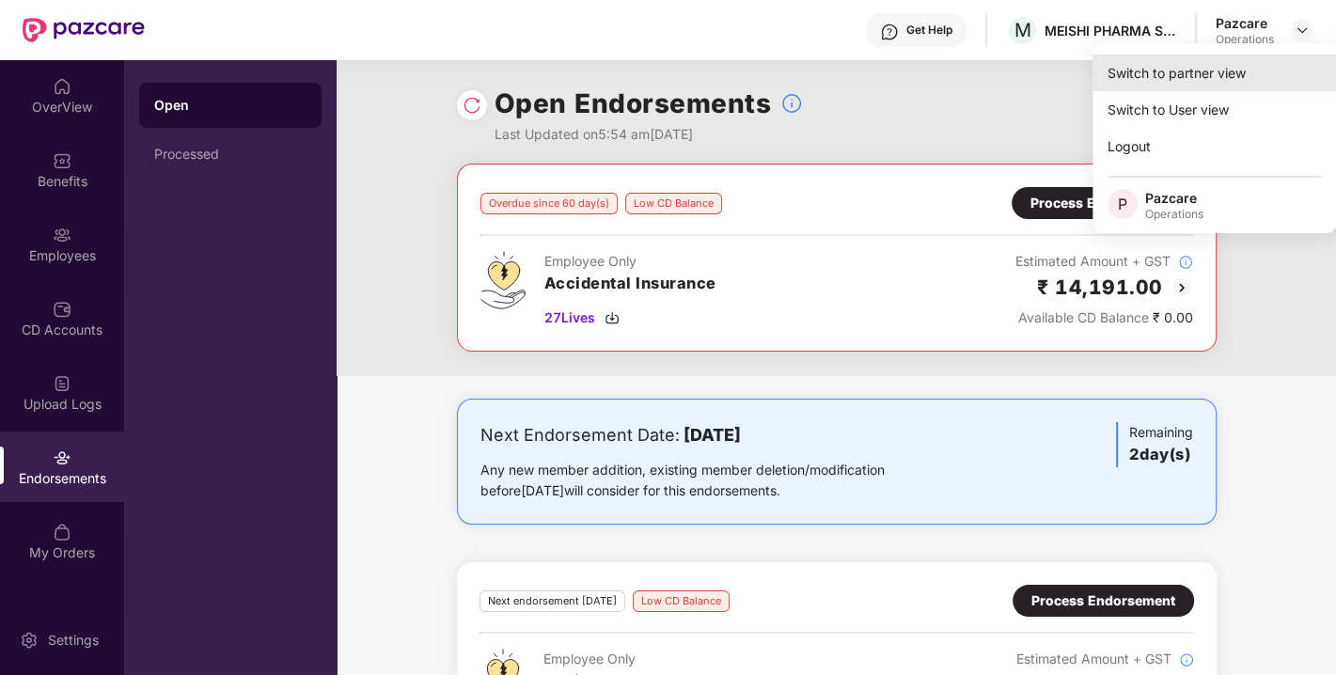
click at [1210, 72] on div "Switch to partner view" at bounding box center [1215, 73] width 244 height 37
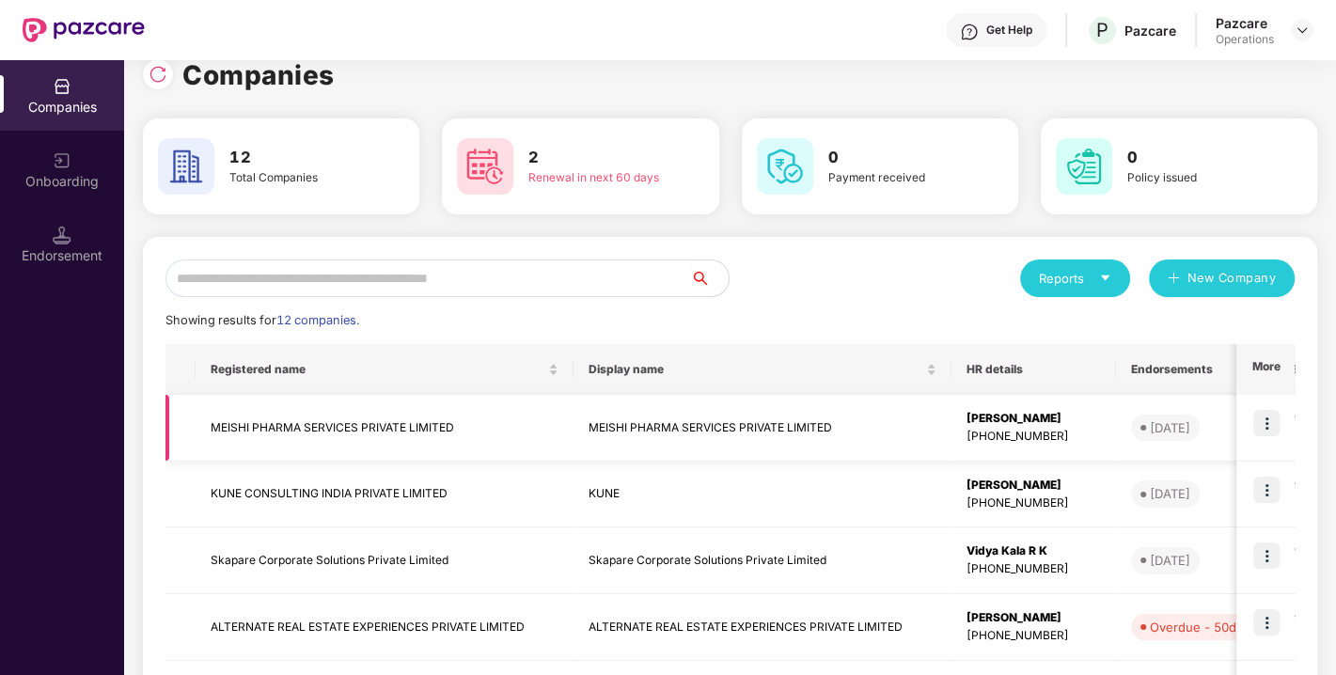
scroll to position [511, 0]
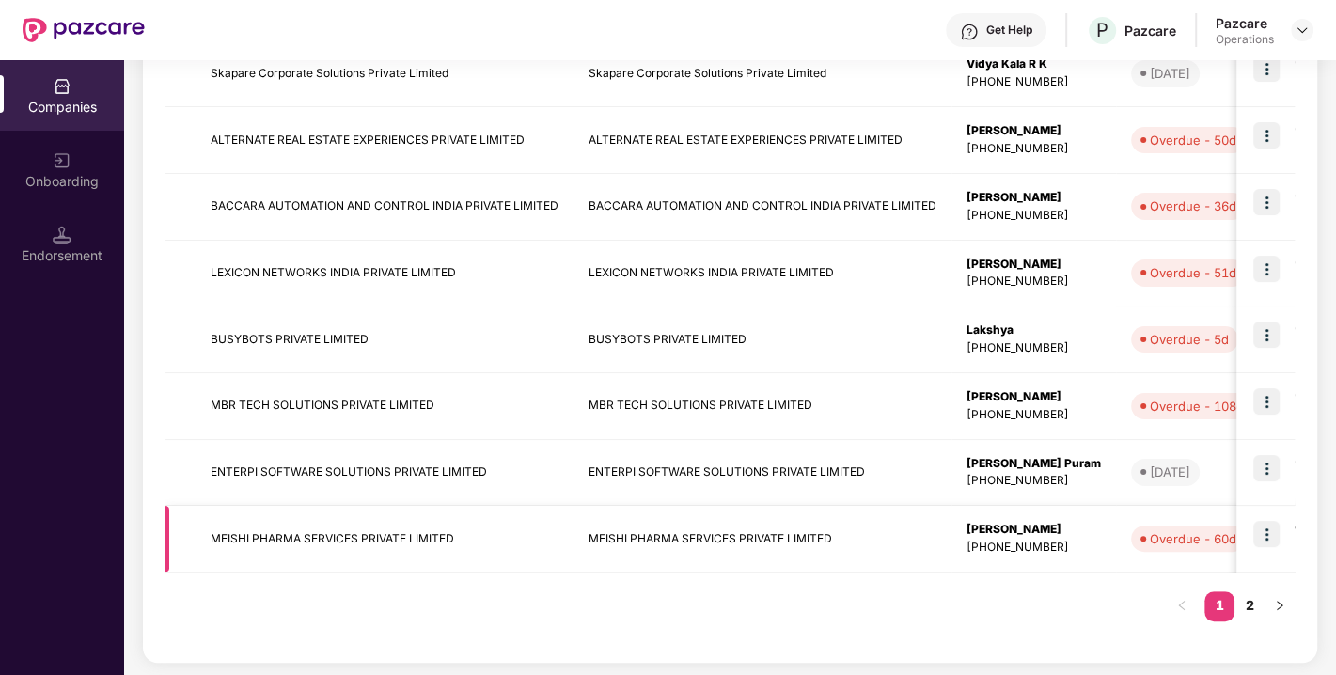
click at [330, 524] on td "MEISHI PHARMA SERVICES PRIVATE LIMITED" at bounding box center [385, 539] width 378 height 67
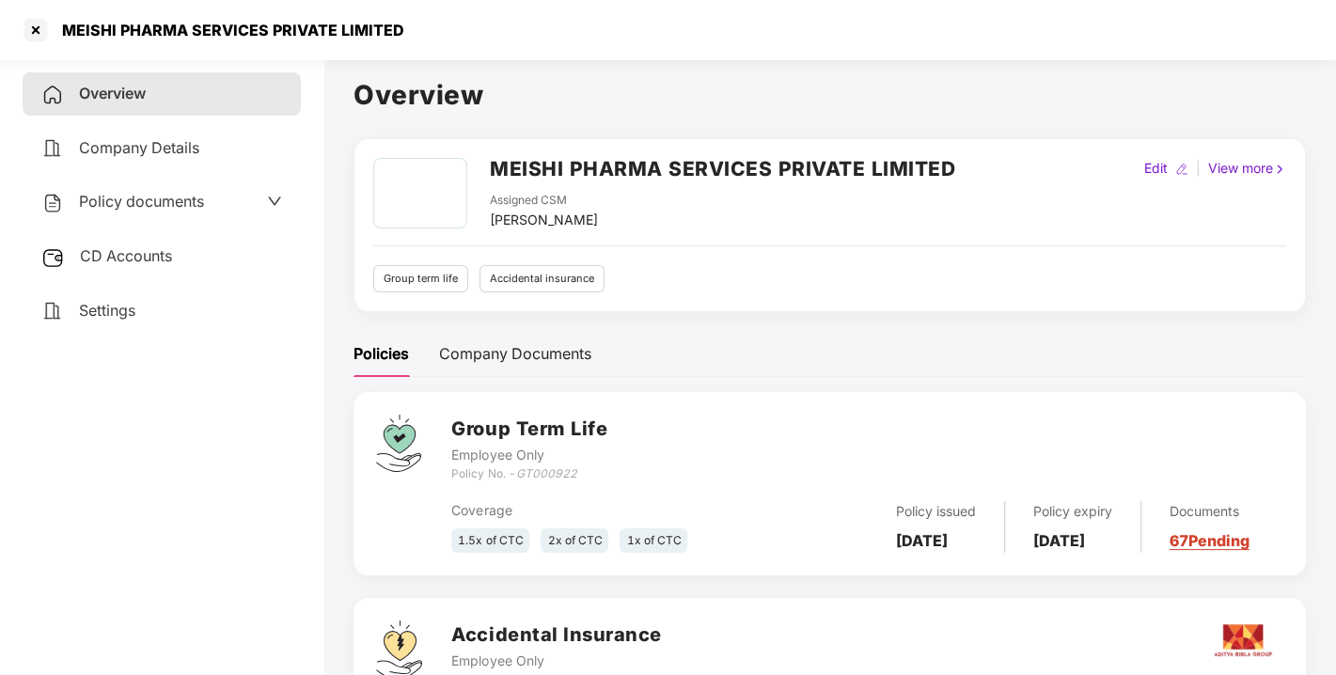
scroll to position [161, 0]
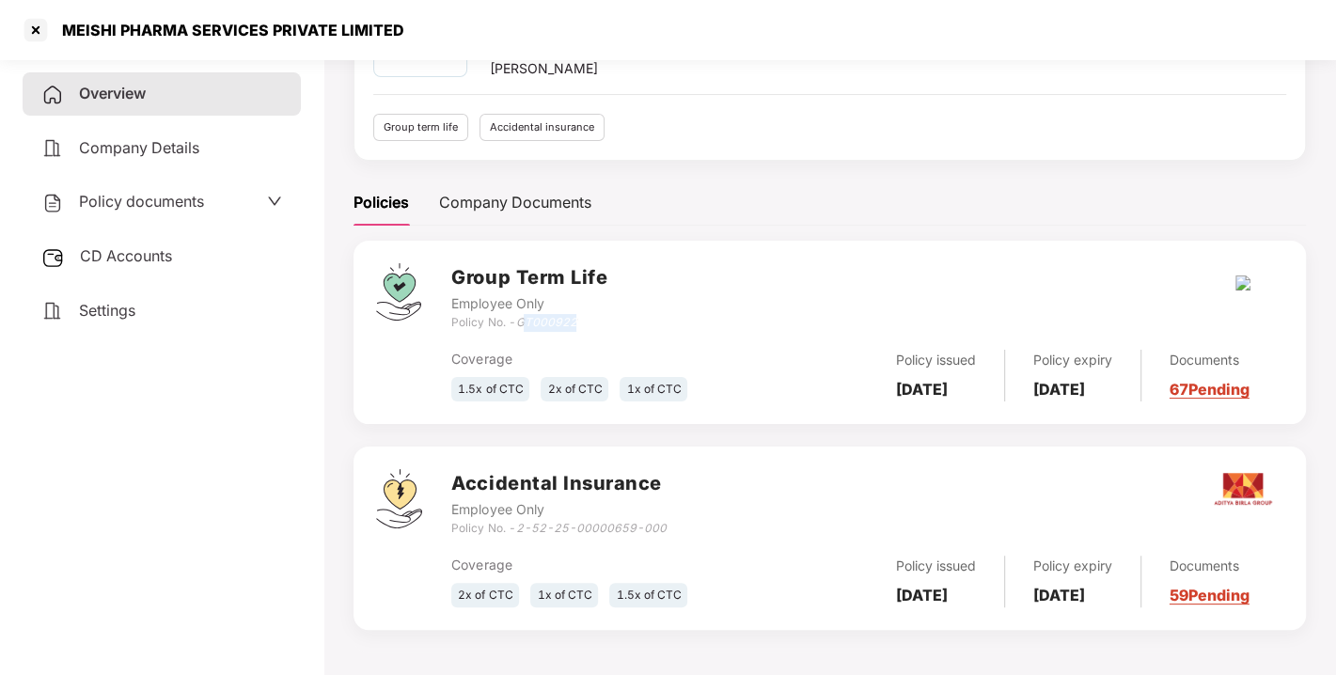
drag, startPoint x: 523, startPoint y: 307, endPoint x: 606, endPoint y: 319, distance: 84.4
click at [606, 319] on div "Policy No. - GT000922" at bounding box center [529, 323] width 156 height 18
drag, startPoint x: 518, startPoint y: 522, endPoint x: 716, endPoint y: 527, distance: 198.4
click at [716, 527] on div "Accidental Insurance Employee Only Policy No. - 2-52-25-00000659-000" at bounding box center [867, 503] width 832 height 68
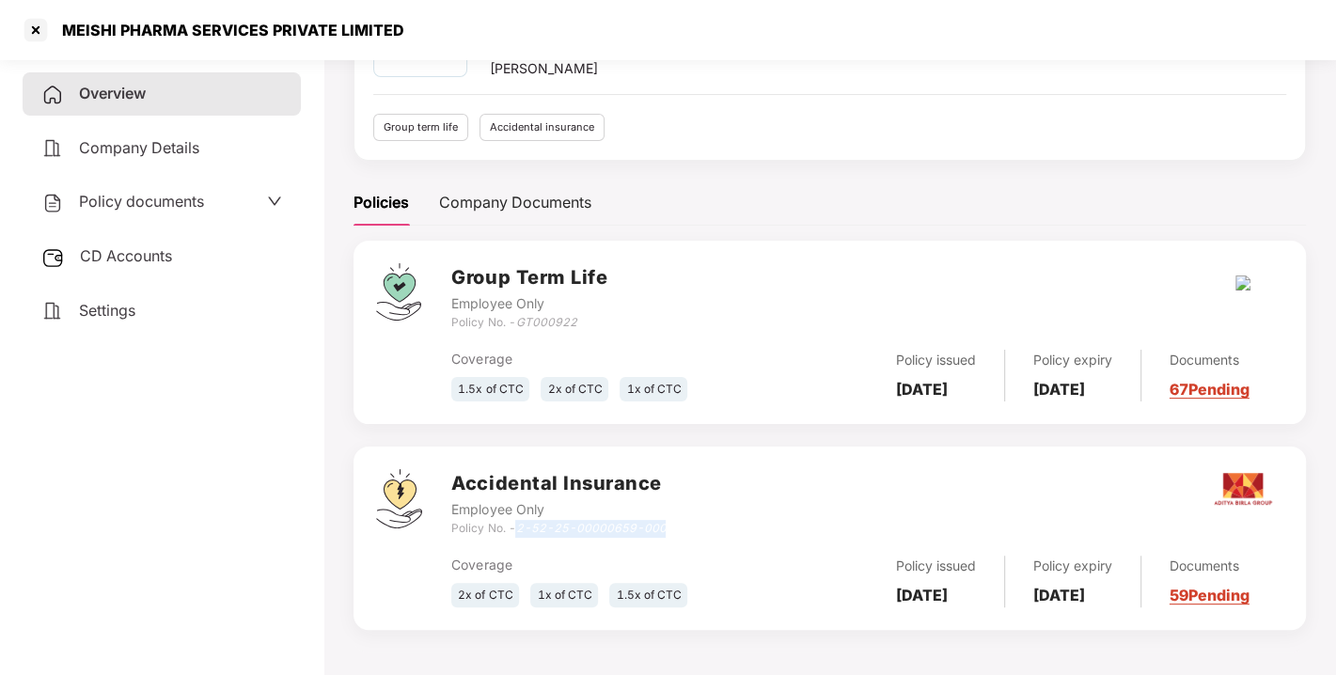
copy icon "2-52-25-00000659-000"
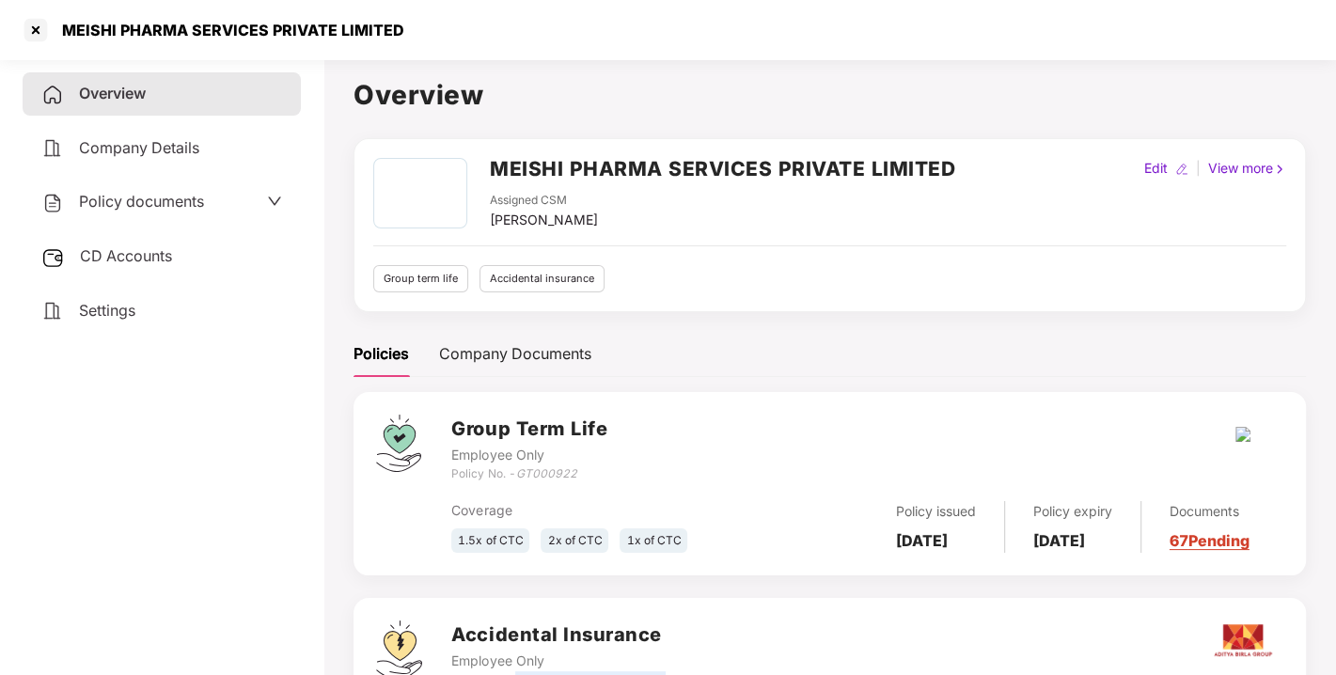
drag, startPoint x: 491, startPoint y: 212, endPoint x: 620, endPoint y: 220, distance: 129.1
click at [620, 220] on div "Assigned CSM [PERSON_NAME]" at bounding box center [722, 211] width 465 height 39
copy div "[PERSON_NAME]"
drag, startPoint x: 889, startPoint y: 521, endPoint x: 956, endPoint y: 555, distance: 75.7
click at [956, 553] on div "Policy issued [DATE]" at bounding box center [936, 527] width 137 height 52
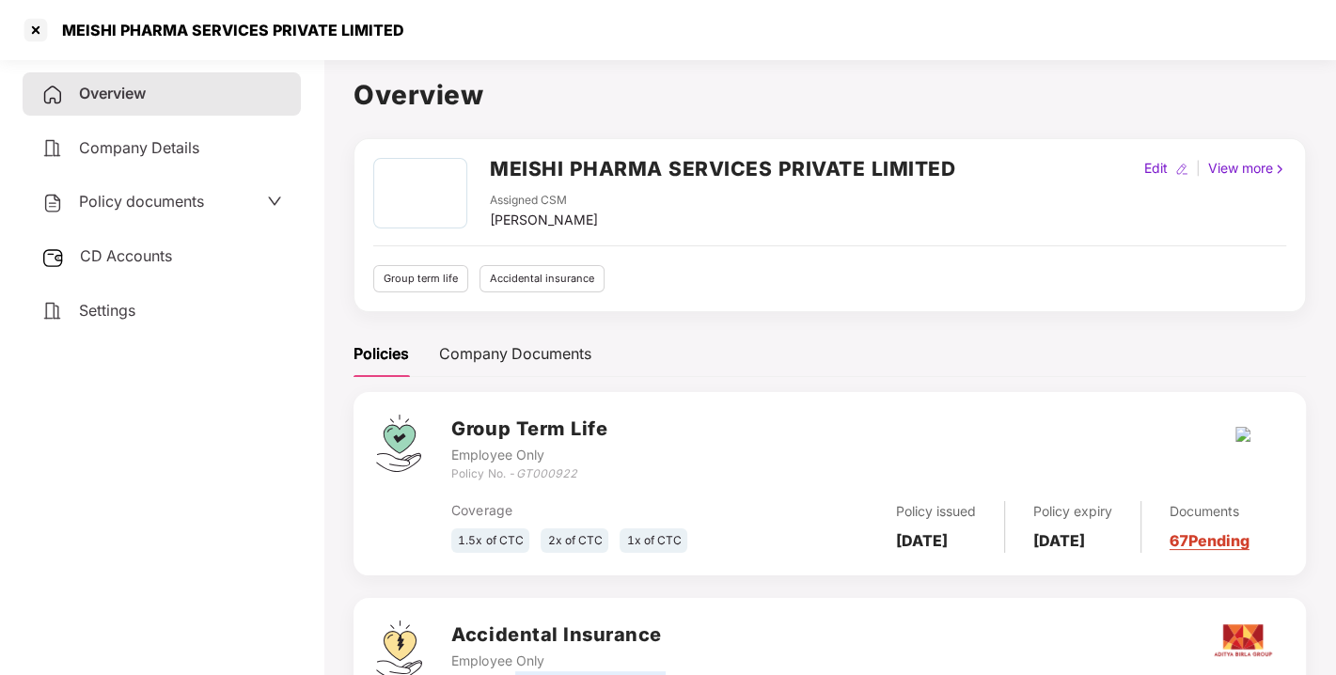
drag, startPoint x: 1051, startPoint y: 527, endPoint x: 1107, endPoint y: 554, distance: 61.8
click at [1107, 553] on div "Policy expiry [DATE]" at bounding box center [1073, 527] width 136 height 52
